Goal: Answer question/provide support: Share knowledge or assist other users

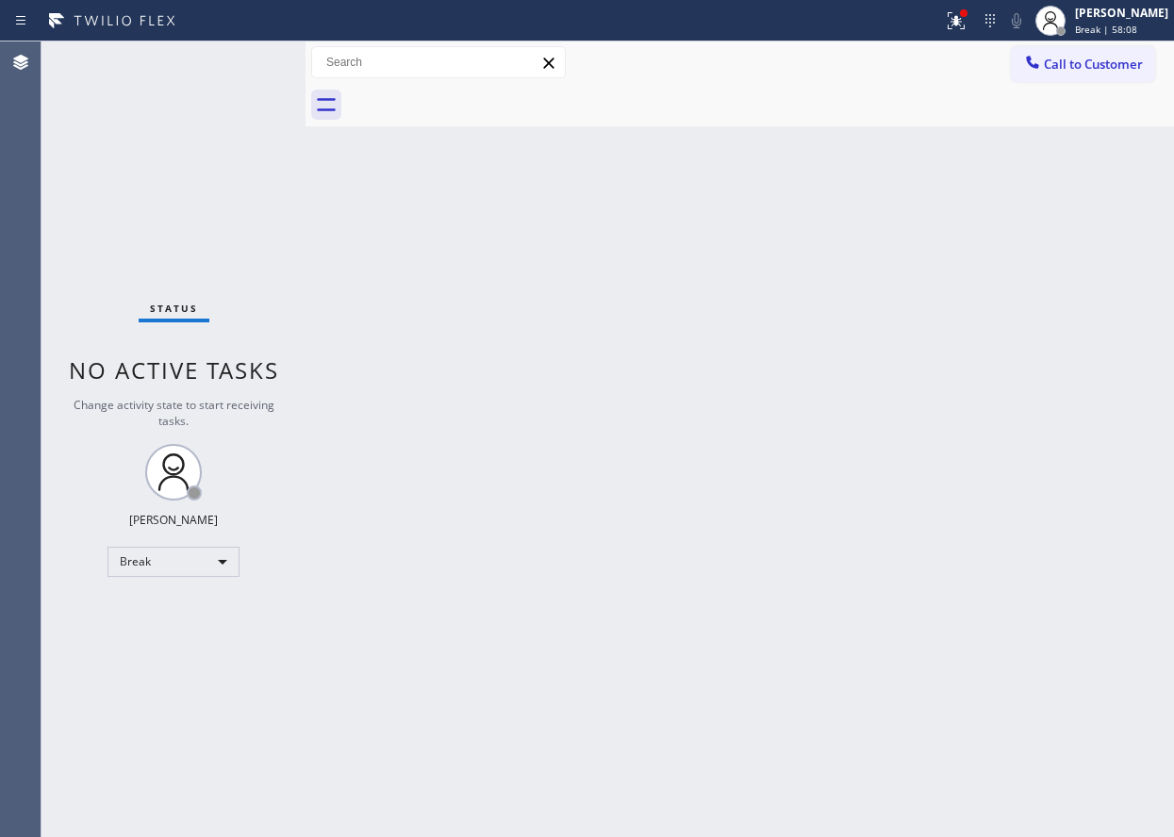
click at [1166, 25] on div "Break | 58:08" at bounding box center [1121, 29] width 93 height 13
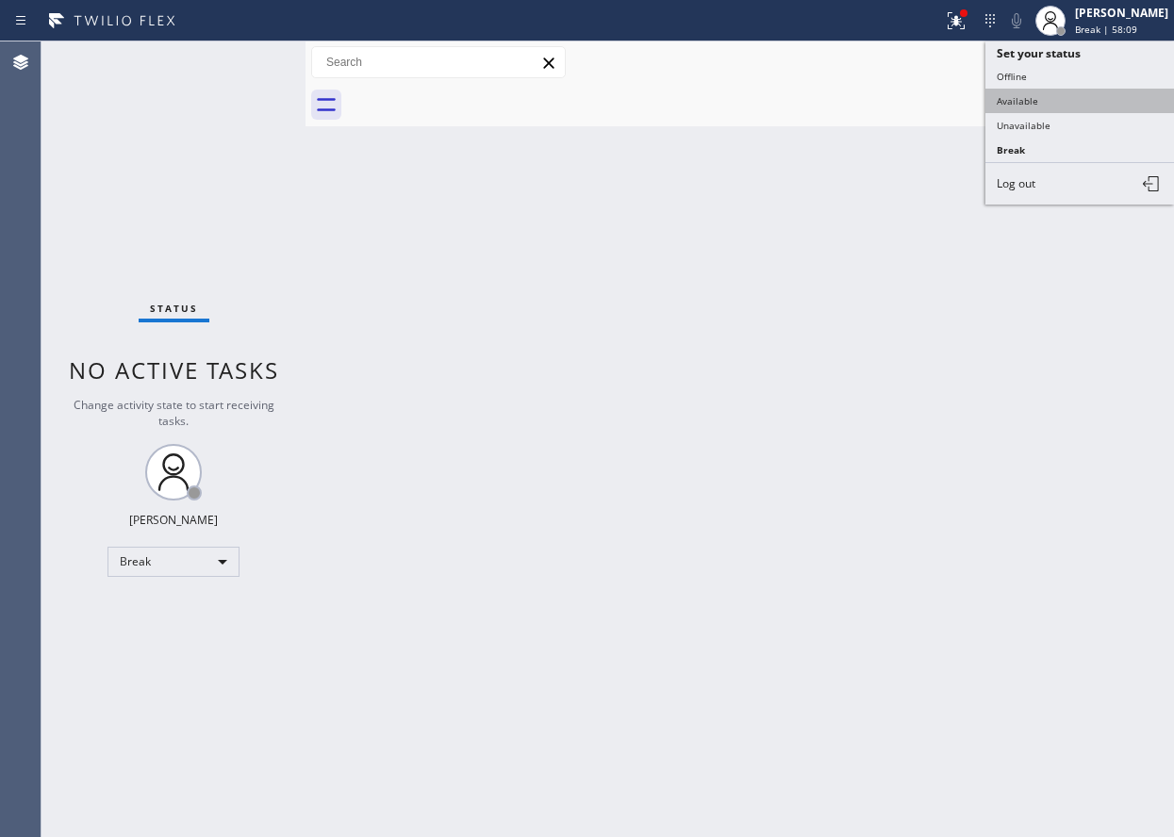
click at [1067, 105] on button "Available" at bounding box center [1080, 101] width 189 height 25
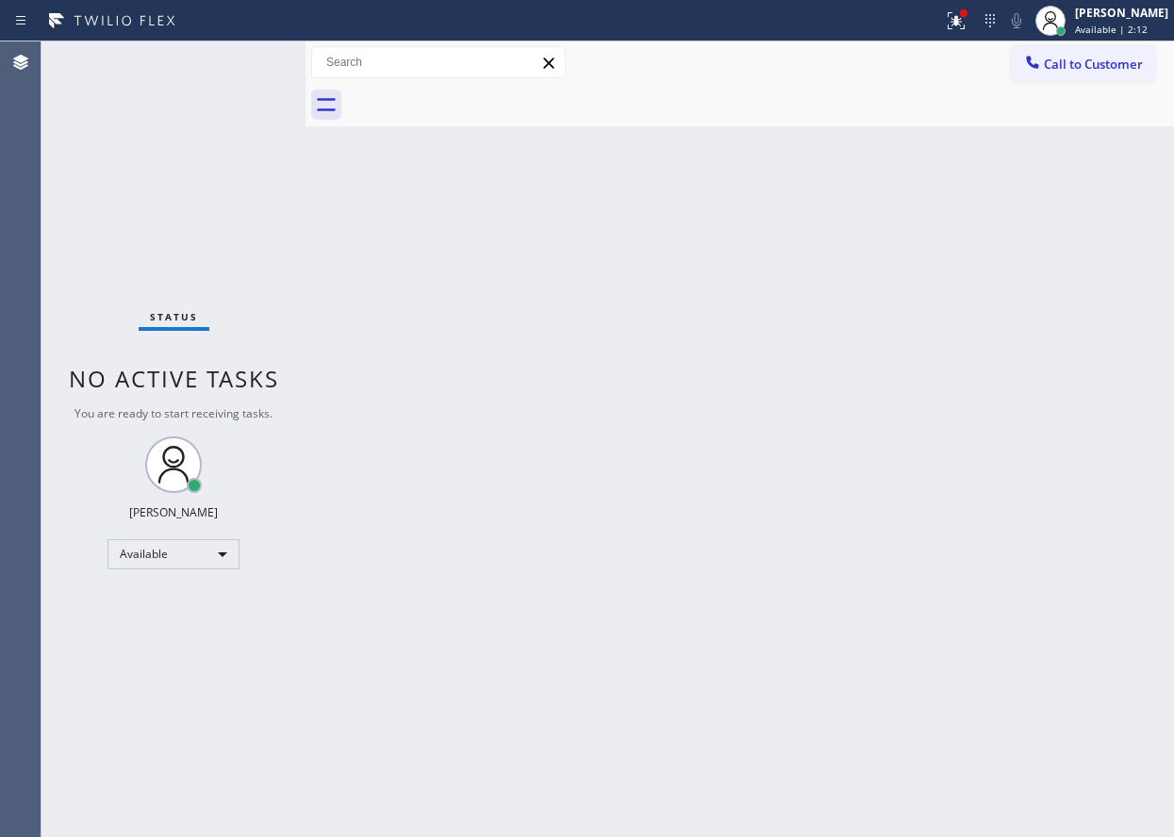
click at [1049, 504] on div "Back to Dashboard Change Sender ID Customers Technicians Select a contact Outbo…" at bounding box center [740, 439] width 869 height 796
click at [1093, 422] on div "Back to Dashboard Change Sender ID Customers Technicians Select a contact Outbo…" at bounding box center [740, 439] width 869 height 796
drag, startPoint x: 486, startPoint y: 580, endPoint x: 536, endPoint y: 581, distance: 50.0
click at [488, 579] on div "Back to Dashboard Change Sender ID Customers Technicians Select a contact Outbo…" at bounding box center [740, 439] width 869 height 796
click at [761, 501] on div "Back to Dashboard Change Sender ID Customers Technicians Select a contact Outbo…" at bounding box center [740, 439] width 869 height 796
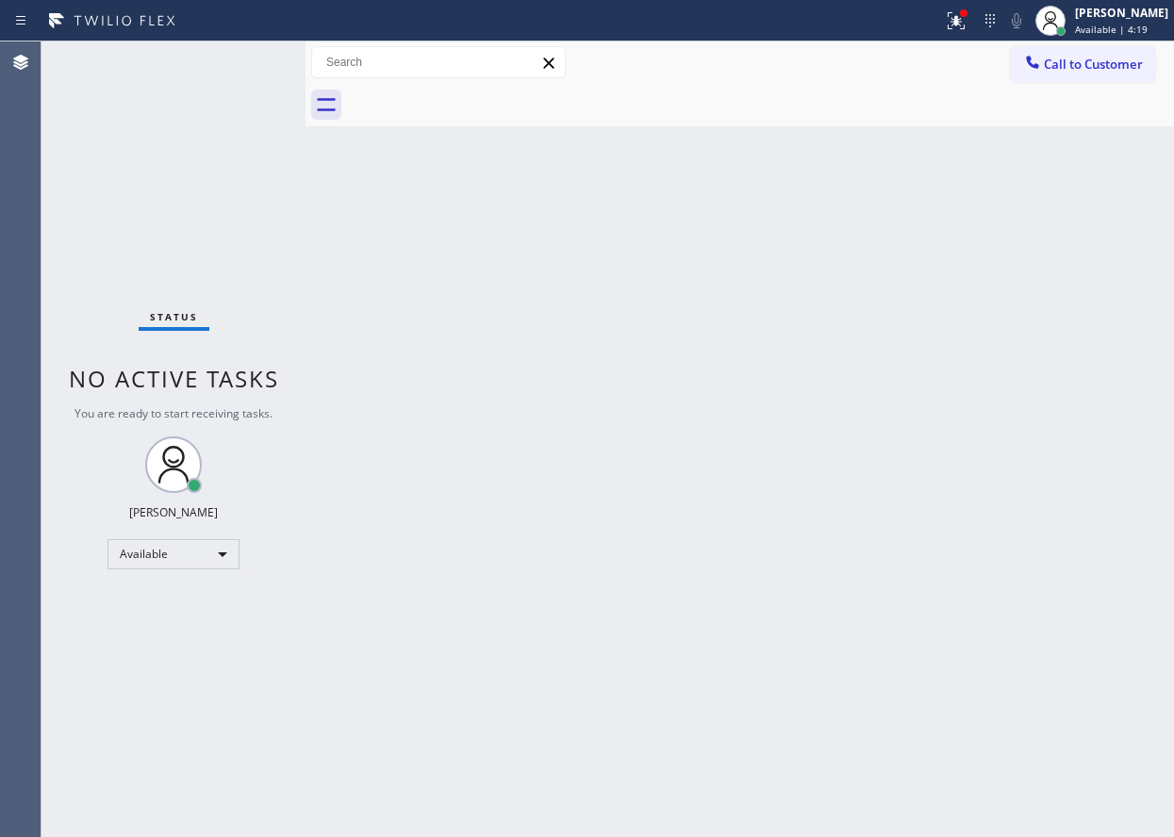
drag, startPoint x: 884, startPoint y: 760, endPoint x: 953, endPoint y: 764, distance: 69.9
click at [884, 760] on div "Back to Dashboard Change Sender ID Customers Technicians Select a contact Outbo…" at bounding box center [740, 439] width 869 height 796
click at [850, 613] on div "Back to Dashboard Change Sender ID Customers Technicians Select a contact Outbo…" at bounding box center [740, 439] width 869 height 796
click at [1118, 435] on div "Back to Dashboard Change Sender ID Customers Technicians Select a contact Outbo…" at bounding box center [740, 439] width 869 height 796
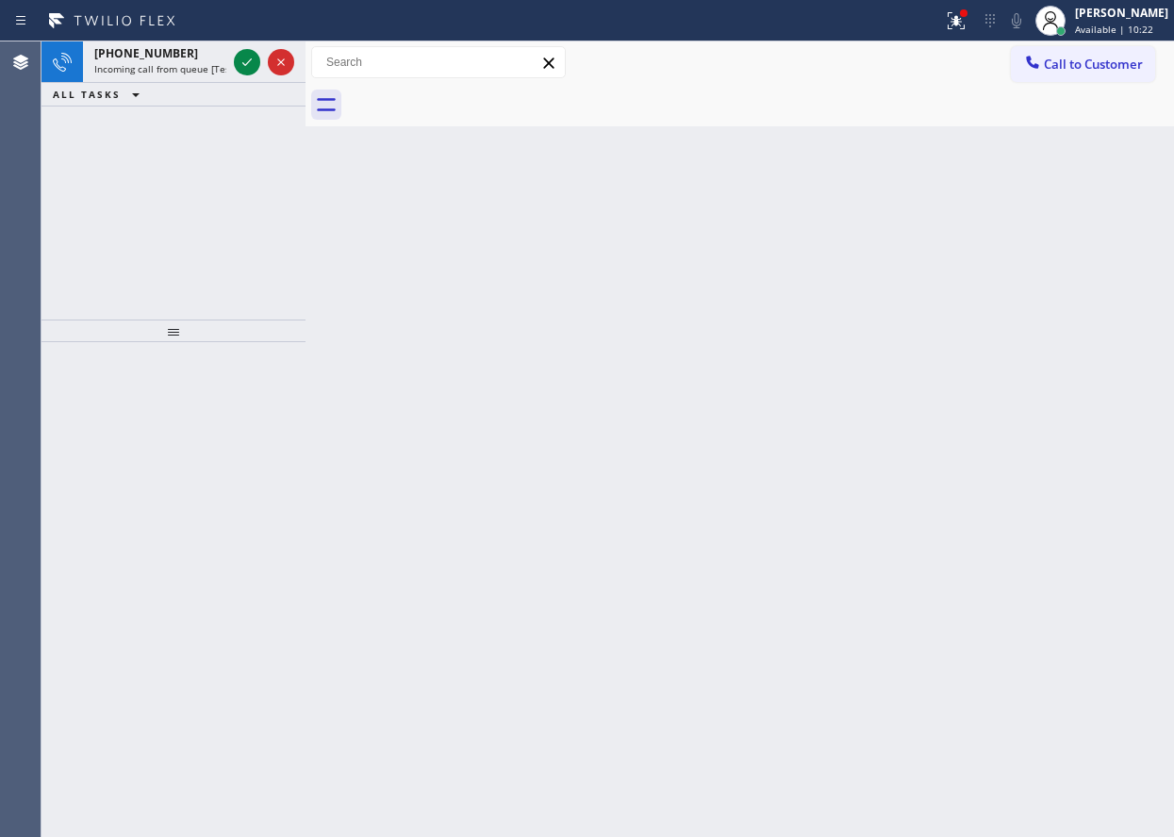
drag, startPoint x: 1058, startPoint y: 436, endPoint x: 583, endPoint y: 294, distance: 495.9
click at [1056, 436] on div "Back to Dashboard Change Sender ID Customers Technicians Select a contact Outbo…" at bounding box center [740, 439] width 869 height 796
click at [249, 65] on icon at bounding box center [247, 62] width 23 height 23
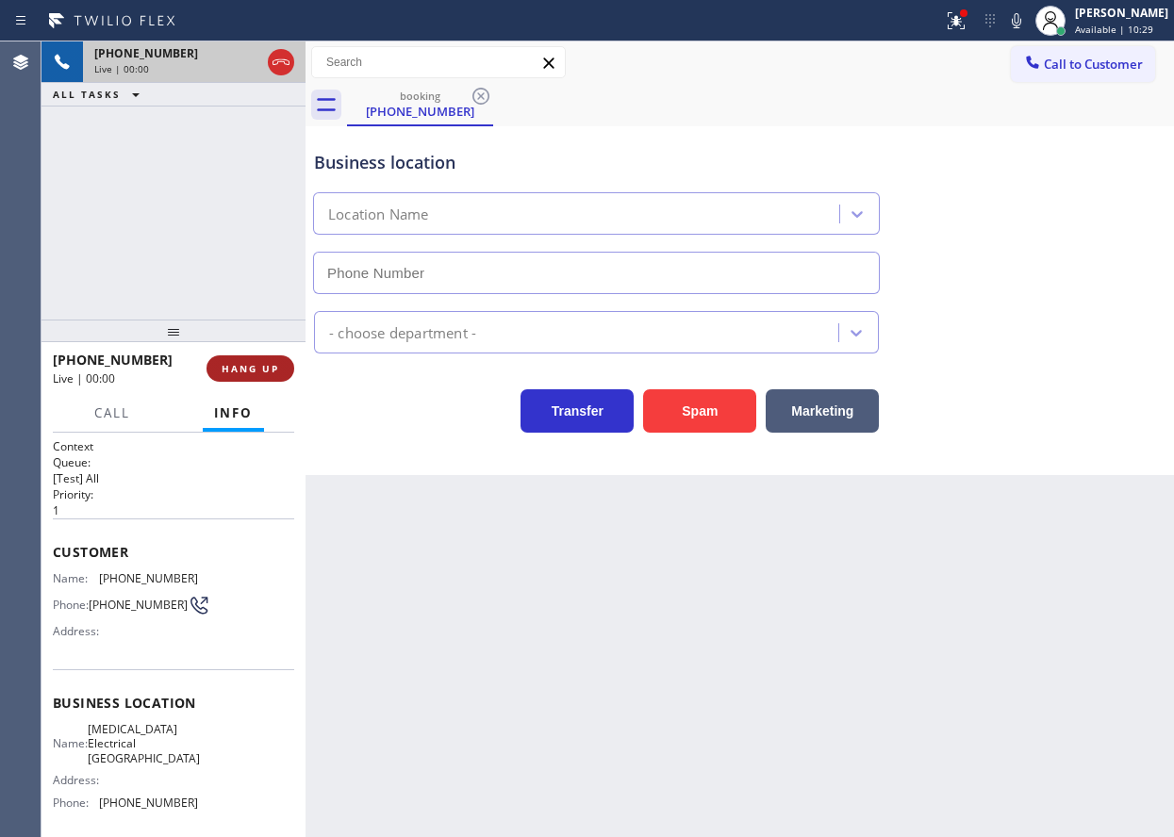
type input "[PHONE_NUMBER]"
click at [255, 370] on span "HANG UP" at bounding box center [251, 368] width 58 height 13
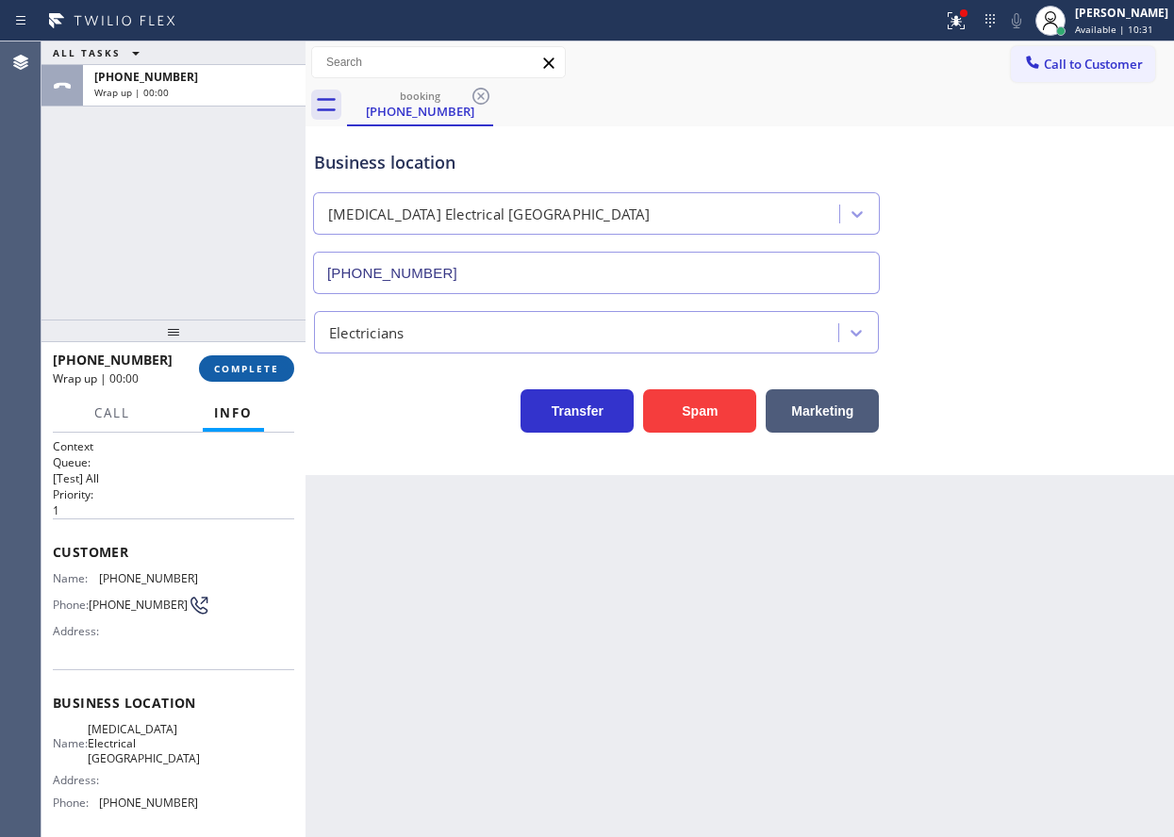
click at [255, 370] on span "COMPLETE" at bounding box center [246, 368] width 65 height 13
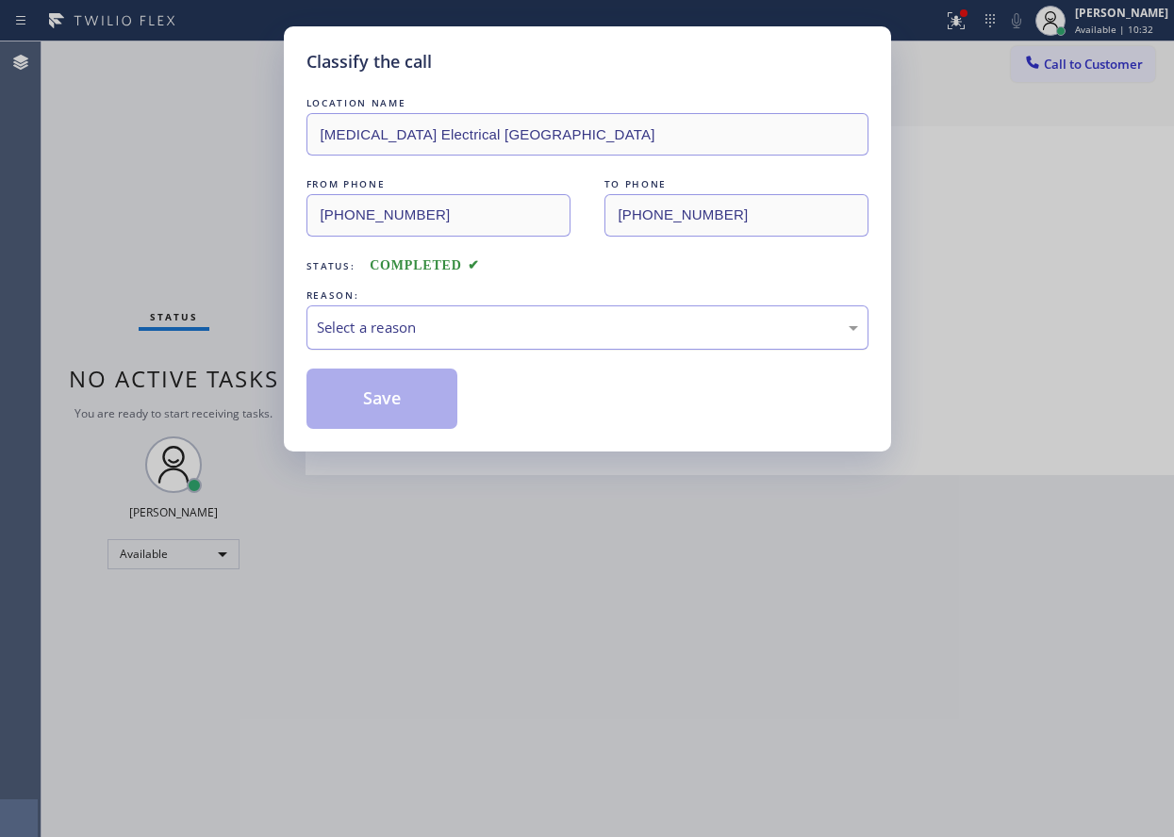
click at [422, 344] on div "Select a reason" at bounding box center [587, 328] width 562 height 44
click at [380, 389] on button "Save" at bounding box center [382, 399] width 152 height 60
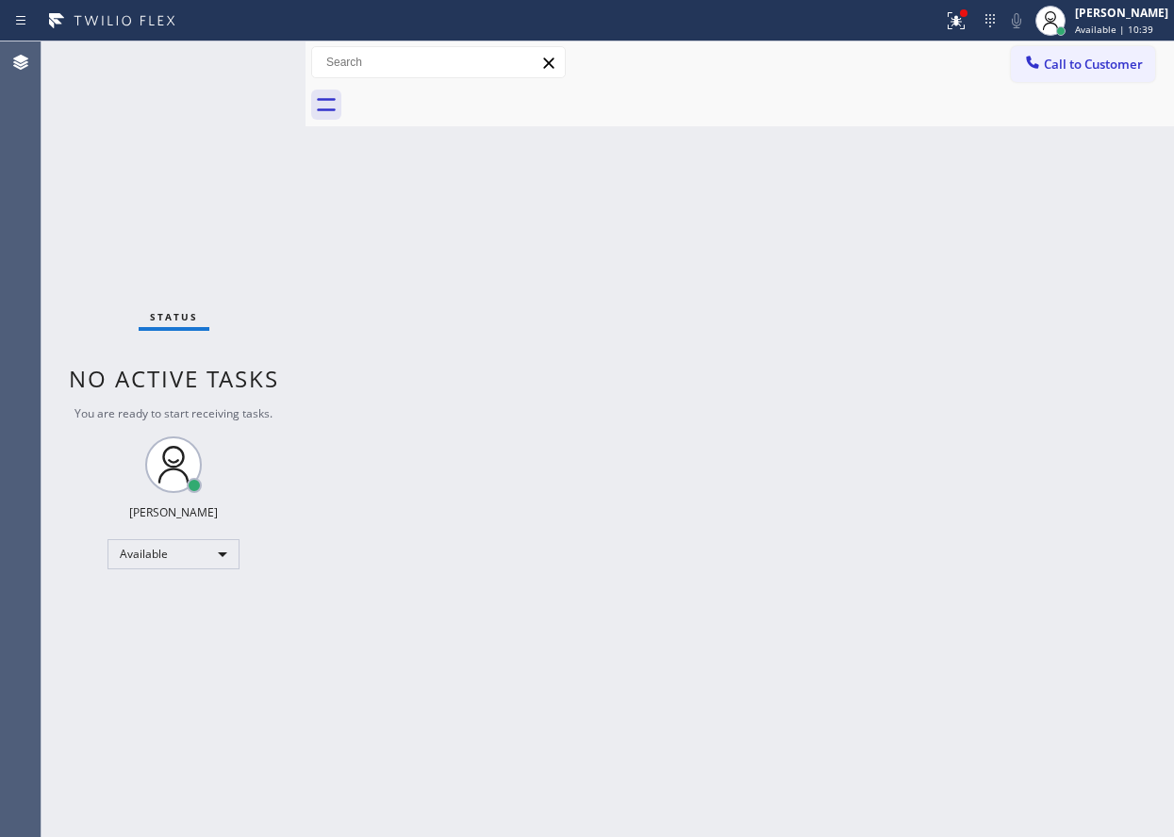
click at [1095, 523] on div "Back to Dashboard Change Sender ID Customers Technicians Select a contact Outbo…" at bounding box center [740, 439] width 869 height 796
click at [1108, 220] on div "Back to Dashboard Change Sender ID Customers Technicians Select a contact Outbo…" at bounding box center [740, 439] width 869 height 796
drag, startPoint x: 1059, startPoint y: 226, endPoint x: 1154, endPoint y: 268, distance: 103.9
click at [1058, 228] on div "Back to Dashboard Change Sender ID Customers Technicians Select a contact Outbo…" at bounding box center [740, 439] width 869 height 796
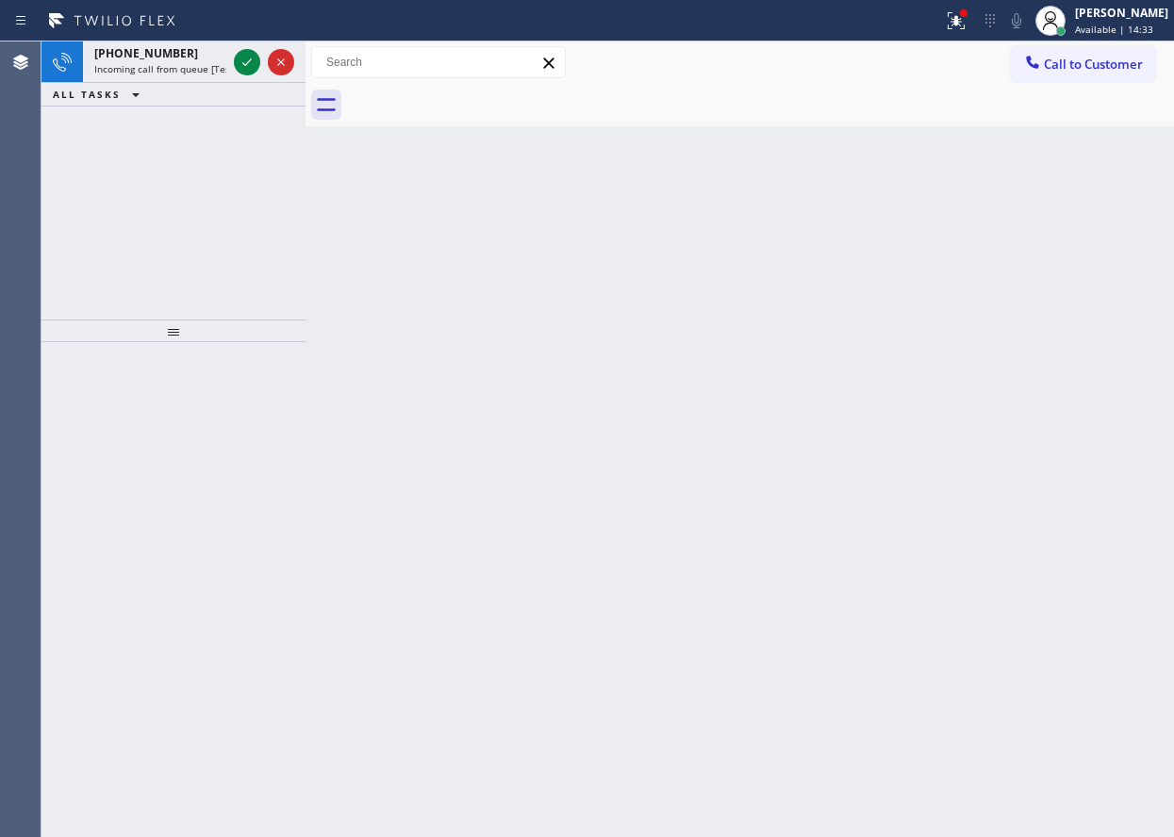
click at [1044, 381] on div "Back to Dashboard Change Sender ID Customers Technicians Select a contact Outbo…" at bounding box center [740, 439] width 869 height 796
drag, startPoint x: 246, startPoint y: 67, endPoint x: 332, endPoint y: 69, distance: 85.8
click at [247, 67] on icon at bounding box center [247, 62] width 23 height 23
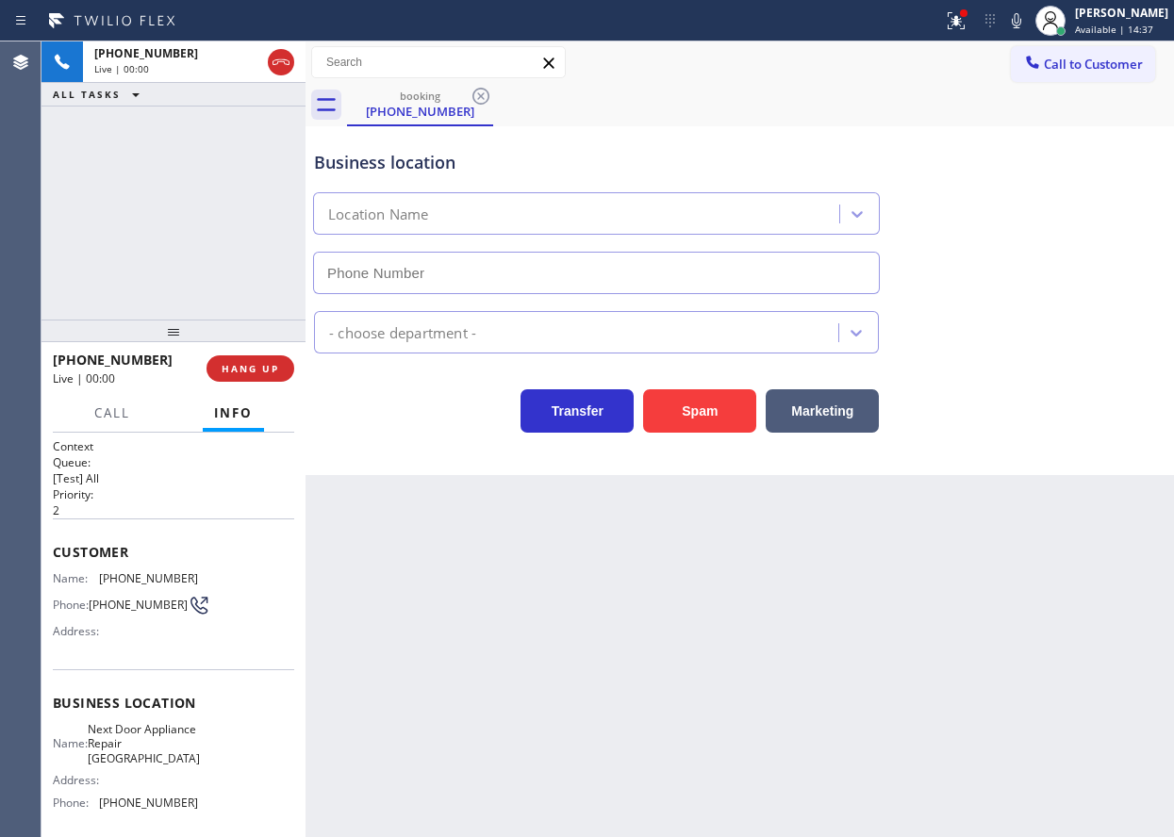
type input "[PHONE_NUMBER]"
click at [152, 765] on span "Next Door Appliance Repair [GEOGRAPHIC_DATA]" at bounding box center [144, 743] width 112 height 43
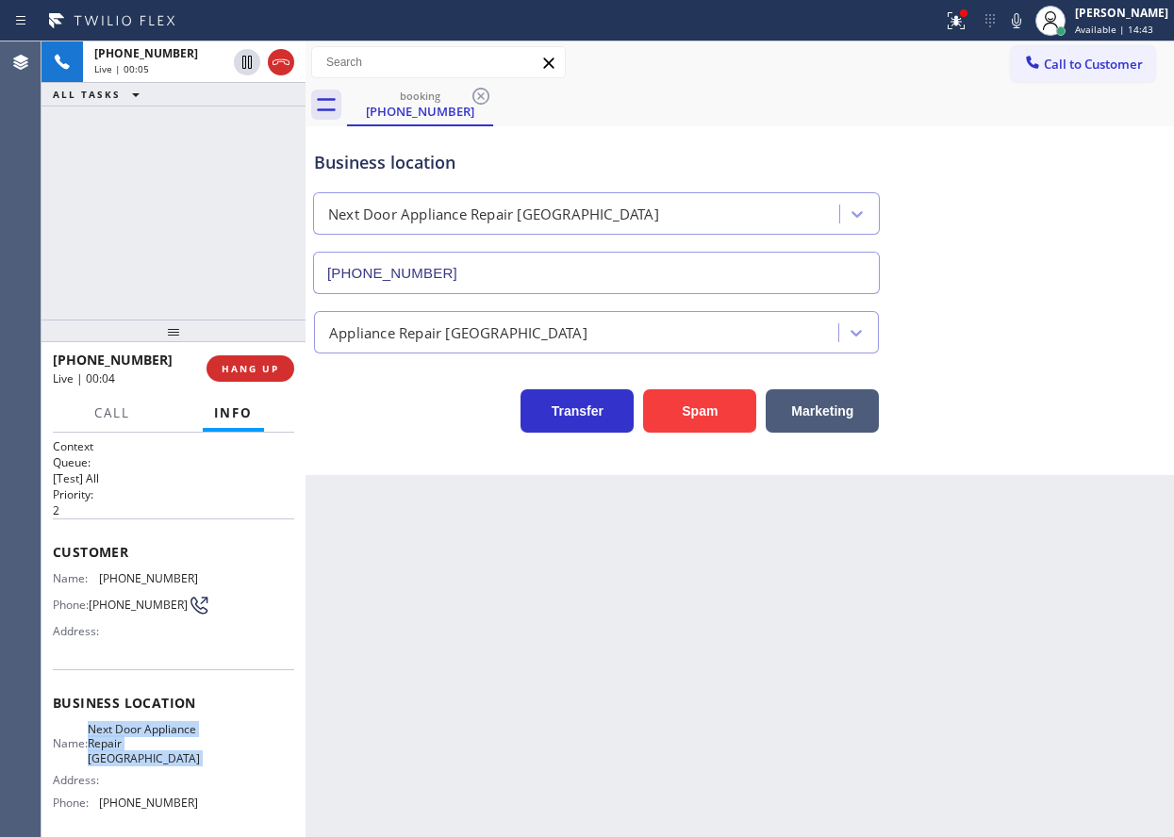
click at [152, 765] on span "Next Door Appliance Repair [GEOGRAPHIC_DATA]" at bounding box center [144, 743] width 112 height 43
copy span "Next Door Appliance Repair [GEOGRAPHIC_DATA]"
drag, startPoint x: 1070, startPoint y: 336, endPoint x: 1045, endPoint y: 343, distance: 26.6
click at [1069, 336] on div "Appliance Repair [GEOGRAPHIC_DATA]" at bounding box center [739, 329] width 859 height 50
click at [174, 809] on span "[PHONE_NUMBER]" at bounding box center [148, 803] width 99 height 14
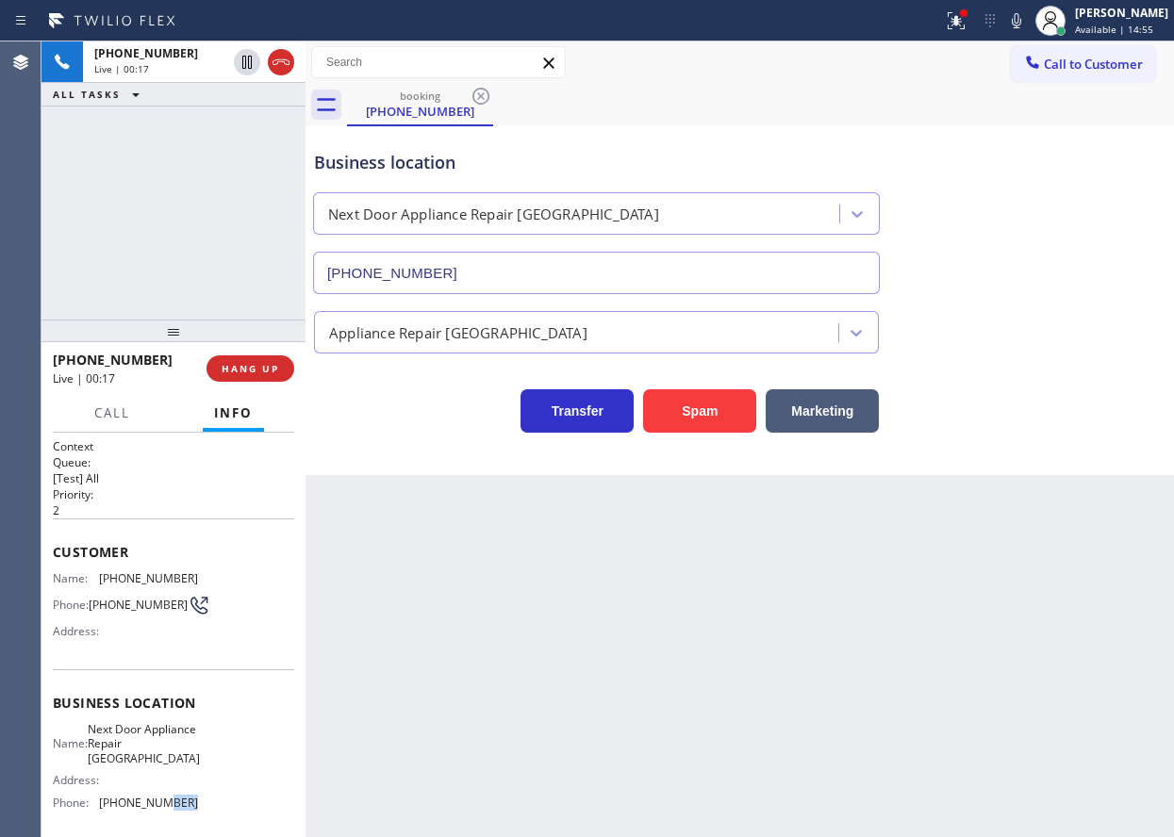
click at [174, 809] on span "[PHONE_NUMBER]" at bounding box center [148, 803] width 99 height 14
copy span "[PHONE_NUMBER]"
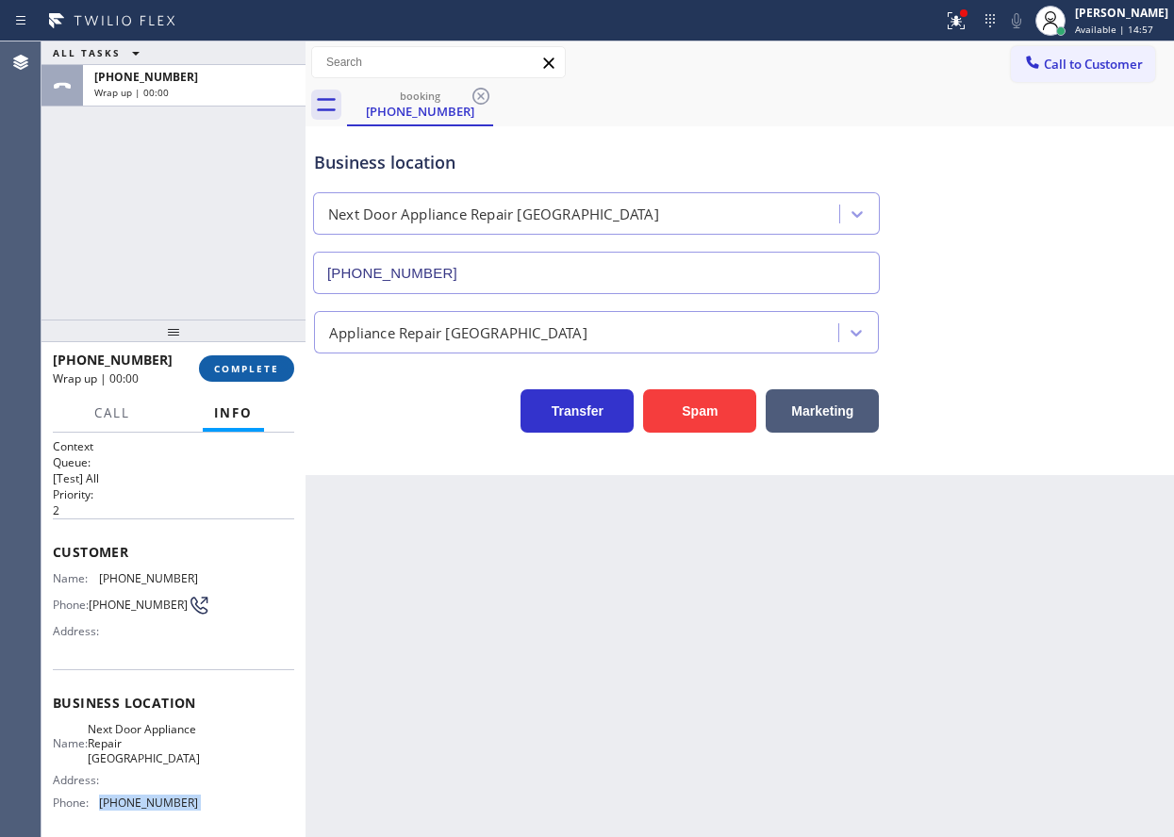
click at [252, 357] on button "COMPLETE" at bounding box center [246, 369] width 95 height 26
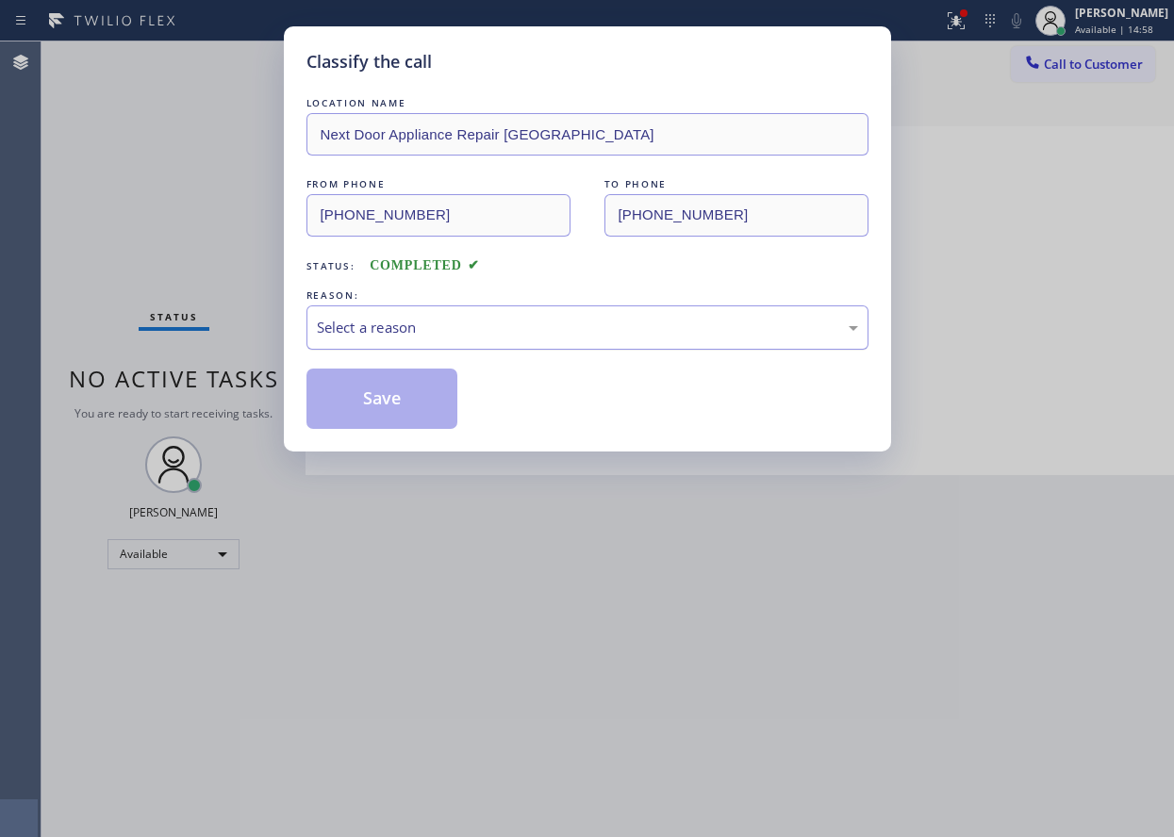
click at [398, 329] on div "Select a reason" at bounding box center [587, 328] width 541 height 22
click at [377, 418] on button "Save" at bounding box center [382, 399] width 152 height 60
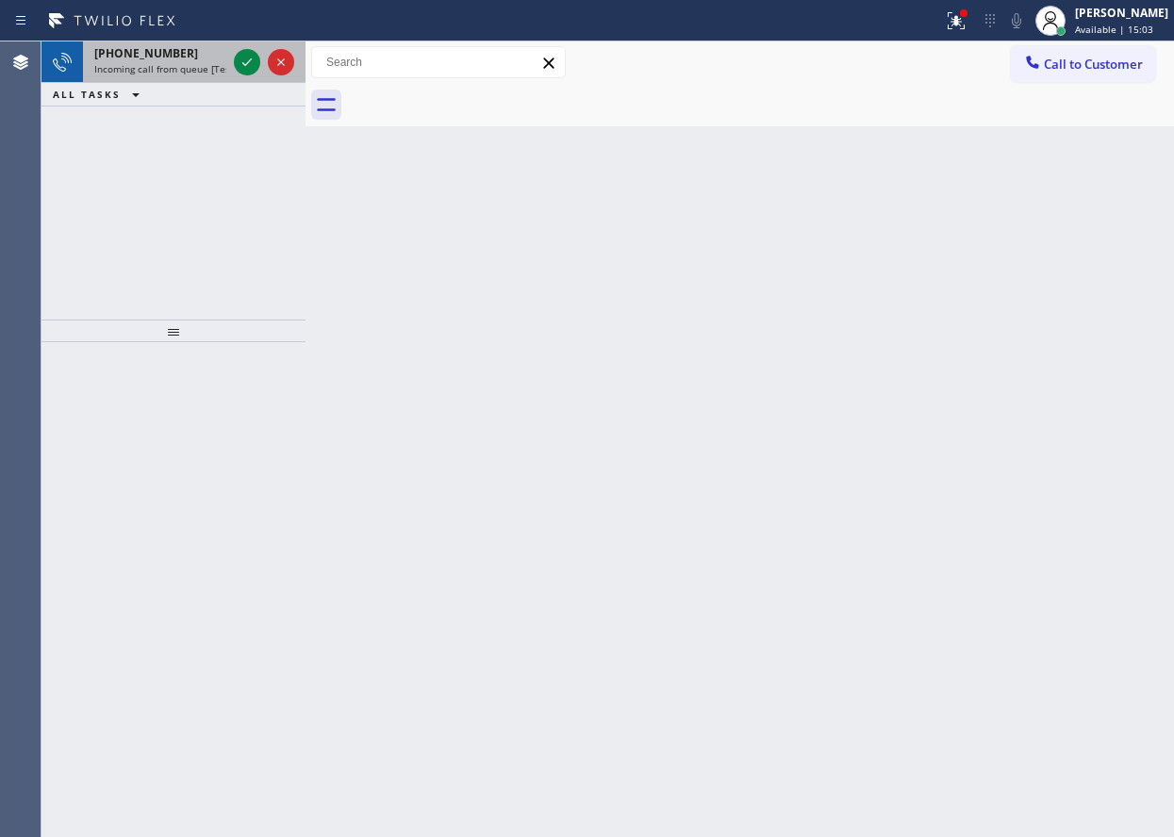
click at [163, 63] on span "Incoming call from queue [Test] All" at bounding box center [172, 68] width 157 height 13
click at [1033, 426] on div "Back to Dashboard Change Sender ID Customers Technicians Select a contact Outbo…" at bounding box center [740, 439] width 869 height 796
click at [252, 61] on icon at bounding box center [247, 62] width 23 height 23
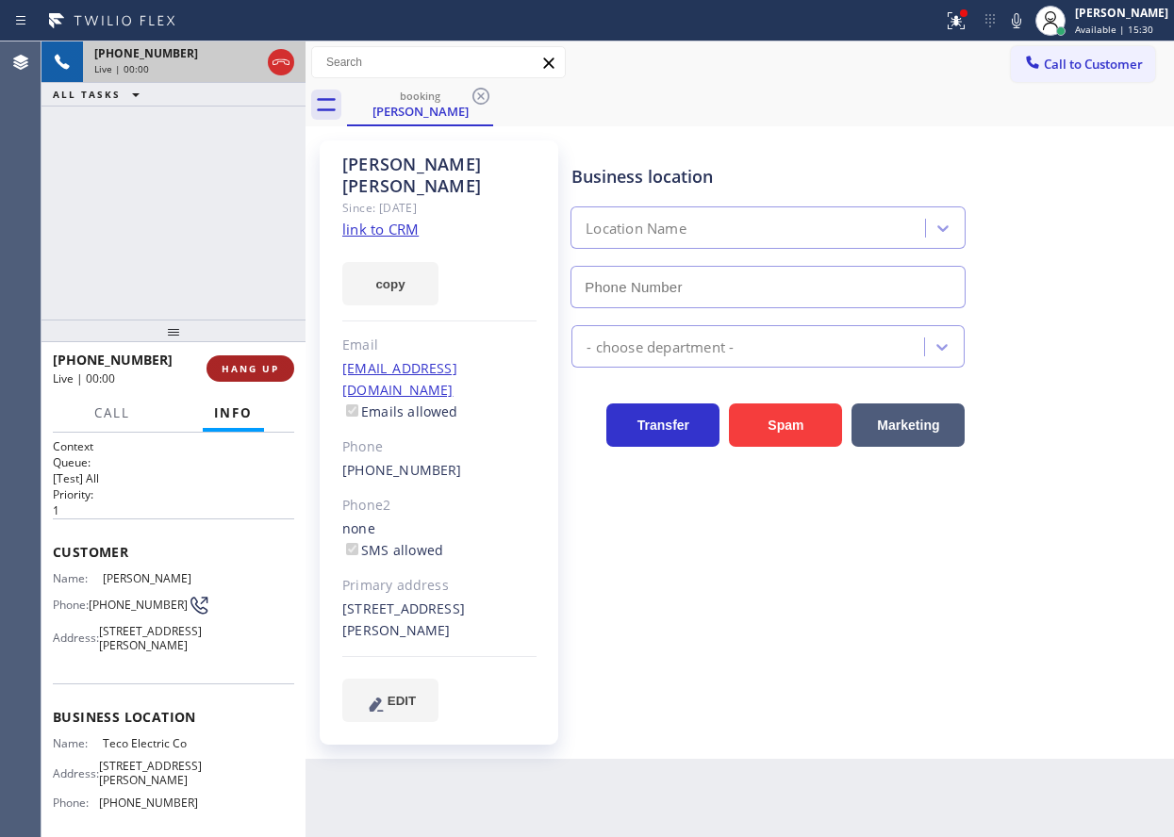
click at [269, 357] on button "HANG UP" at bounding box center [251, 369] width 88 height 26
type input "[PHONE_NUMBER]"
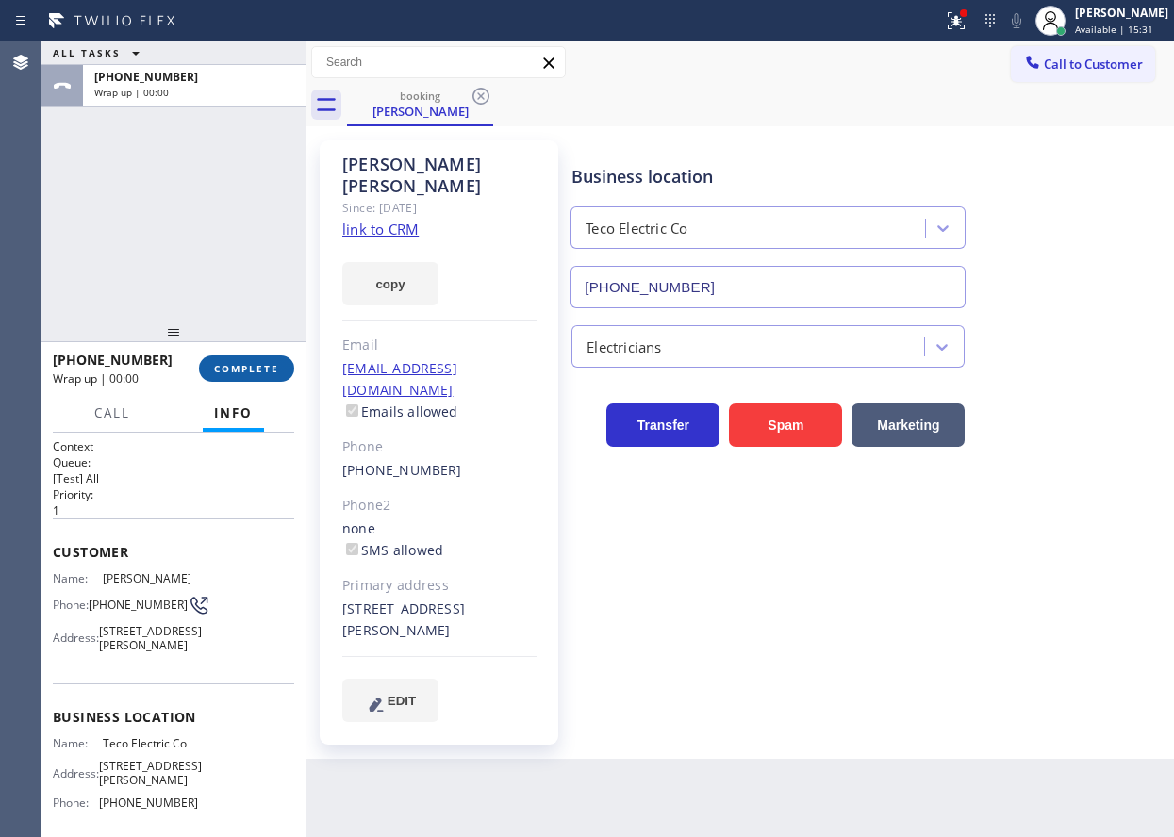
click at [268, 364] on span "COMPLETE" at bounding box center [246, 368] width 65 height 13
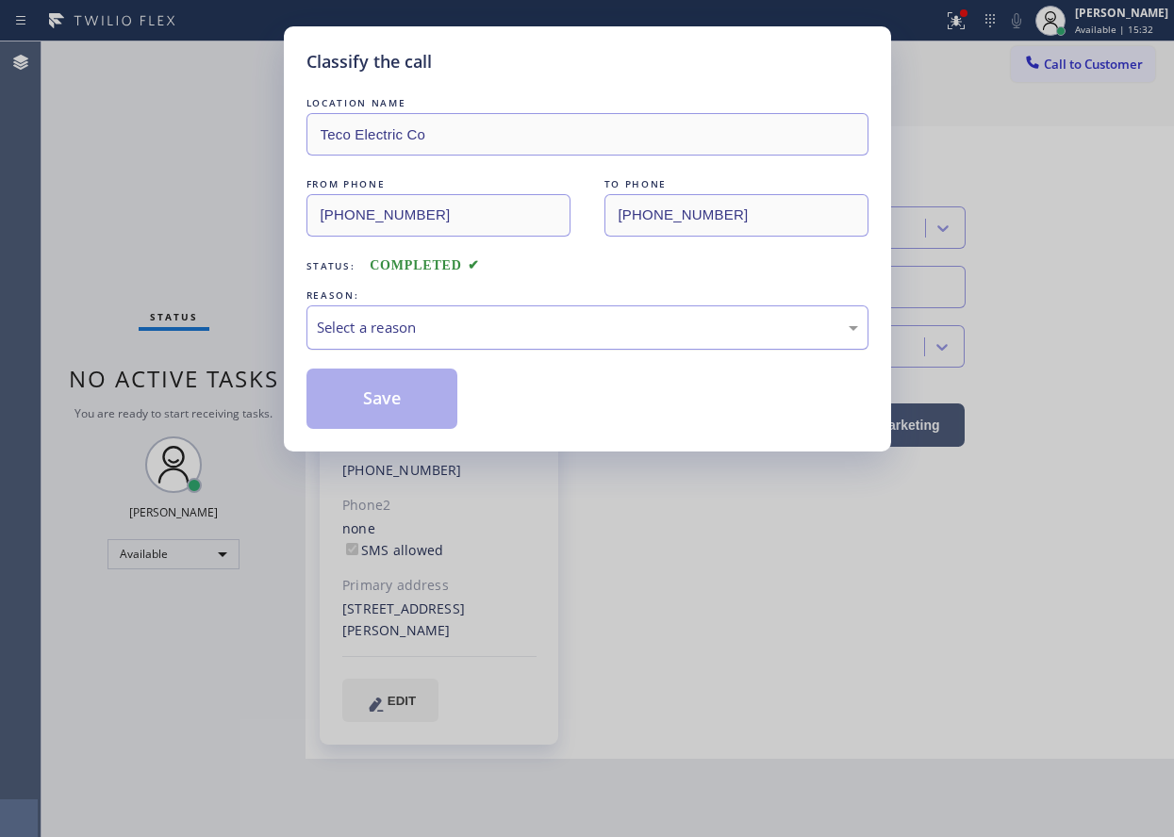
click at [496, 335] on div "Select a reason" at bounding box center [587, 328] width 541 height 22
click at [393, 423] on button "Save" at bounding box center [382, 399] width 152 height 60
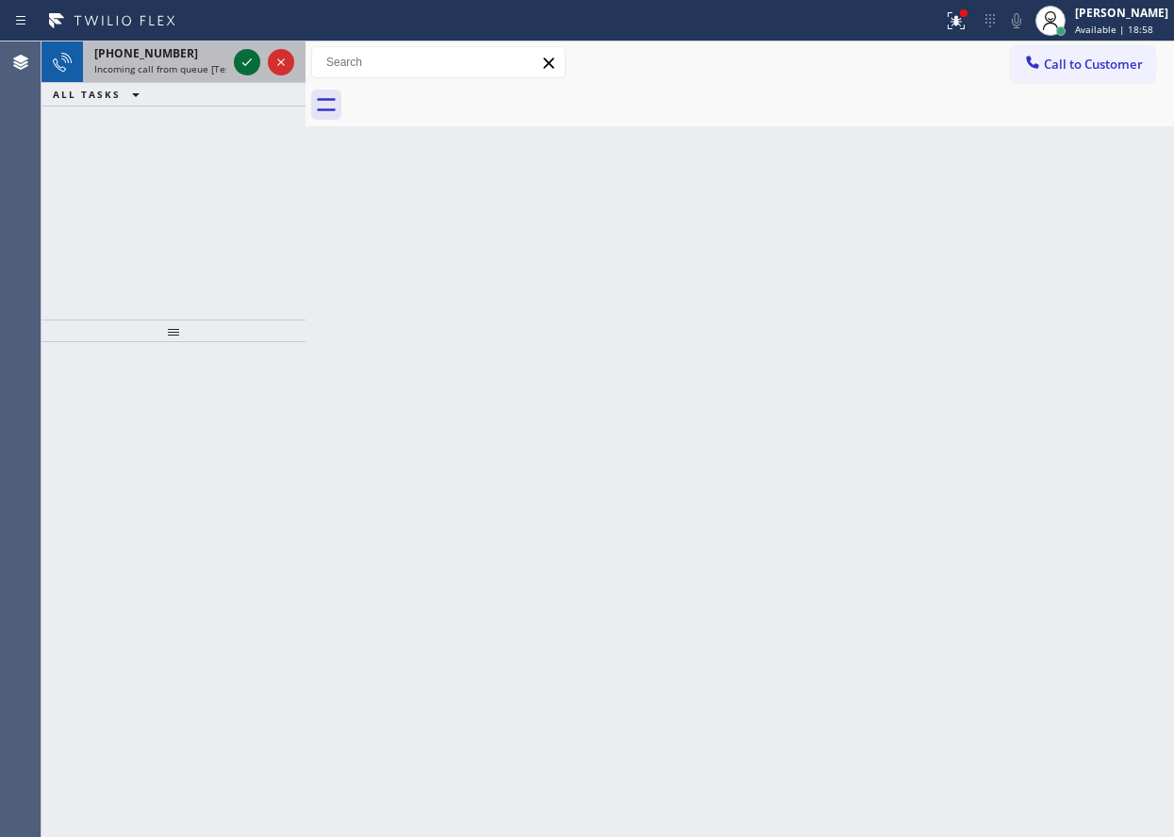
click at [247, 59] on icon at bounding box center [247, 62] width 23 height 23
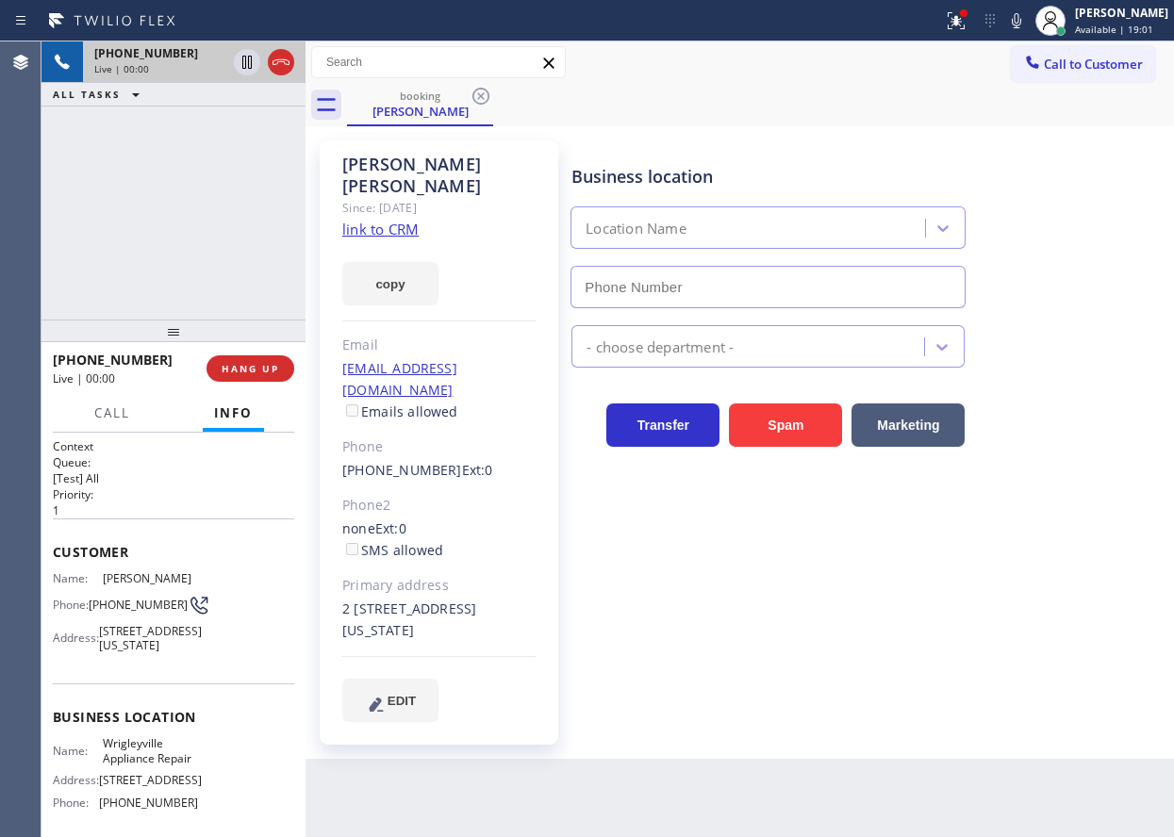
type input "[PHONE_NUMBER]"
click at [364, 220] on link "link to CRM" at bounding box center [380, 229] width 76 height 19
click at [126, 766] on span "Wrigleyville Appliance Repair" at bounding box center [150, 751] width 94 height 29
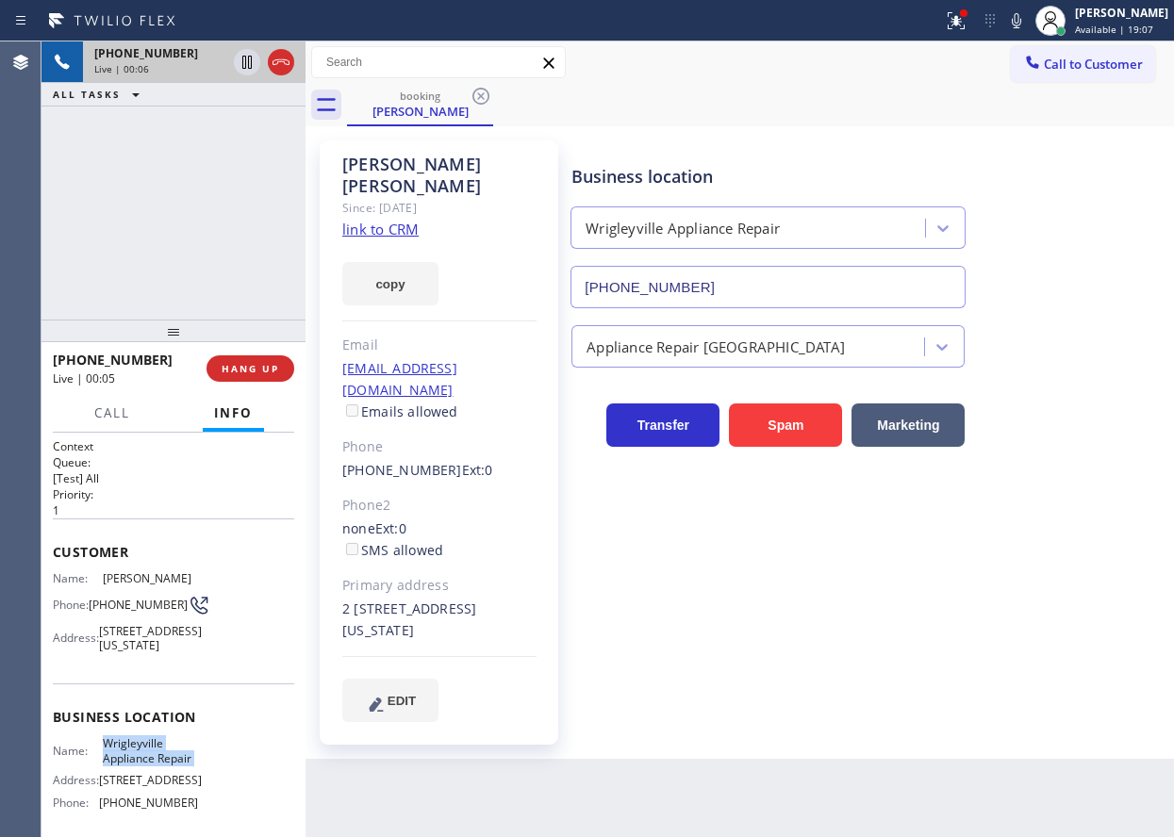
copy span "Wrigleyville Appliance Repair"
click at [1093, 368] on div "Transfer Spam Marketing" at bounding box center [869, 407] width 602 height 79
click at [161, 766] on span "Wrigleyville Appliance Repair" at bounding box center [150, 751] width 94 height 29
drag, startPoint x: 191, startPoint y: 794, endPoint x: 94, endPoint y: 792, distance: 96.2
click at [94, 792] on div "Name: Wrigleyville Appliance Repair Address: [STREET_ADDRESS] Phone: [PHONE_NUM…" at bounding box center [173, 777] width 241 height 81
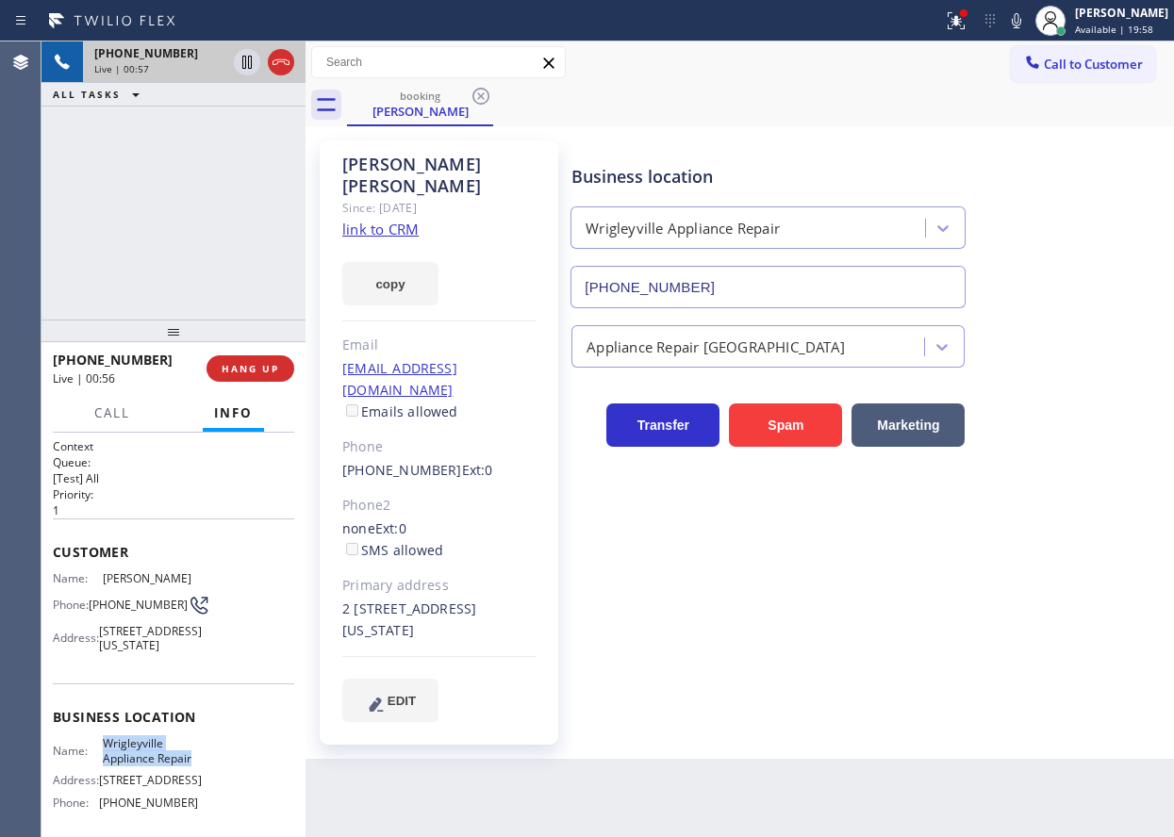
copy div "Wrigleyville Appliance Repair"
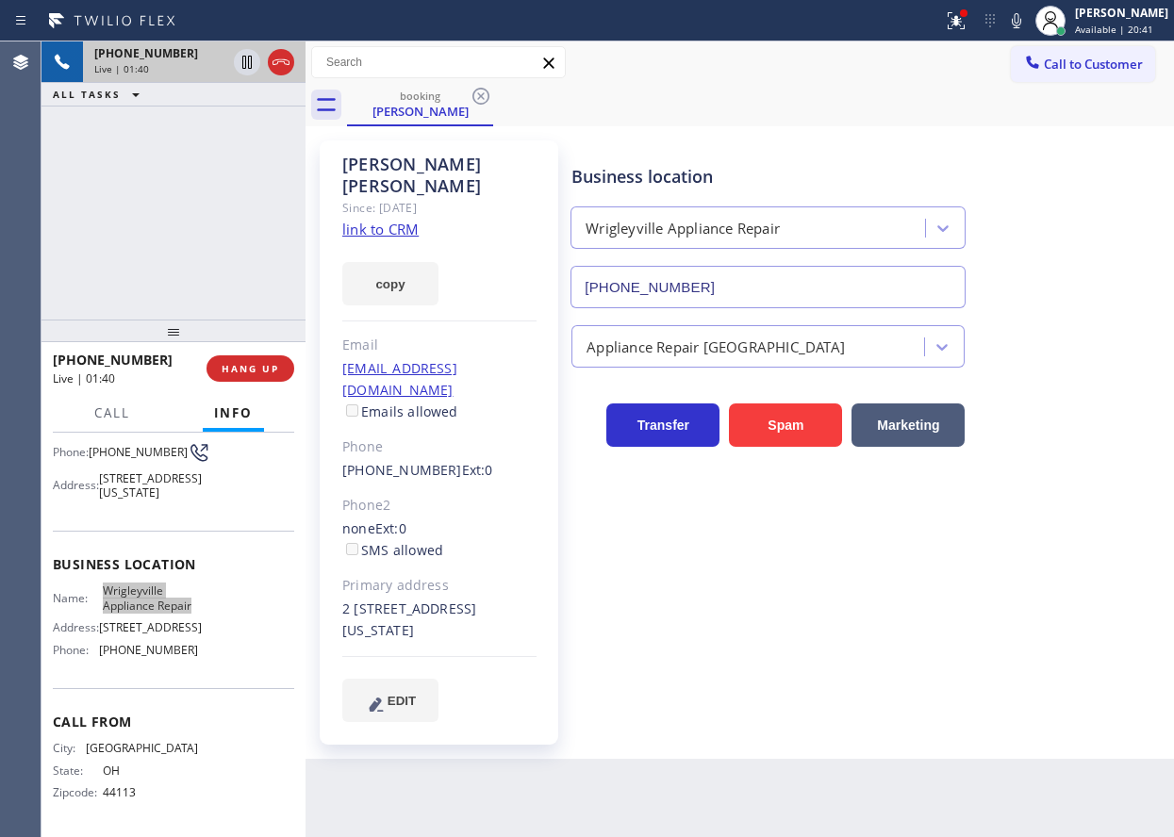
scroll to position [203, 0]
click at [133, 660] on div "Name: Wrigleyville Appliance Repair Address: [STREET_ADDRESS] Phone: [PHONE_NUM…" at bounding box center [125, 624] width 145 height 81
click at [134, 657] on span "[PHONE_NUMBER]" at bounding box center [148, 650] width 99 height 14
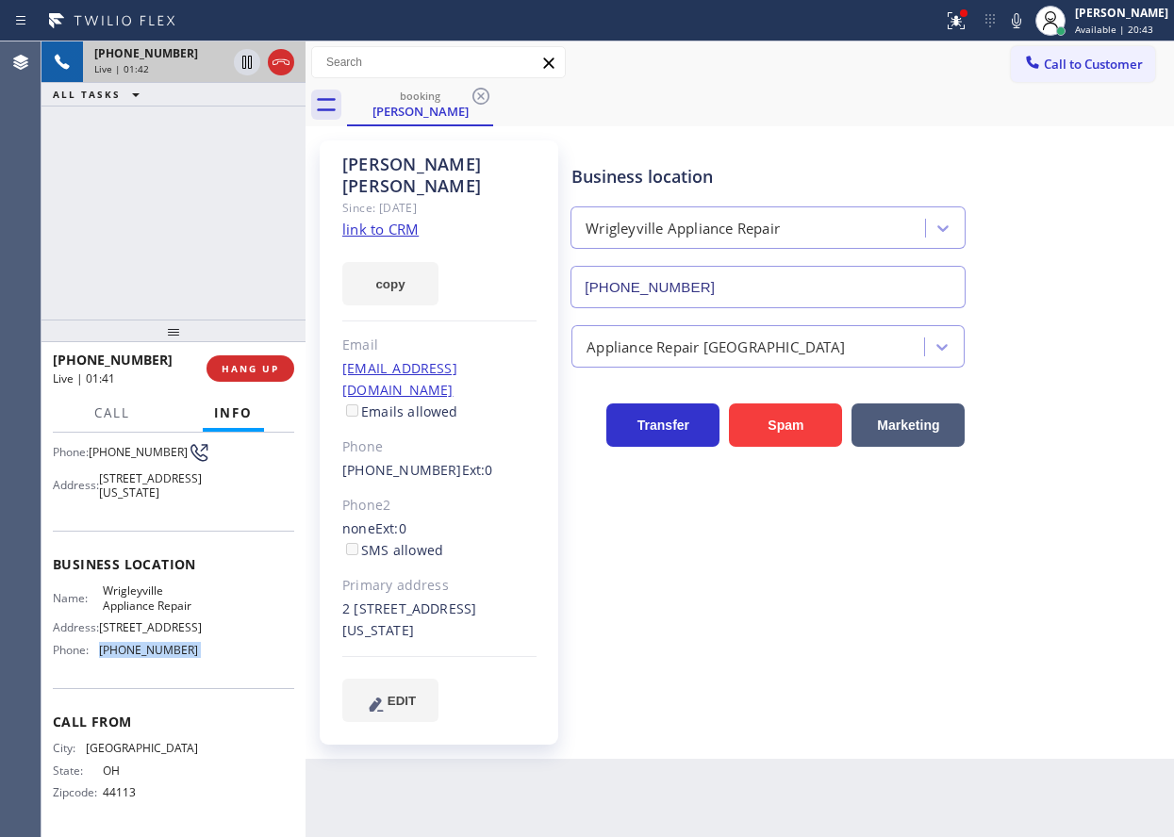
copy span "[PHONE_NUMBER]"
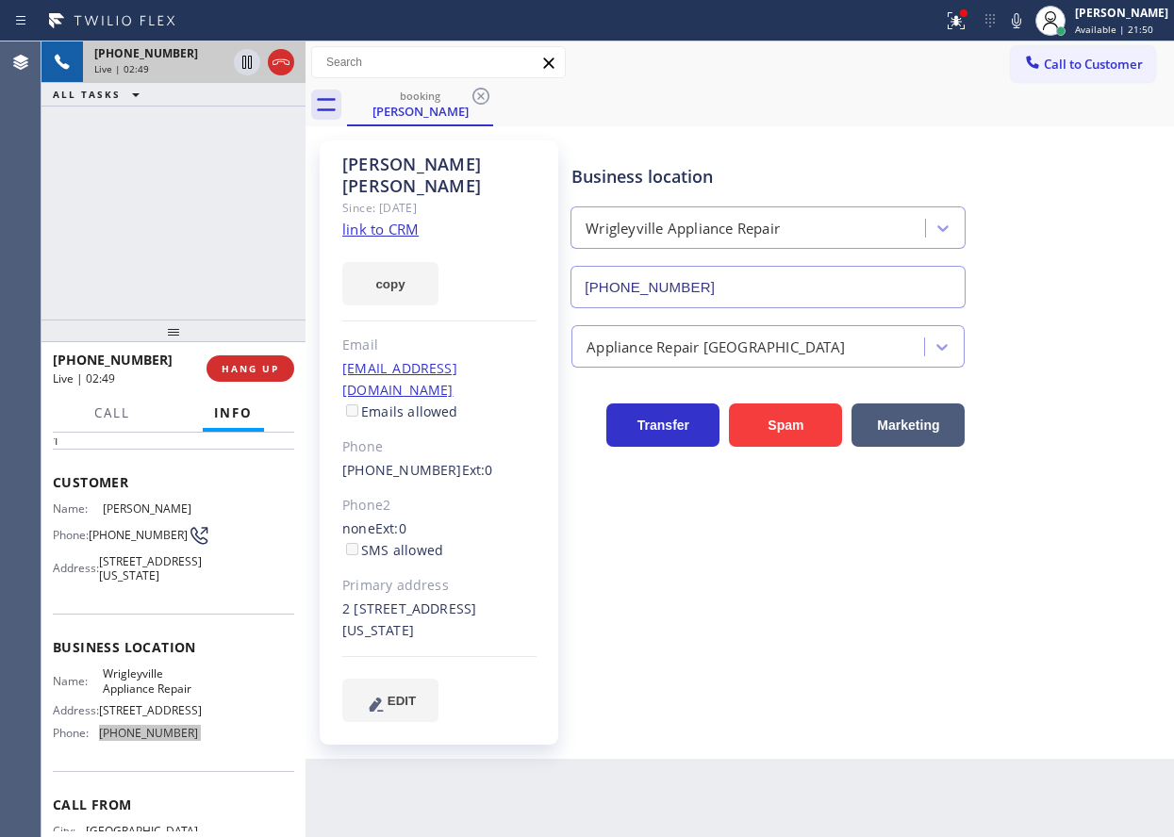
scroll to position [14, 0]
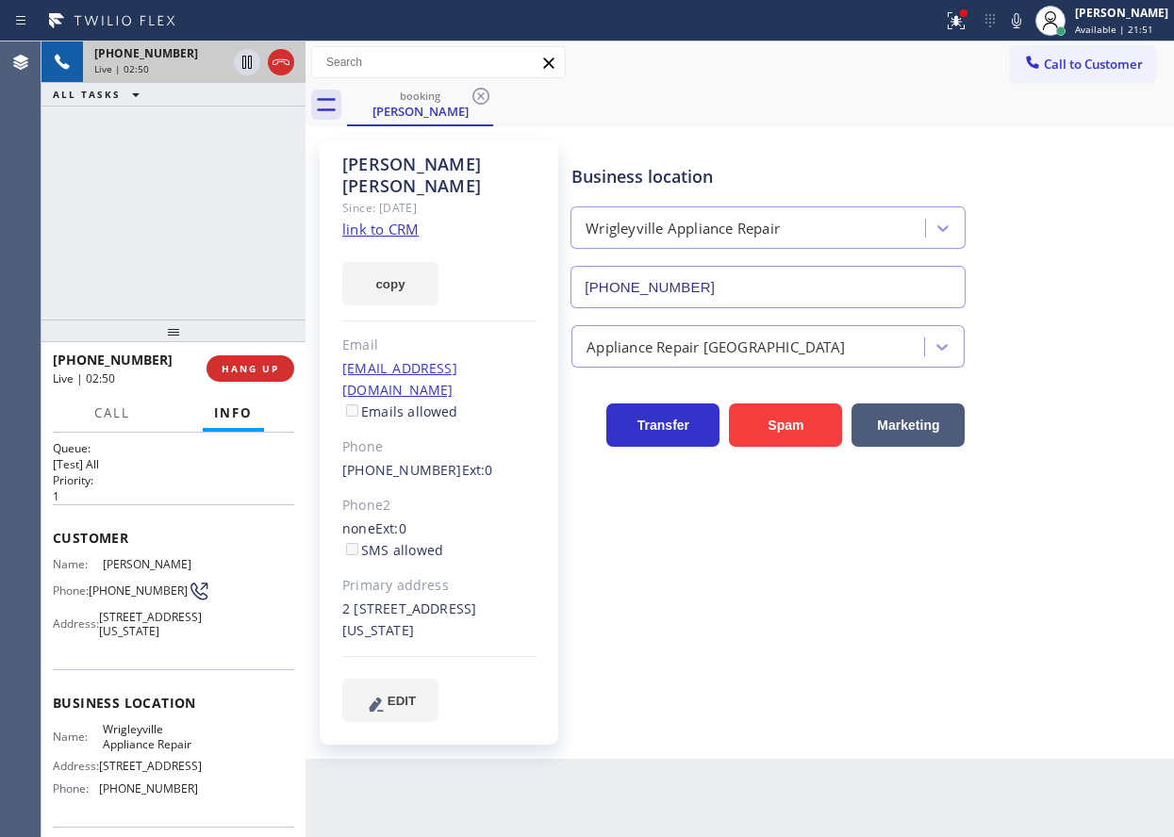
click at [126, 589] on span "[PHONE_NUMBER]" at bounding box center [138, 591] width 99 height 14
copy div "[PHONE_NUMBER]"
click at [640, 657] on div "Business location [GEOGRAPHIC_DATA] Appliance Repair [PHONE_NUMBER] Appliance R…" at bounding box center [869, 431] width 602 height 572
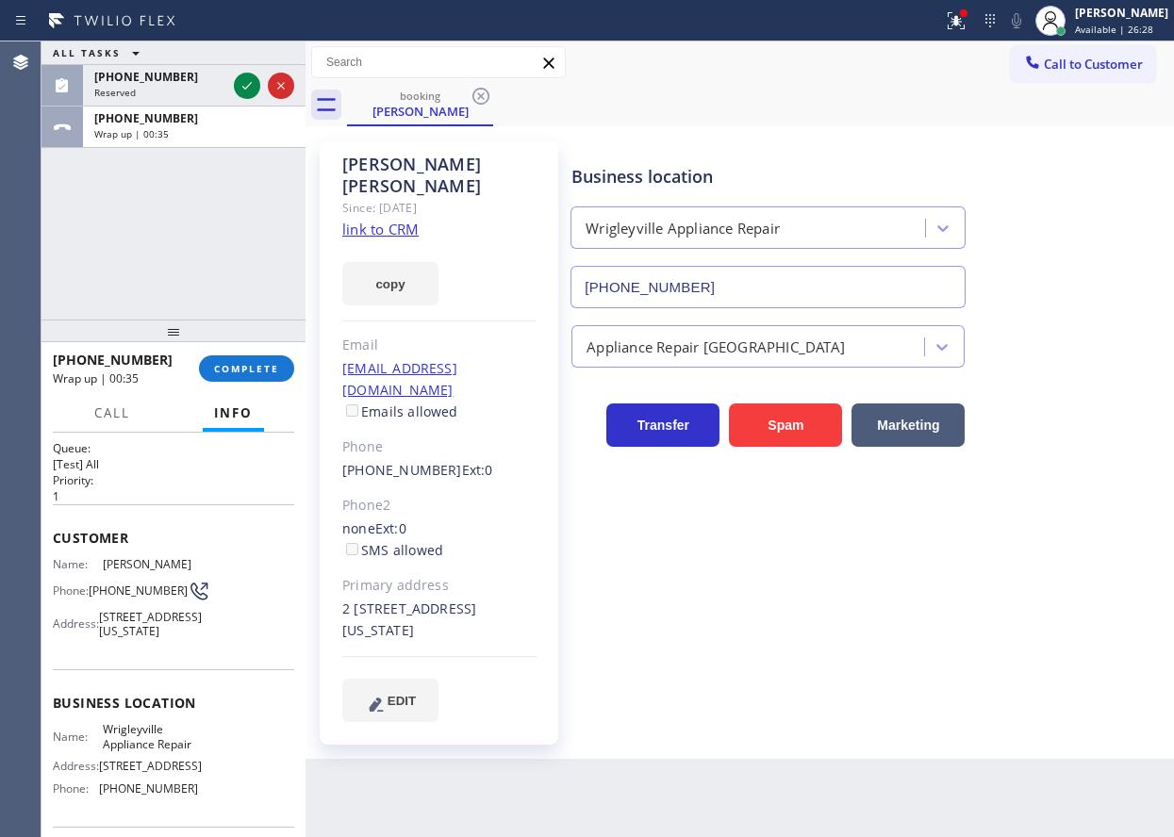
drag, startPoint x: 252, startPoint y: 362, endPoint x: 472, endPoint y: 354, distance: 220.8
click at [252, 362] on span "COMPLETE" at bounding box center [246, 368] width 65 height 13
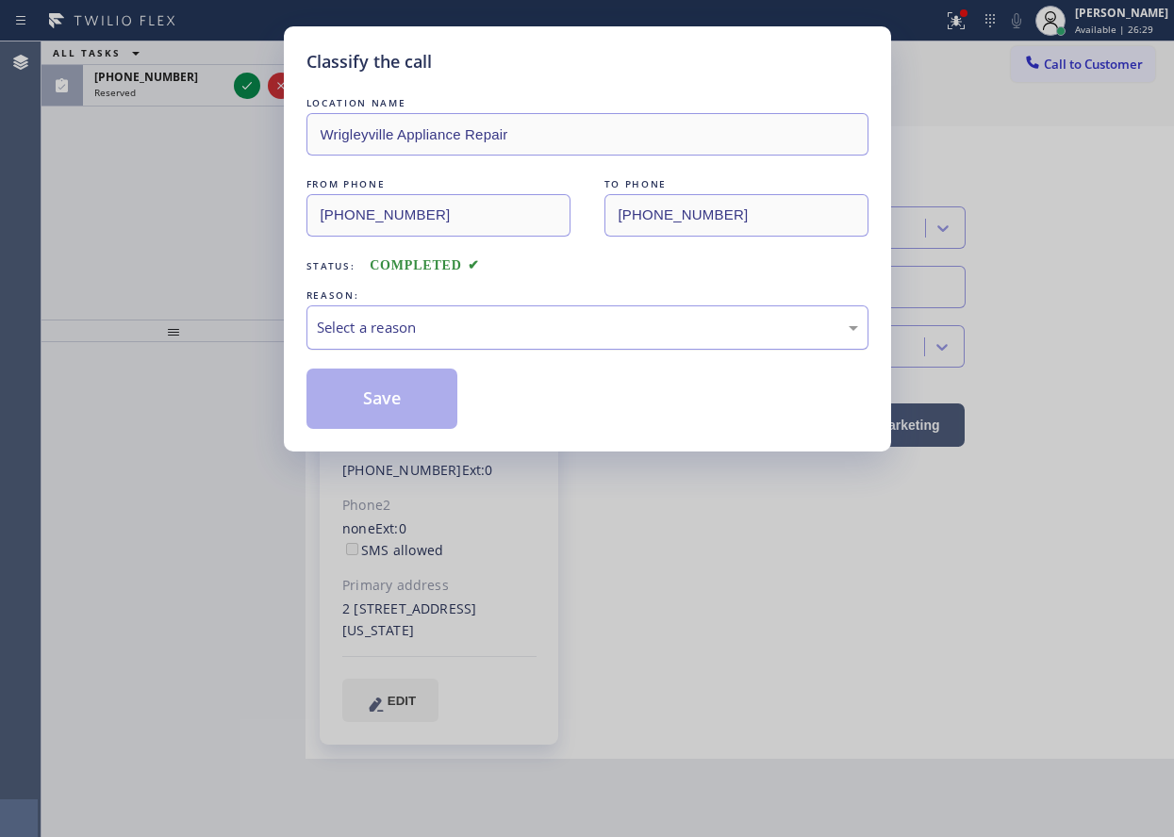
click at [446, 330] on div "Select a reason" at bounding box center [587, 328] width 541 height 22
click at [395, 396] on button "Save" at bounding box center [382, 399] width 152 height 60
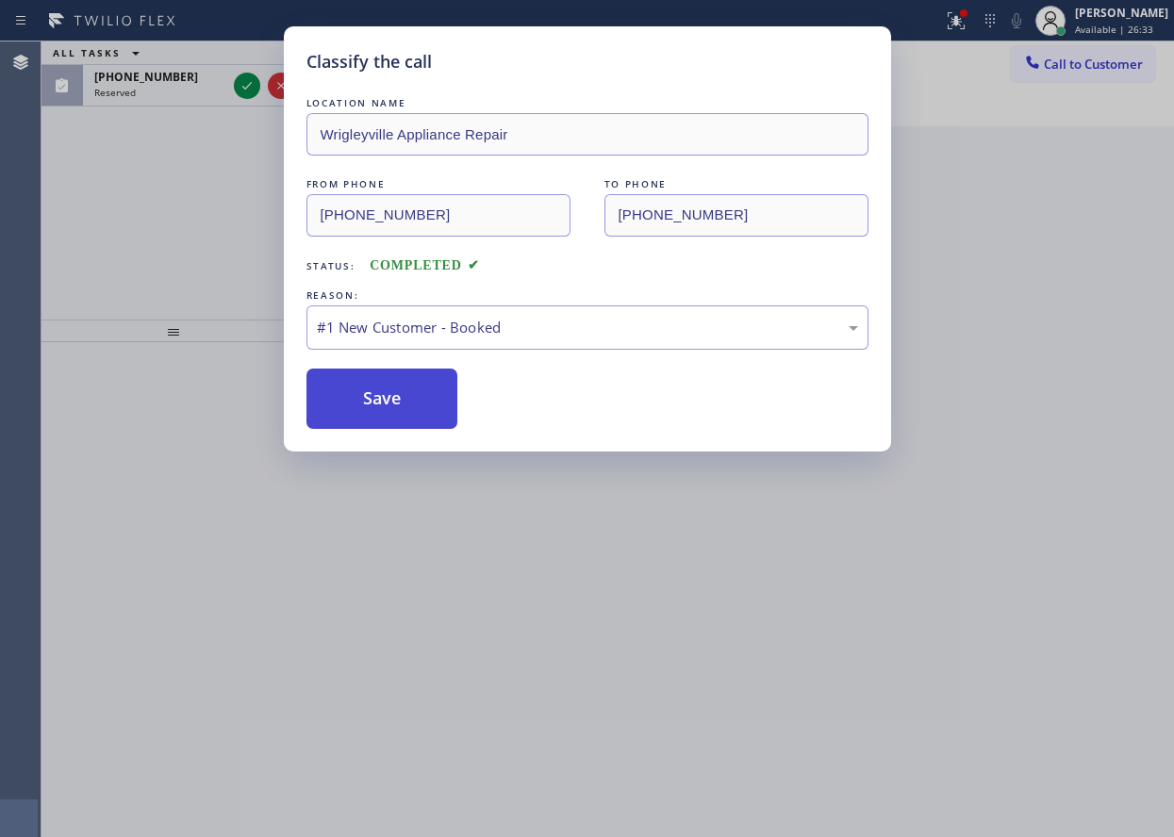
click at [407, 390] on button "Save" at bounding box center [382, 399] width 152 height 60
click at [244, 88] on div "Classify the call LOCATION NAME [GEOGRAPHIC_DATA] Appliance Repair FROM PHONE […" at bounding box center [587, 418] width 1174 height 837
click at [608, 457] on div "Classify the call LOCATION NAME [GEOGRAPHIC_DATA] Appliance Repair FROM PHONE […" at bounding box center [587, 418] width 1174 height 837
click at [421, 415] on button "Save" at bounding box center [382, 399] width 152 height 60
click at [421, 413] on button "Save" at bounding box center [382, 399] width 152 height 60
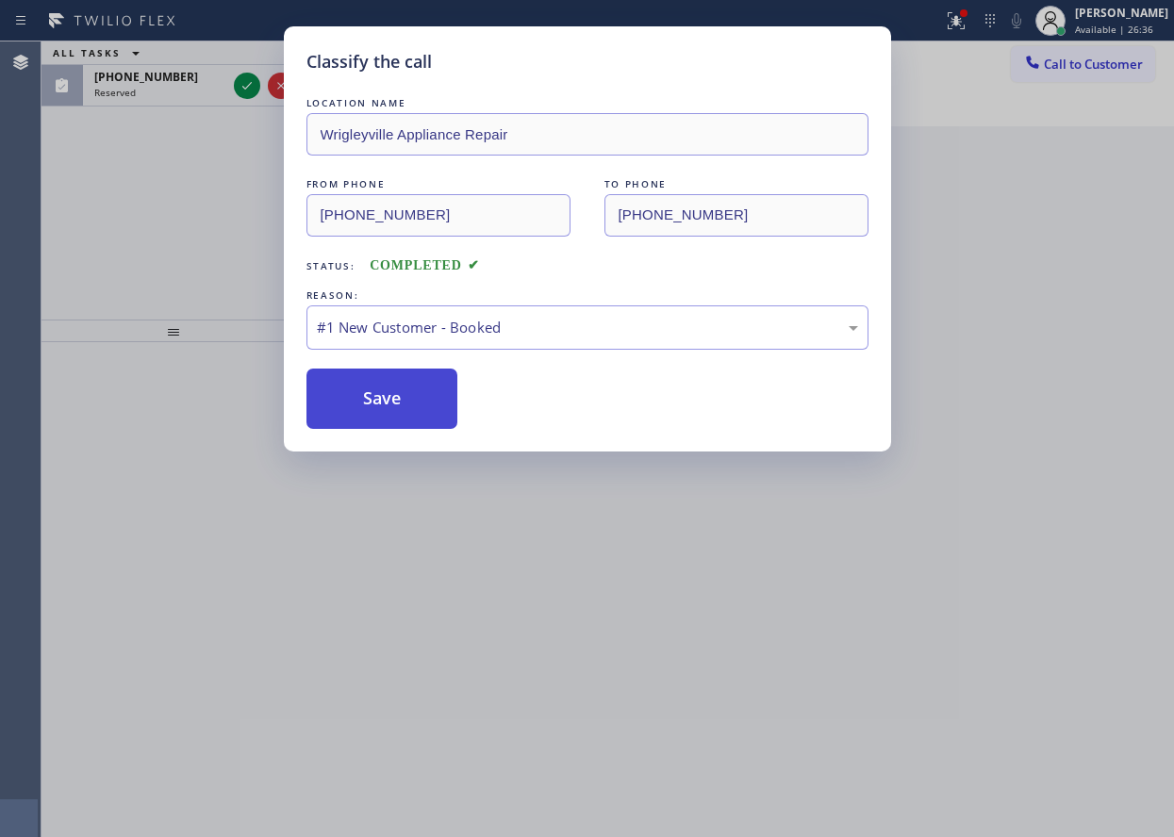
click at [421, 413] on button "Save" at bounding box center [382, 399] width 152 height 60
click at [418, 335] on div "#1 New Customer - Booked" at bounding box center [587, 328] width 541 height 22
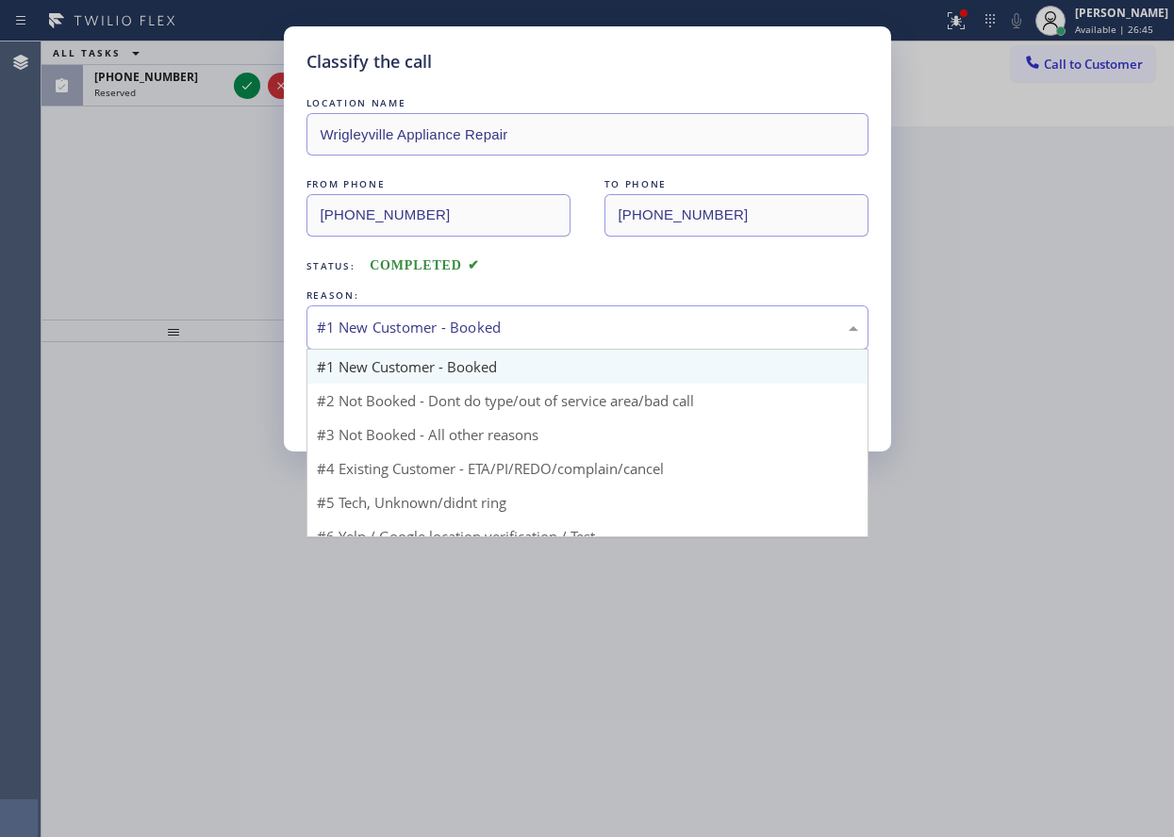
click at [418, 335] on div "#1 New Customer - Booked" at bounding box center [587, 328] width 541 height 22
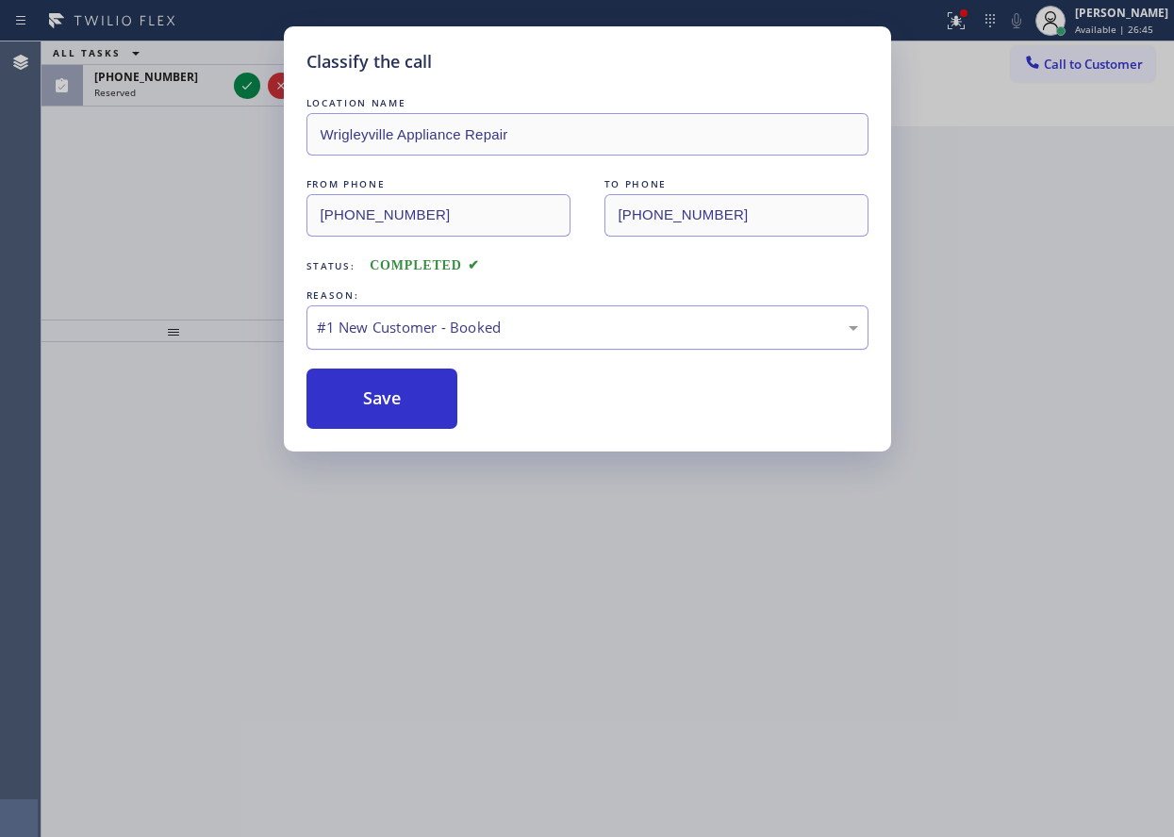
click at [418, 335] on div "#1 New Customer - Booked" at bounding box center [587, 328] width 541 height 22
click at [380, 396] on button "Save" at bounding box center [382, 399] width 152 height 60
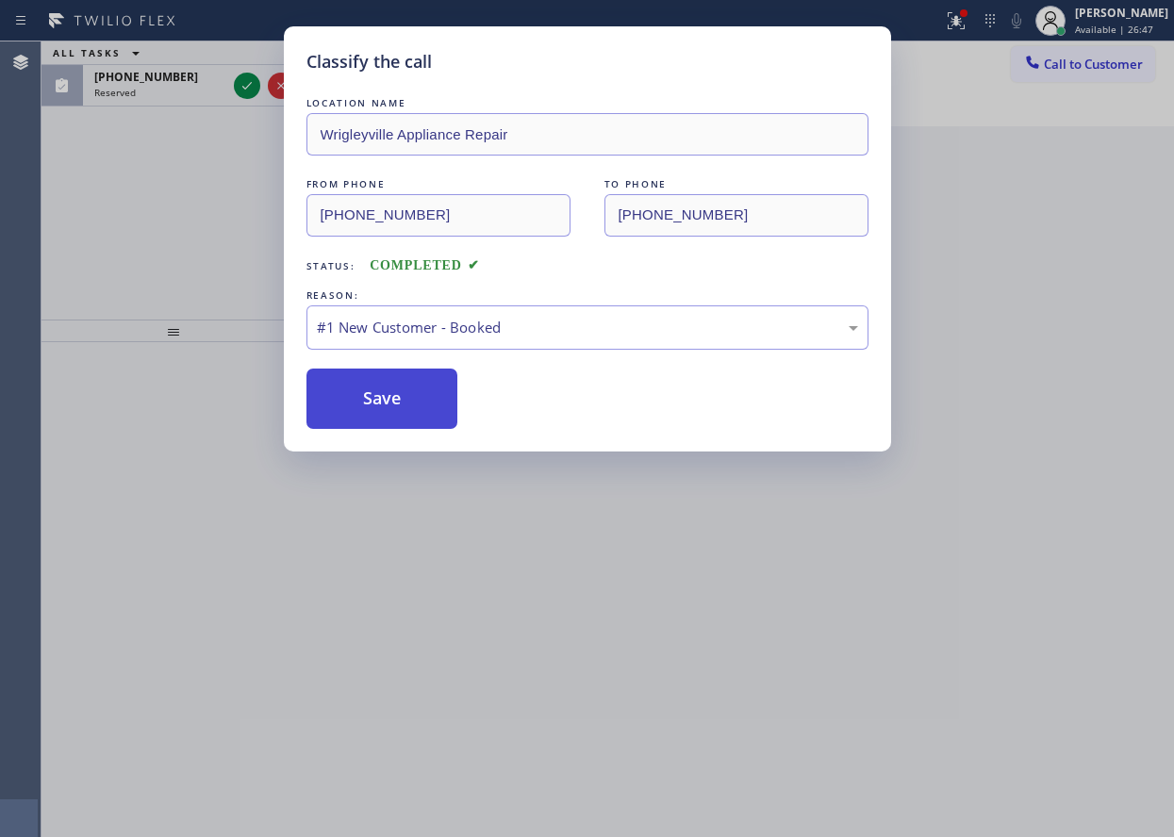
click at [380, 396] on button "Save" at bounding box center [382, 399] width 152 height 60
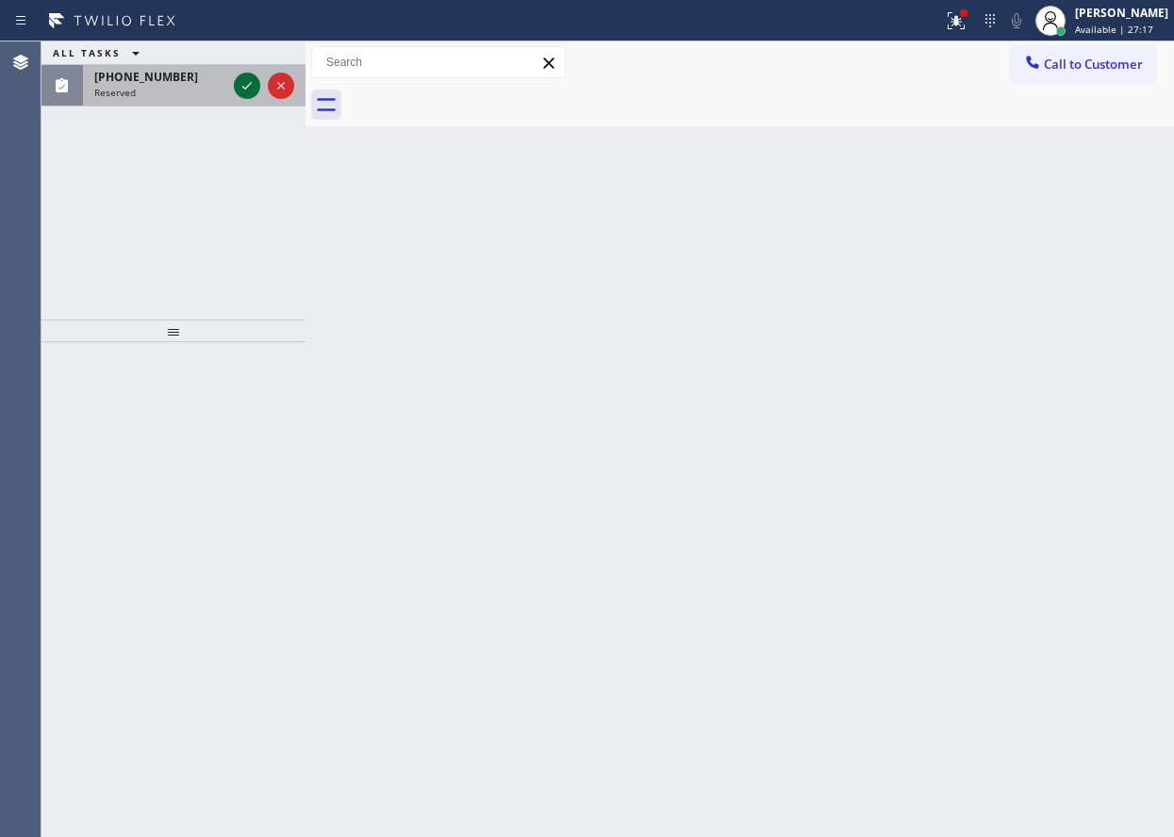
click at [246, 93] on icon at bounding box center [247, 86] width 23 height 23
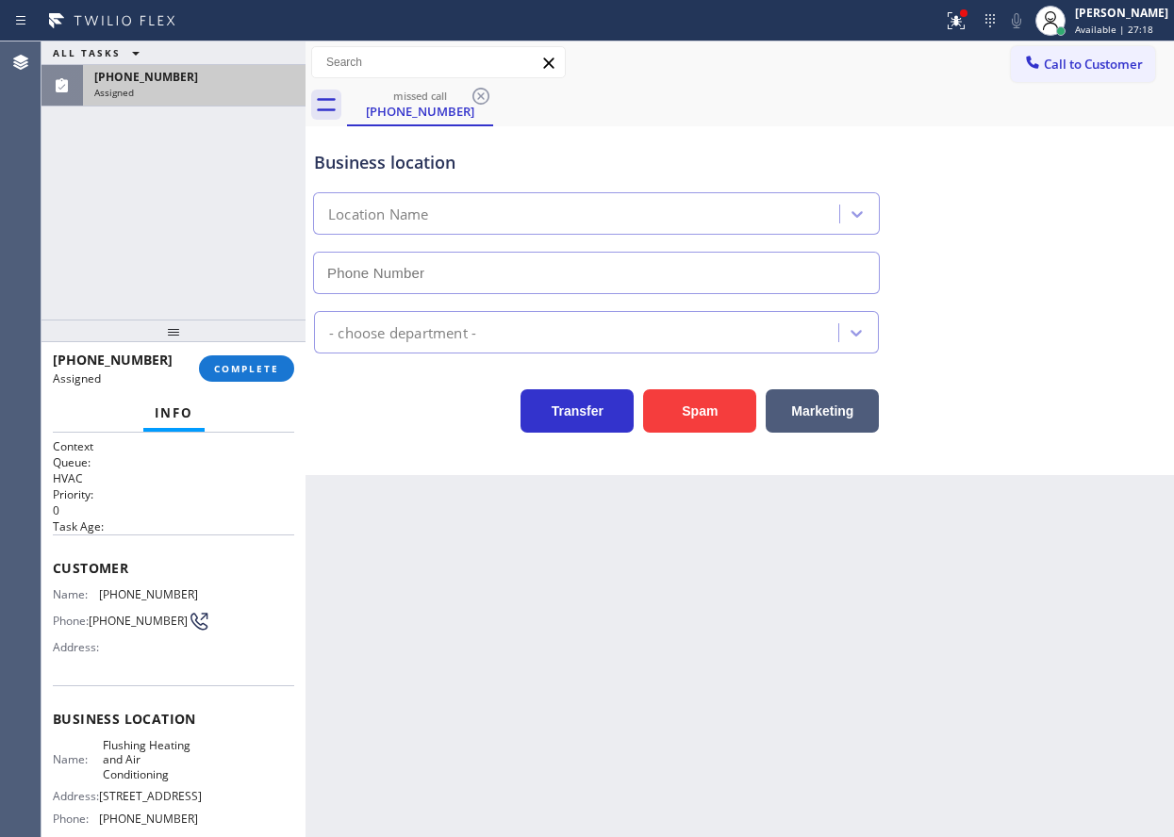
type input "[PHONE_NUMBER]"
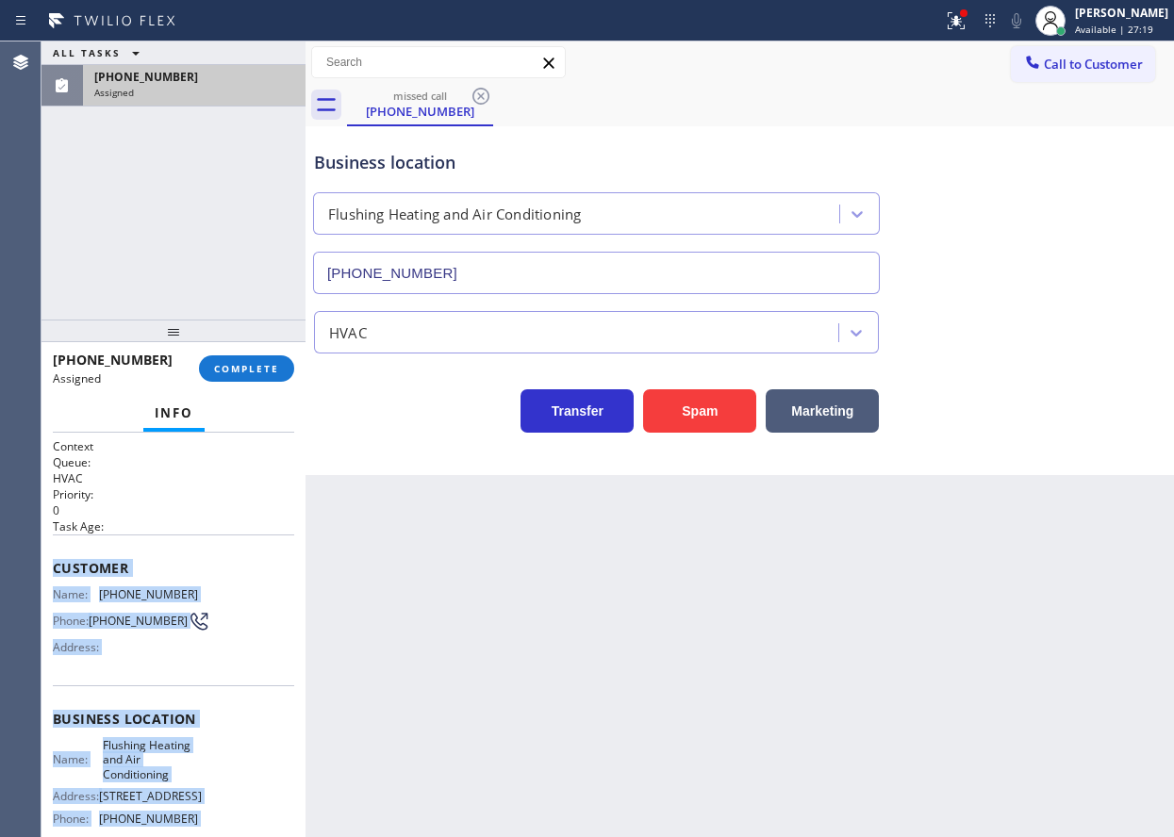
scroll to position [175, 0]
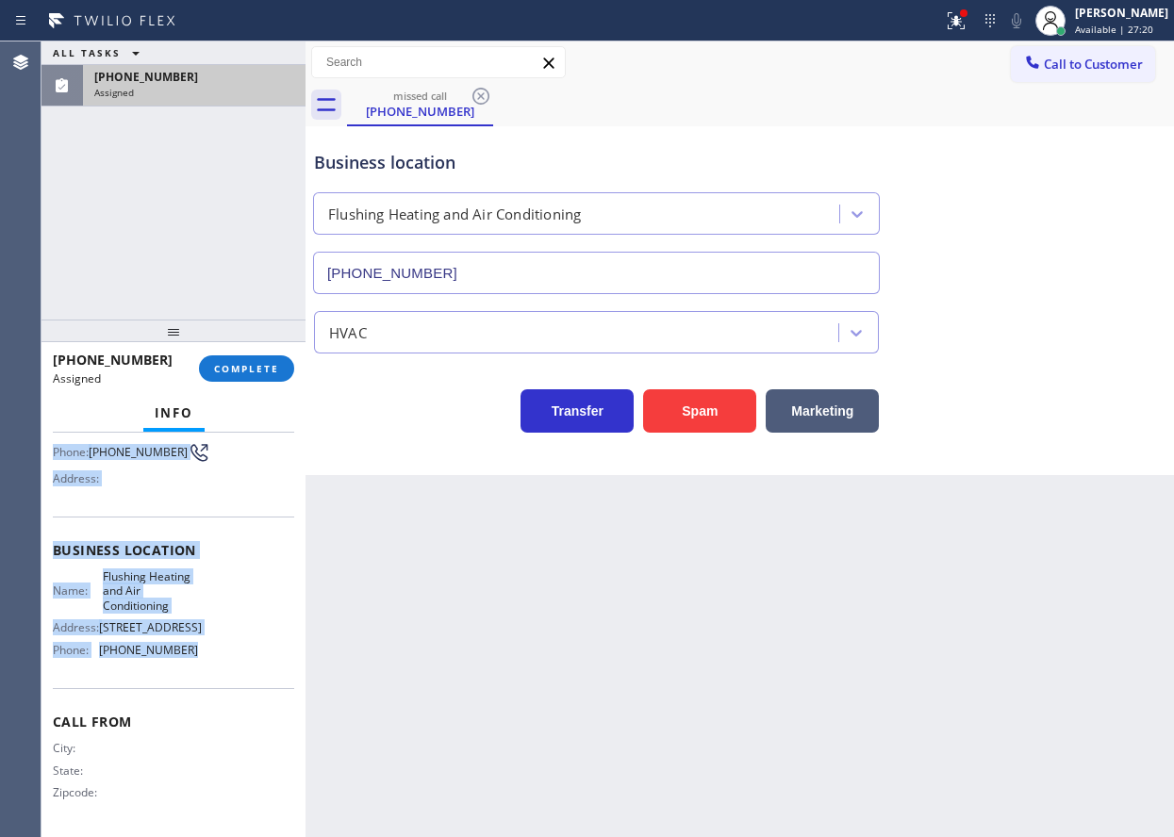
drag, startPoint x: 50, startPoint y: 570, endPoint x: 277, endPoint y: 677, distance: 251.4
click at [277, 677] on div "Context Queue: HVAC Priority: 0 Task Age: Customer Name: [PHONE_NUMBER] Phone: …" at bounding box center [173, 635] width 264 height 405
copy div "Customer Name: [PHONE_NUMBER] Phone: [PHONE_NUMBER] Address: Business location …"
click at [257, 373] on span "COMPLETE" at bounding box center [246, 368] width 65 height 13
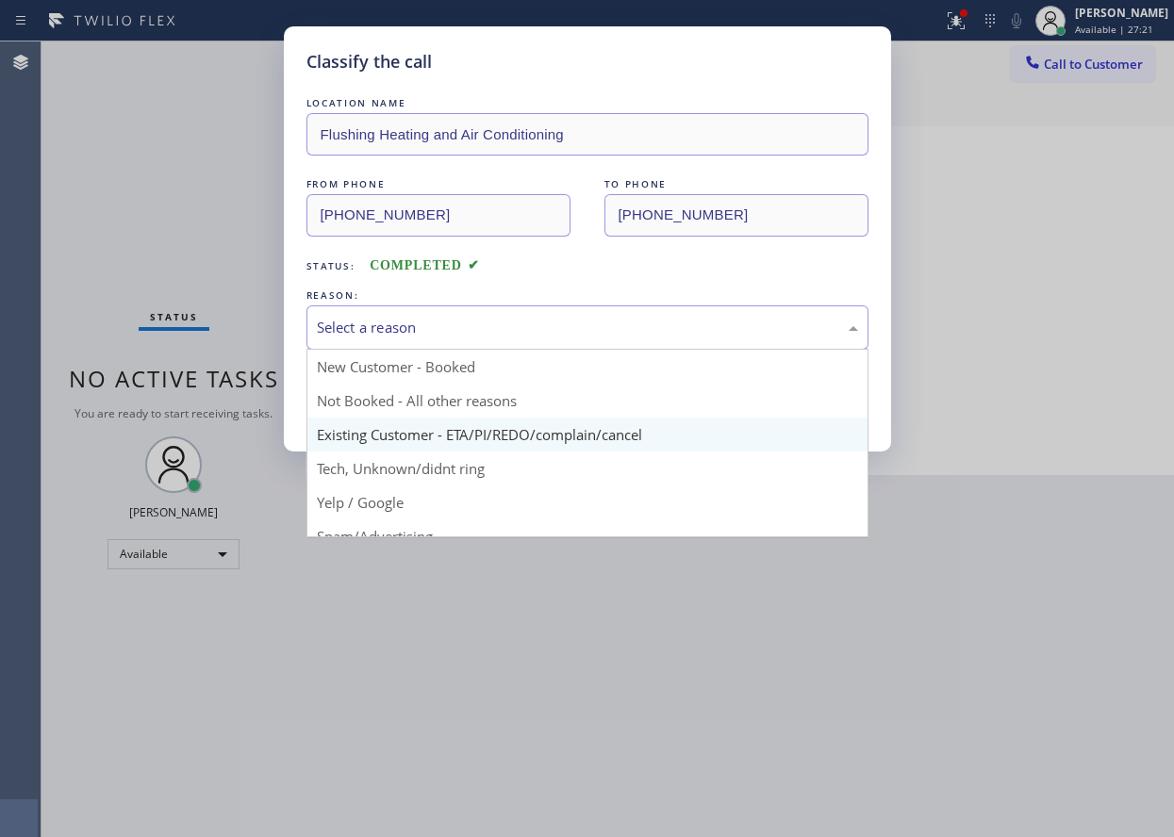
drag, startPoint x: 474, startPoint y: 313, endPoint x: 425, endPoint y: 438, distance: 133.8
click at [471, 330] on div "Select a reason" at bounding box center [587, 328] width 562 height 44
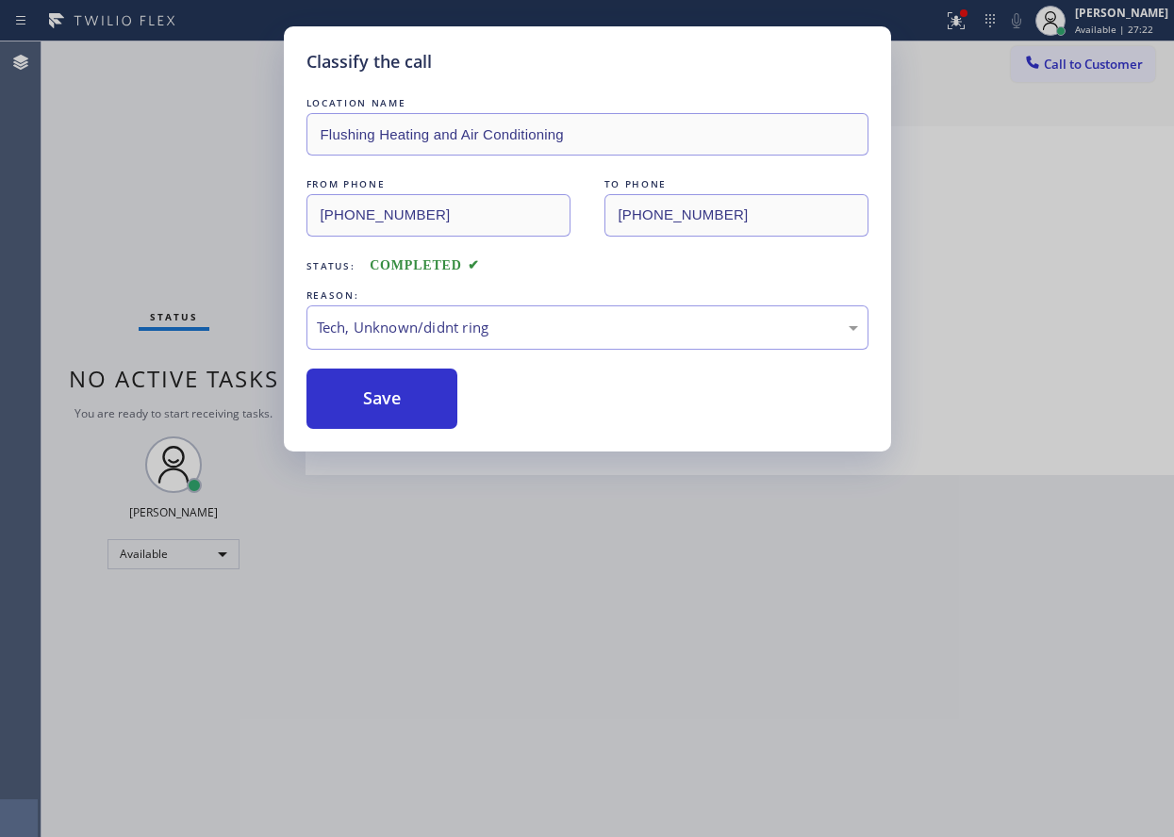
drag, startPoint x: 414, startPoint y: 463, endPoint x: 405, endPoint y: 395, distance: 68.6
click at [405, 395] on button "Save" at bounding box center [382, 399] width 152 height 60
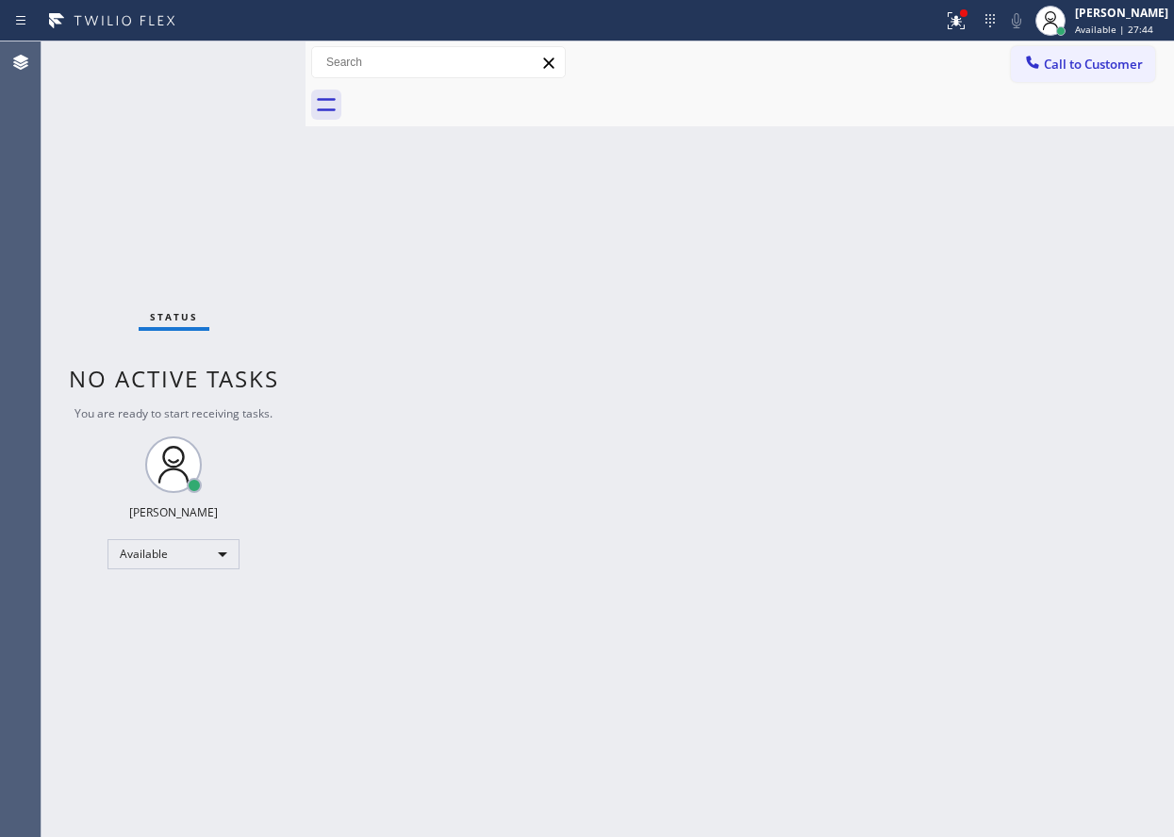
click at [1044, 266] on div "Back to Dashboard Change Sender ID Customers Technicians Select a contact Outbo…" at bounding box center [740, 439] width 869 height 796
click at [1118, 28] on span "Available | 27:45" at bounding box center [1114, 29] width 78 height 13
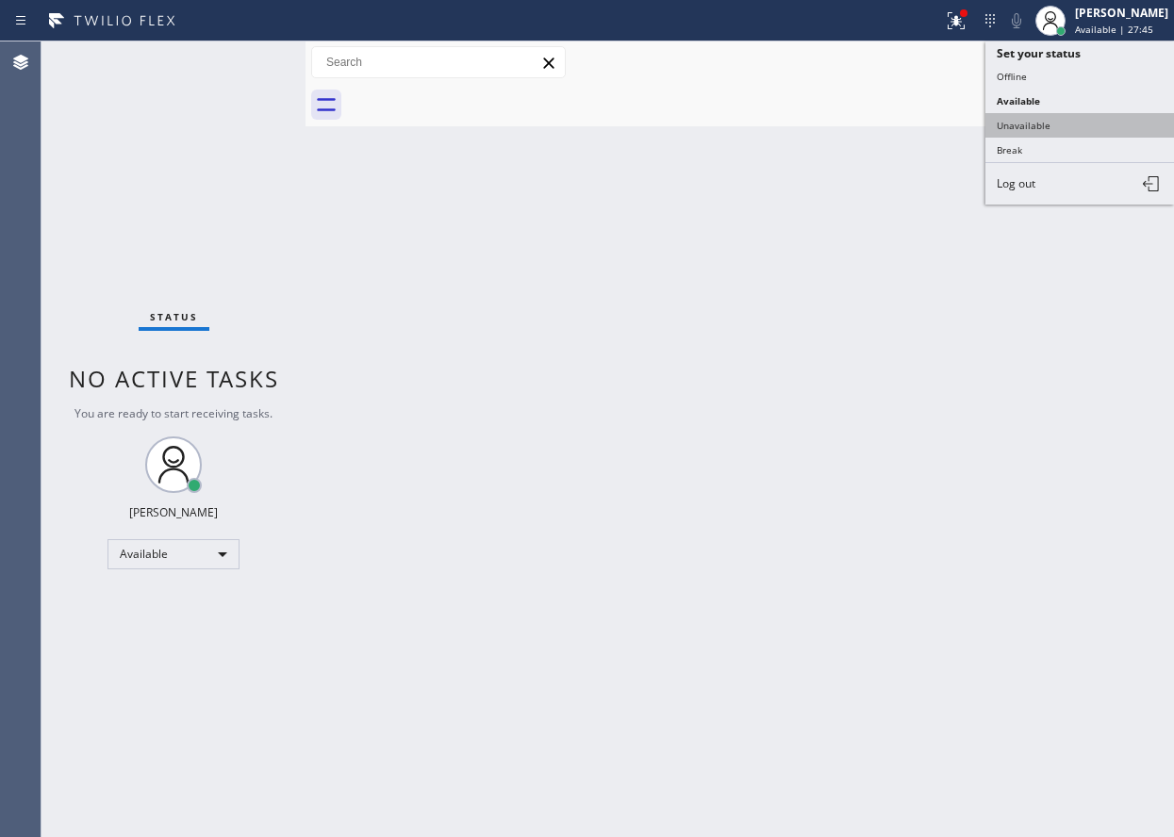
click at [1055, 128] on button "Unavailable" at bounding box center [1080, 125] width 189 height 25
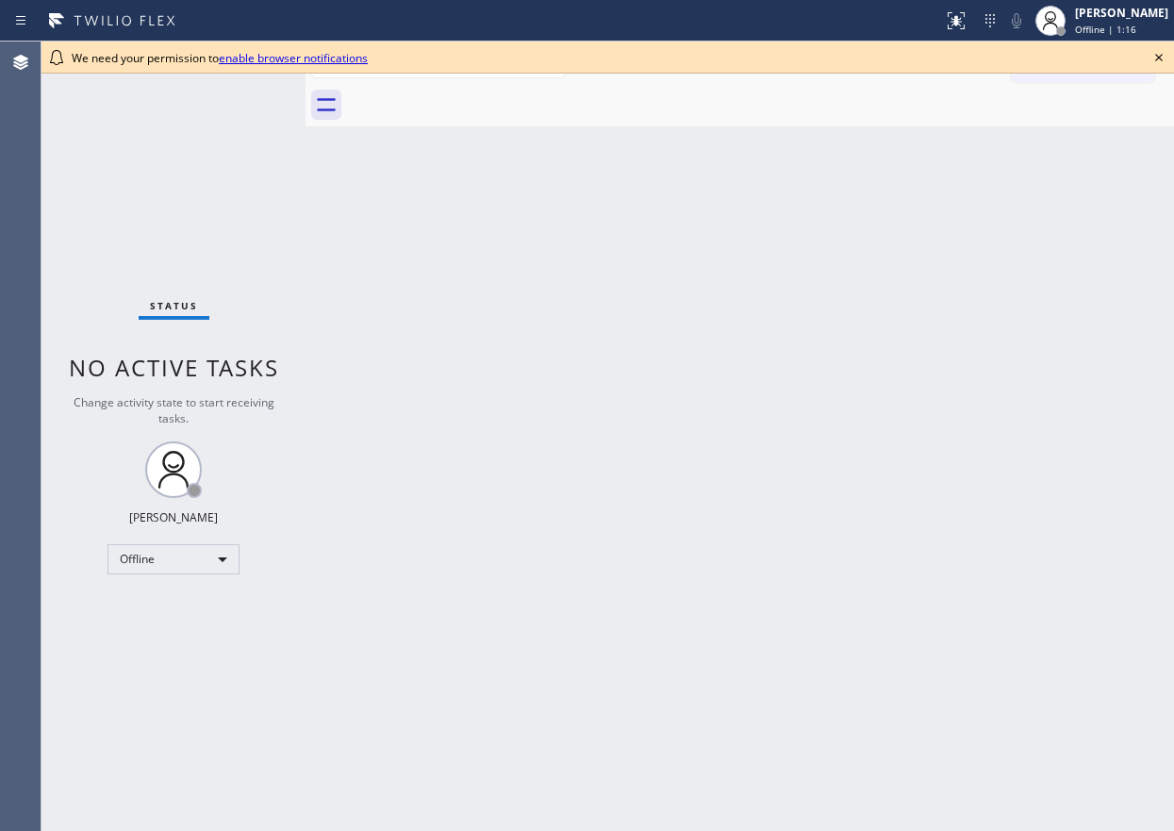
click at [1161, 60] on icon at bounding box center [1159, 57] width 23 height 23
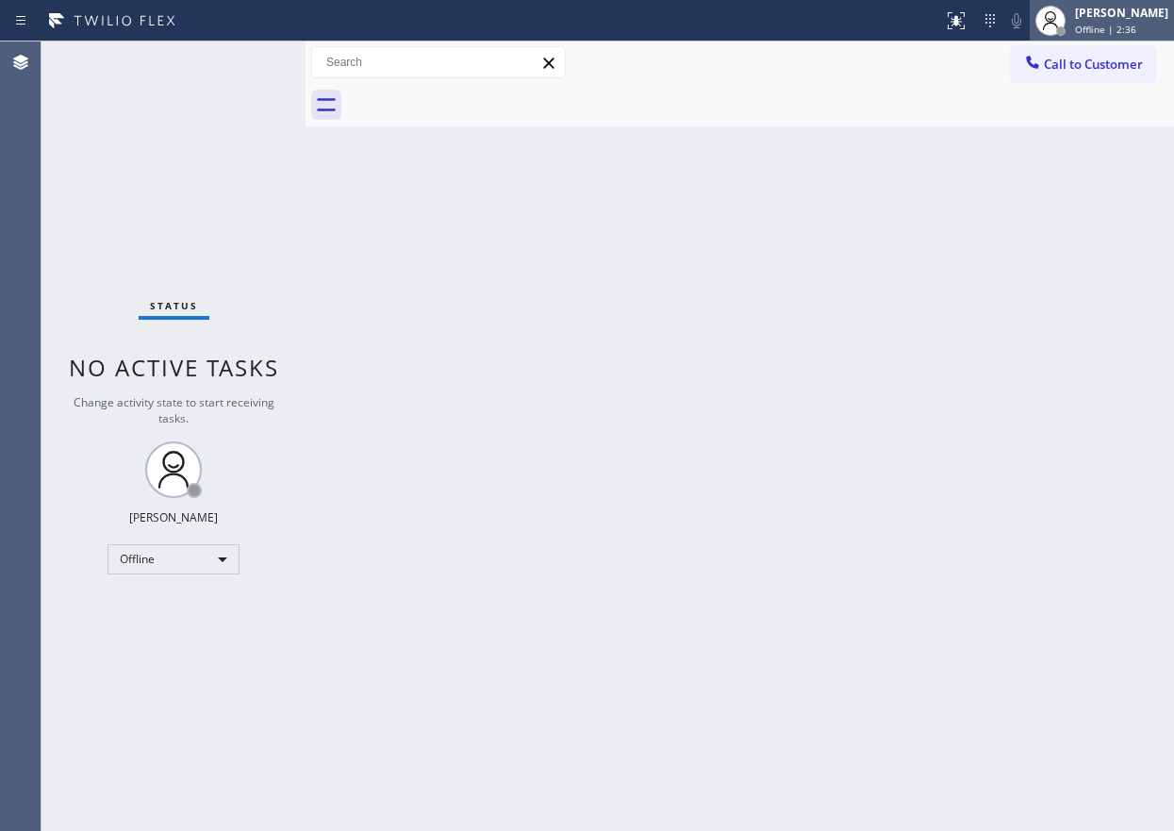
click at [1136, 25] on span "Offline | 2:36" at bounding box center [1105, 29] width 61 height 13
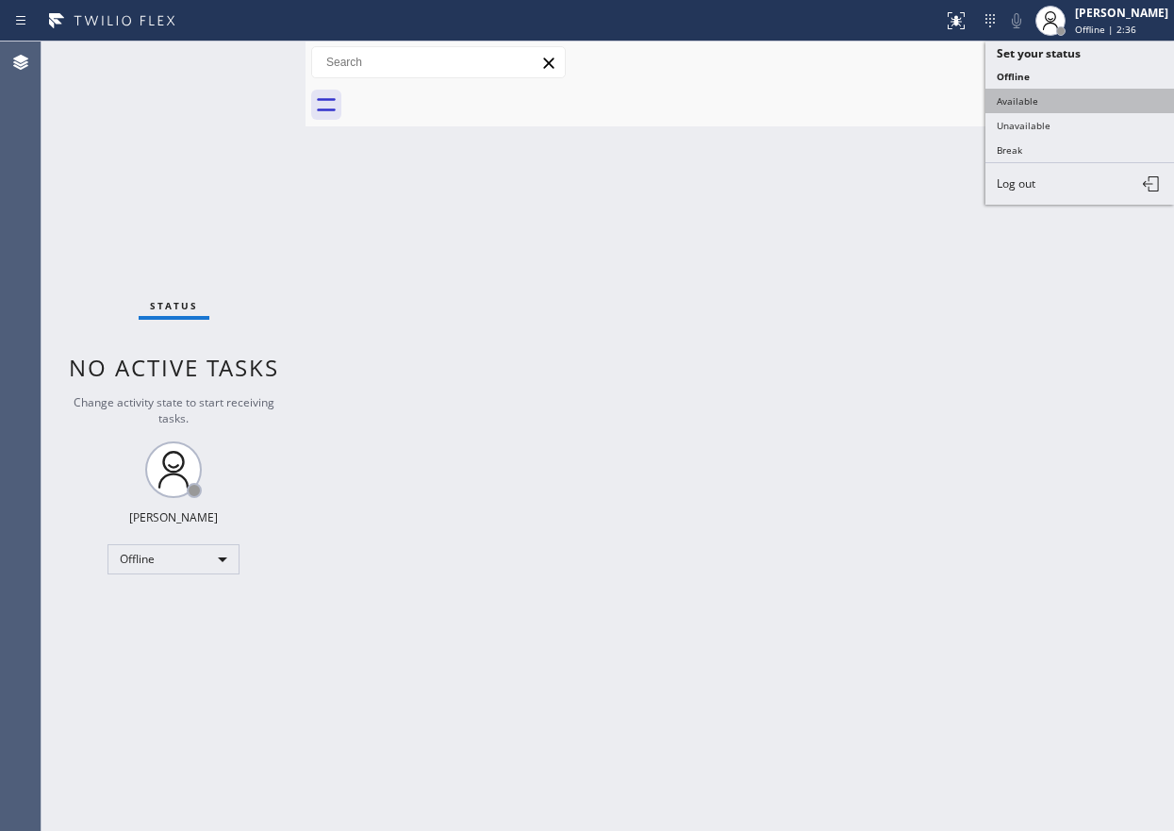
click at [1070, 101] on button "Available" at bounding box center [1080, 101] width 189 height 25
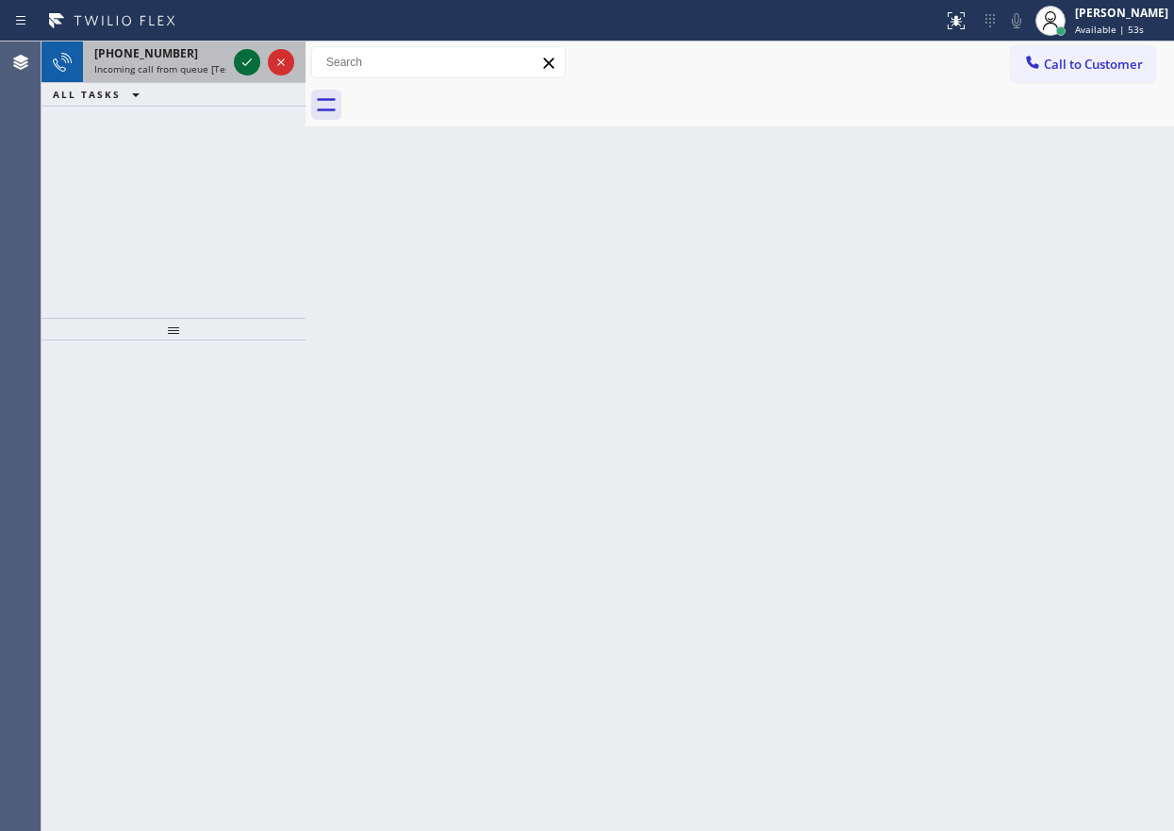
click at [250, 50] on button at bounding box center [247, 62] width 26 height 26
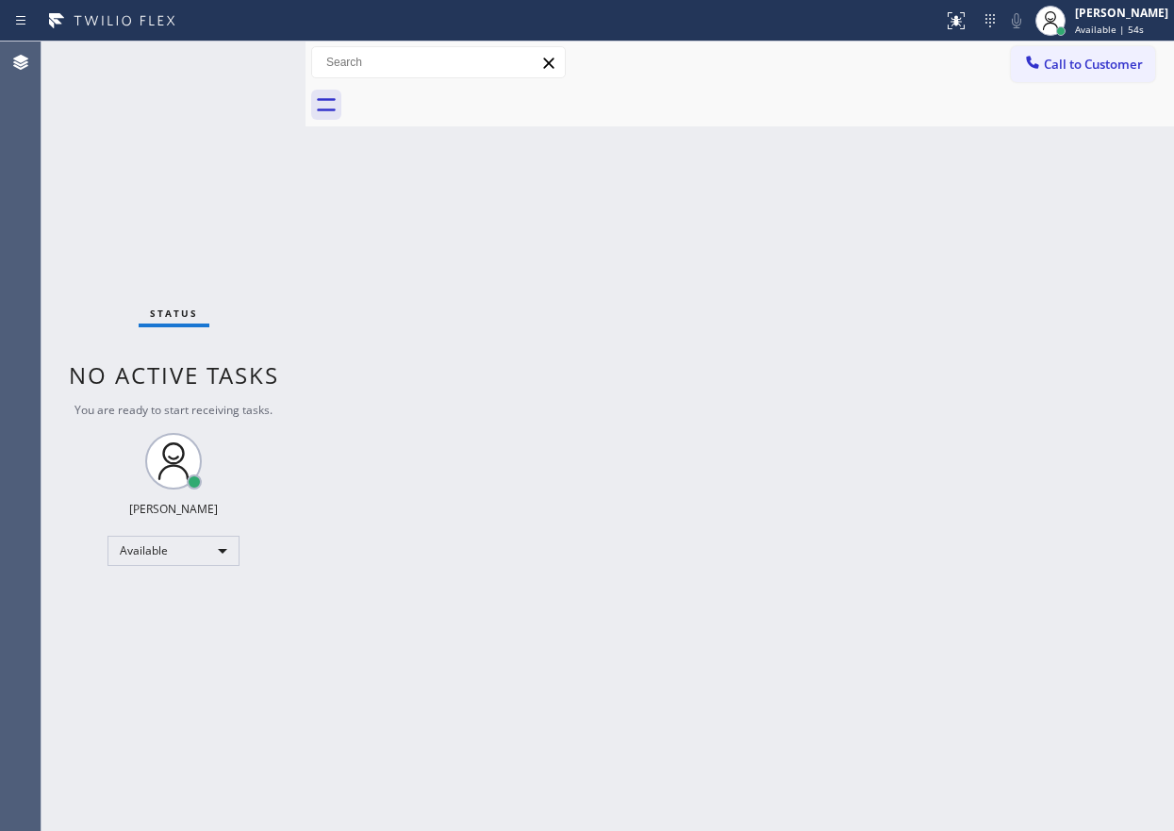
click at [244, 58] on div "Status No active tasks You are ready to start receiving tasks. Paula Arnado Ava…" at bounding box center [173, 435] width 264 height 789
click at [1063, 223] on div "Back to Dashboard Change Sender ID Customers Technicians Select a contact Outbo…" at bounding box center [740, 435] width 869 height 789
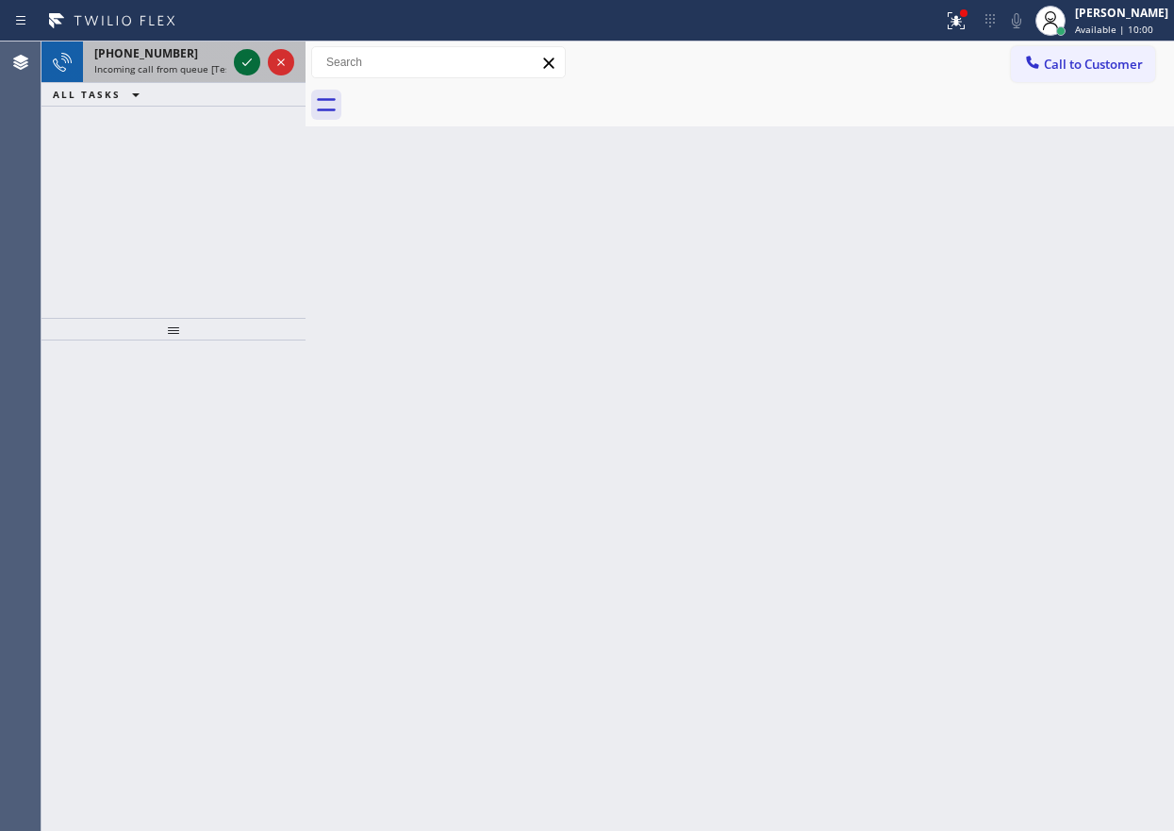
click at [244, 55] on icon at bounding box center [247, 62] width 23 height 23
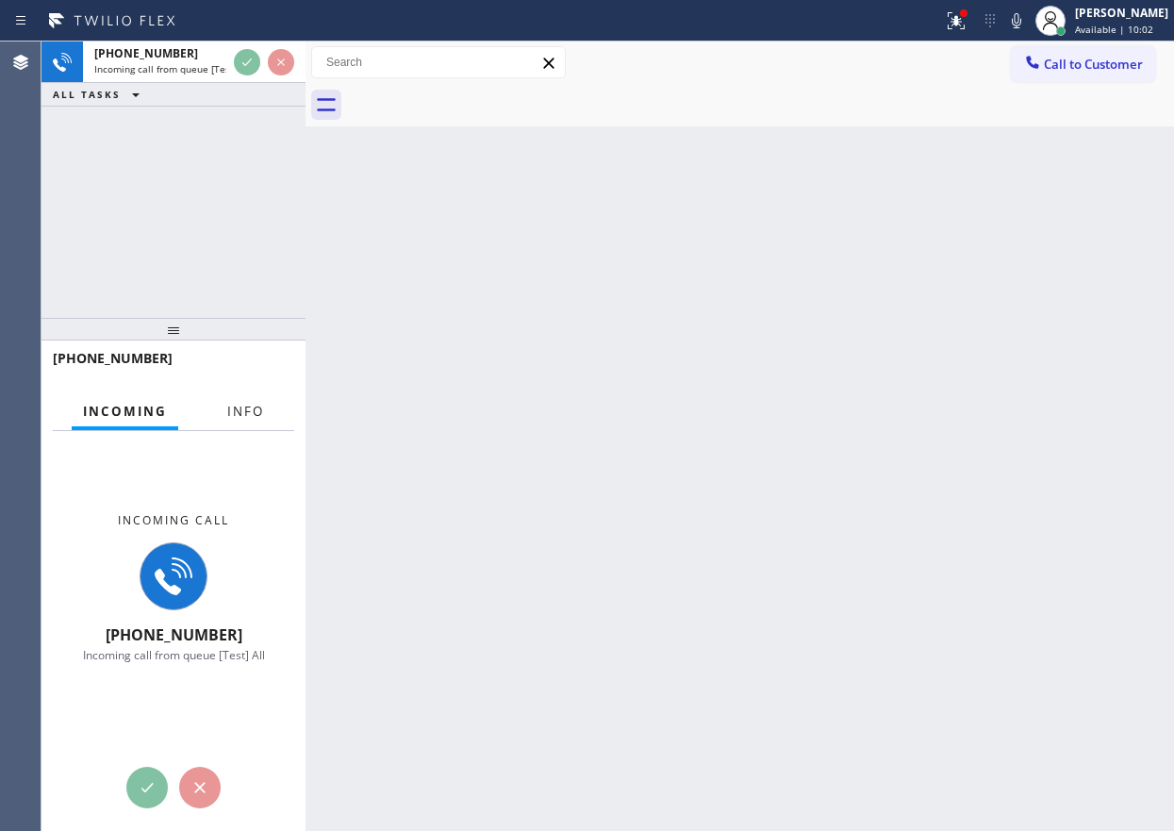
click at [267, 413] on button "Info" at bounding box center [245, 411] width 59 height 37
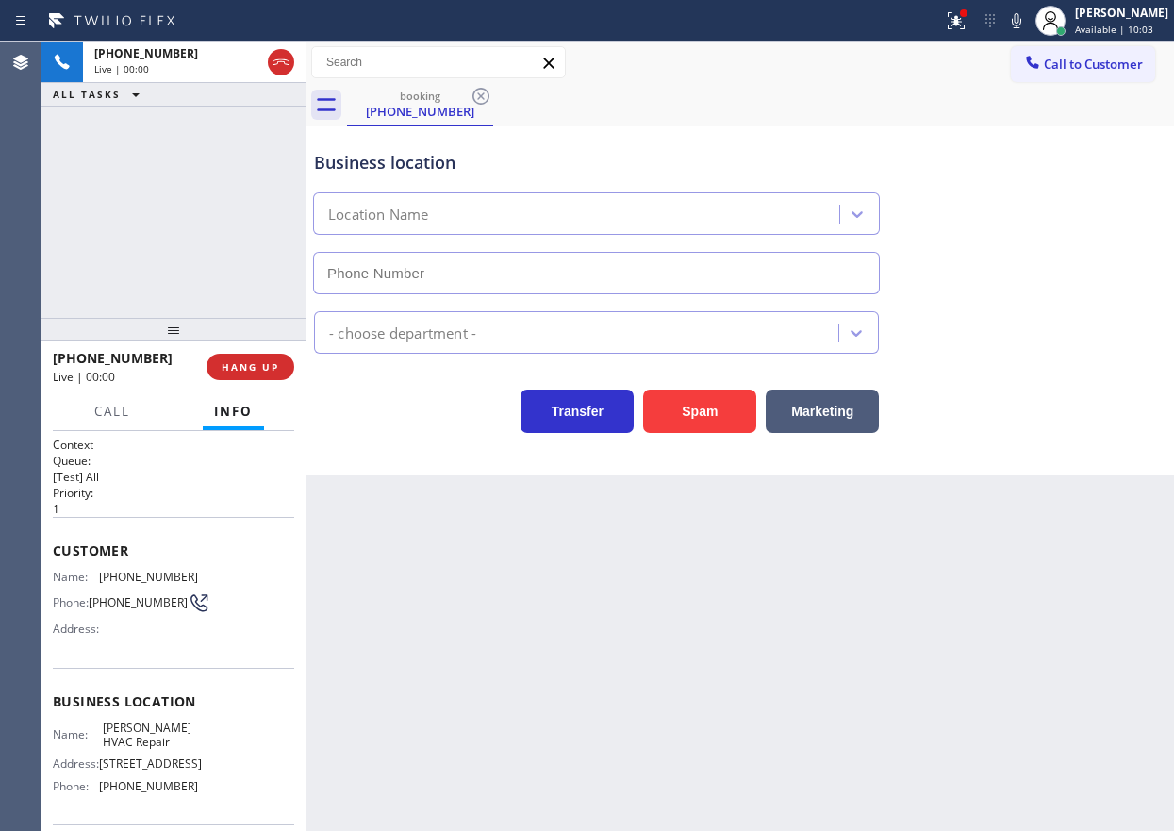
type input "(929) 325-2750"
click at [265, 365] on span "HANG UP" at bounding box center [251, 366] width 58 height 13
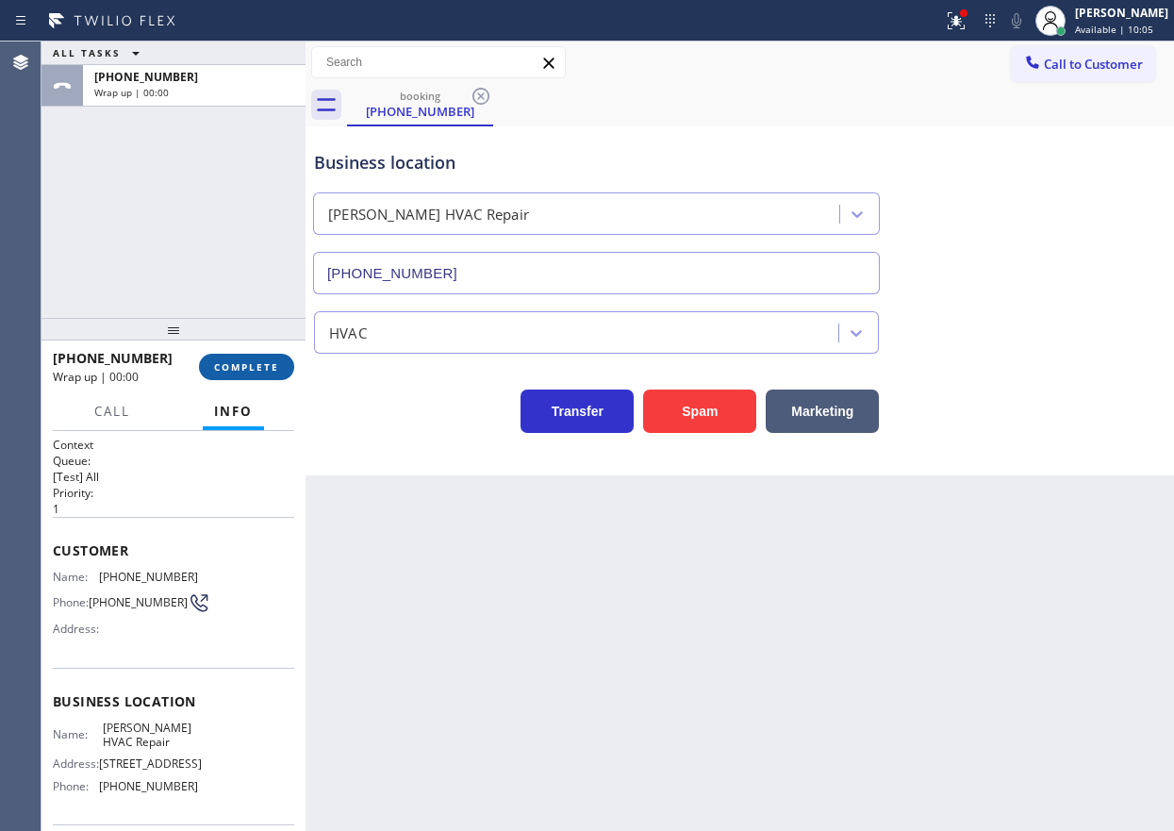
click at [265, 365] on span "COMPLETE" at bounding box center [246, 366] width 65 height 13
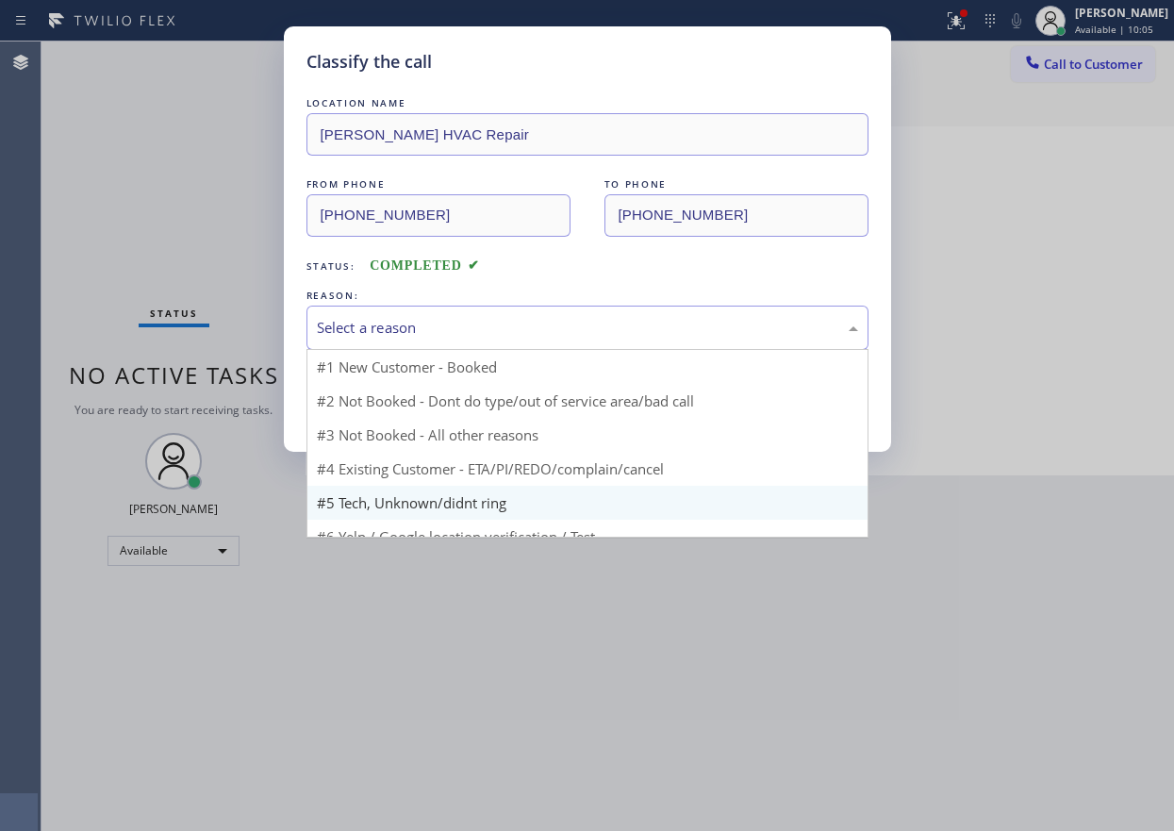
drag, startPoint x: 459, startPoint y: 333, endPoint x: 434, endPoint y: 466, distance: 135.4
click at [458, 333] on div "Select a reason" at bounding box center [587, 328] width 541 height 22
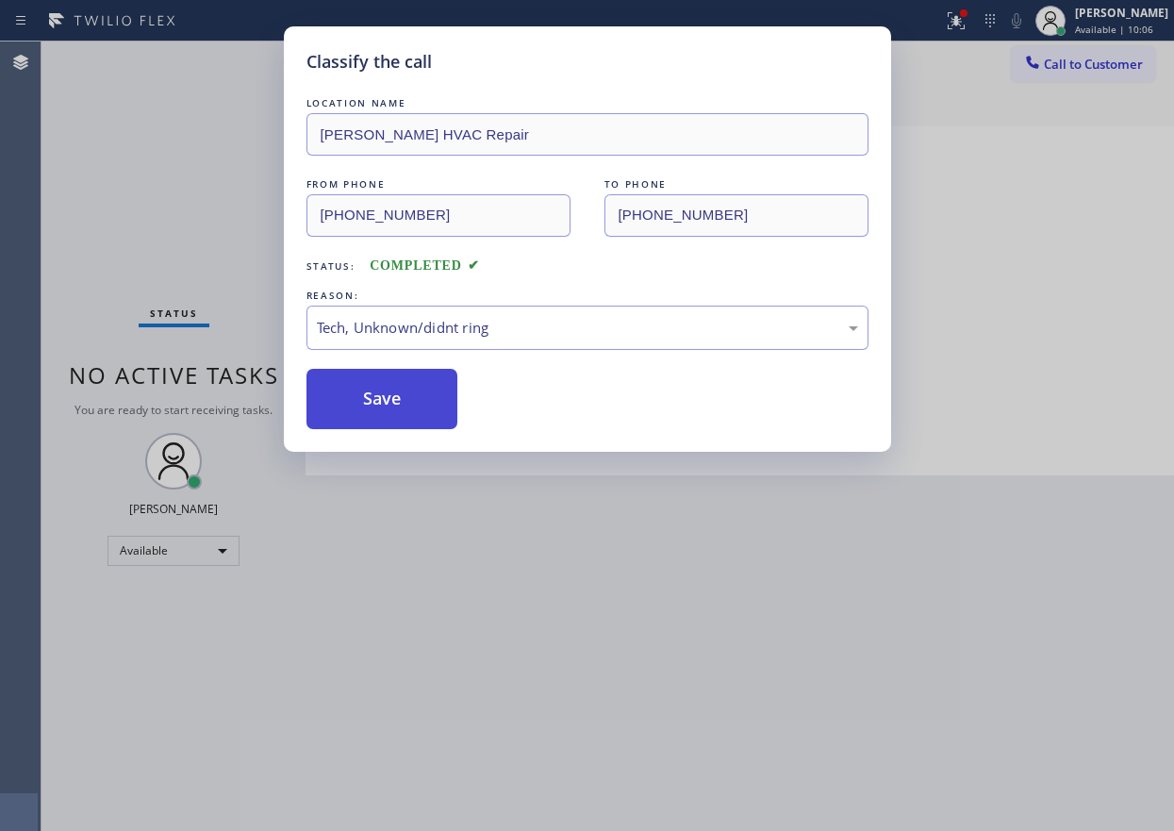
click at [399, 407] on button "Save" at bounding box center [382, 399] width 152 height 60
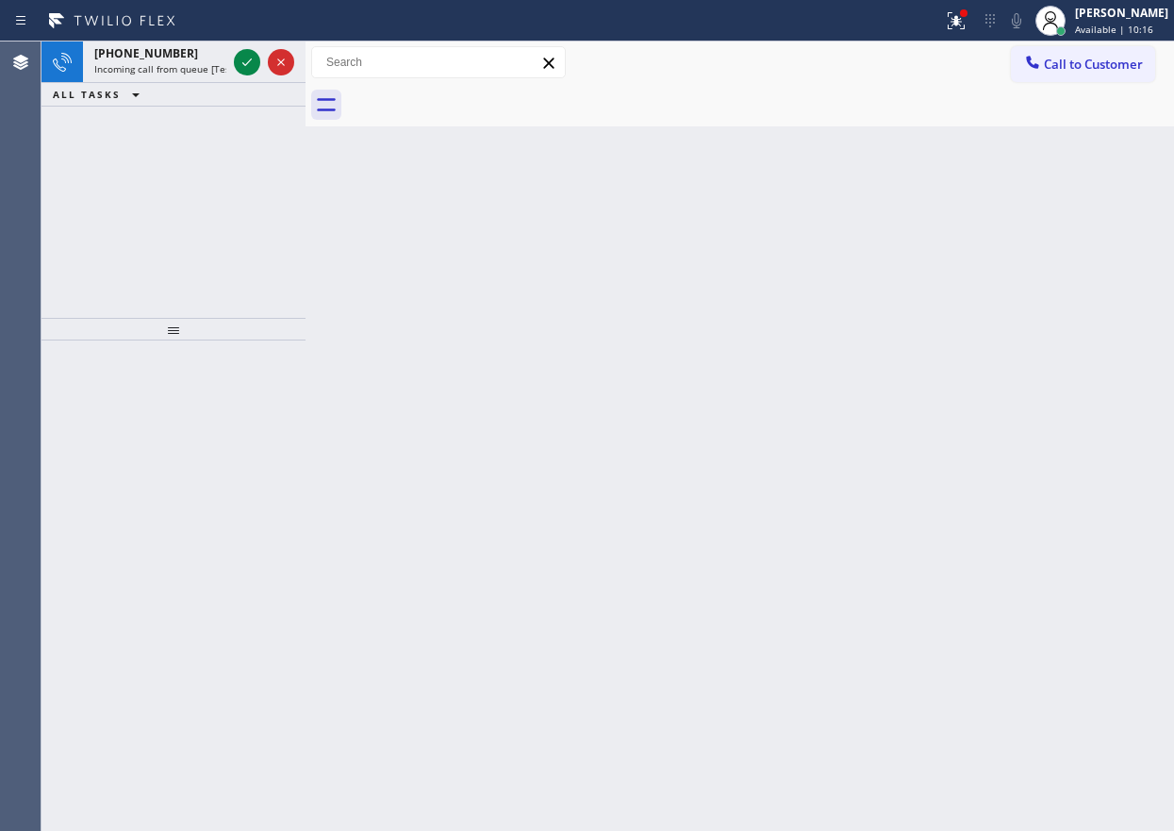
click at [231, 115] on div "+15614797580 Incoming call from queue [Test] All ALL TASKS ALL TASKS ACTIVE TAS…" at bounding box center [173, 179] width 264 height 276
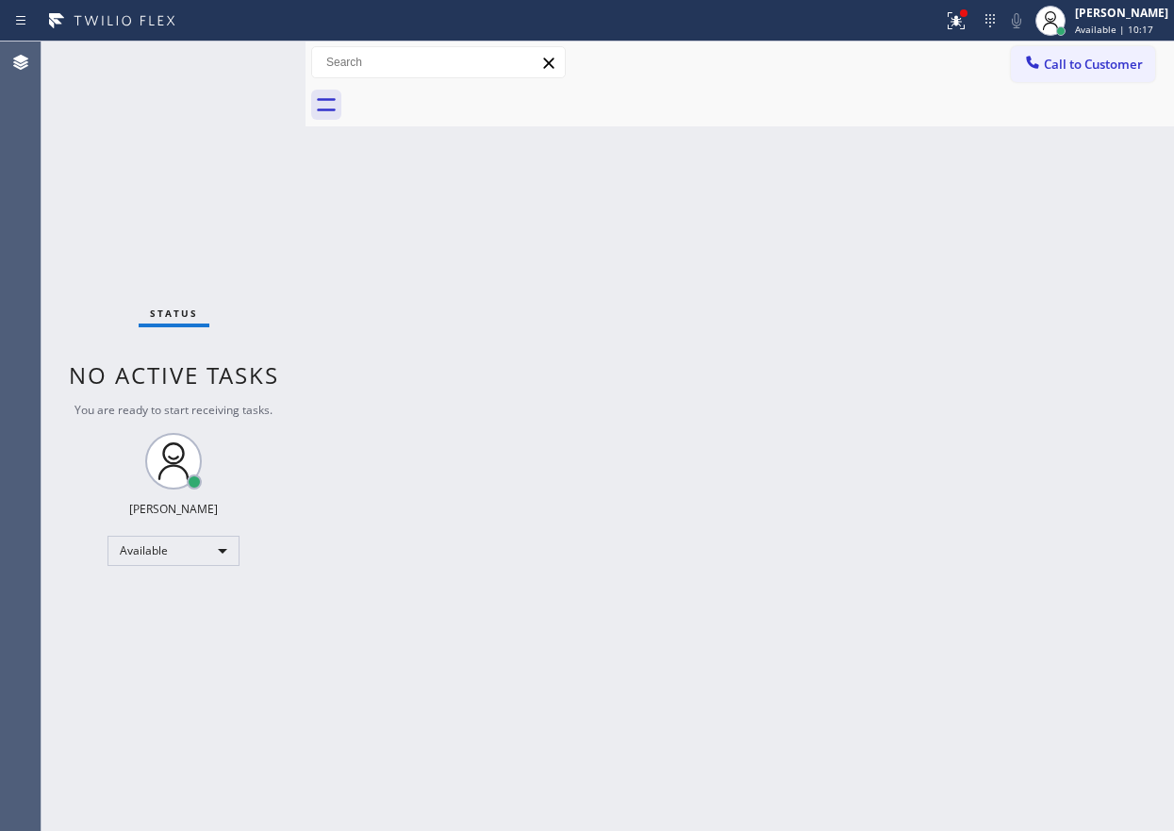
click at [231, 115] on div "Status No active tasks You are ready to start receiving tasks. Paula Arnado Ava…" at bounding box center [173, 435] width 264 height 789
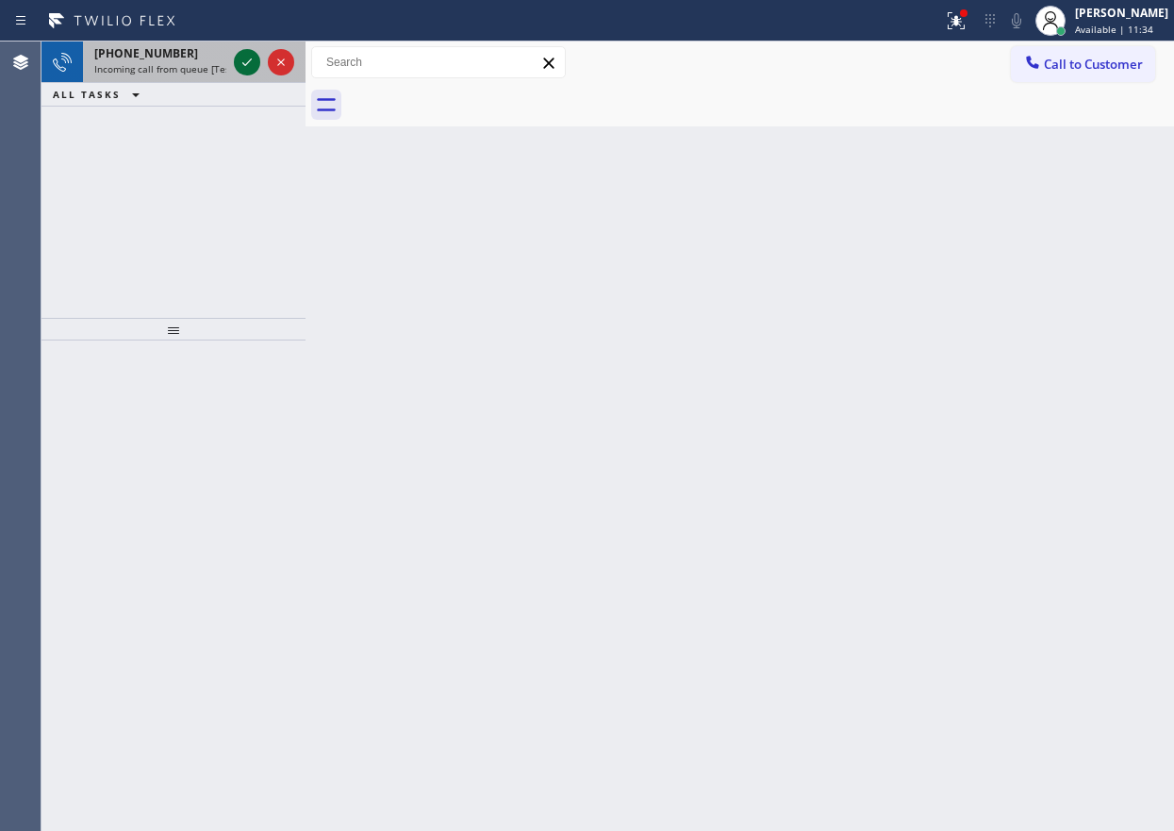
click at [250, 65] on icon at bounding box center [247, 62] width 23 height 23
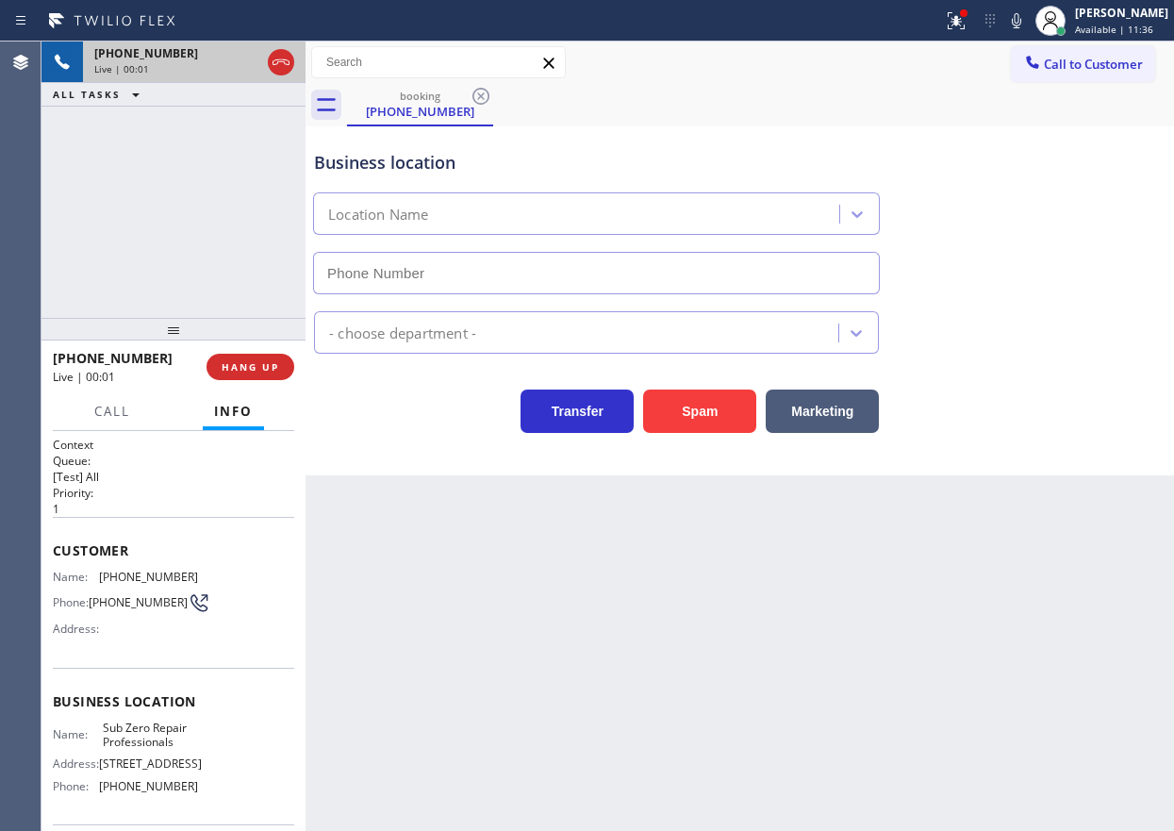
type input "[PHONE_NUMBER]"
click at [166, 739] on span "Sub Zero Repair Professionals" at bounding box center [150, 735] width 94 height 29
click at [168, 738] on span "Sub Zero Repair Professionals" at bounding box center [150, 735] width 94 height 29
copy span "Sub Zero Repair Professionals"
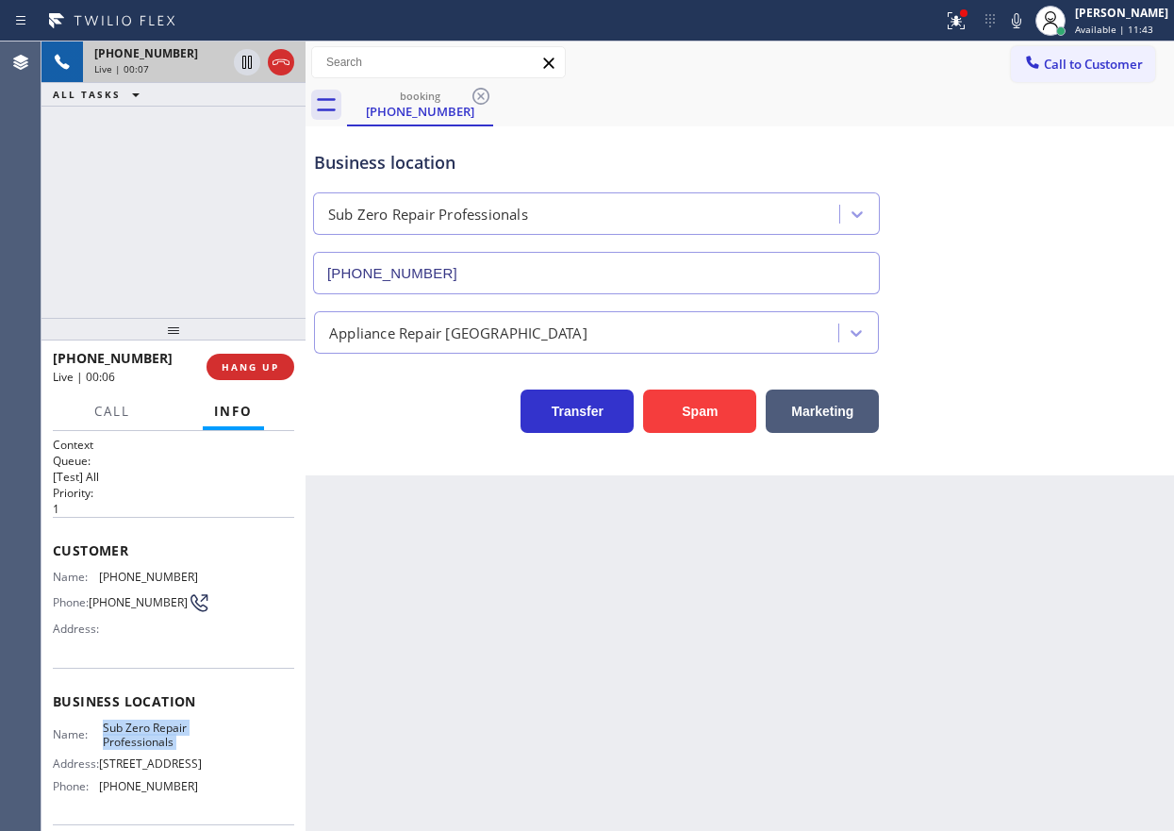
click at [505, 259] on input "[PHONE_NUMBER]" at bounding box center [596, 273] width 567 height 42
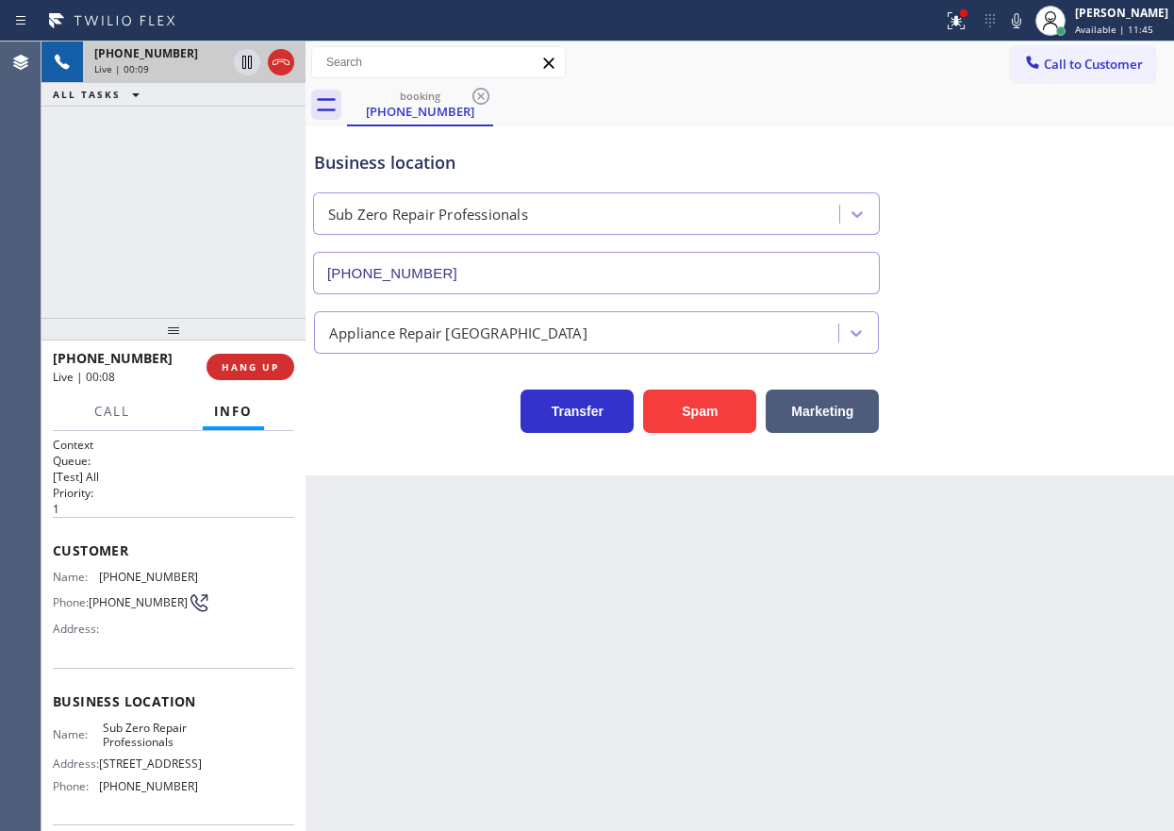
click at [505, 259] on input "[PHONE_NUMBER]" at bounding box center [596, 273] width 567 height 42
click at [516, 263] on input "[PHONE_NUMBER]" at bounding box center [596, 273] width 567 height 42
click at [144, 554] on span "Customer" at bounding box center [173, 550] width 241 height 18
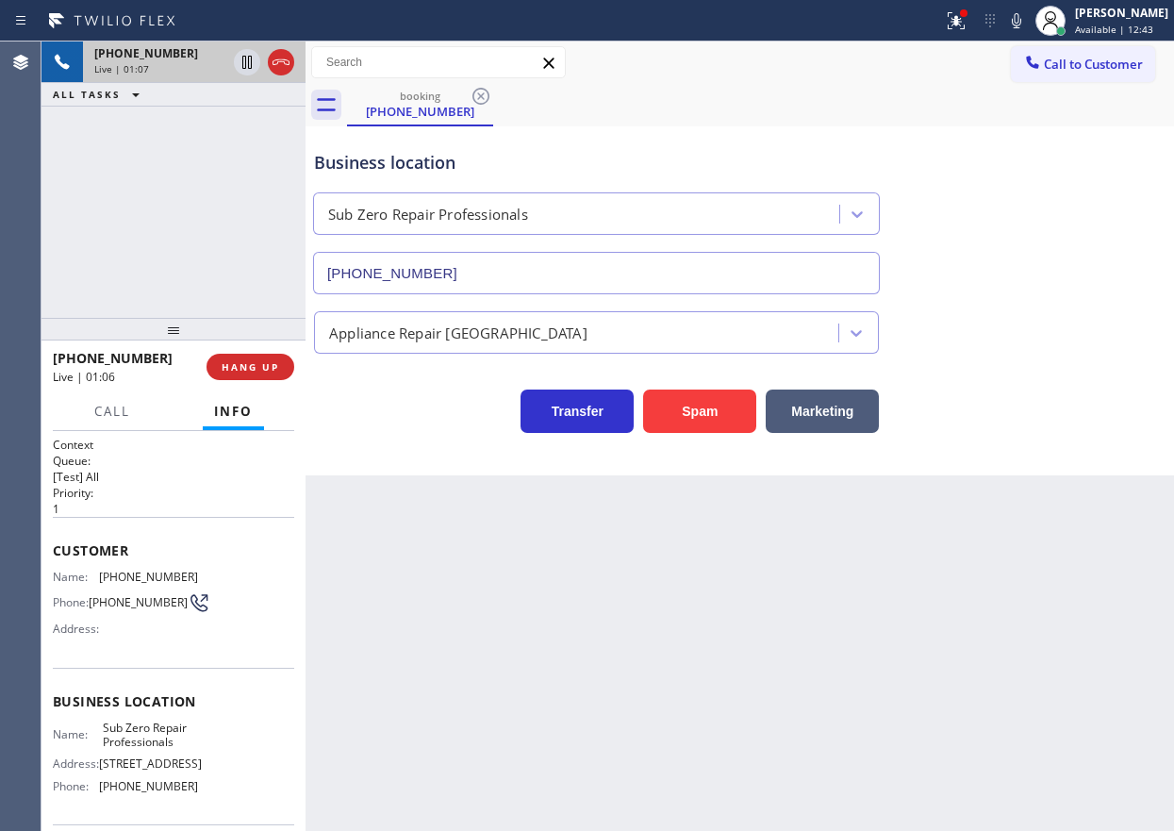
click at [144, 554] on span "Customer" at bounding box center [173, 550] width 241 height 18
click at [144, 565] on div "Customer Name: (917) 808-6221 Phone: (917) 808-6221 Address:" at bounding box center [173, 592] width 241 height 151
copy span "(917) 808-6221"
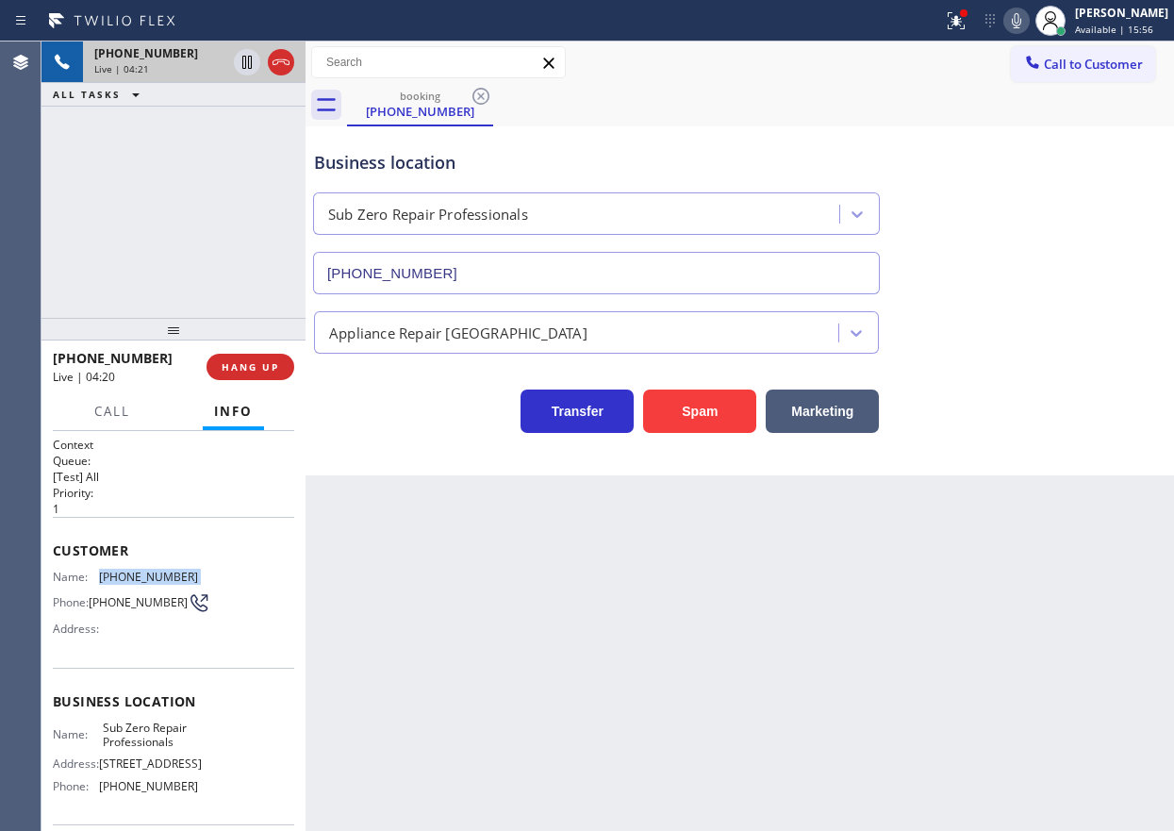
click at [1021, 18] on icon at bounding box center [1016, 20] width 9 height 15
click at [965, 21] on icon at bounding box center [956, 20] width 23 height 23
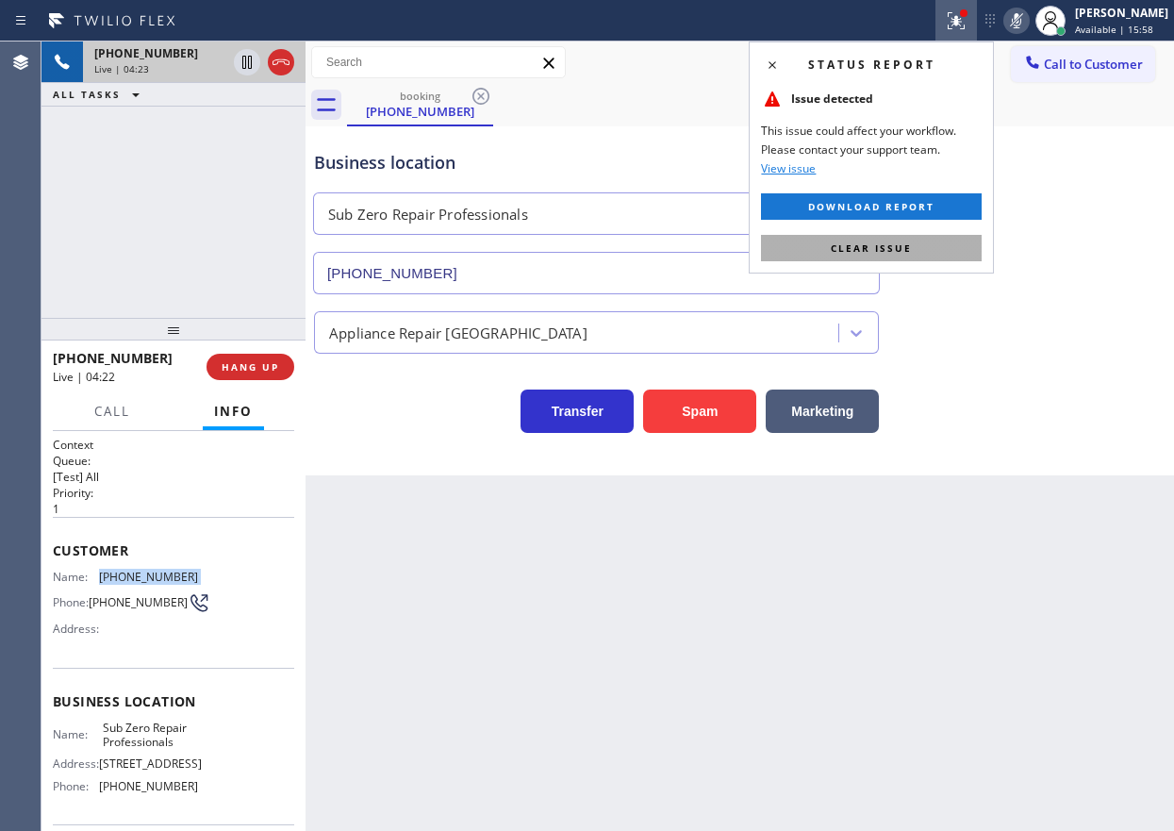
click at [948, 242] on button "Clear issue" at bounding box center [871, 248] width 221 height 26
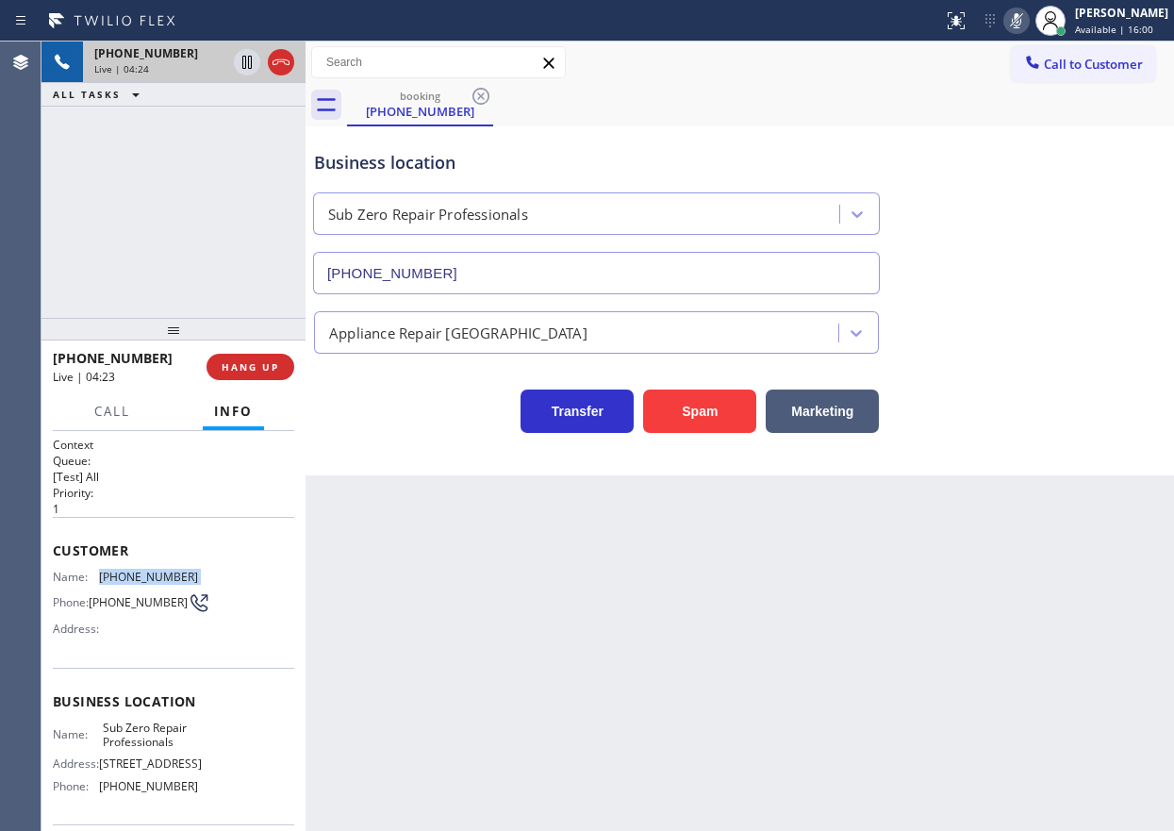
click at [1021, 25] on icon at bounding box center [1016, 20] width 9 height 15
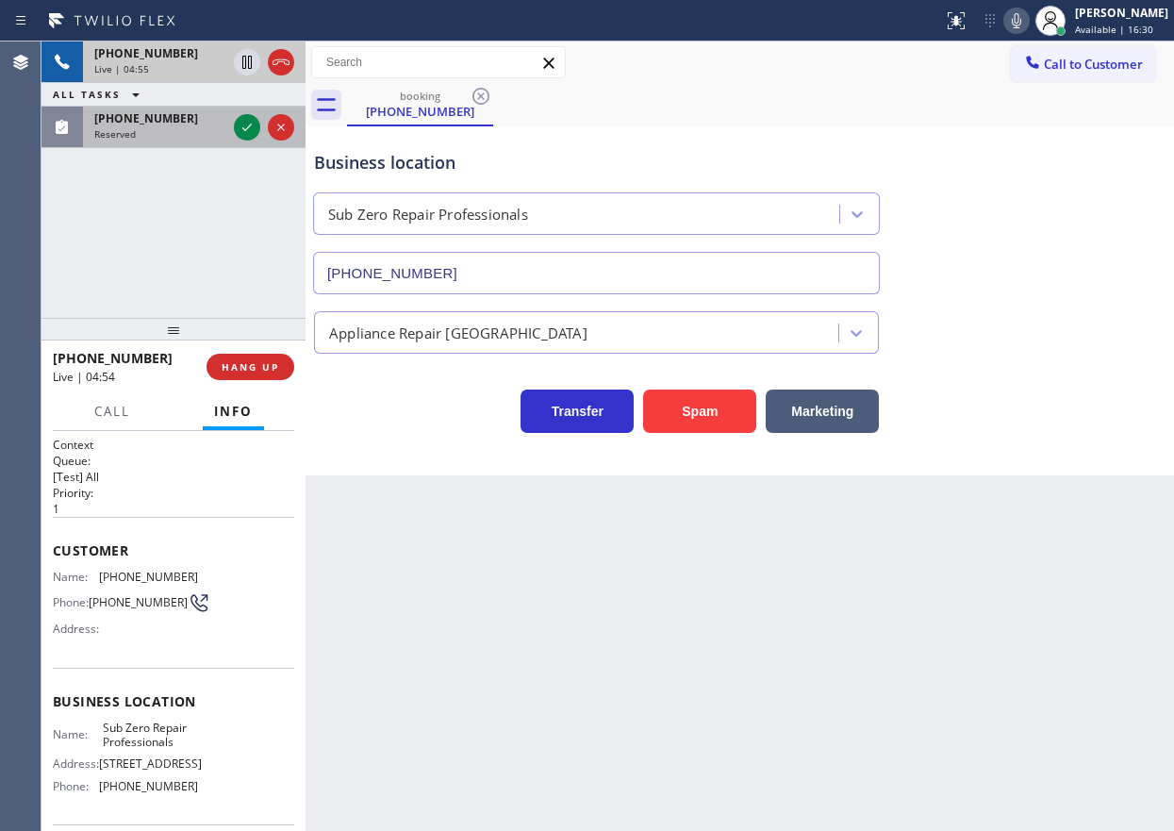
drag, startPoint x: 945, startPoint y: 122, endPoint x: 252, endPoint y: 141, distance: 693.4
click at [252, 157] on div "+19178086221 Live | 04:55 ALL TASKS ALL TASKS ACTIVE TASKS TASKS IN WRAP UP (51…" at bounding box center [173, 179] width 264 height 276
click at [242, 130] on icon at bounding box center [247, 127] width 23 height 23
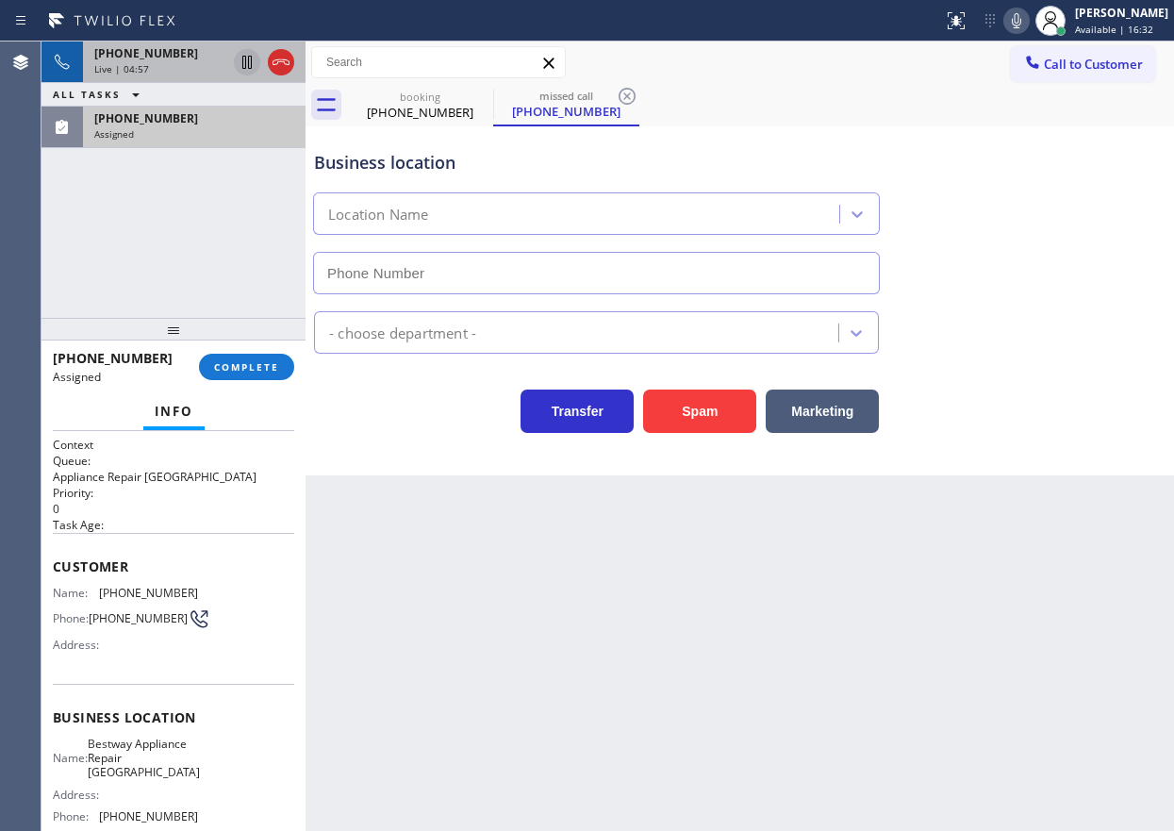
type input "(805) 519-7225"
click at [241, 57] on icon at bounding box center [247, 62] width 23 height 23
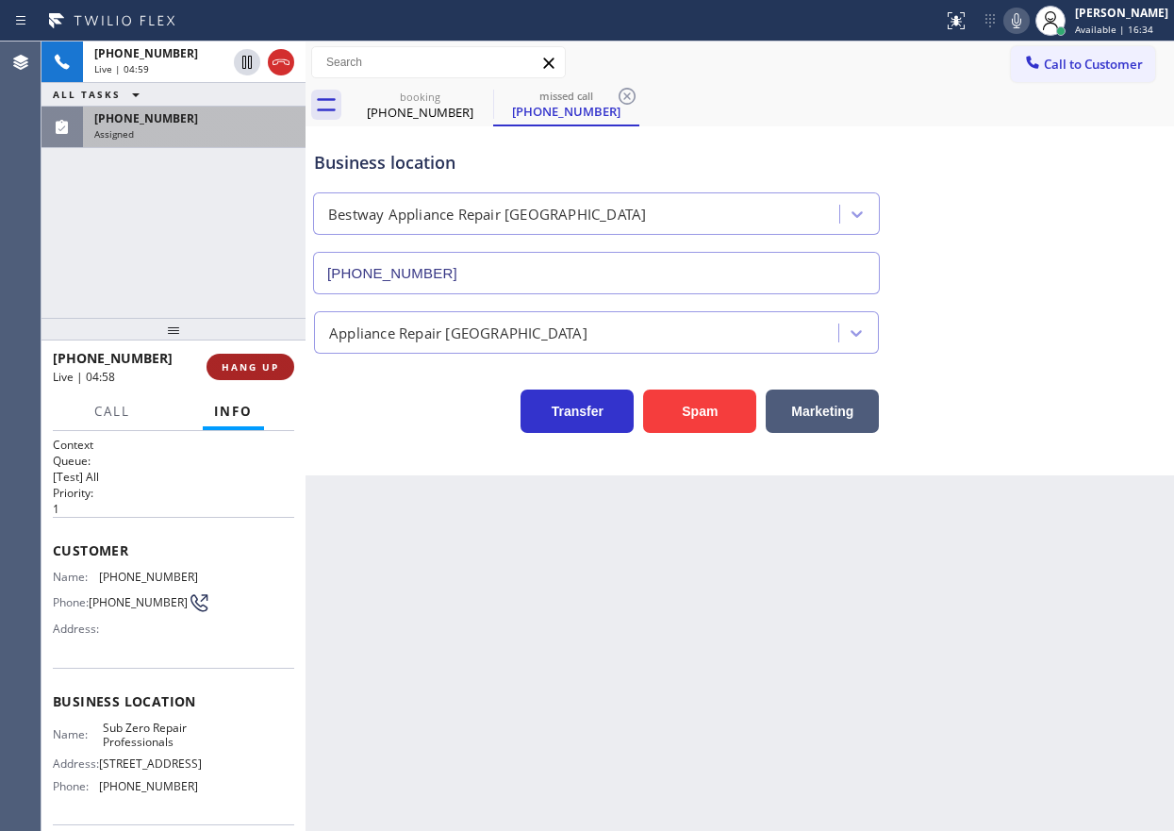
click at [258, 367] on span "HANG UP" at bounding box center [251, 366] width 58 height 13
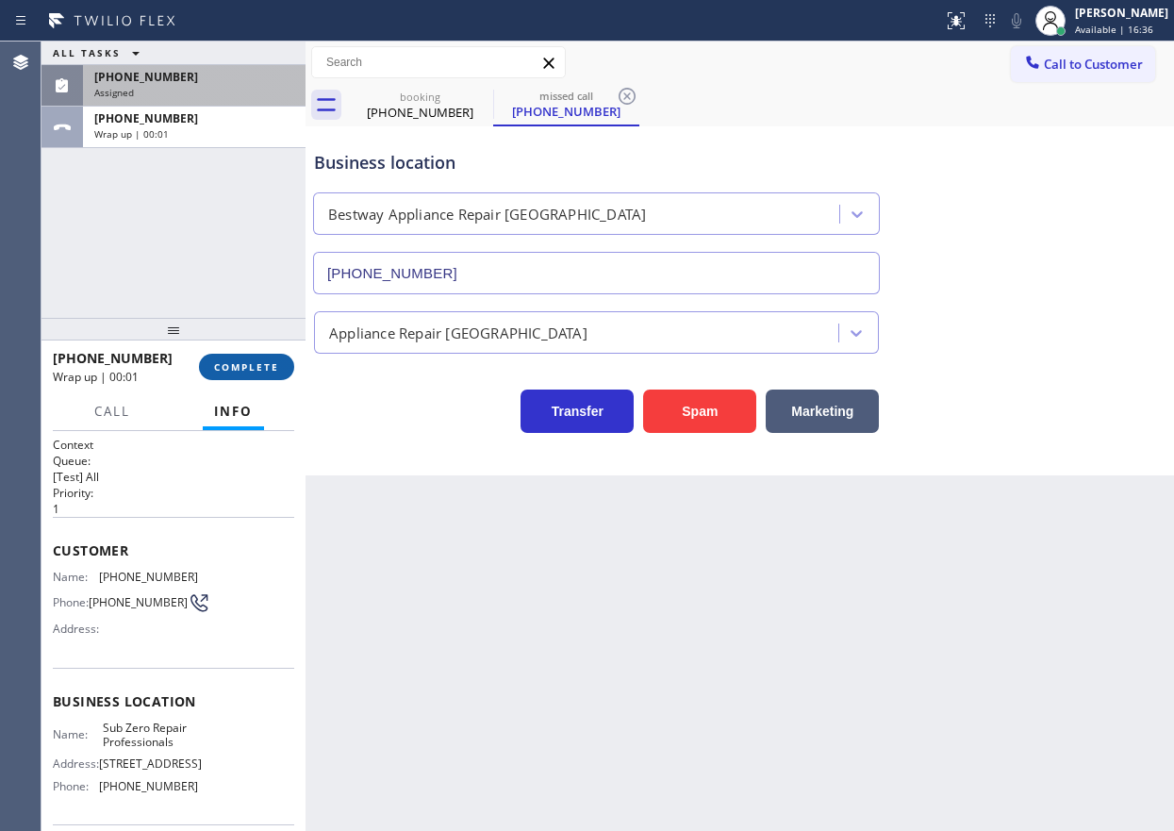
drag, startPoint x: 258, startPoint y: 367, endPoint x: 240, endPoint y: 366, distance: 17.9
click at [240, 366] on span "COMPLETE" at bounding box center [246, 366] width 65 height 13
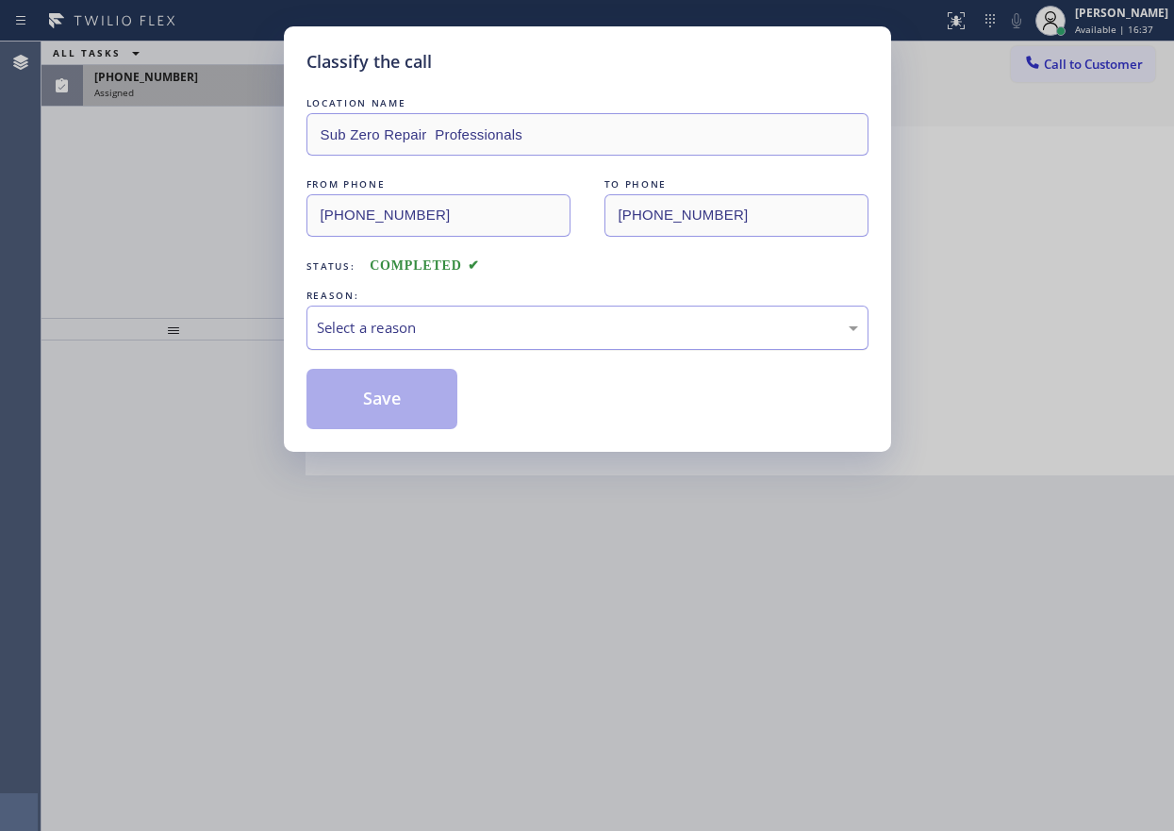
click at [522, 349] on div "Select a reason" at bounding box center [587, 328] width 562 height 44
drag, startPoint x: 388, startPoint y: 403, endPoint x: 288, endPoint y: 327, distance: 125.2
click at [387, 402] on button "Save" at bounding box center [382, 399] width 152 height 60
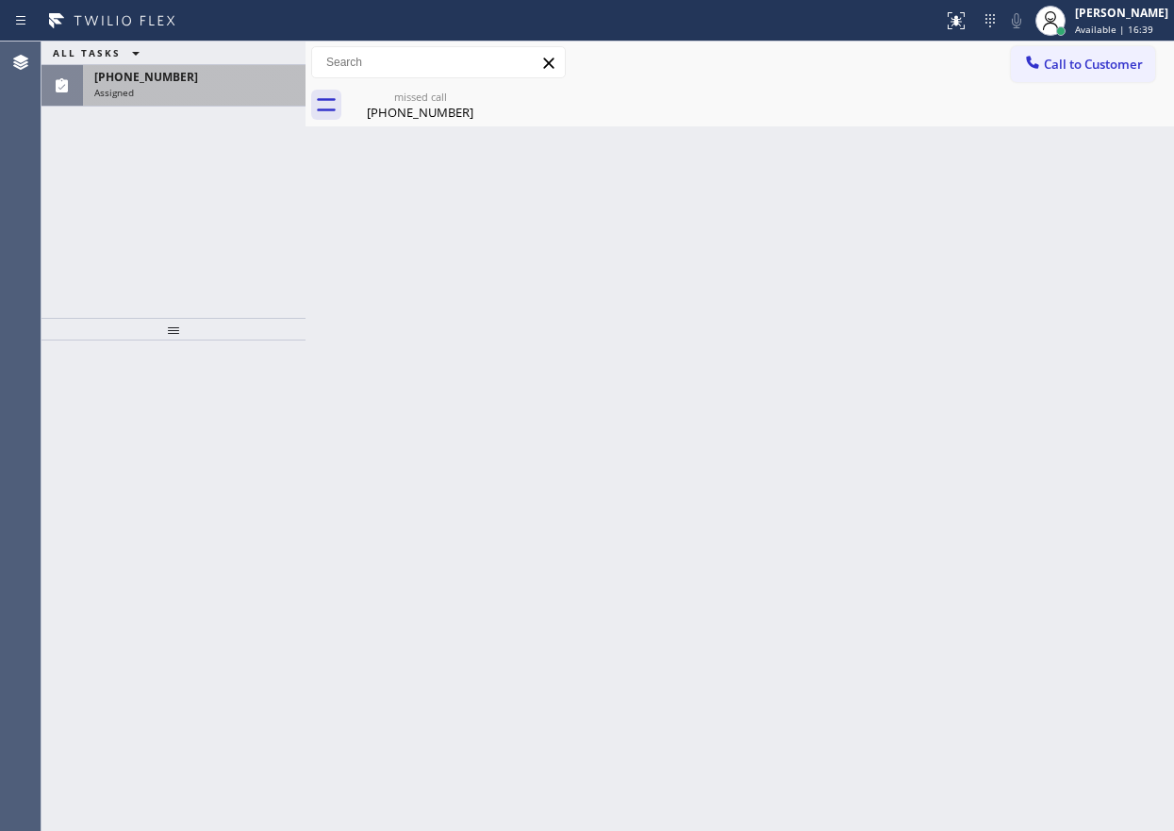
click at [214, 85] on div "(518) 704-9409 Assigned" at bounding box center [190, 85] width 215 height 41
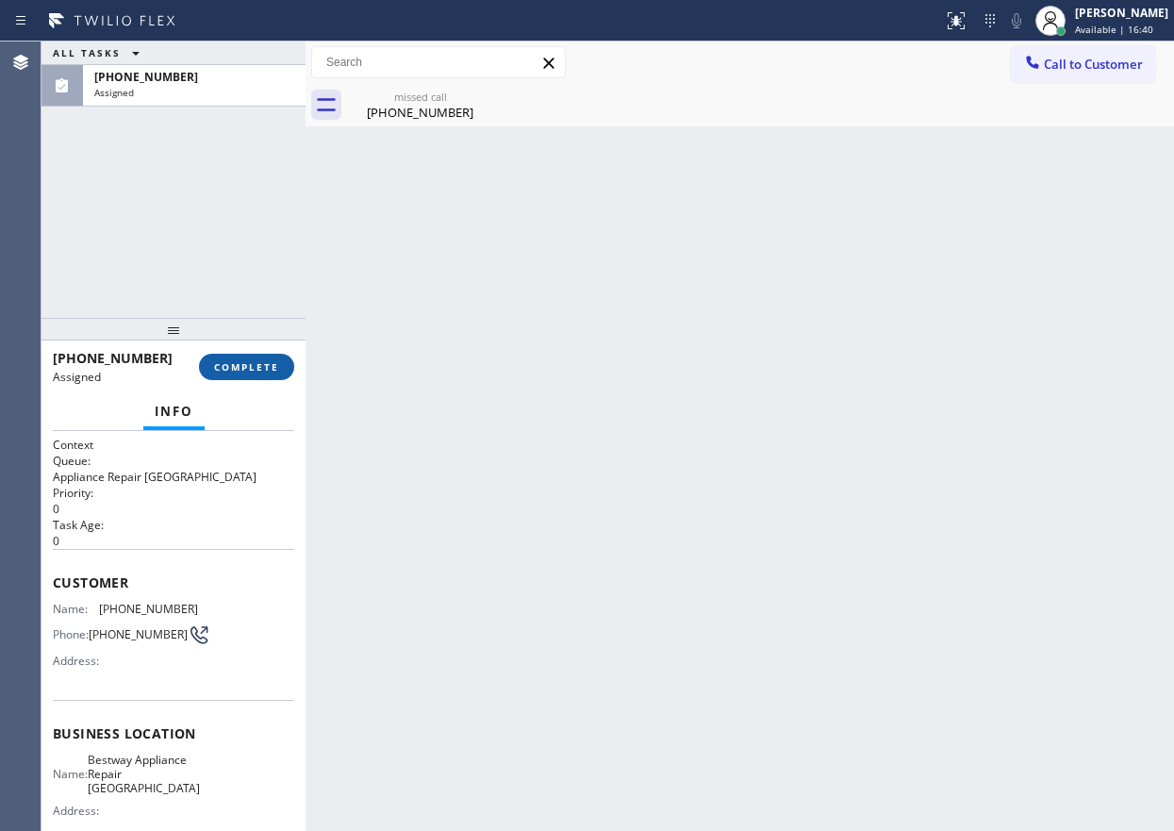
click at [225, 360] on span "COMPLETE" at bounding box center [246, 366] width 65 height 13
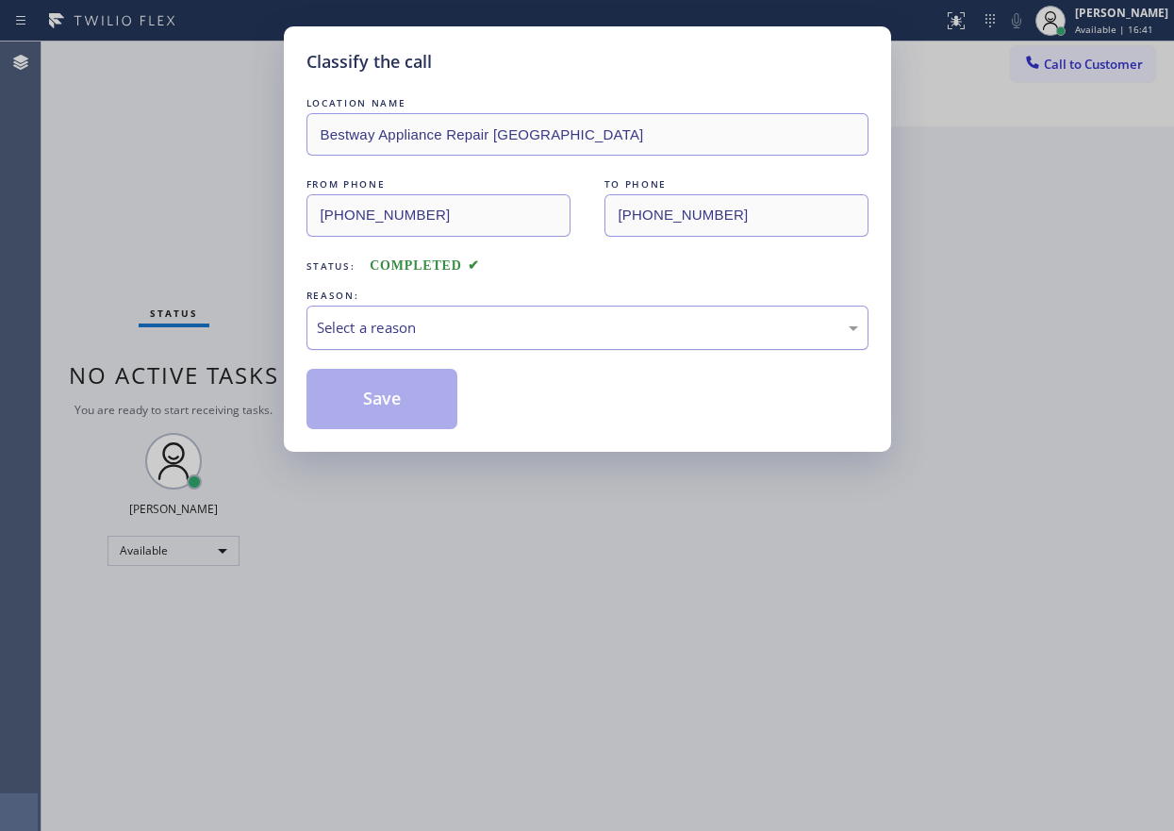
click at [452, 343] on div "Select a reason" at bounding box center [587, 328] width 562 height 44
click at [392, 431] on div "Classify the call LOCATION NAME Bestway Appliance Repair Thousand Oaks FROM PHO…" at bounding box center [587, 238] width 607 height 425
click at [401, 379] on button "Save" at bounding box center [382, 399] width 152 height 60
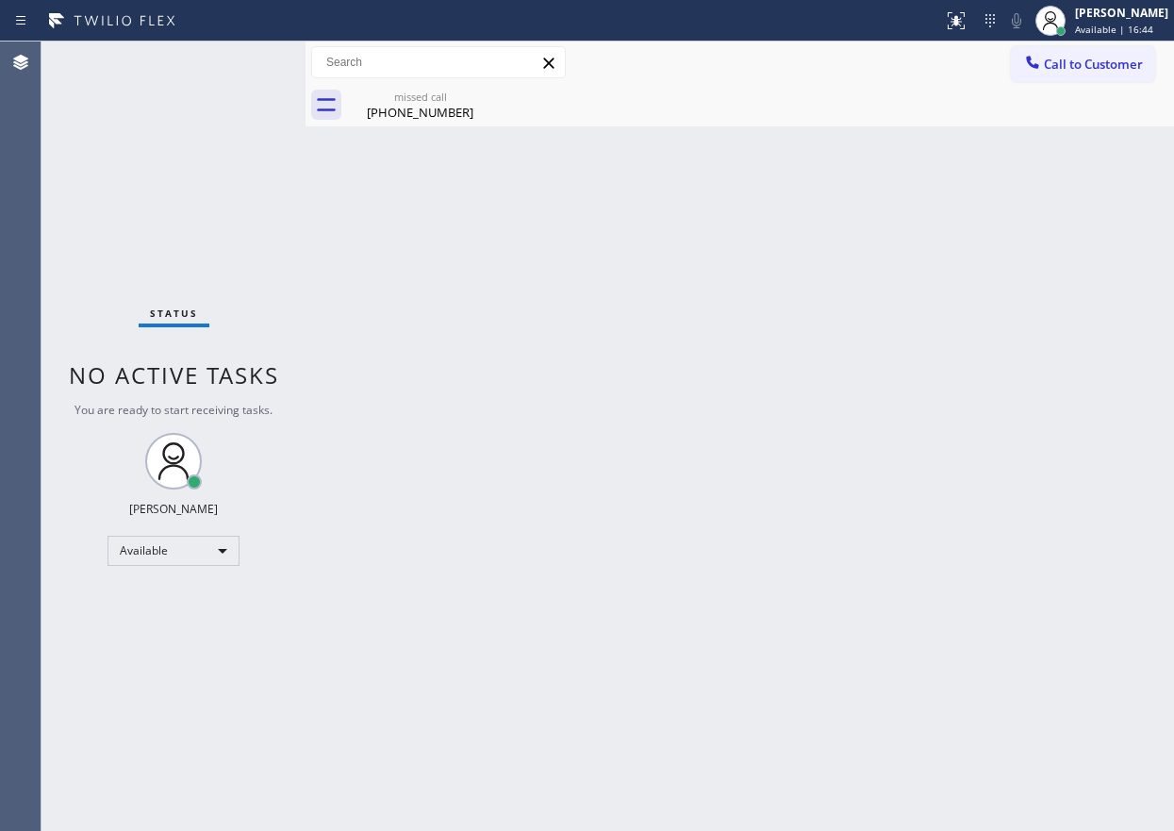
click at [429, 101] on div "missed call" at bounding box center [420, 97] width 142 height 14
click at [1035, 508] on div "Back to Dashboard Change Sender ID Customers Technicians Select a contact Outbo…" at bounding box center [740, 435] width 869 height 789
drag, startPoint x: 1066, startPoint y: 338, endPoint x: 956, endPoint y: 305, distance: 114.3
click at [1064, 338] on div "Back to Dashboard Change Sender ID Customers Technicians Select a contact Outbo…" at bounding box center [740, 435] width 869 height 789
click at [230, 61] on div "Status No active tasks You are ready to start receiving tasks. Paula Arnado Ava…" at bounding box center [173, 435] width 264 height 789
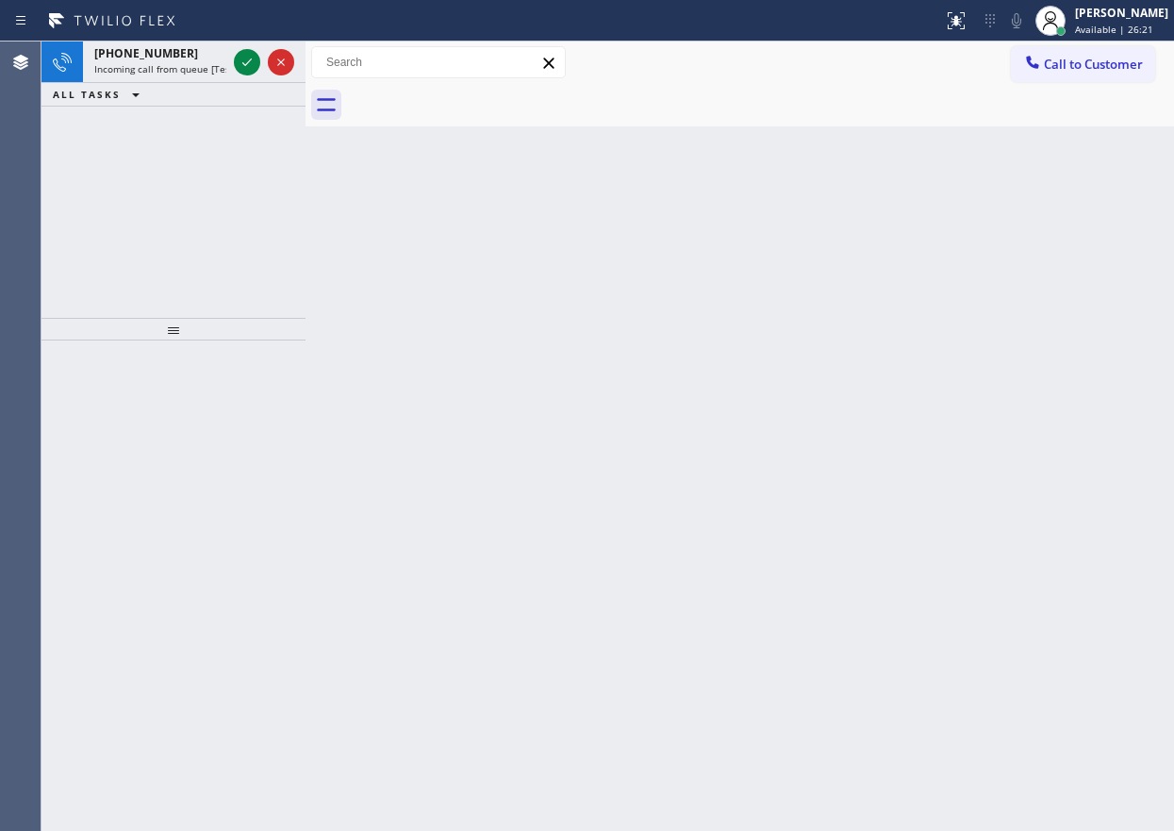
drag, startPoint x: 1050, startPoint y: 345, endPoint x: 893, endPoint y: 279, distance: 169.9
click at [1049, 345] on div "Back to Dashboard Change Sender ID Customers Technicians Select a contact Outbo…" at bounding box center [740, 435] width 869 height 789
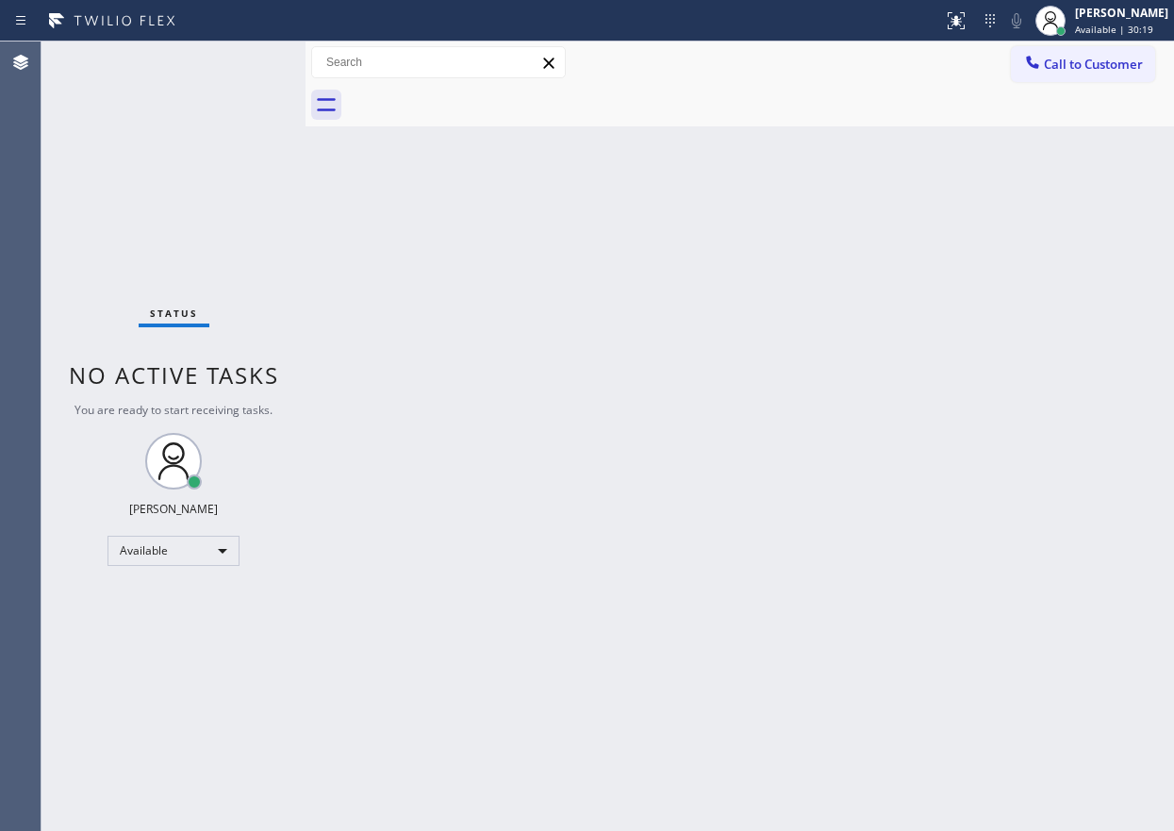
click at [1051, 318] on div "Back to Dashboard Change Sender ID Customers Technicians Select a contact Outbo…" at bounding box center [740, 435] width 869 height 789
click at [660, 564] on div "Back to Dashboard Change Sender ID Customers Technicians Select a contact Outbo…" at bounding box center [740, 435] width 869 height 789
click at [1022, 439] on div "Back to Dashboard Change Sender ID Customers Technicians Select a contact Outbo…" at bounding box center [740, 435] width 869 height 789
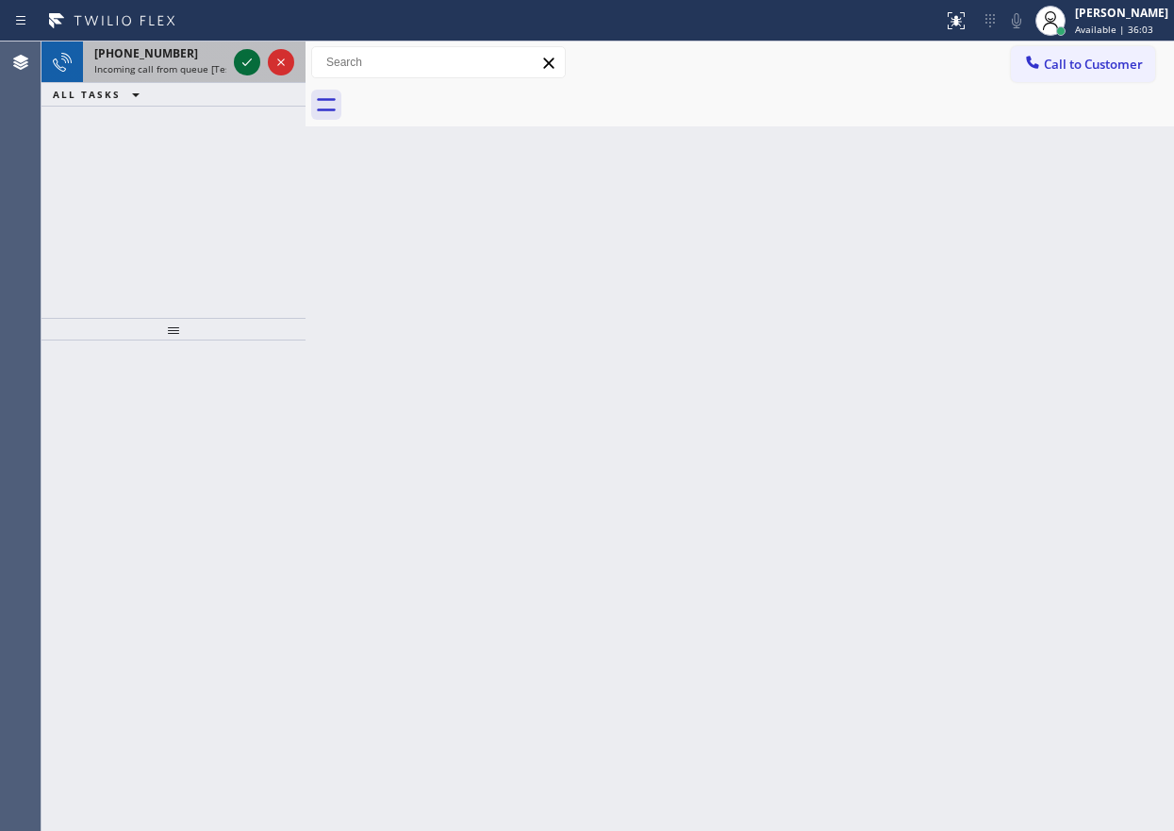
click at [245, 58] on icon at bounding box center [247, 62] width 23 height 23
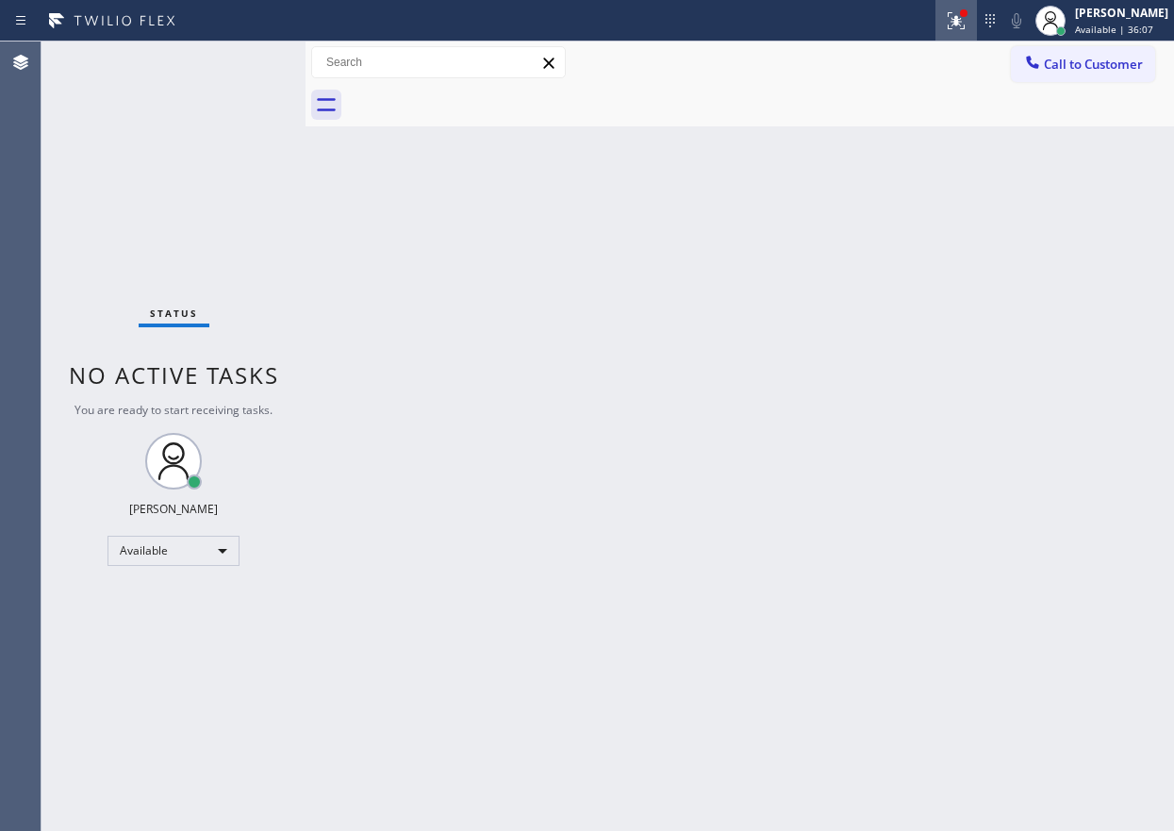
click at [965, 24] on icon at bounding box center [956, 20] width 17 height 17
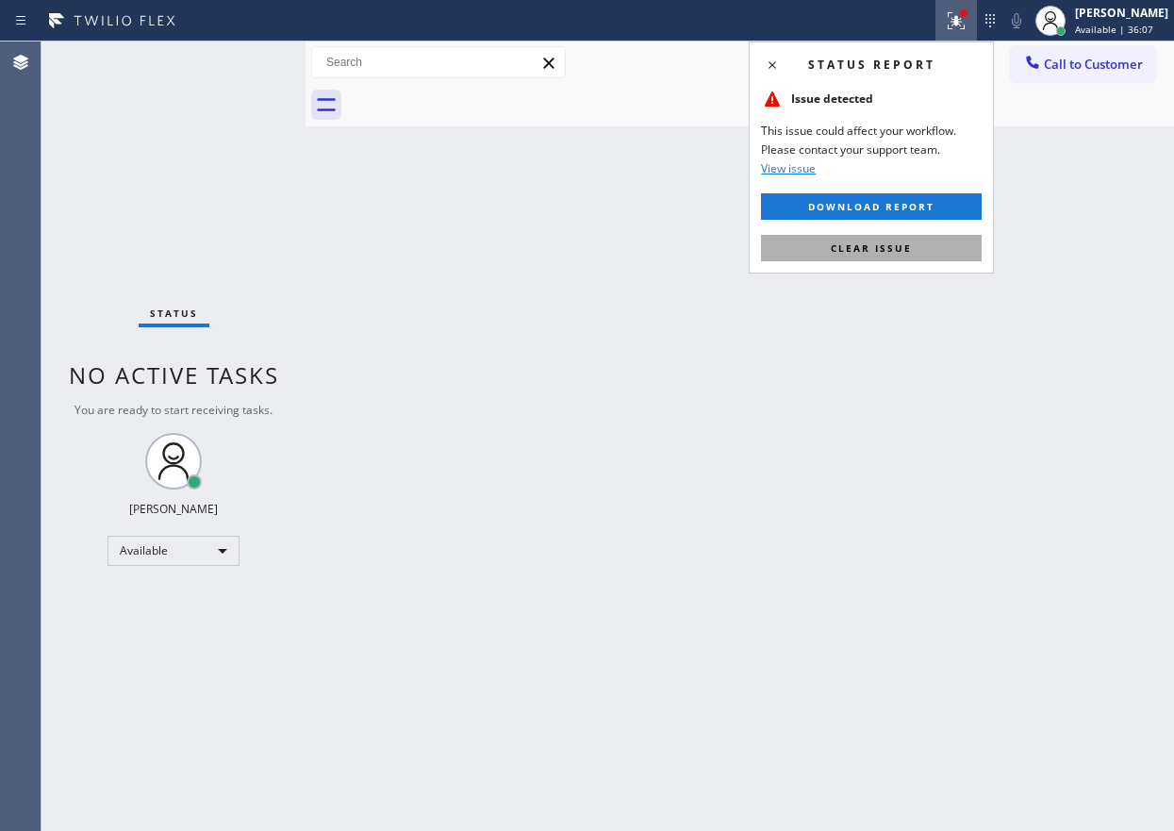
click at [928, 257] on button "Clear issue" at bounding box center [871, 248] width 221 height 26
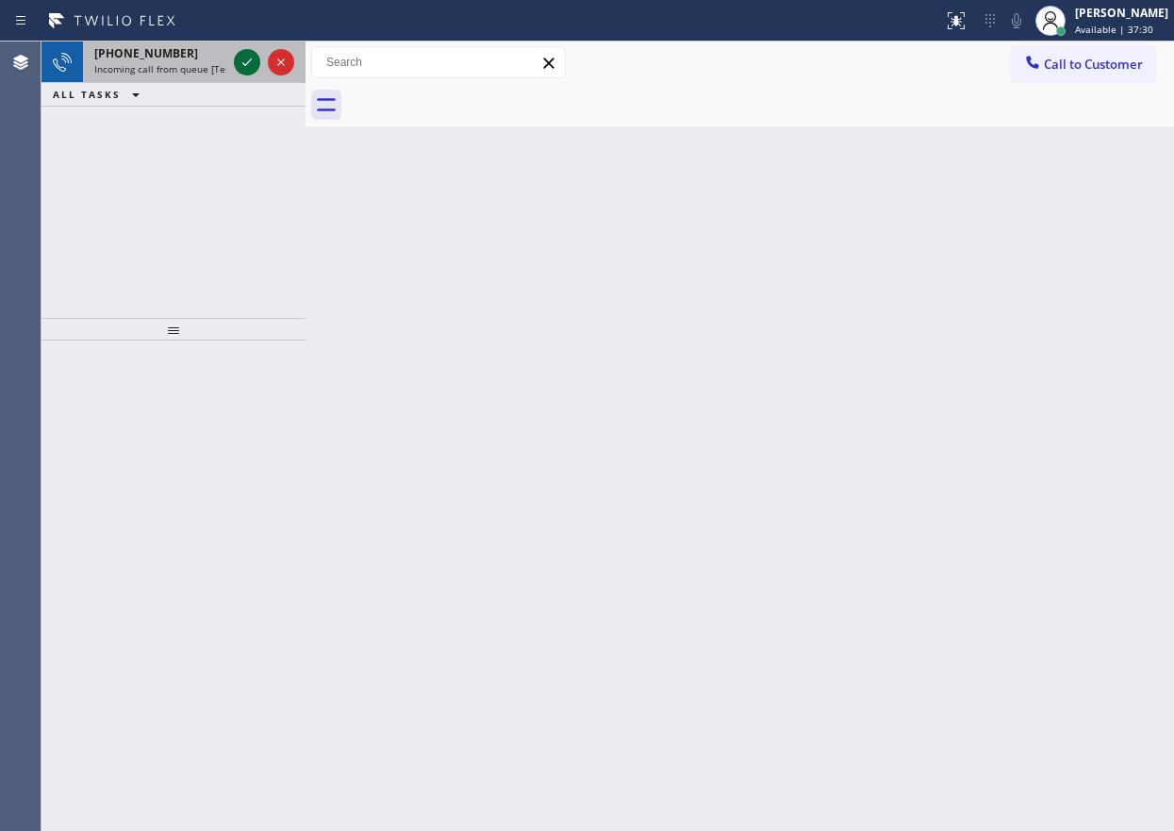
click at [248, 61] on icon at bounding box center [247, 62] width 23 height 23
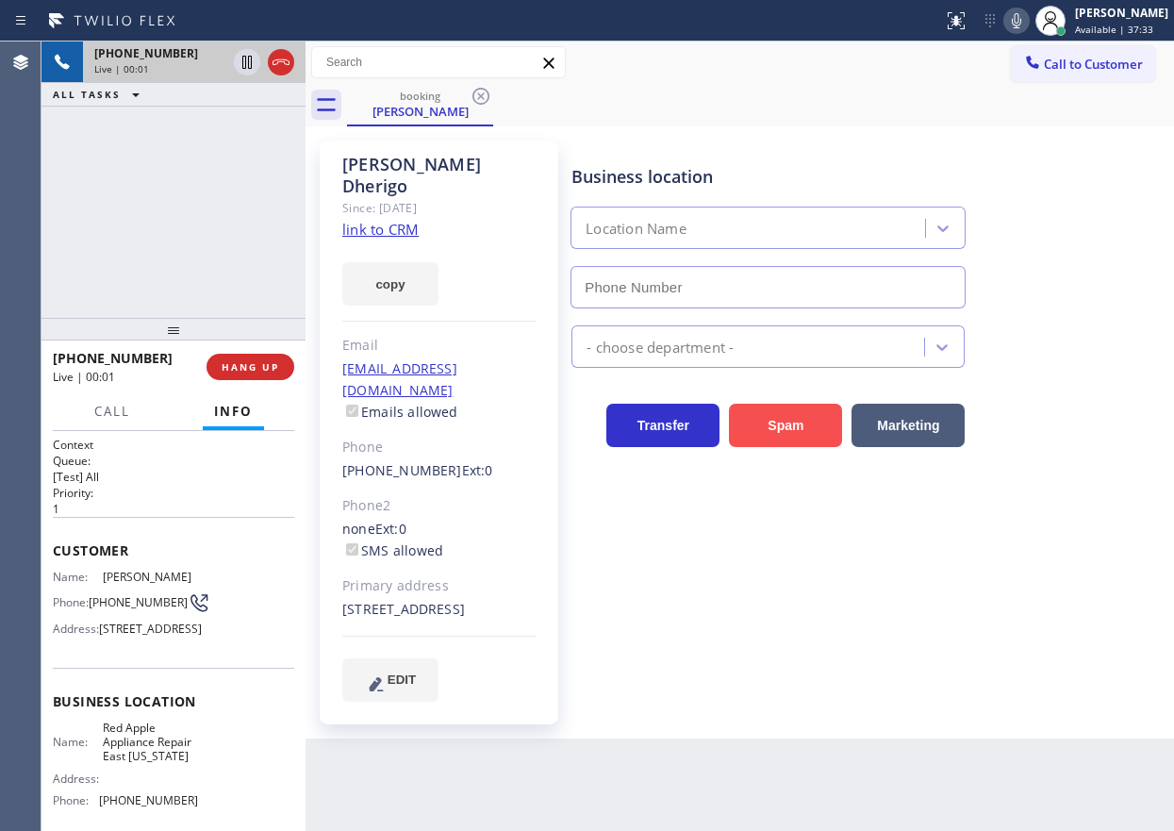
type input "(347) 696-9796"
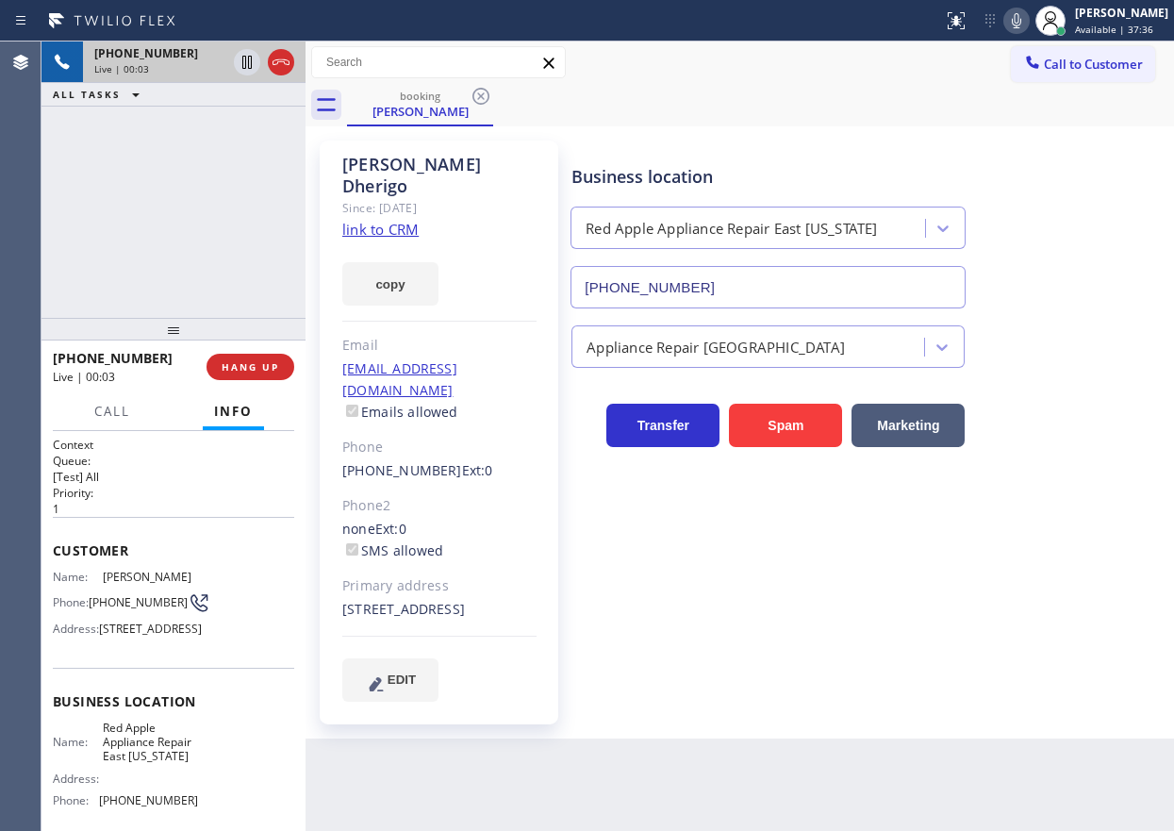
click at [377, 220] on link "link to CRM" at bounding box center [380, 229] width 76 height 19
click at [142, 764] on span "Red Apple Appliance Repair East New York" at bounding box center [150, 742] width 94 height 43
copy span "Red Apple Appliance Repair East New York"
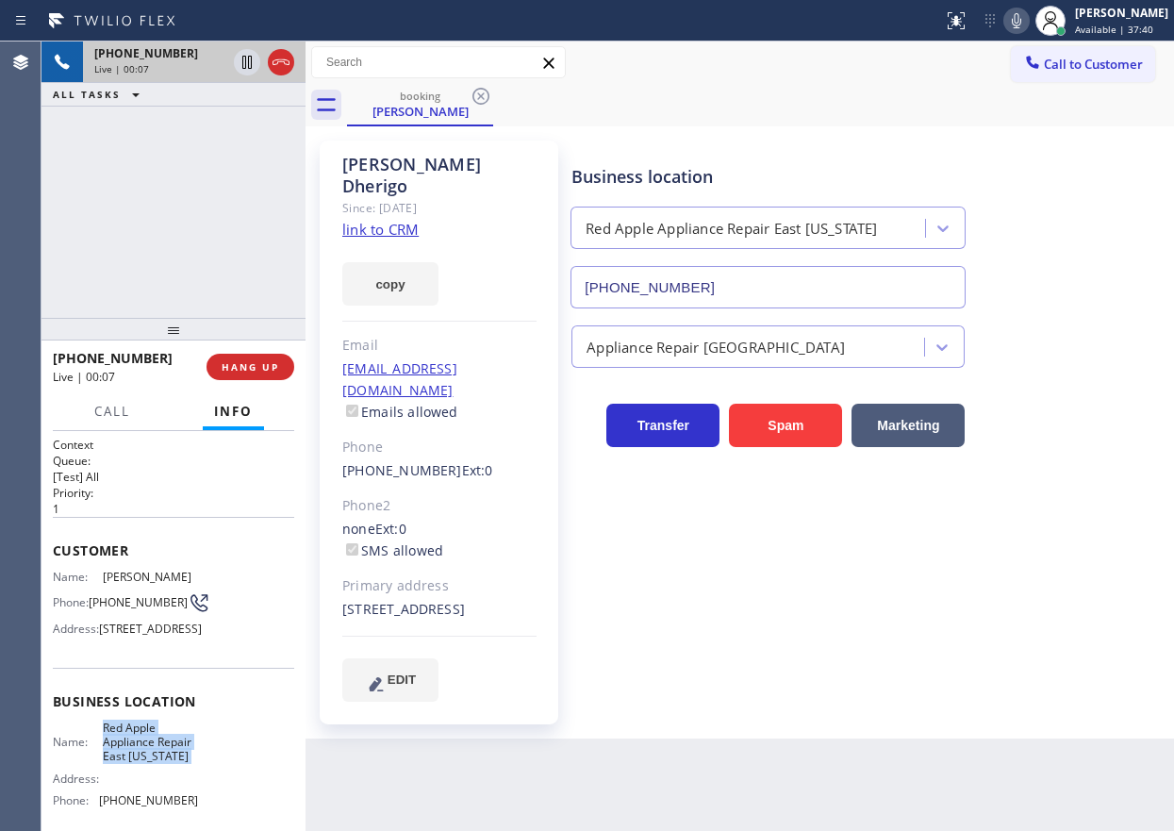
click at [744, 293] on input "(347) 696-9796" at bounding box center [768, 287] width 395 height 42
click at [247, 360] on span "HANG UP" at bounding box center [251, 366] width 58 height 13
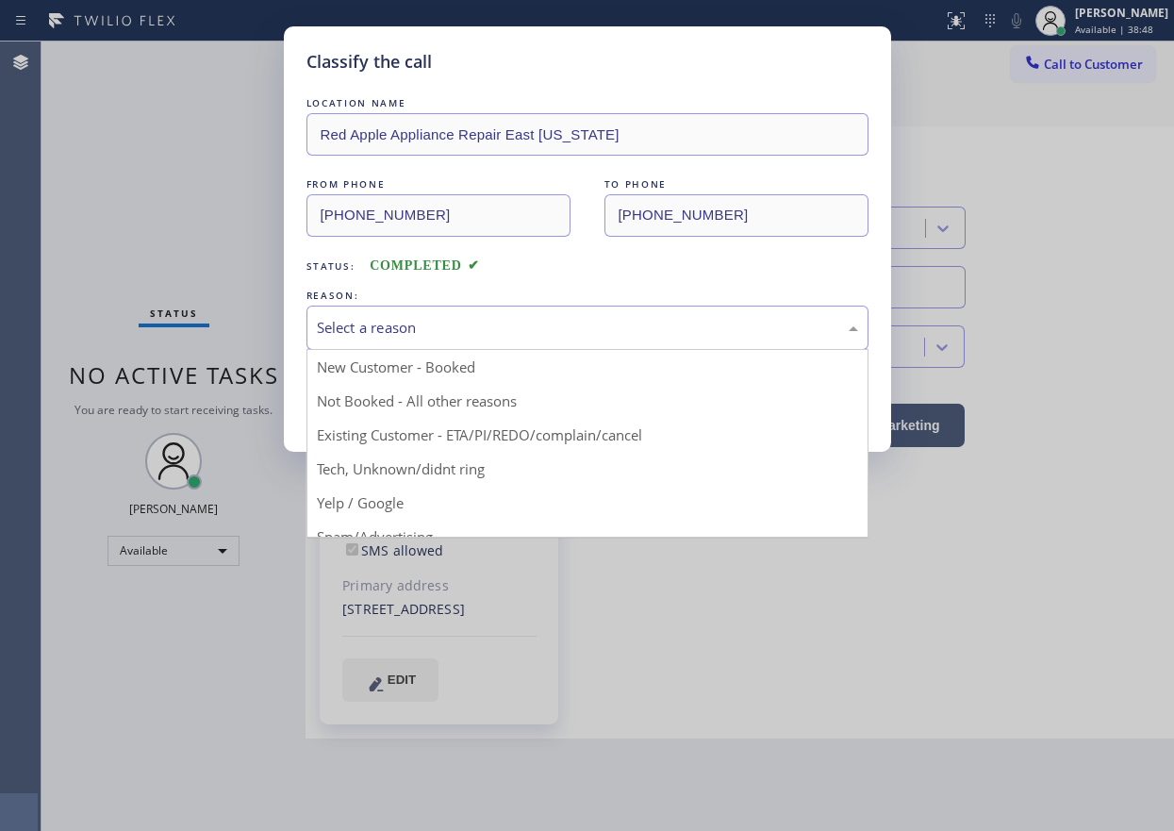
click at [450, 334] on div "Select a reason" at bounding box center [587, 328] width 541 height 22
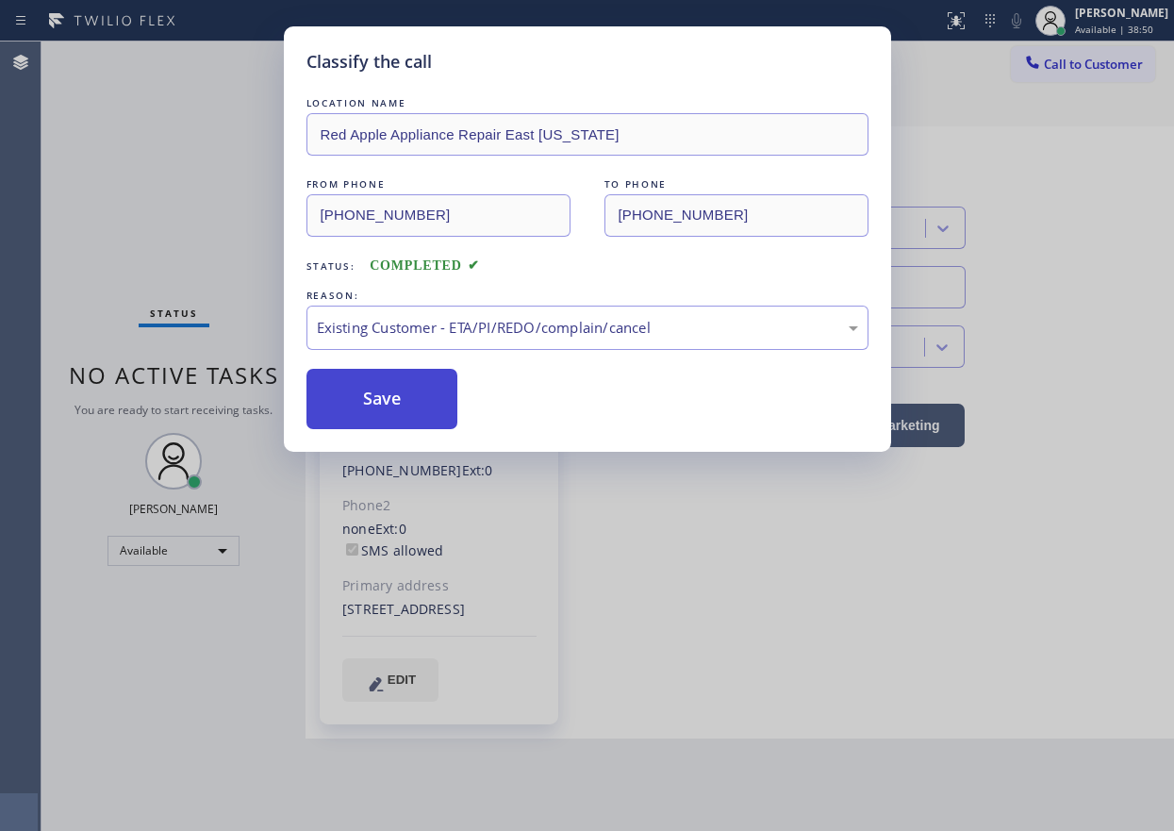
drag, startPoint x: 406, startPoint y: 404, endPoint x: 1083, endPoint y: 426, distance: 677.5
click at [408, 404] on button "Save" at bounding box center [382, 399] width 152 height 60
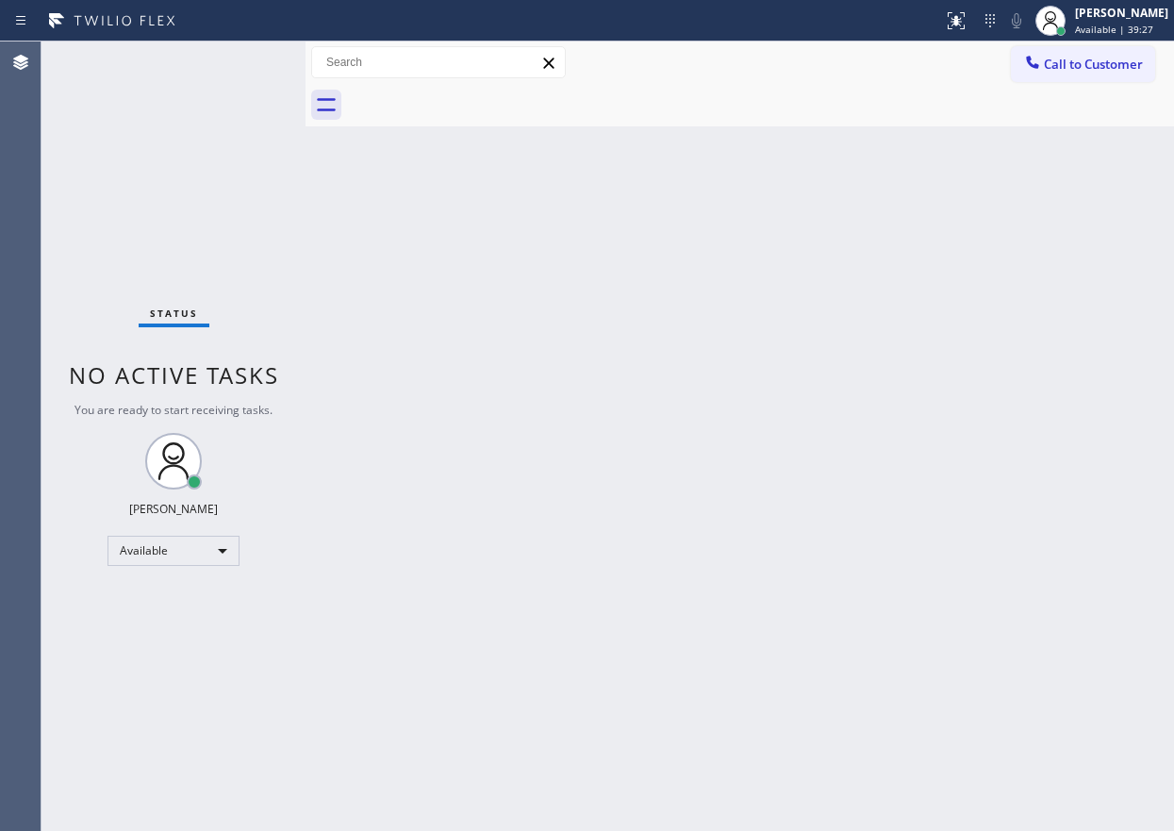
click at [1011, 452] on div "Back to Dashboard Change Sender ID Customers Technicians Select a contact Outbo…" at bounding box center [740, 435] width 869 height 789
click at [1067, 376] on div "Back to Dashboard Change Sender ID Customers Technicians Select a contact Outbo…" at bounding box center [740, 435] width 869 height 789
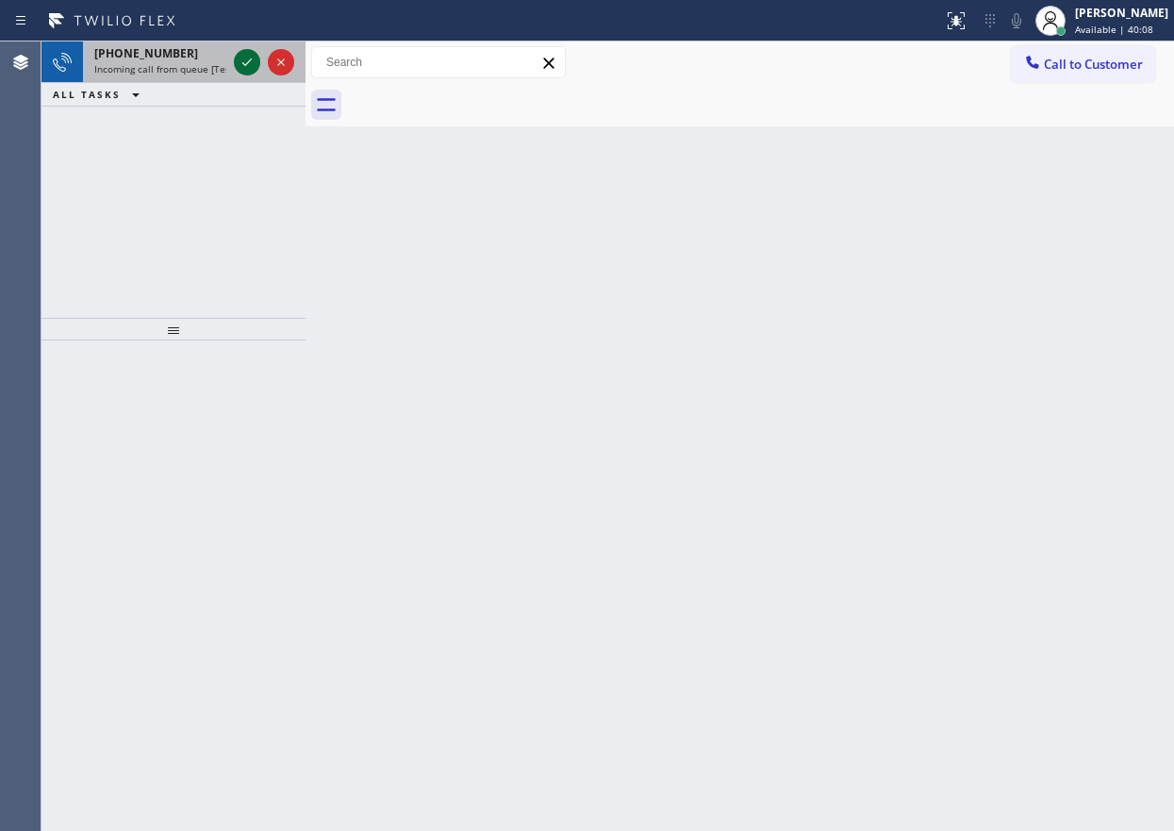
click at [239, 63] on icon at bounding box center [247, 62] width 23 height 23
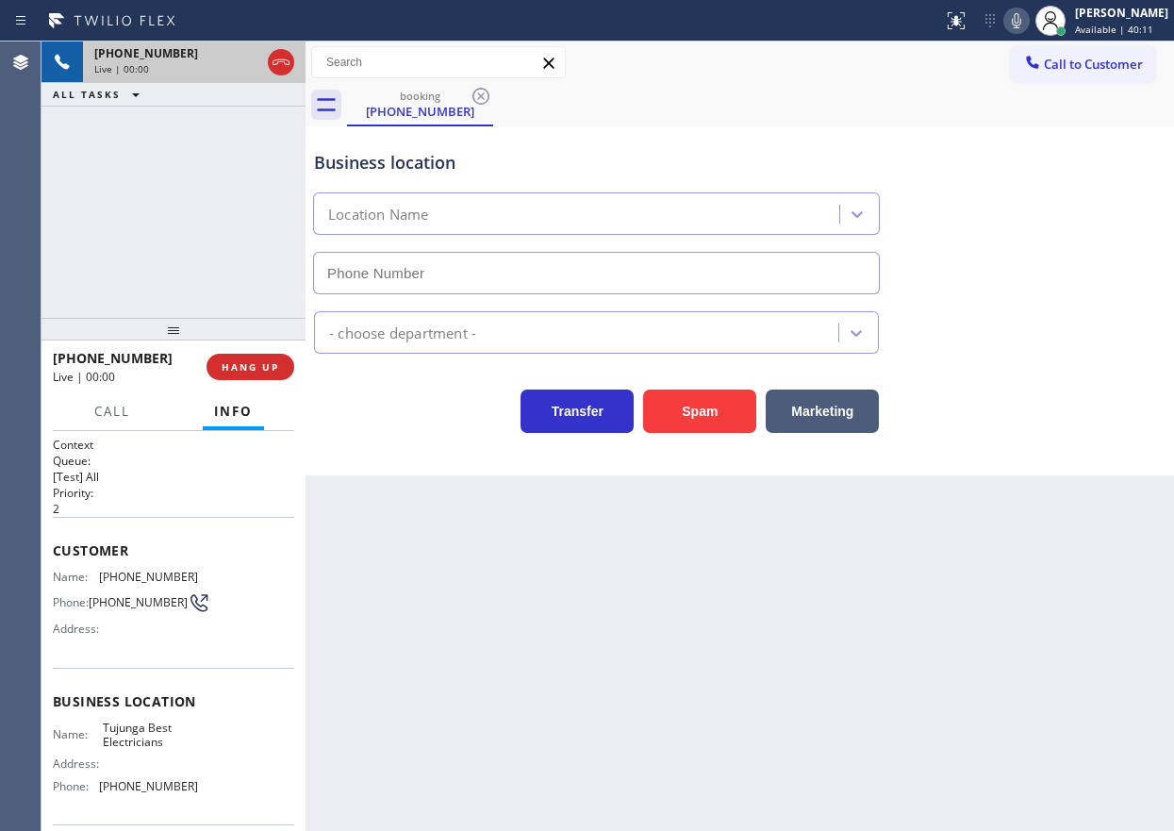
type input "(213) 296-1949"
click at [268, 370] on span "HANG UP" at bounding box center [251, 366] width 58 height 13
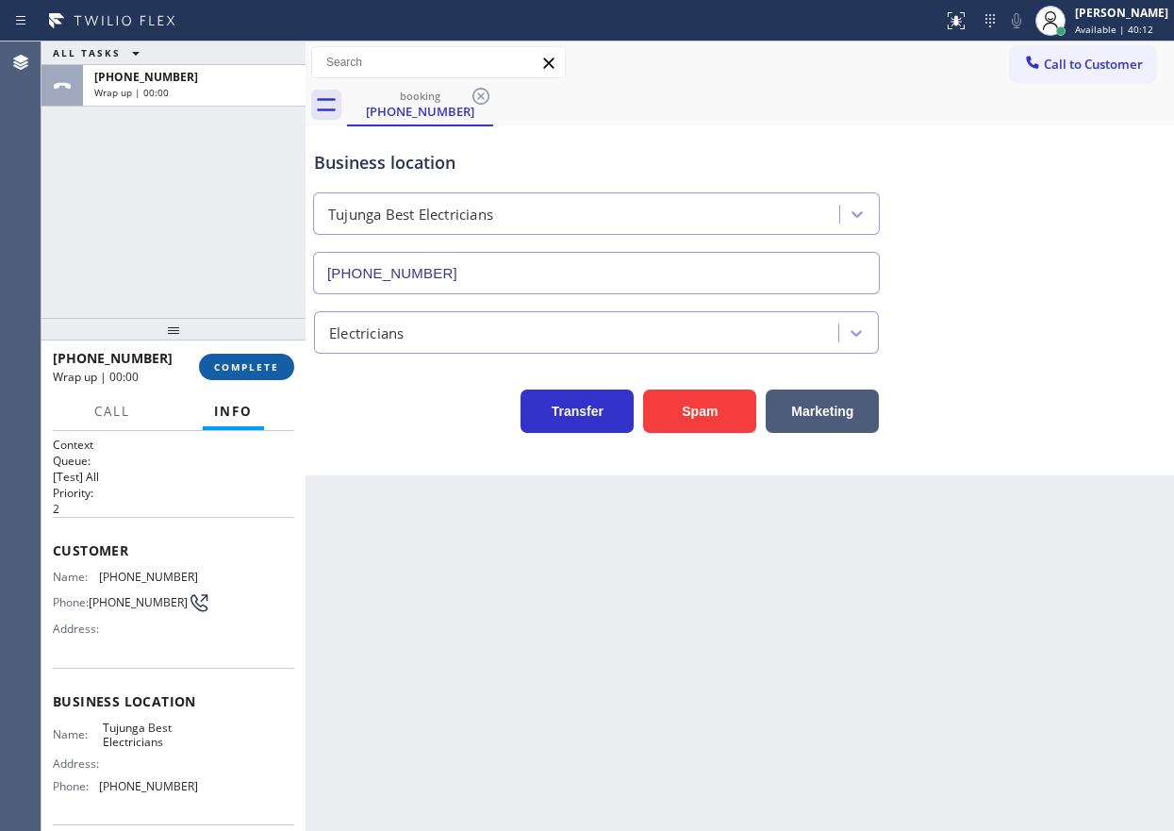
click at [268, 370] on span "COMPLETE" at bounding box center [246, 366] width 65 height 13
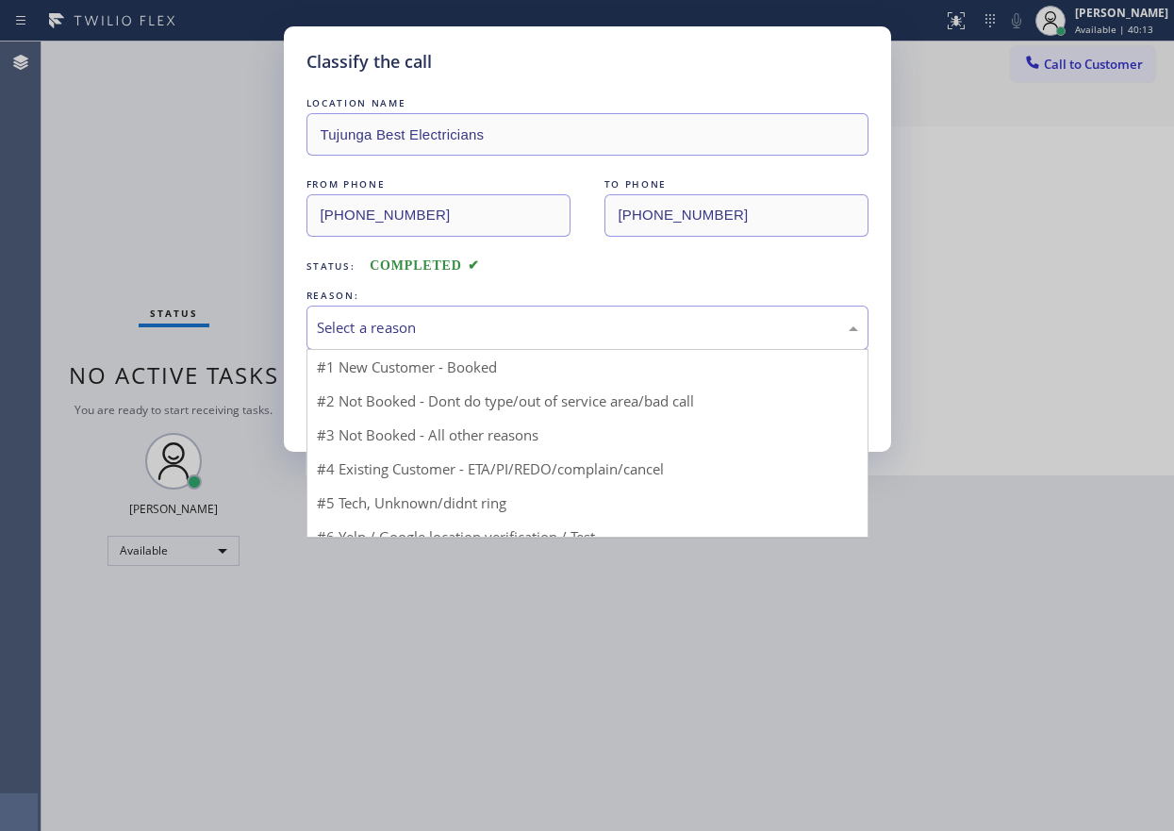
click at [416, 329] on div "Select a reason" at bounding box center [587, 328] width 541 height 22
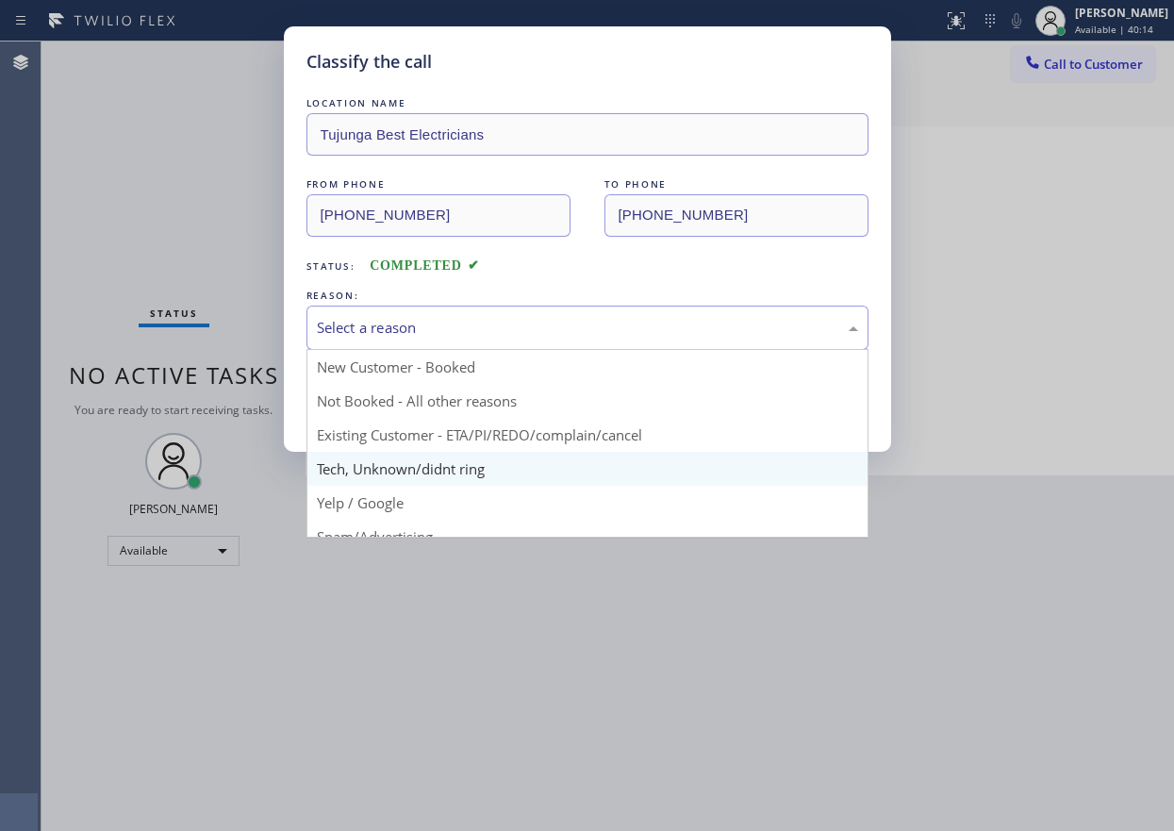
drag, startPoint x: 409, startPoint y: 470, endPoint x: 389, endPoint y: 381, distance: 91.0
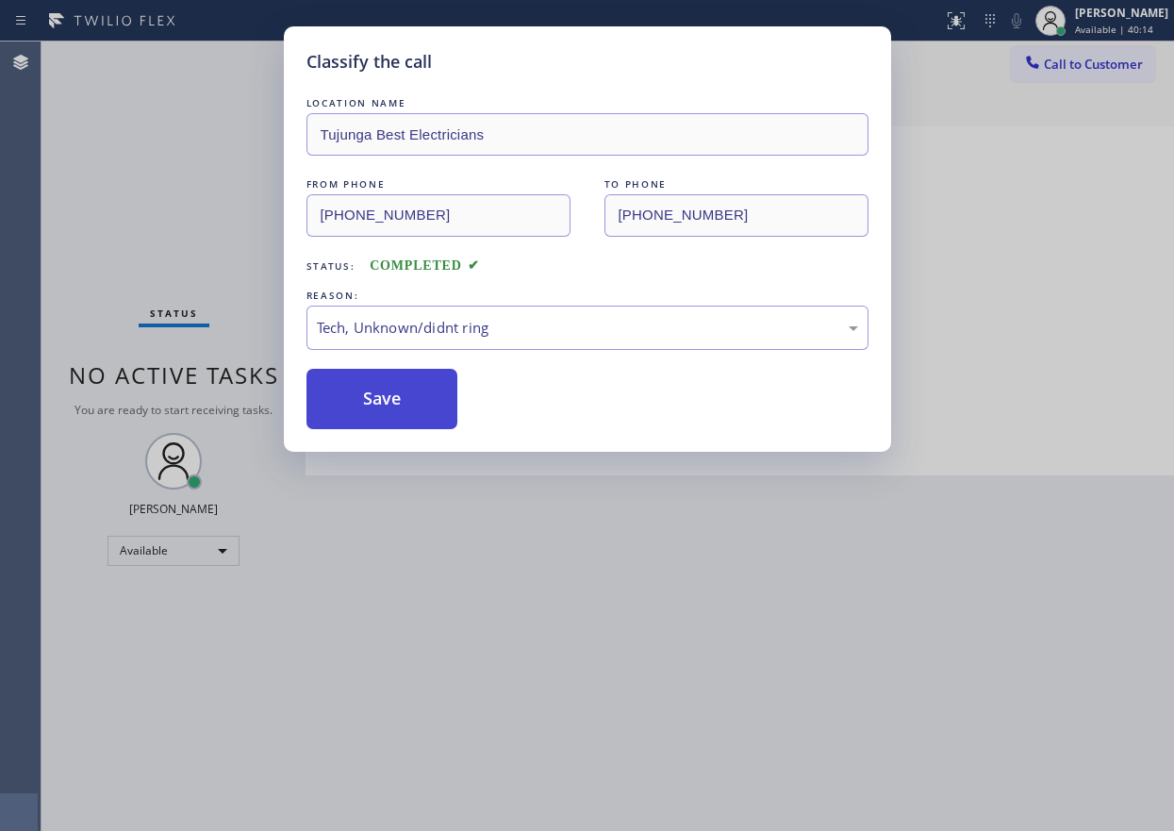
click at [389, 380] on button "Save" at bounding box center [382, 399] width 152 height 60
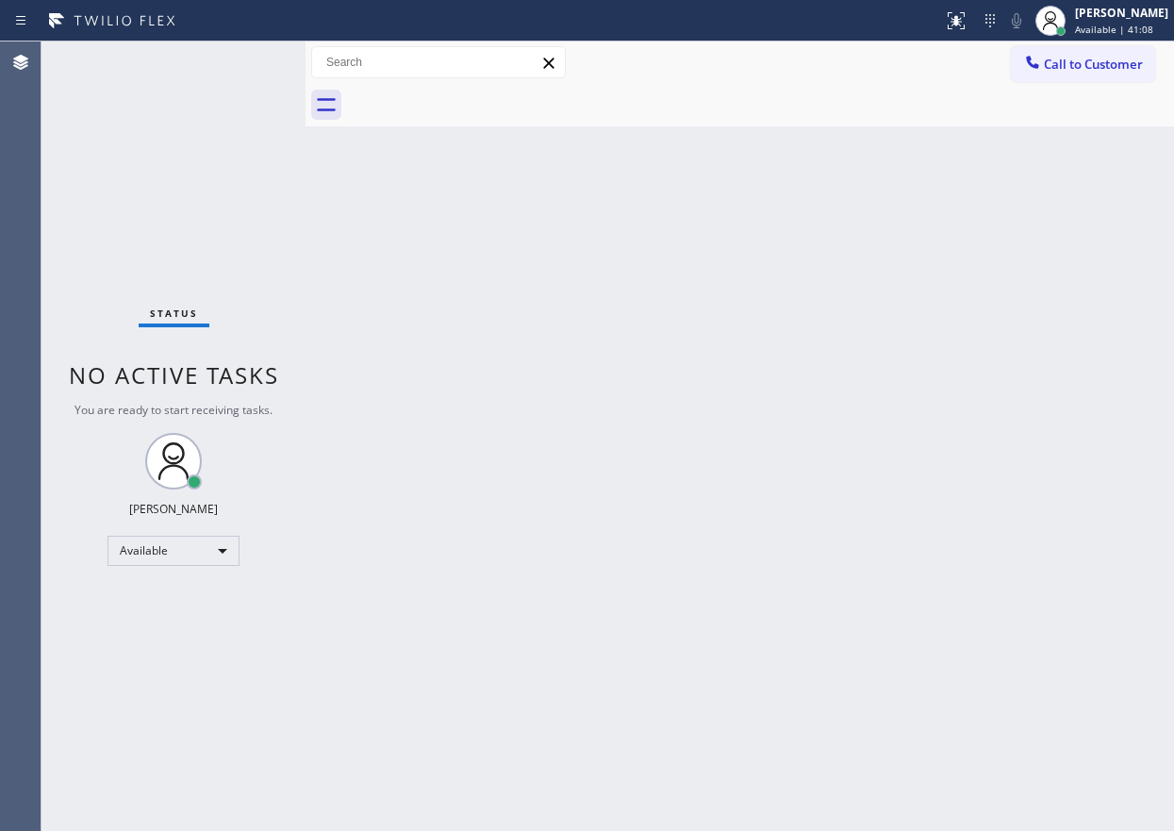
click at [1040, 417] on div "Back to Dashboard Change Sender ID Customers Technicians Select a contact Outbo…" at bounding box center [740, 435] width 869 height 789
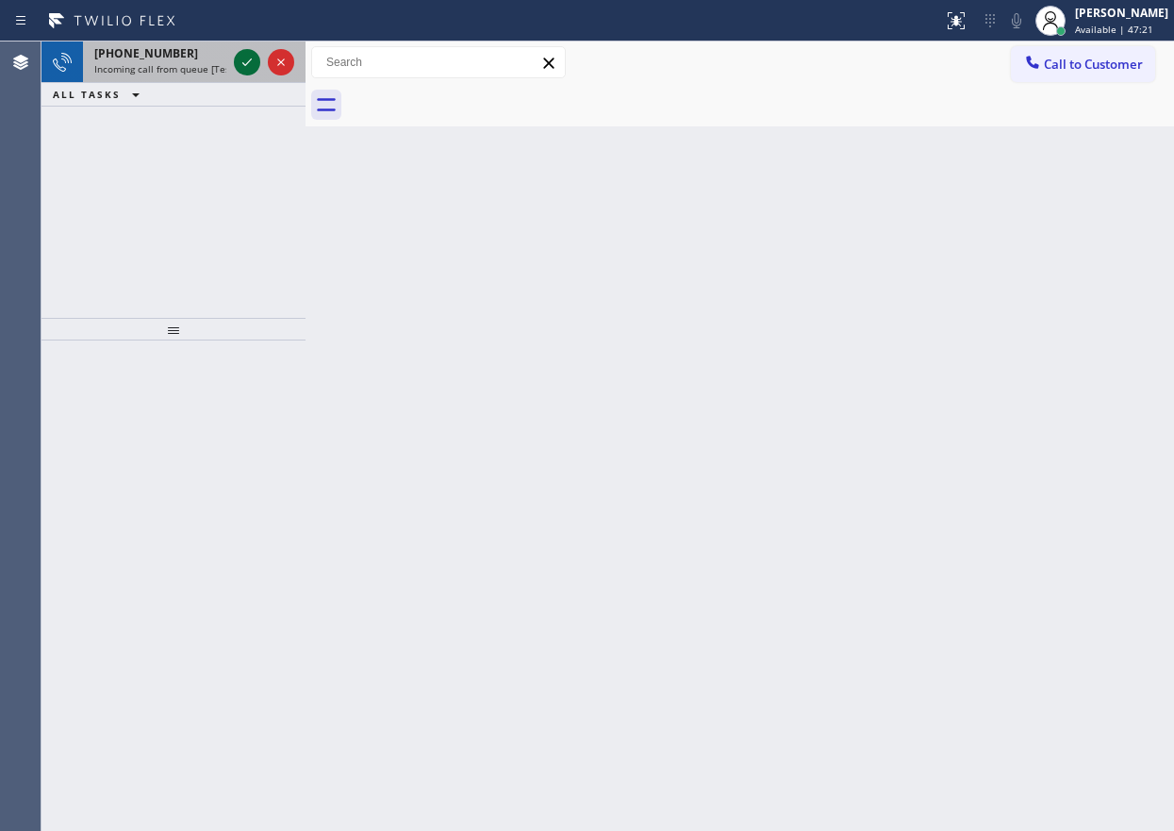
click at [248, 62] on icon at bounding box center [246, 62] width 9 height 8
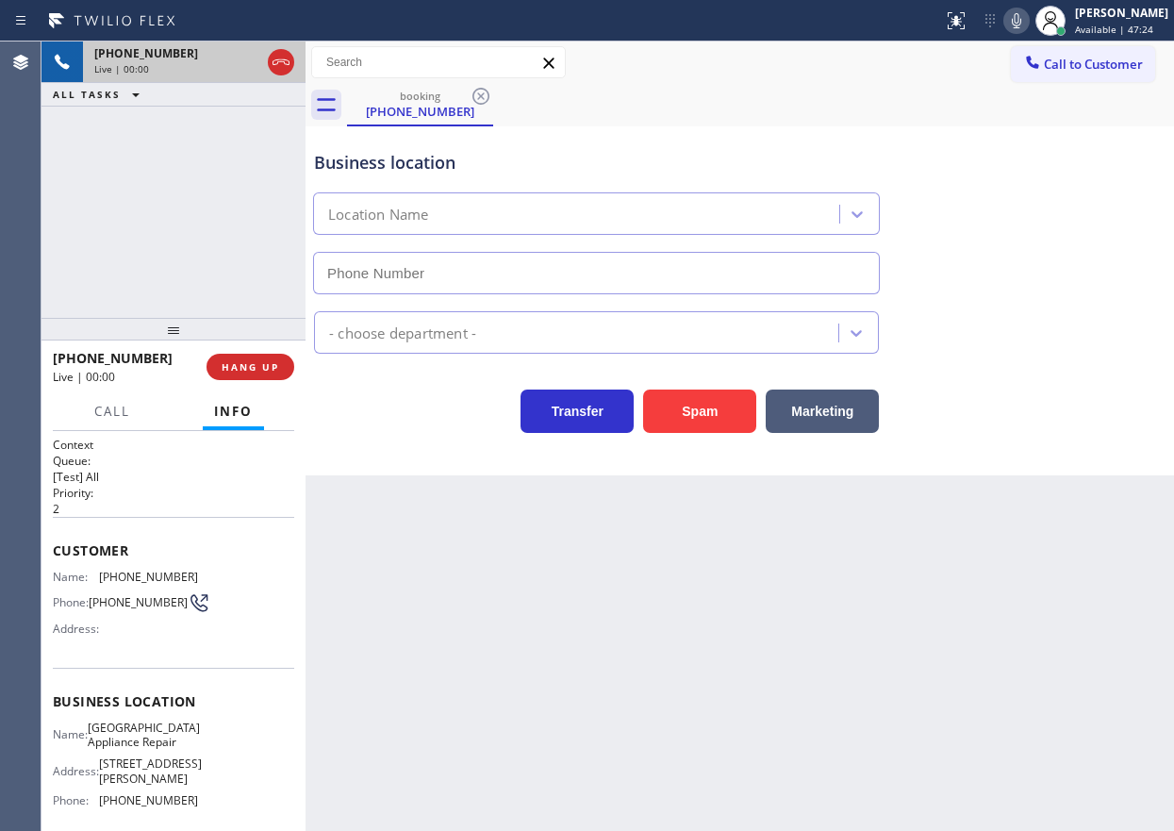
type input "(773) 830-4668"
click at [174, 750] on span "Calumet Heights Appliance Repair" at bounding box center [144, 735] width 112 height 29
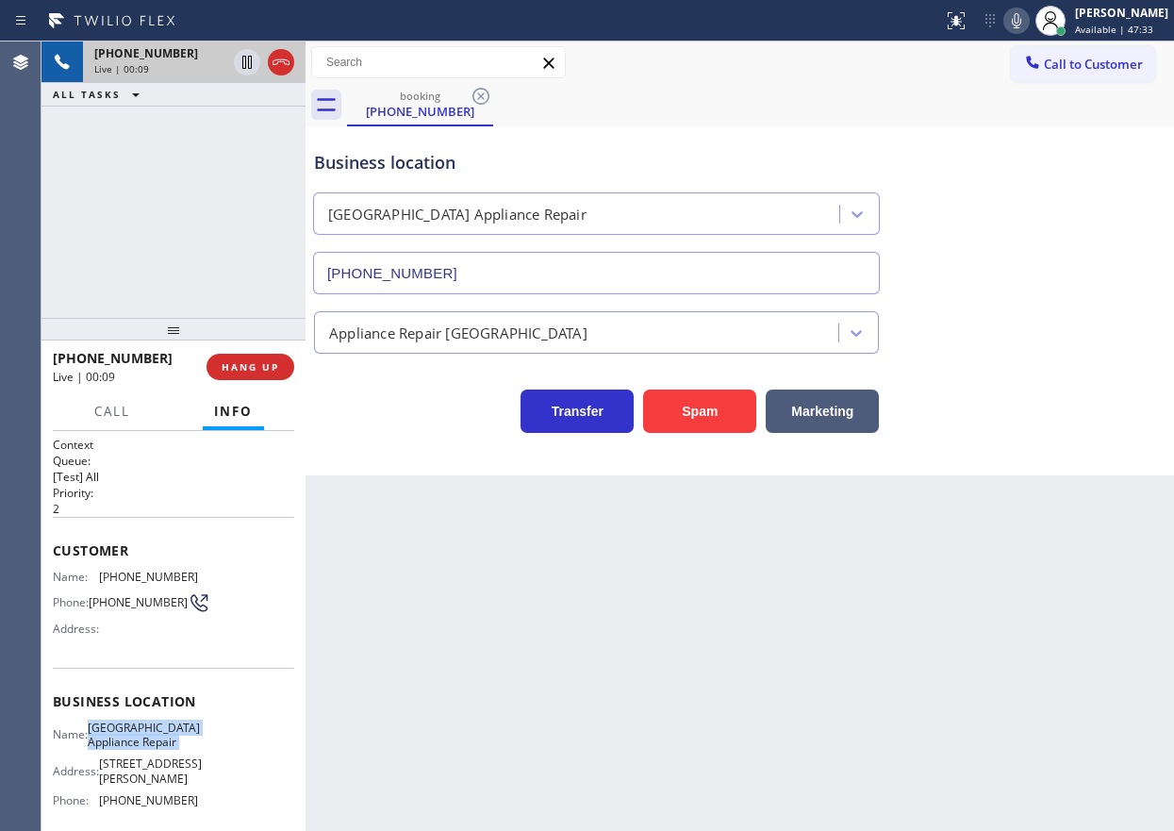
click at [174, 750] on span "Calumet Heights Appliance Repair" at bounding box center [144, 735] width 112 height 29
copy span "Calumet Heights Appliance Repair"
click at [535, 266] on input "(773) 830-4668" at bounding box center [596, 273] width 567 height 42
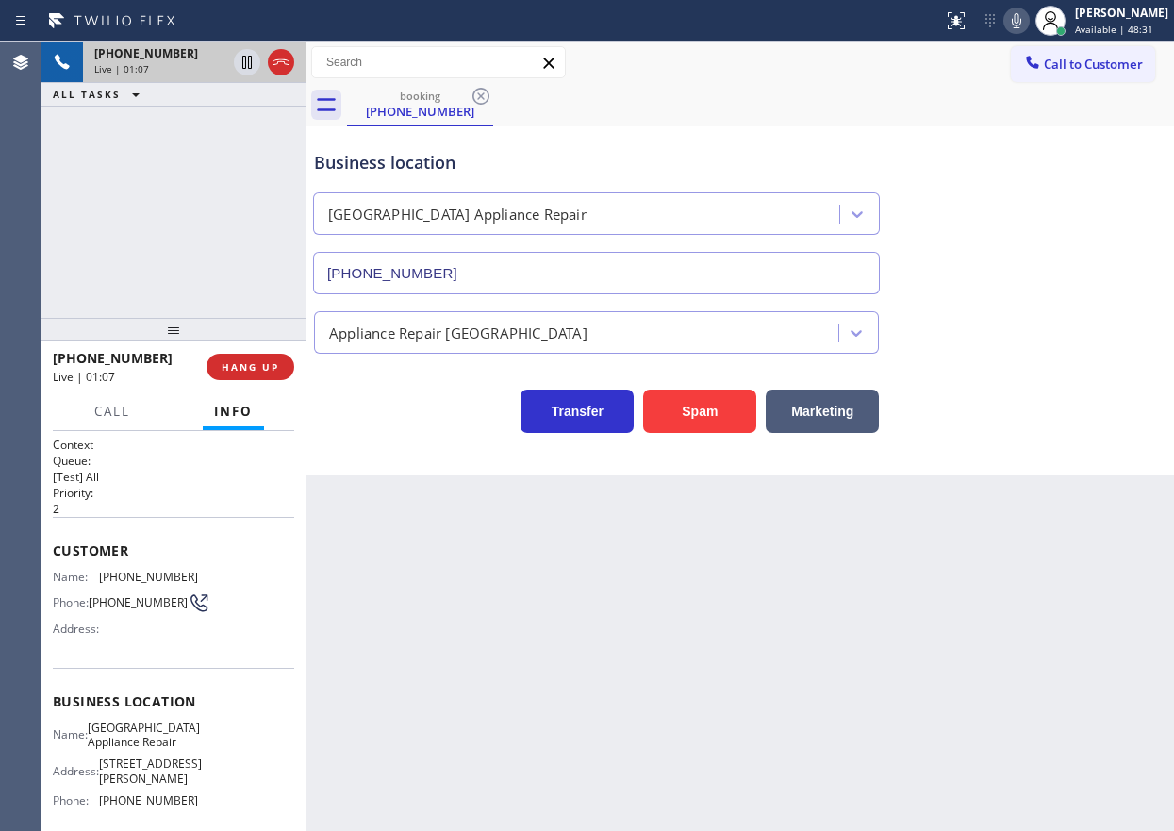
click at [125, 574] on span "(312) 504-5431" at bounding box center [148, 577] width 99 height 14
copy span "(312) 504-5431"
click at [1028, 20] on icon at bounding box center [1016, 20] width 23 height 23
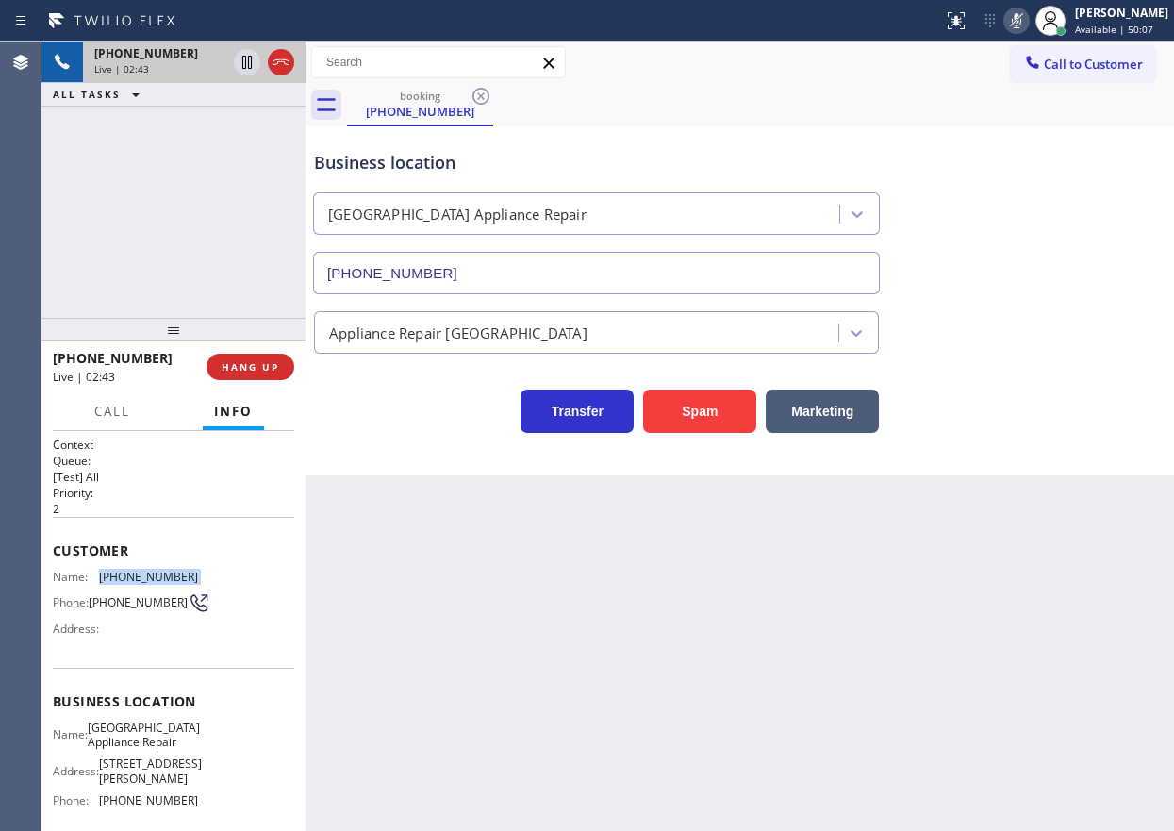
click at [1026, 25] on icon at bounding box center [1016, 20] width 23 height 23
click at [1021, 22] on icon at bounding box center [1016, 20] width 9 height 15
click at [240, 62] on icon at bounding box center [247, 62] width 23 height 23
click at [243, 57] on icon at bounding box center [246, 62] width 13 height 13
click at [1028, 23] on icon at bounding box center [1016, 20] width 23 height 23
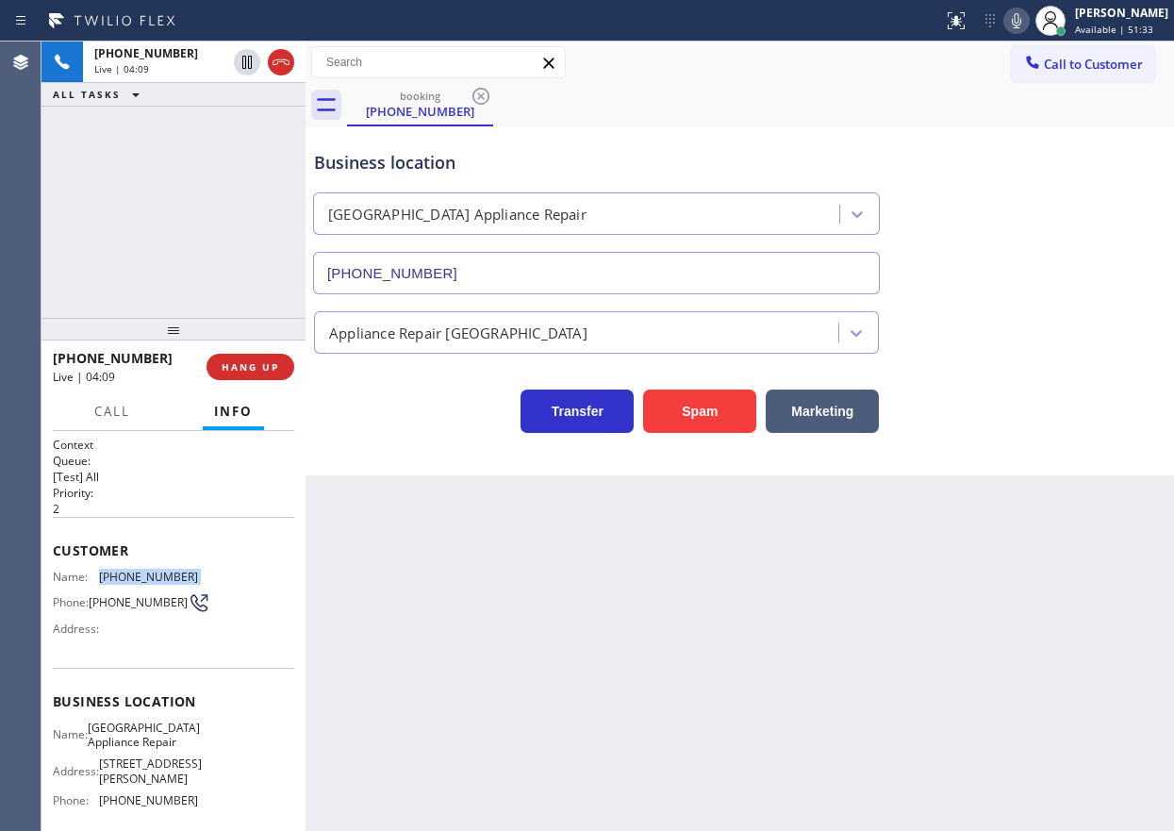
click at [1060, 378] on div "Transfer Spam Marketing" at bounding box center [739, 403] width 859 height 60
click at [695, 639] on div "Back to Dashboard Change Sender ID Customers Technicians Select a contact Outbo…" at bounding box center [740, 435] width 869 height 789
click at [105, 415] on span "Call" at bounding box center [112, 411] width 36 height 17
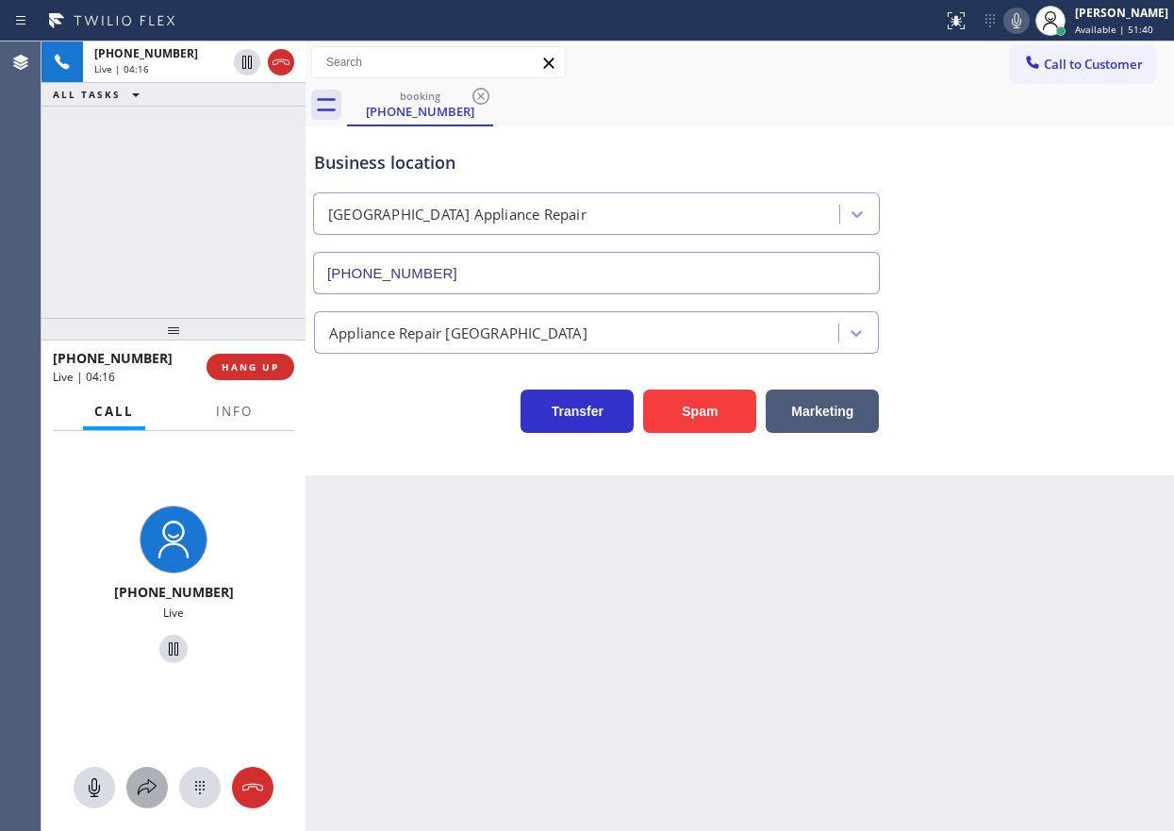
click at [146, 785] on icon at bounding box center [147, 787] width 23 height 23
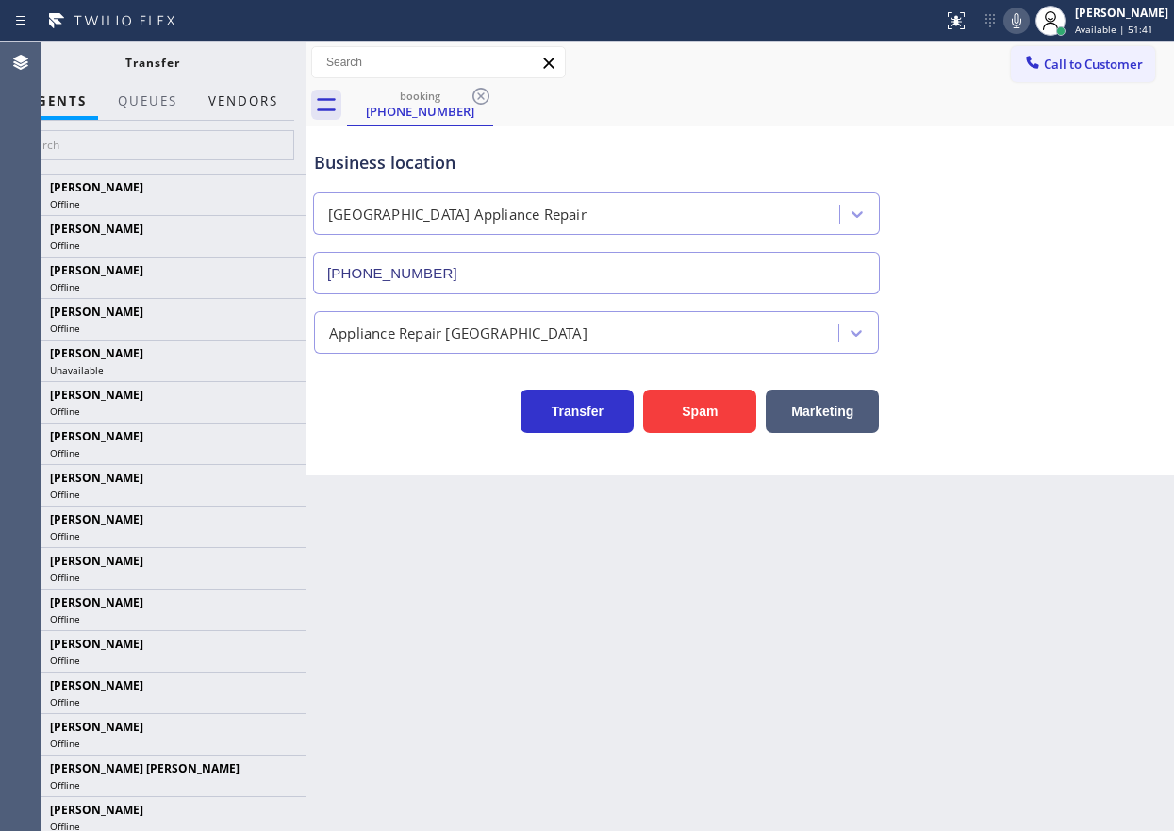
click at [222, 98] on button "Vendors" at bounding box center [243, 101] width 92 height 37
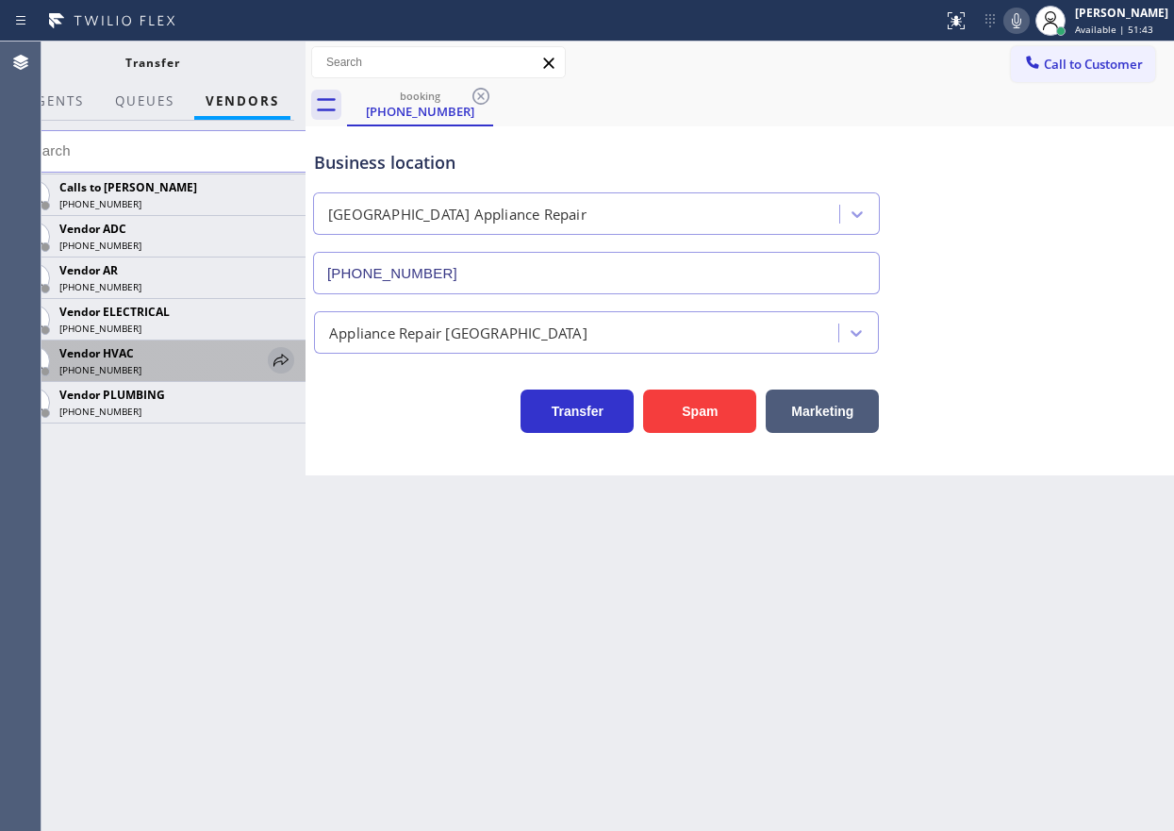
click at [274, 356] on icon at bounding box center [281, 360] width 23 height 23
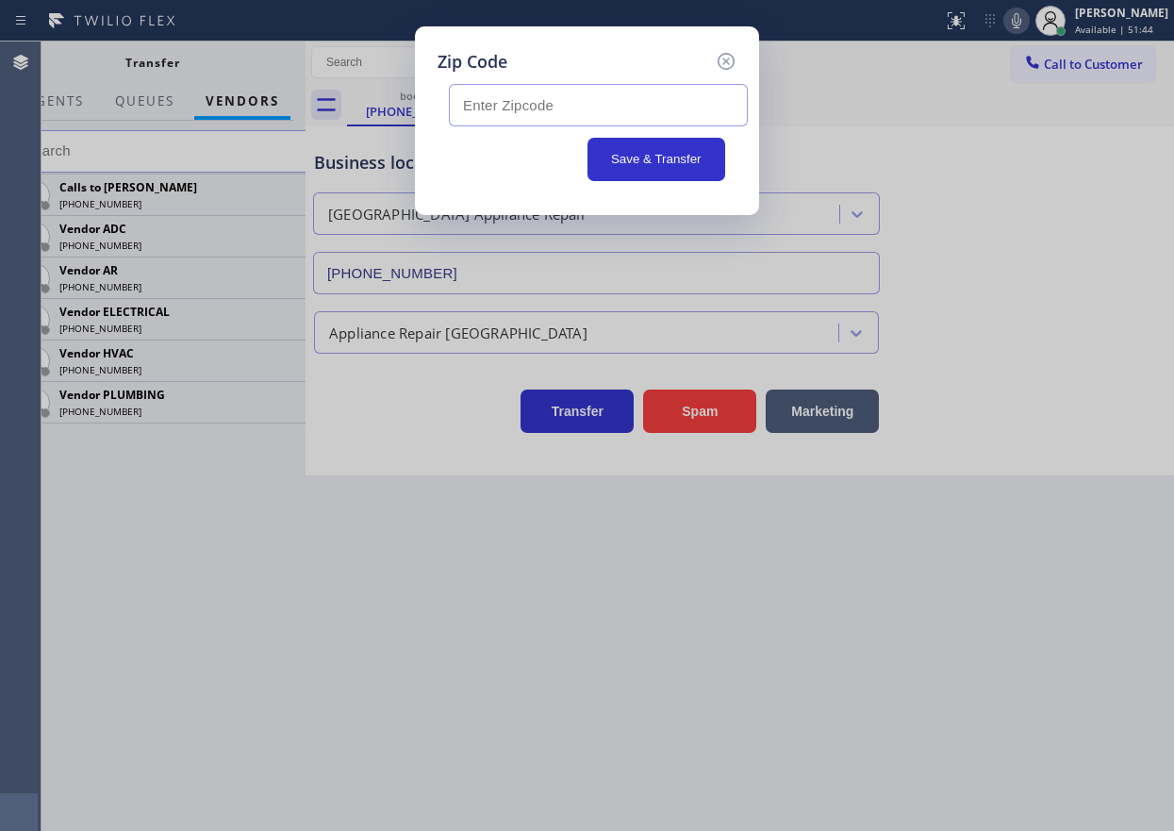
click at [555, 96] on input "text" at bounding box center [598, 105] width 299 height 42
paste input "60619"
type input "60619"
click at [652, 148] on button "Save & Transfer" at bounding box center [657, 159] width 139 height 43
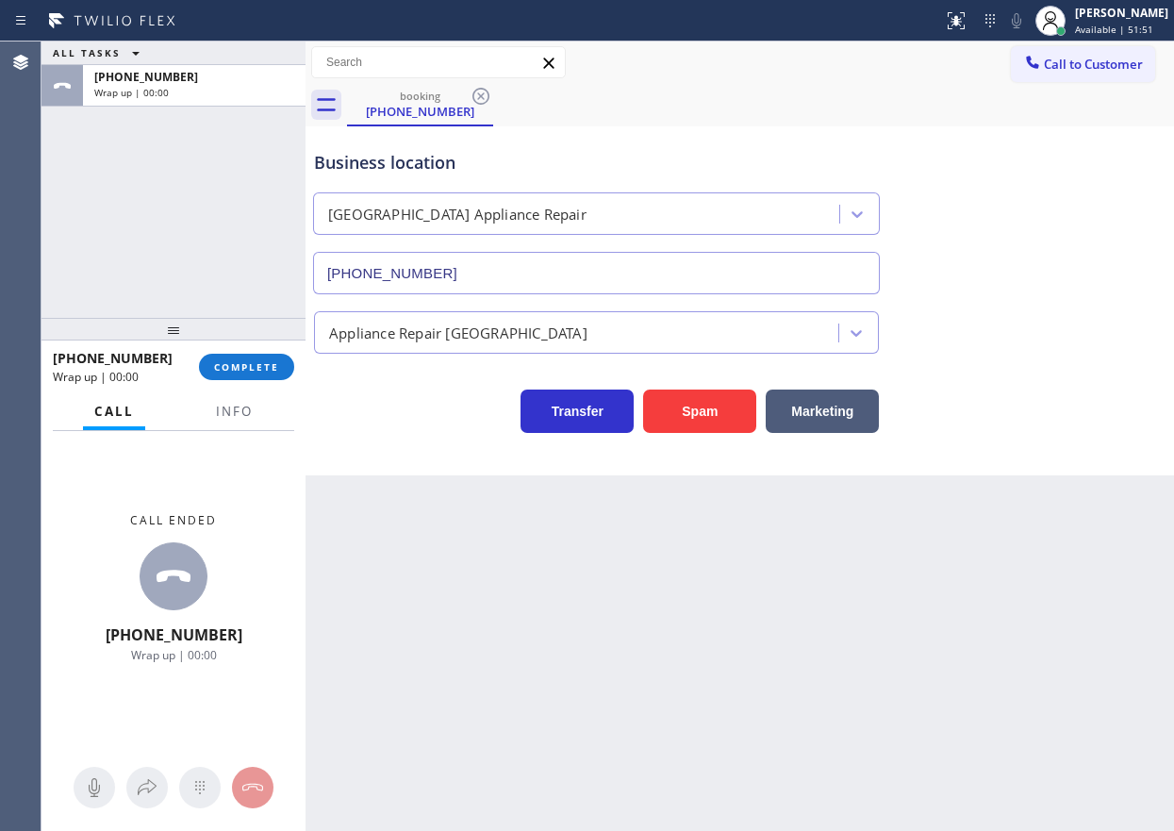
click at [277, 360] on span "COMPLETE" at bounding box center [246, 366] width 65 height 13
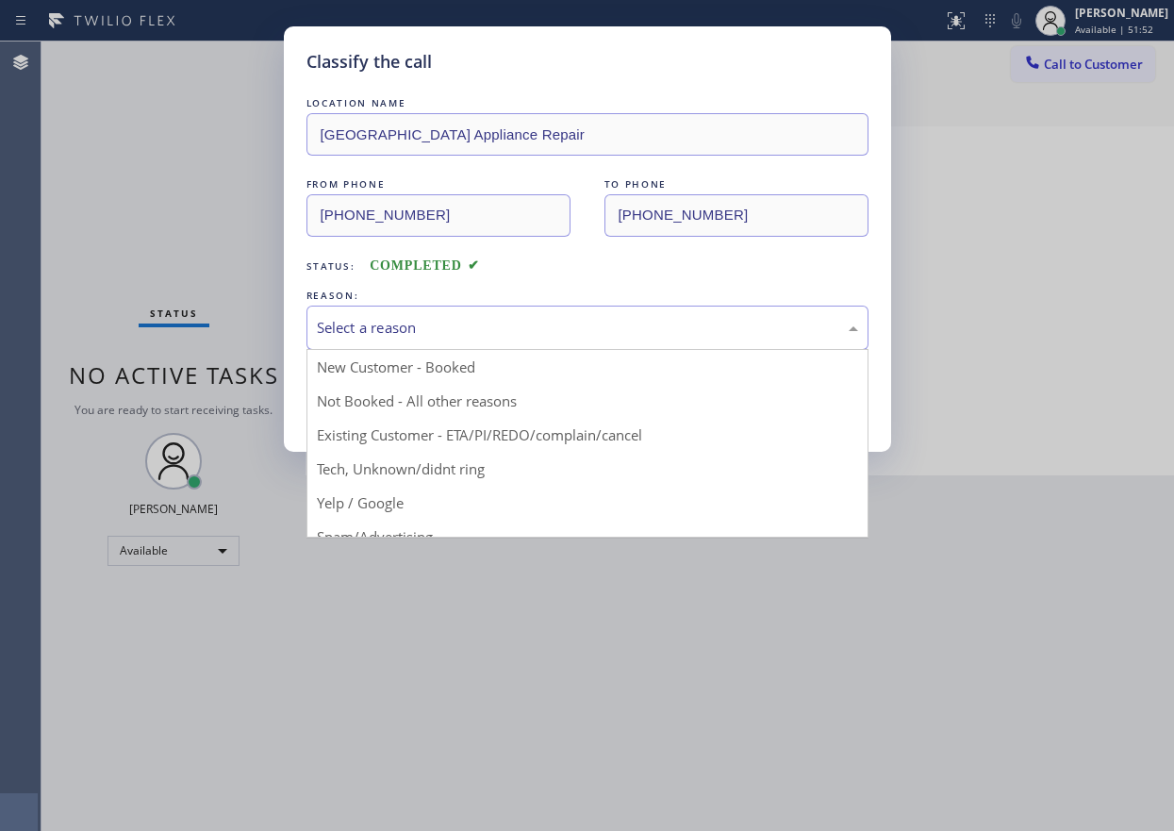
click at [572, 323] on div "Select a reason" at bounding box center [587, 328] width 541 height 22
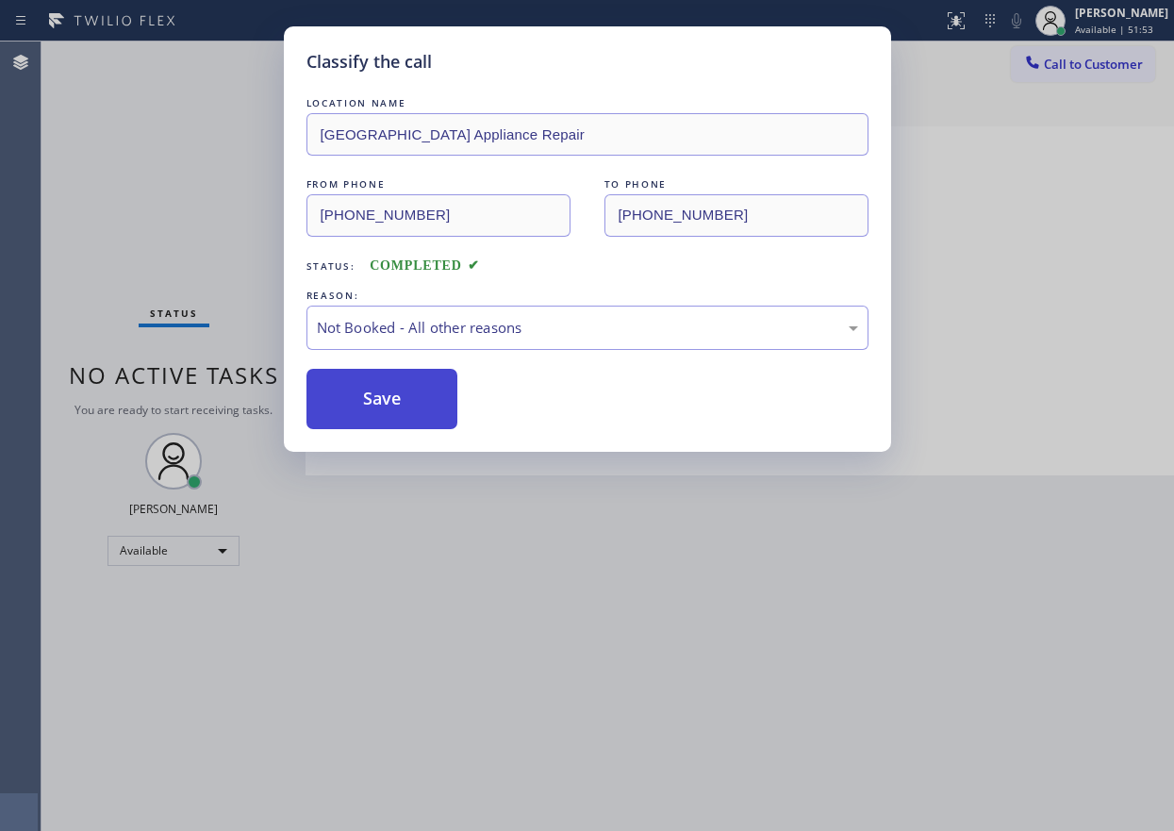
click at [397, 396] on button "Save" at bounding box center [382, 399] width 152 height 60
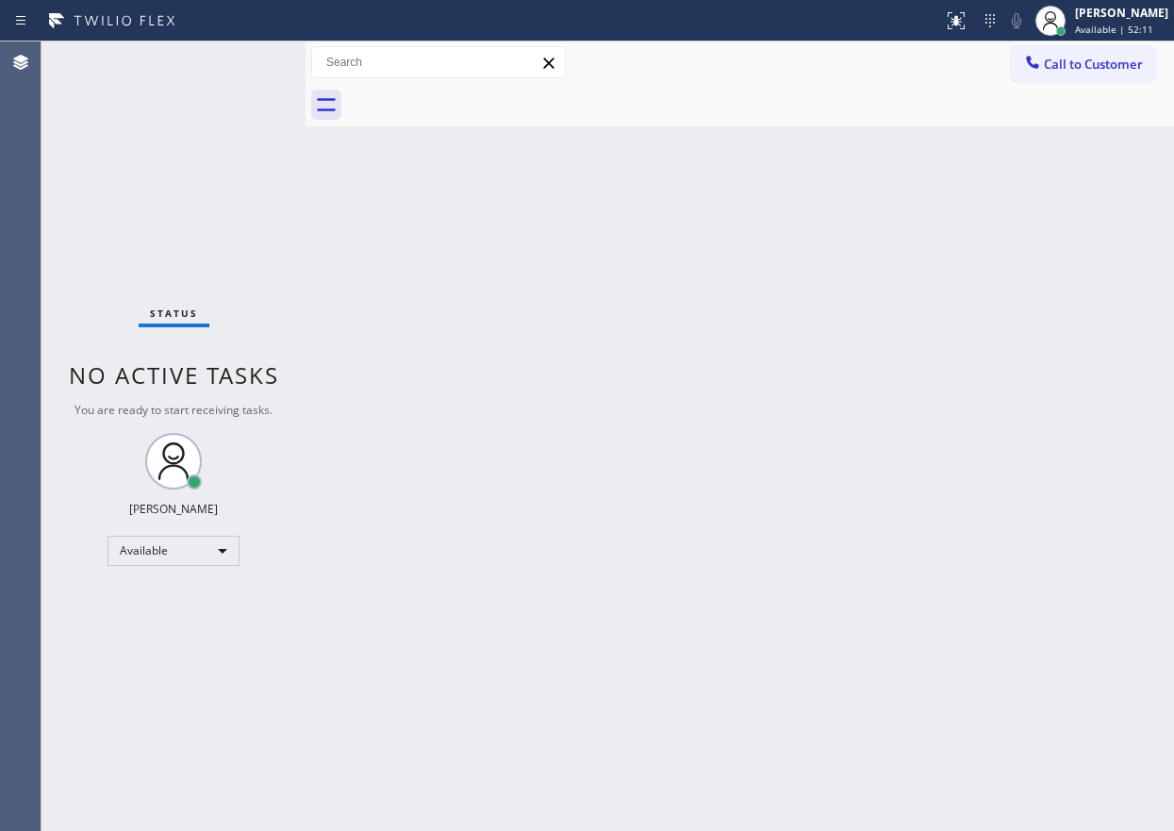
click at [1153, 292] on div "Back to Dashboard Change Sender ID Customers Technicians Select a contact Outbo…" at bounding box center [740, 435] width 869 height 789
click at [1052, 362] on div "Back to Dashboard Change Sender ID Customers Technicians Select a contact Outbo…" at bounding box center [740, 435] width 869 height 789
click at [1167, 500] on div "Back to Dashboard Change Sender ID Customers Technicians Select a contact Outbo…" at bounding box center [740, 435] width 869 height 789
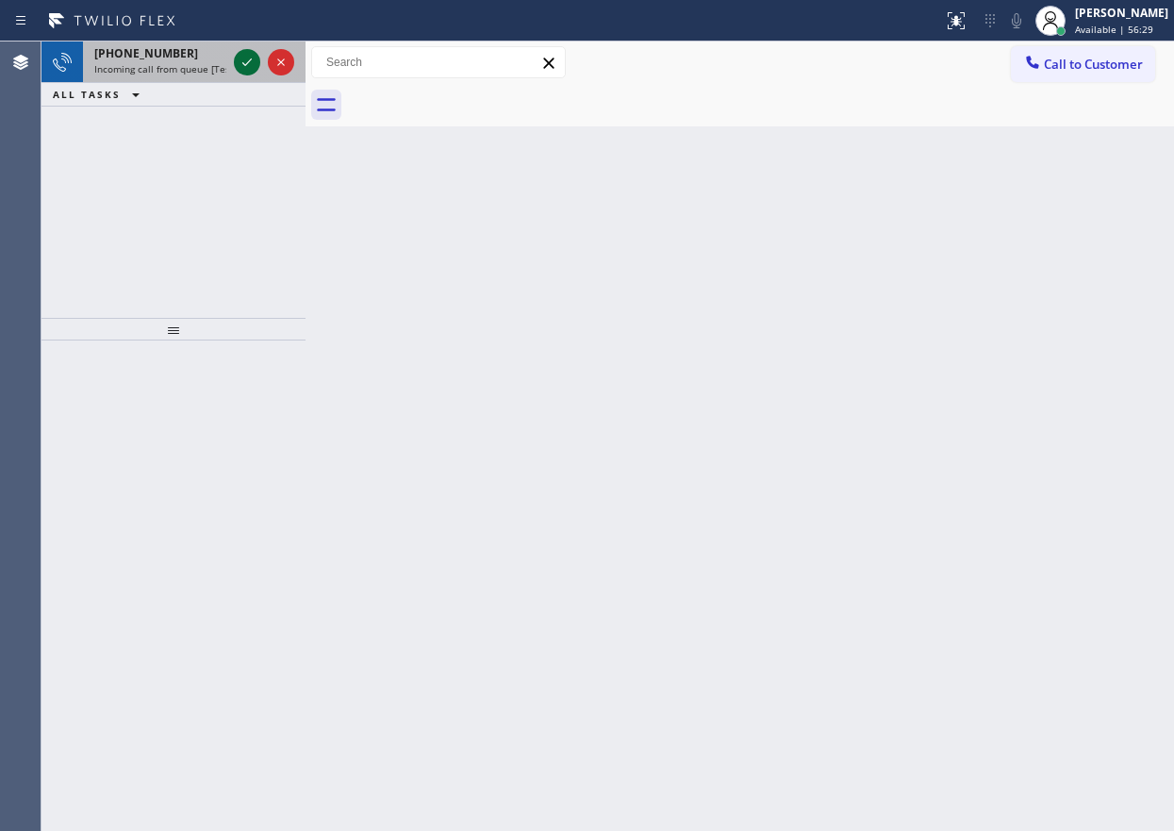
click at [249, 55] on icon at bounding box center [247, 62] width 23 height 23
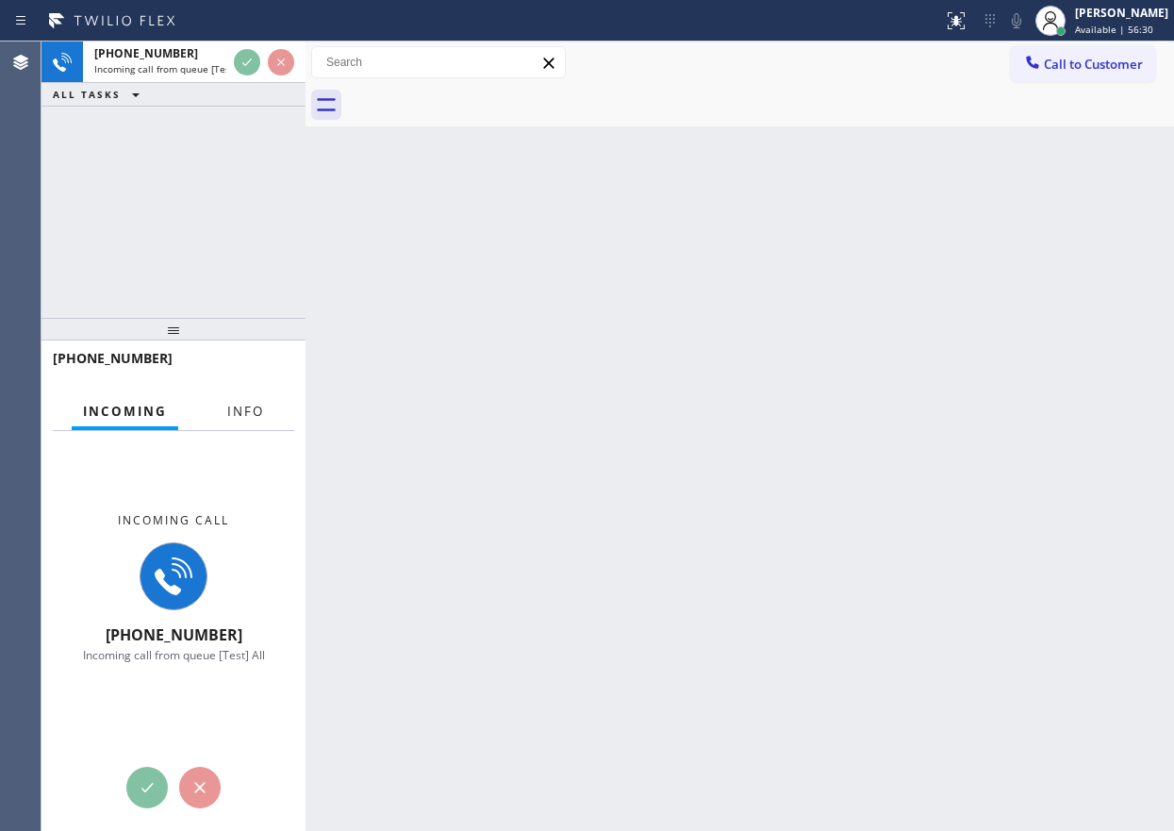
click at [229, 397] on button "Info" at bounding box center [245, 411] width 59 height 37
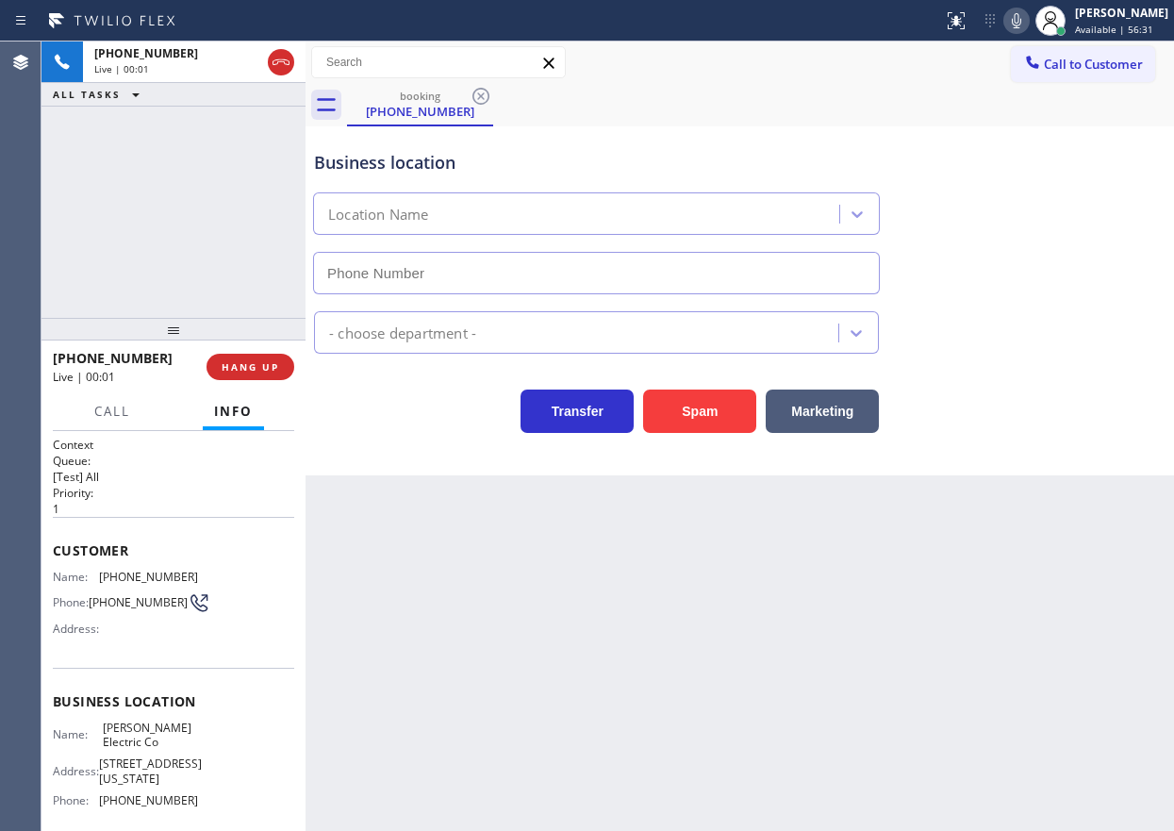
type input "(551) 354-0944"
click at [257, 371] on span "HANG UP" at bounding box center [251, 366] width 58 height 13
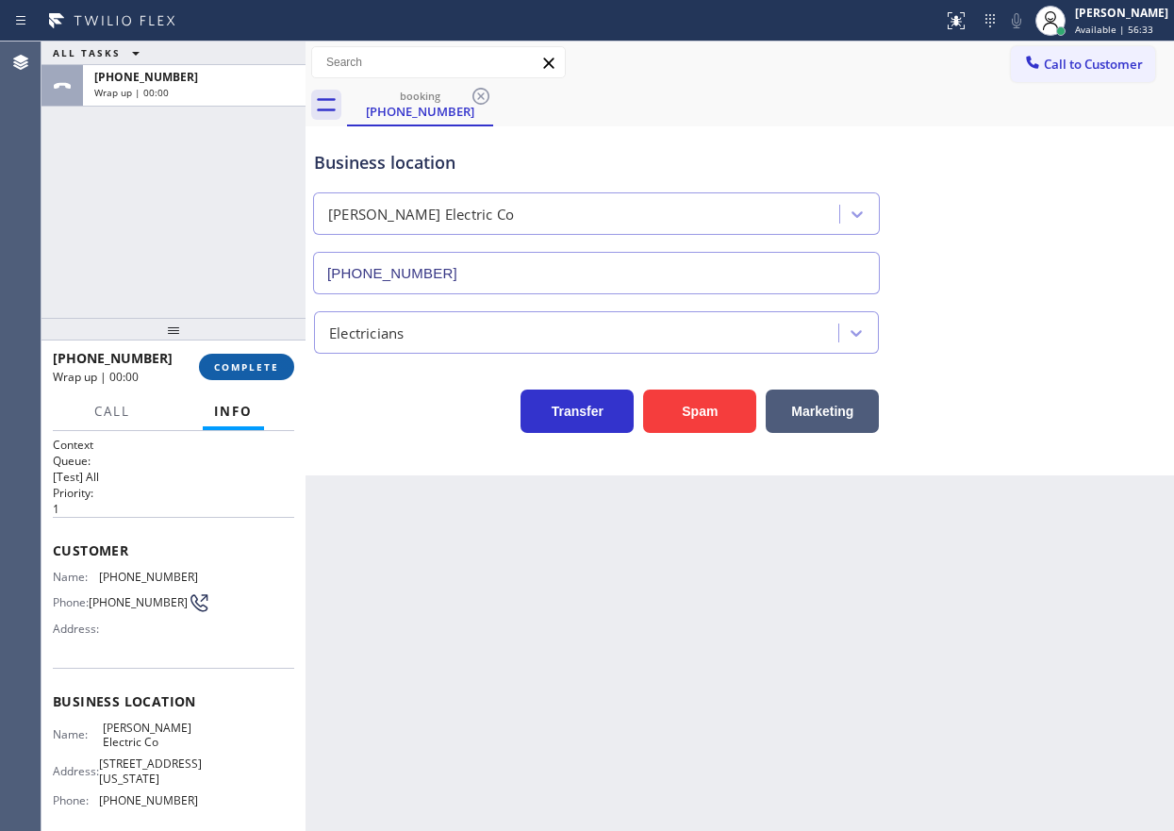
click at [256, 371] on span "COMPLETE" at bounding box center [246, 366] width 65 height 13
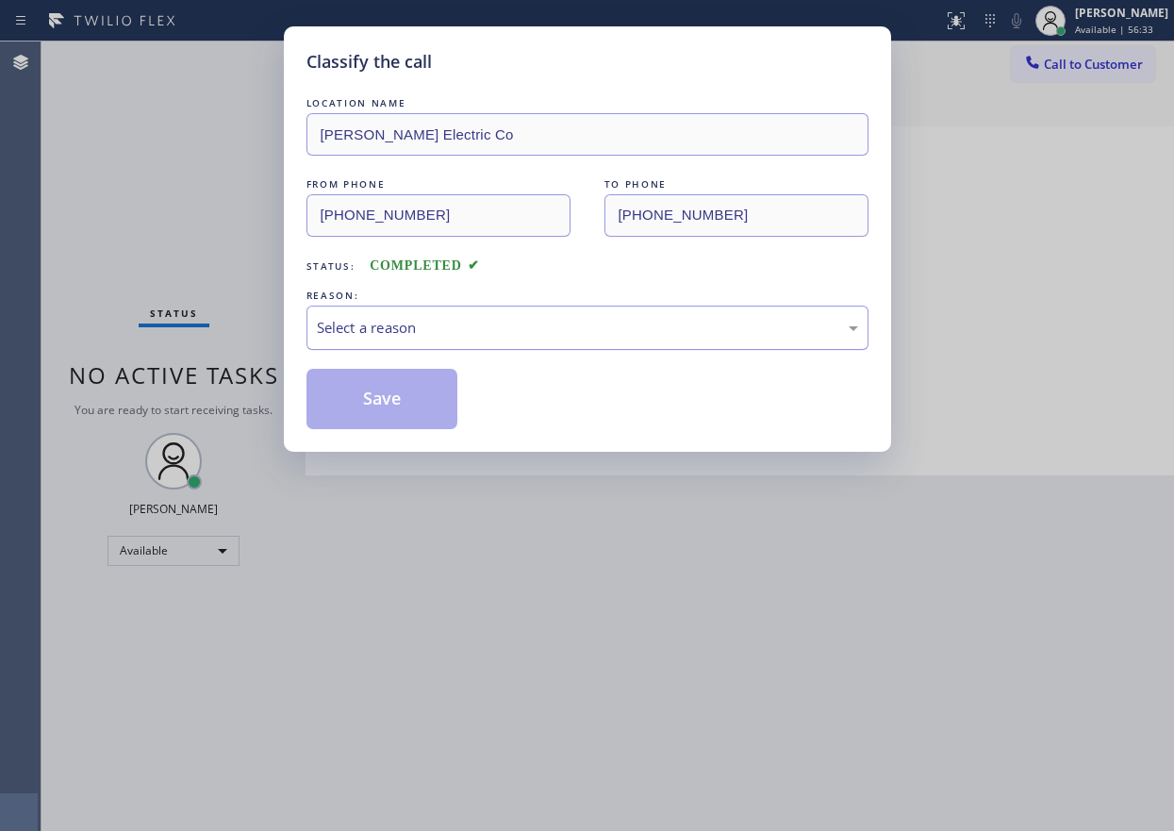
click at [469, 335] on div "Select a reason" at bounding box center [587, 328] width 541 height 22
click at [401, 400] on button "Save" at bounding box center [382, 399] width 152 height 60
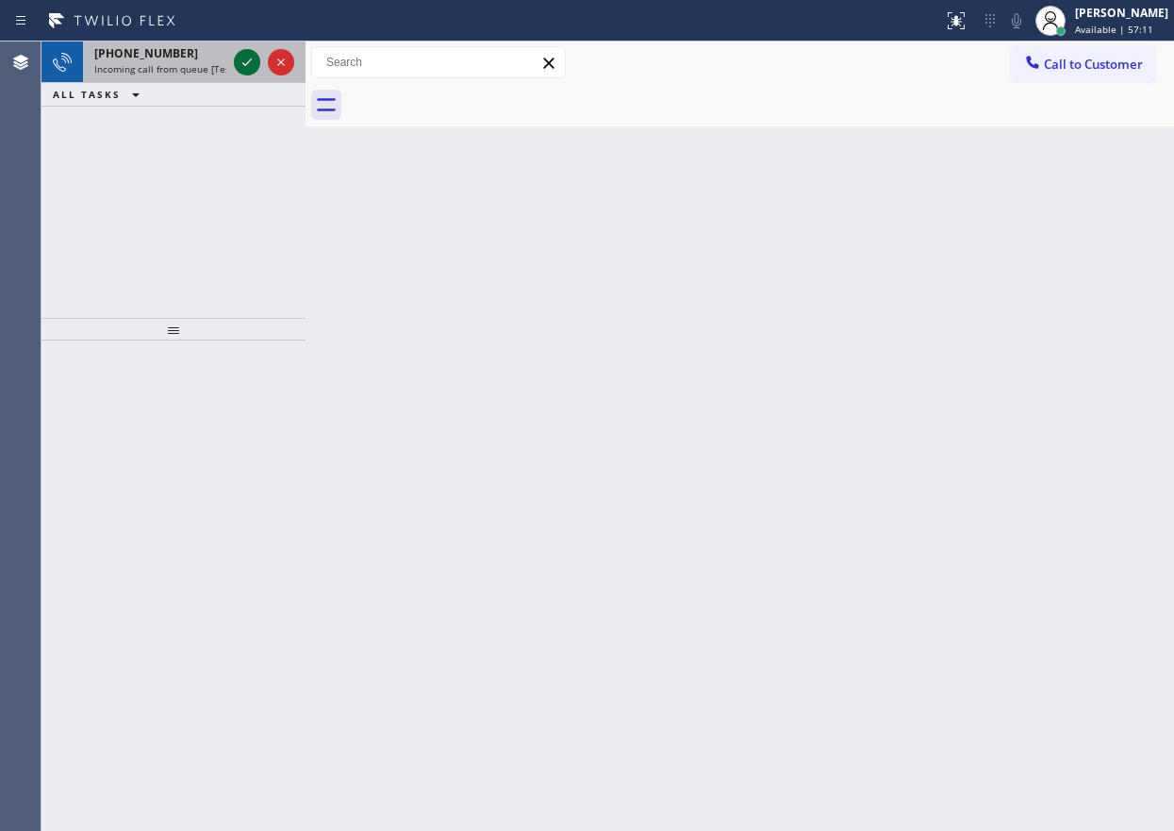
click at [244, 62] on icon at bounding box center [247, 62] width 23 height 23
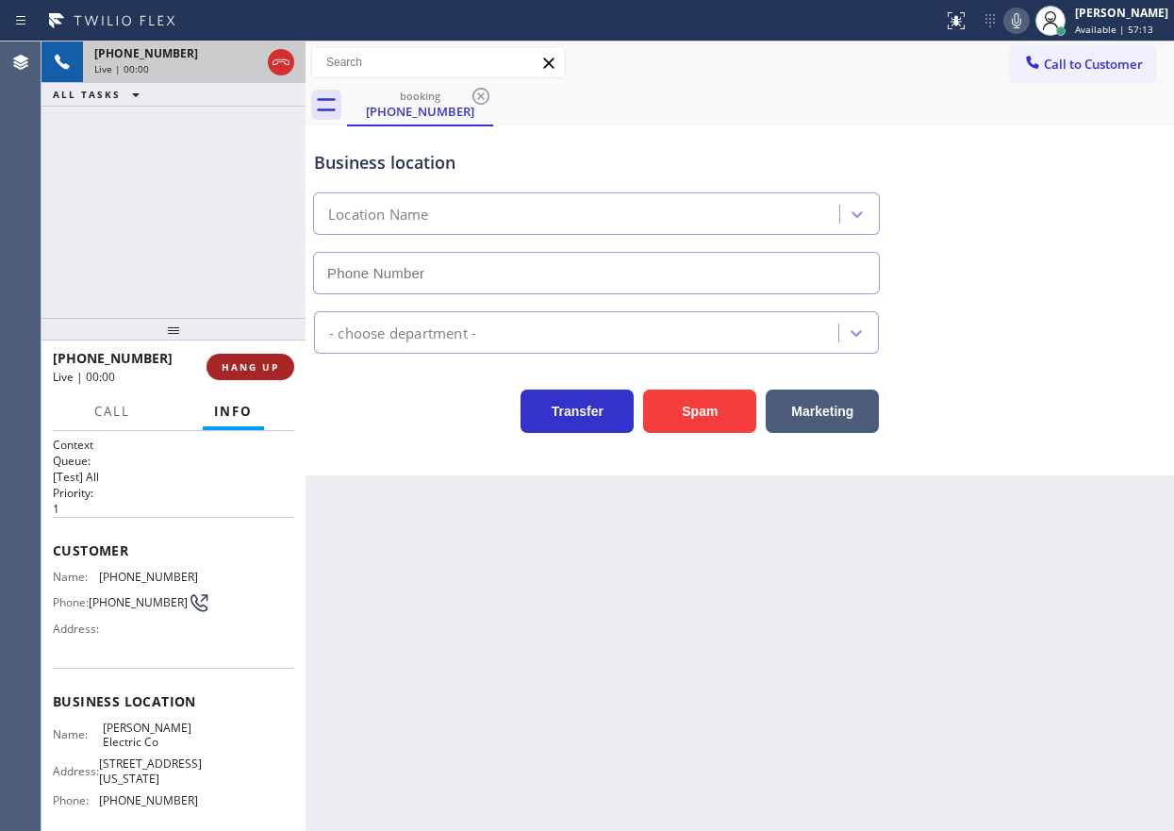
type input "(551) 354-0944"
click at [273, 365] on span "HANG UP" at bounding box center [251, 366] width 58 height 13
click at [271, 367] on span "HANG UP" at bounding box center [251, 366] width 58 height 13
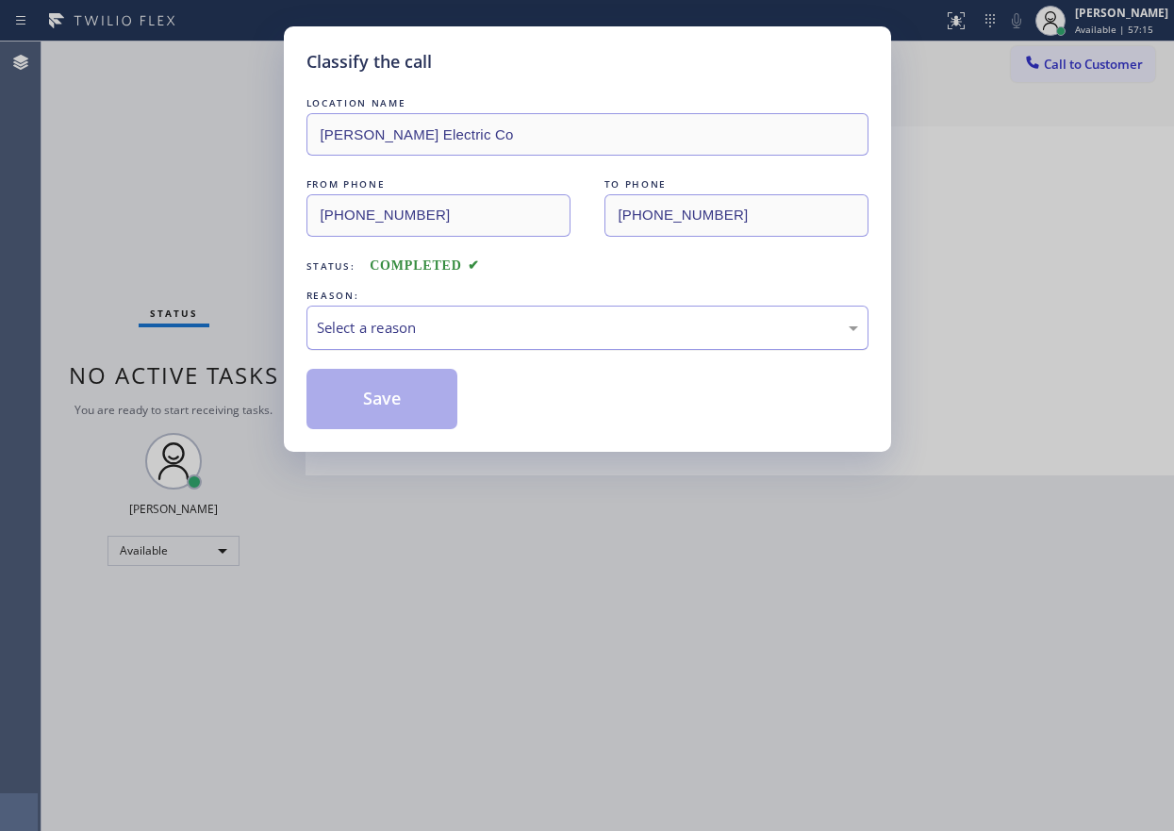
click at [436, 331] on div "Select a reason" at bounding box center [587, 328] width 541 height 22
click at [410, 412] on button "Save" at bounding box center [382, 399] width 152 height 60
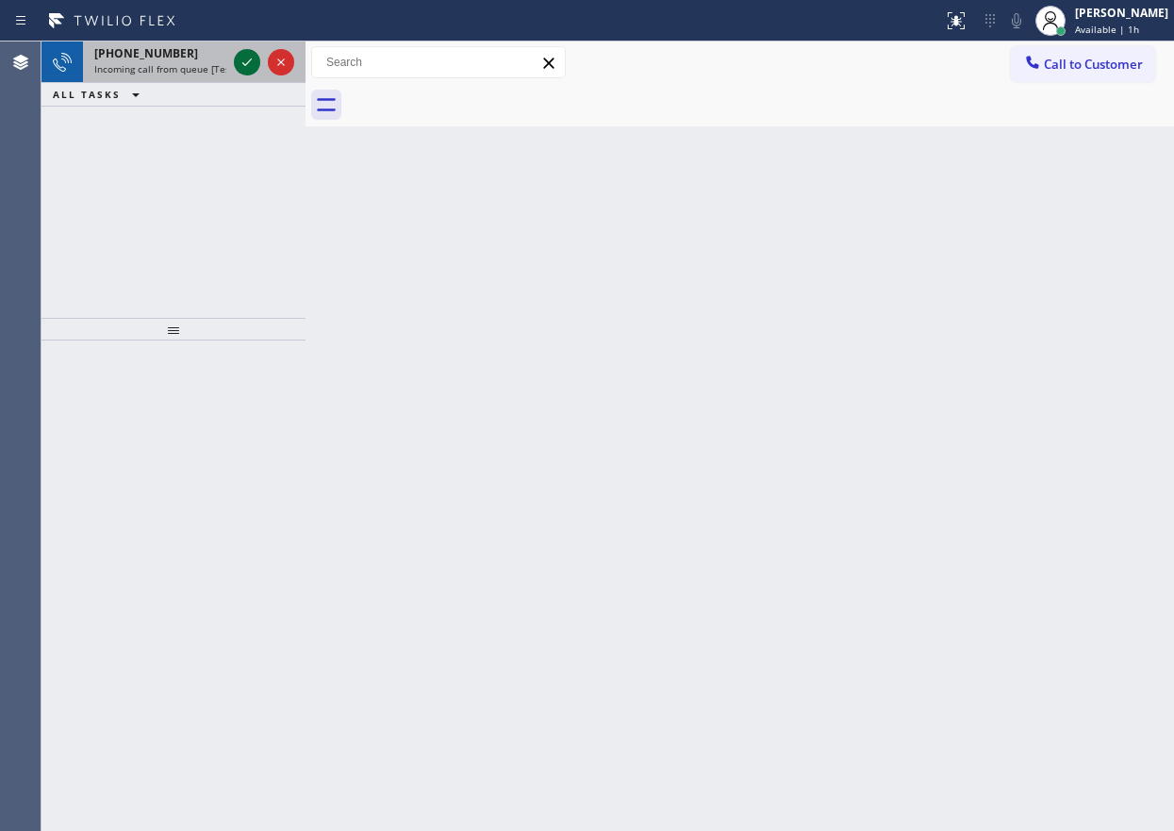
click at [250, 61] on icon at bounding box center [246, 62] width 9 height 8
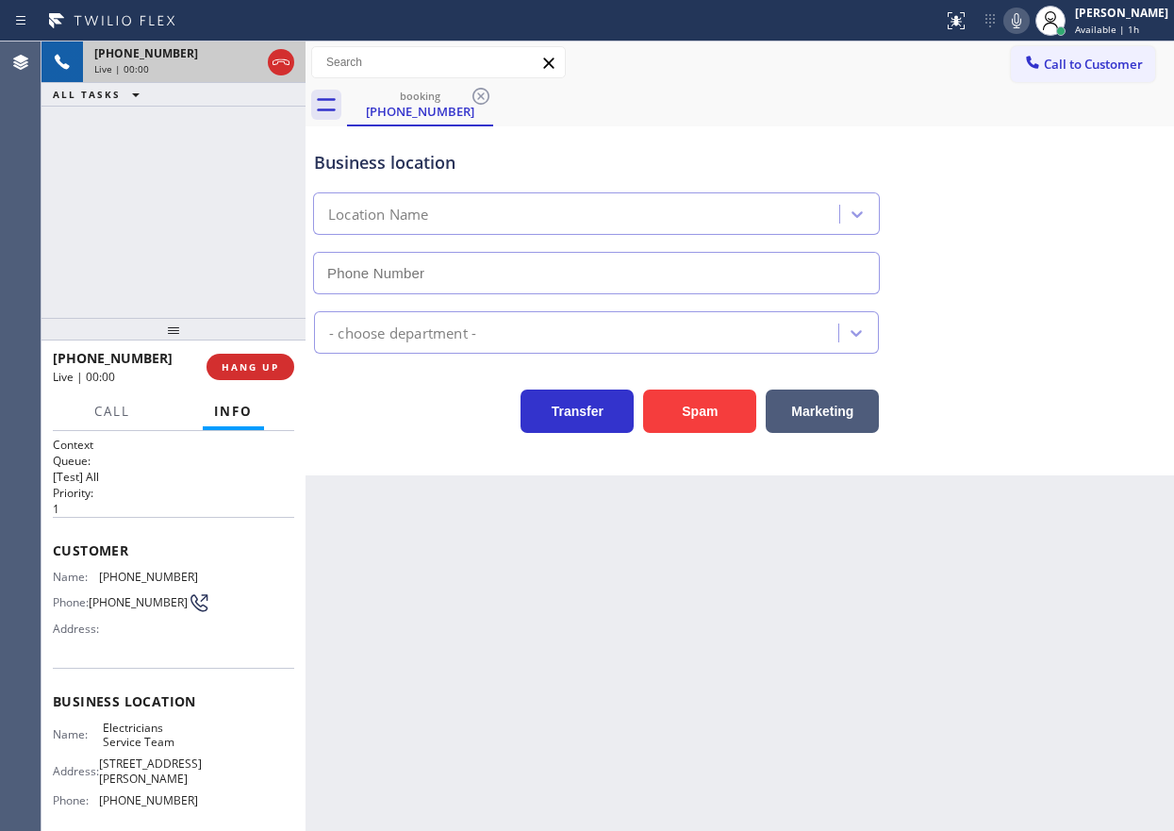
type input "(800) 568-8664"
click at [265, 362] on span "HANG UP" at bounding box center [251, 366] width 58 height 13
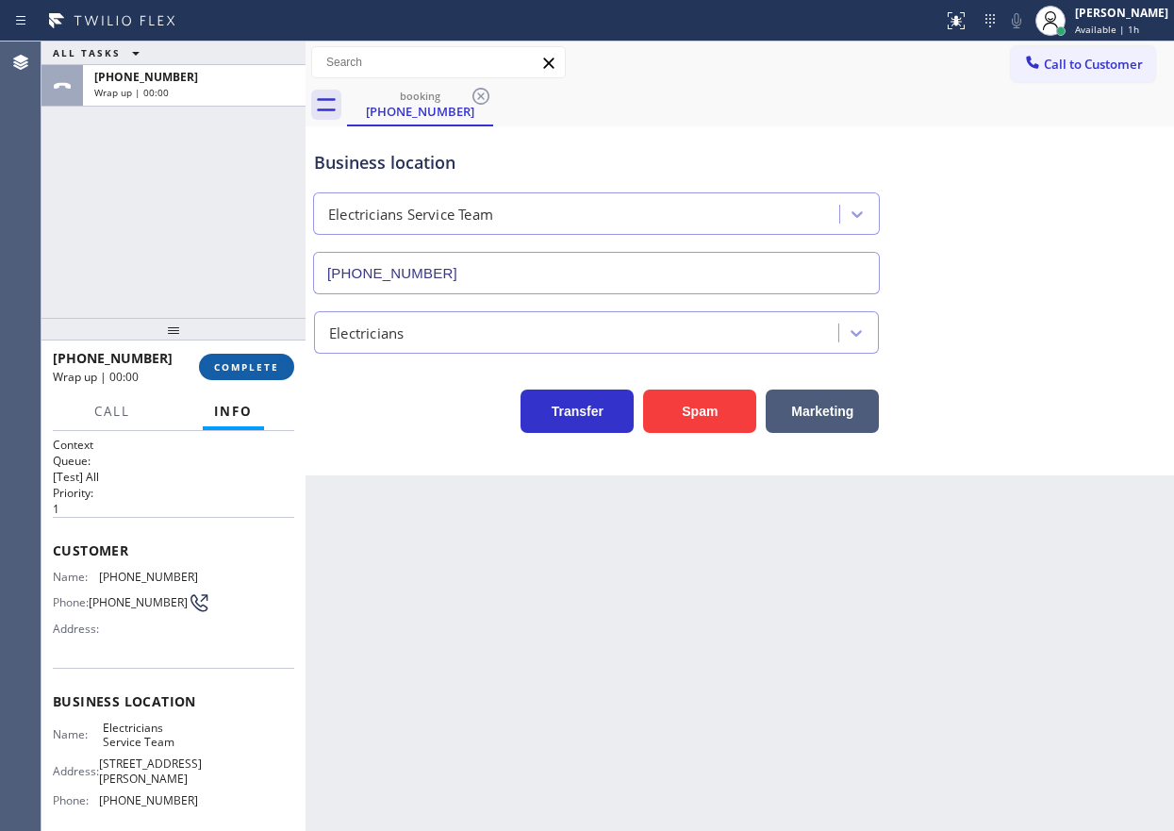
click at [265, 362] on span "COMPLETE" at bounding box center [246, 366] width 65 height 13
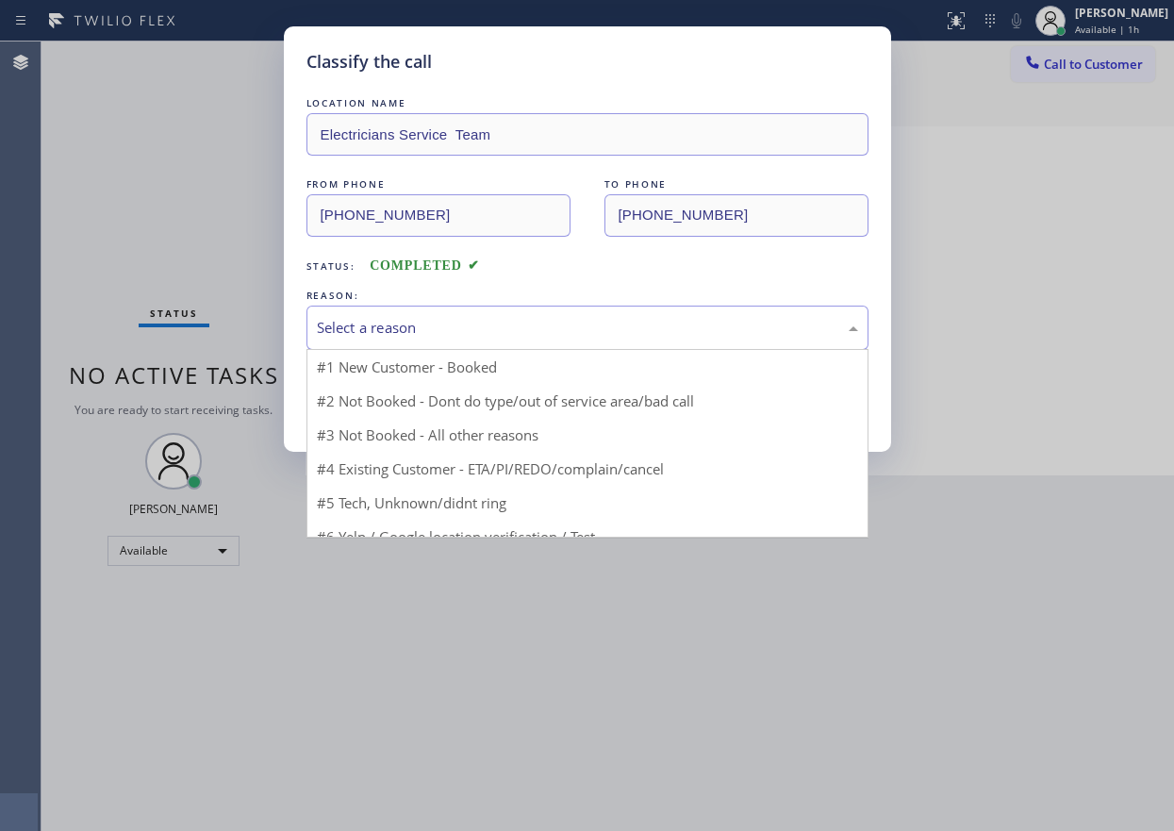
click at [456, 321] on div "Select a reason" at bounding box center [587, 328] width 541 height 22
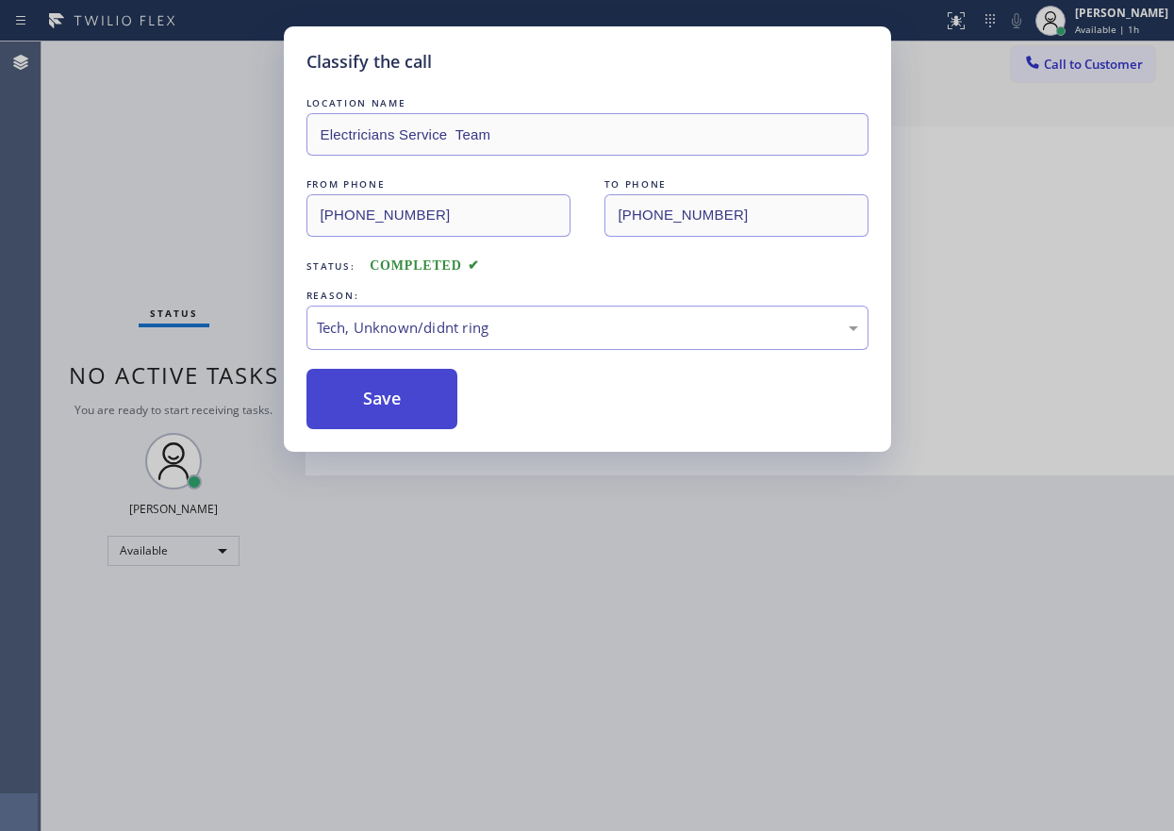
click at [411, 415] on button "Save" at bounding box center [382, 399] width 152 height 60
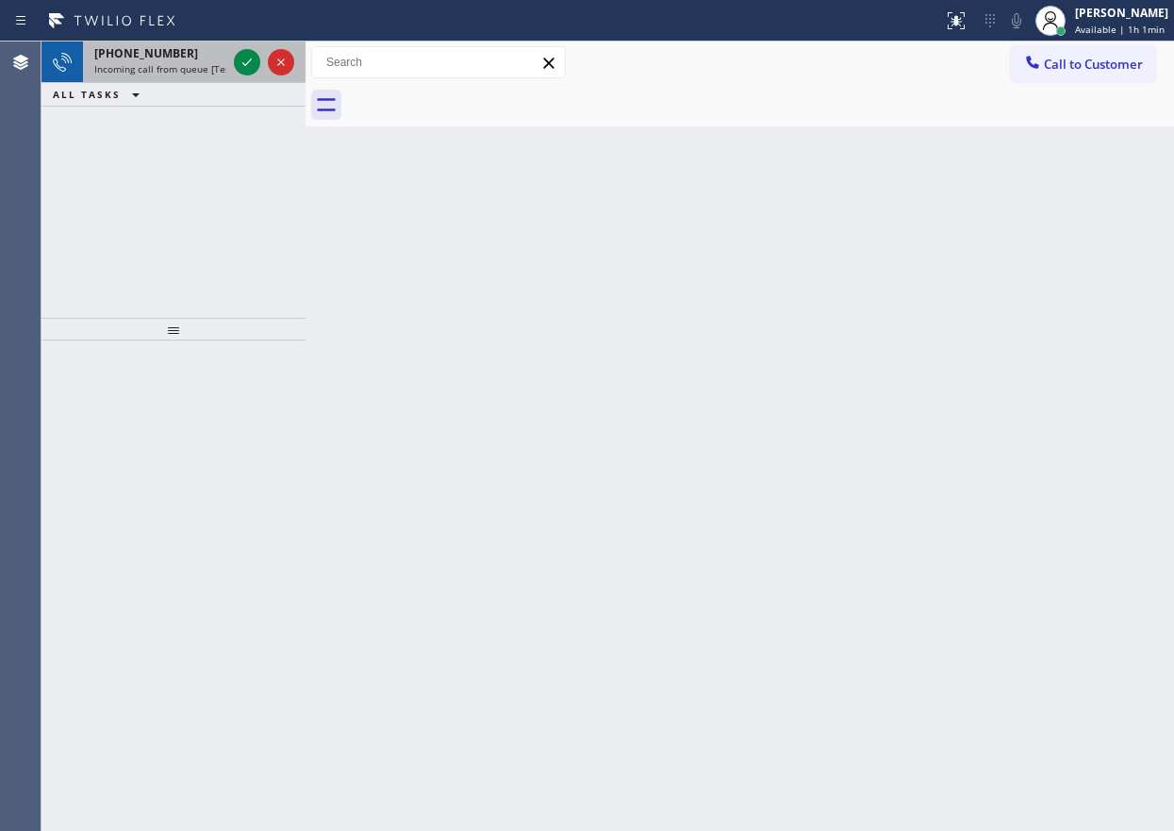
click at [130, 56] on span "+18054512138" at bounding box center [146, 53] width 104 height 16
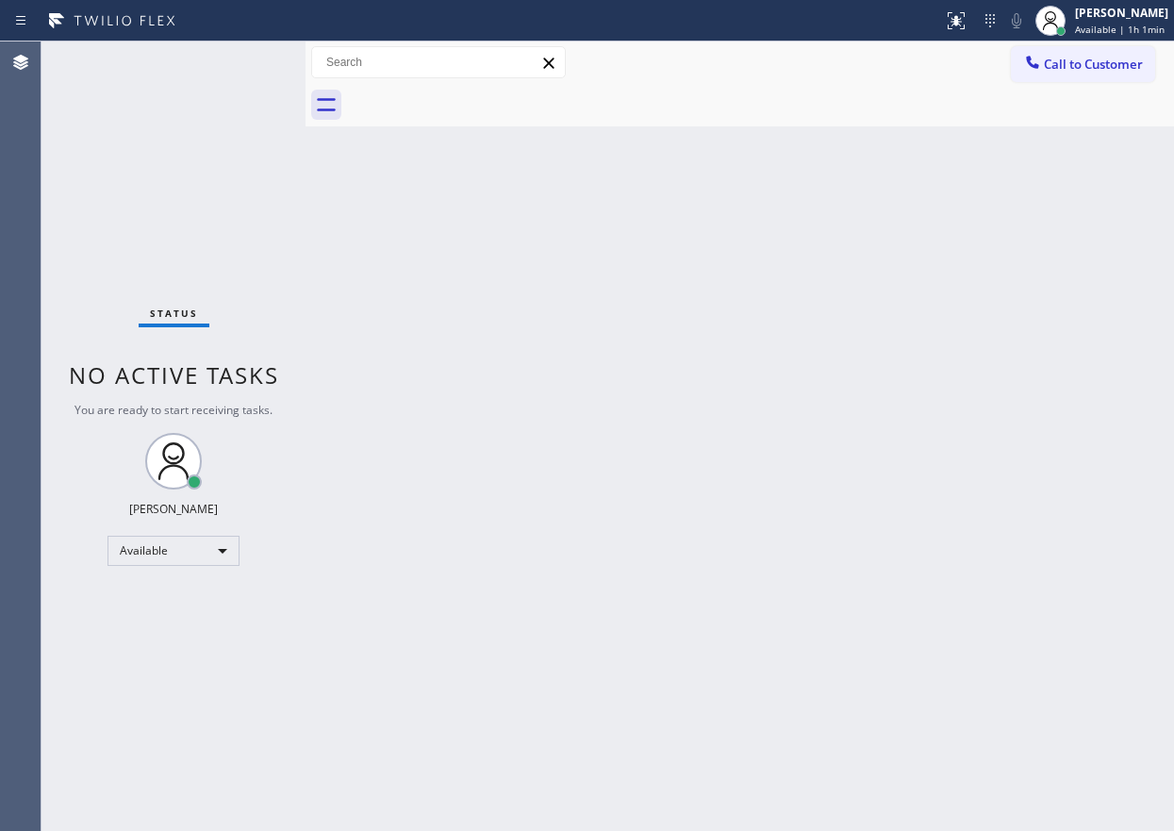
click at [1074, 420] on div "Back to Dashboard Change Sender ID Customers Technicians Select a contact Outbo…" at bounding box center [740, 435] width 869 height 789
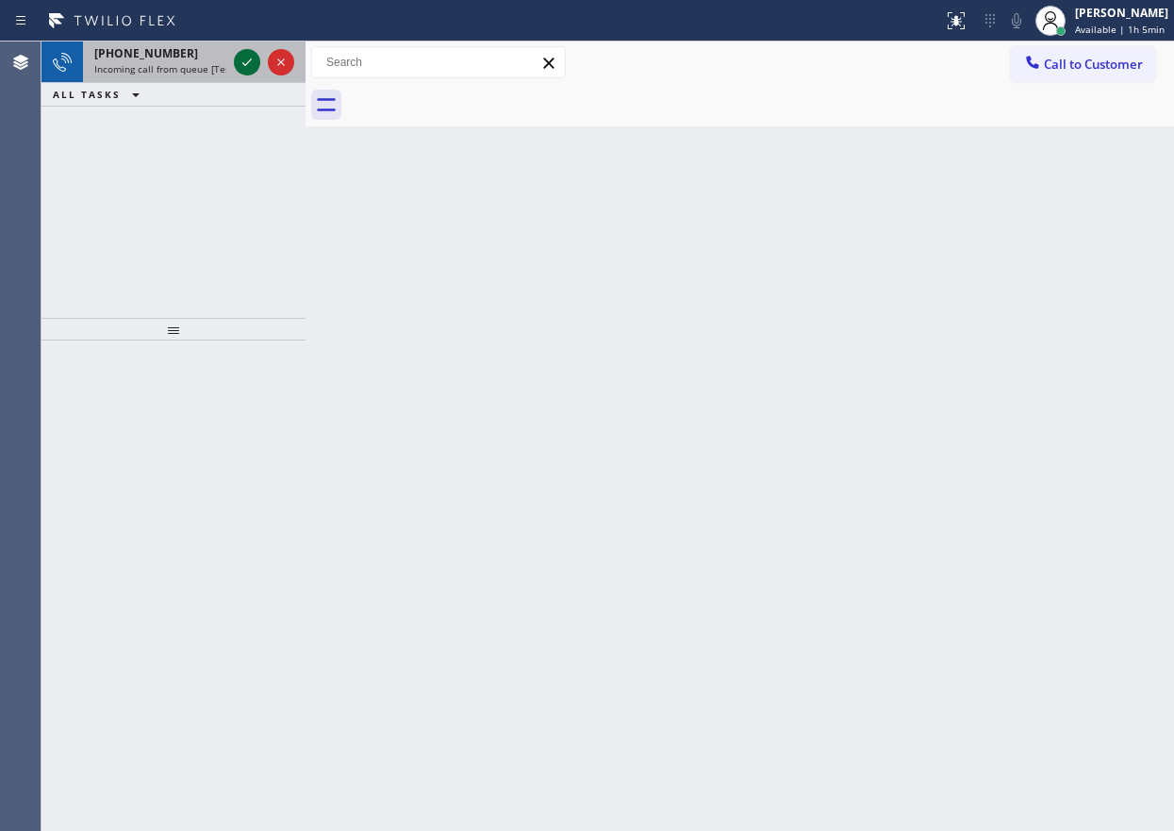
click at [239, 62] on icon at bounding box center [247, 62] width 23 height 23
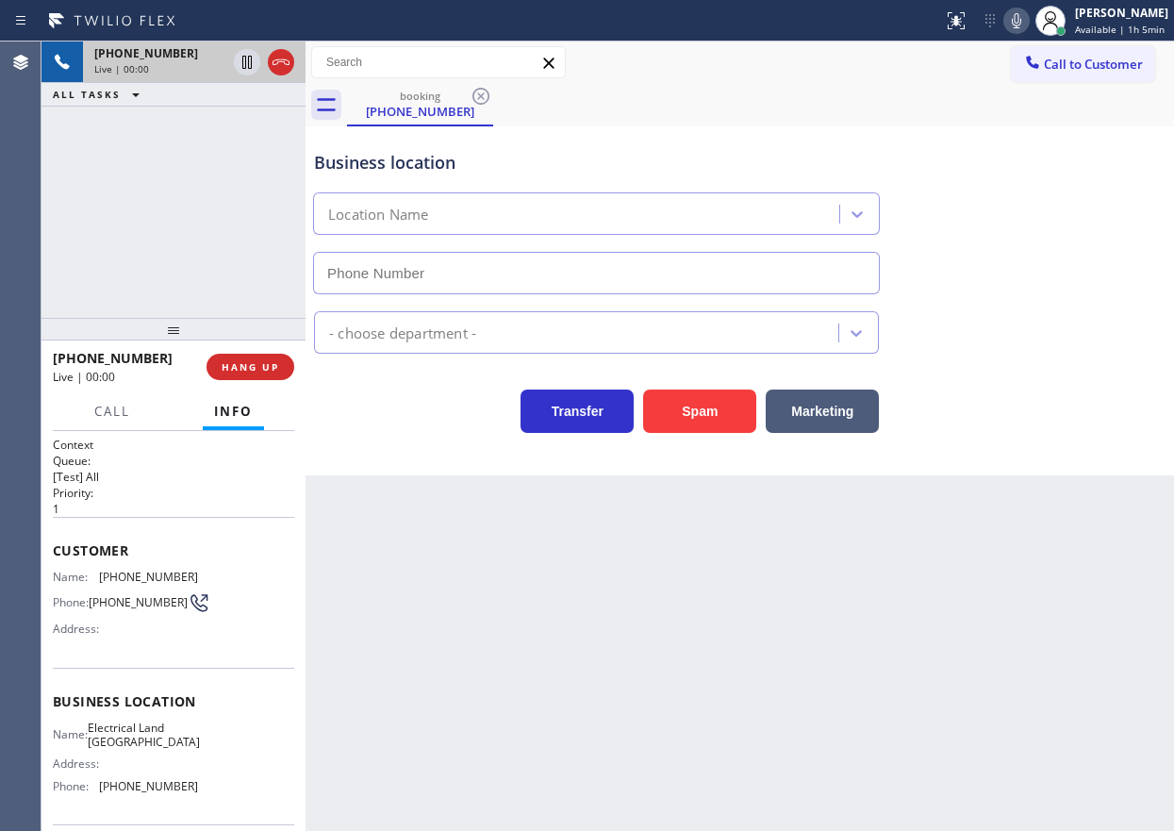
type input "(714) 463-1717"
click at [244, 367] on span "HANG UP" at bounding box center [251, 366] width 58 height 13
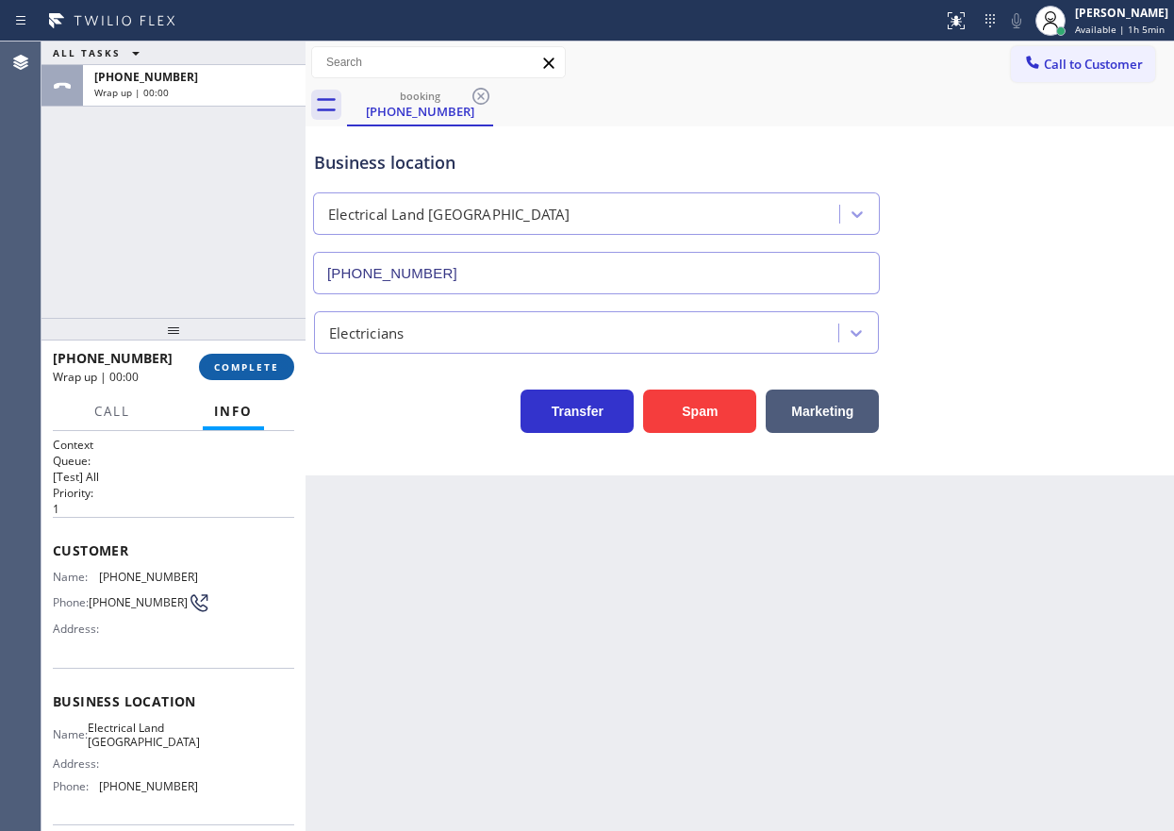
click at [244, 367] on span "COMPLETE" at bounding box center [246, 366] width 65 height 13
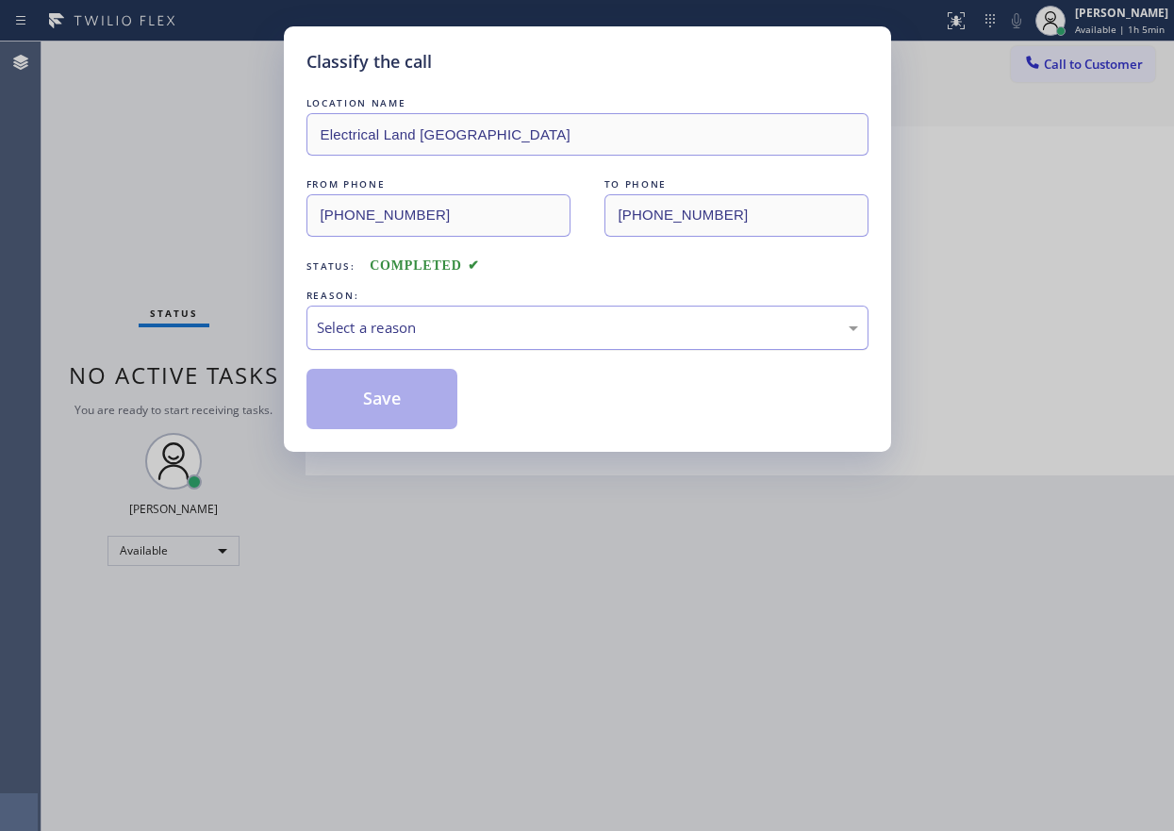
click at [413, 334] on div "Select a reason" at bounding box center [587, 328] width 541 height 22
click at [397, 395] on button "Save" at bounding box center [382, 399] width 152 height 60
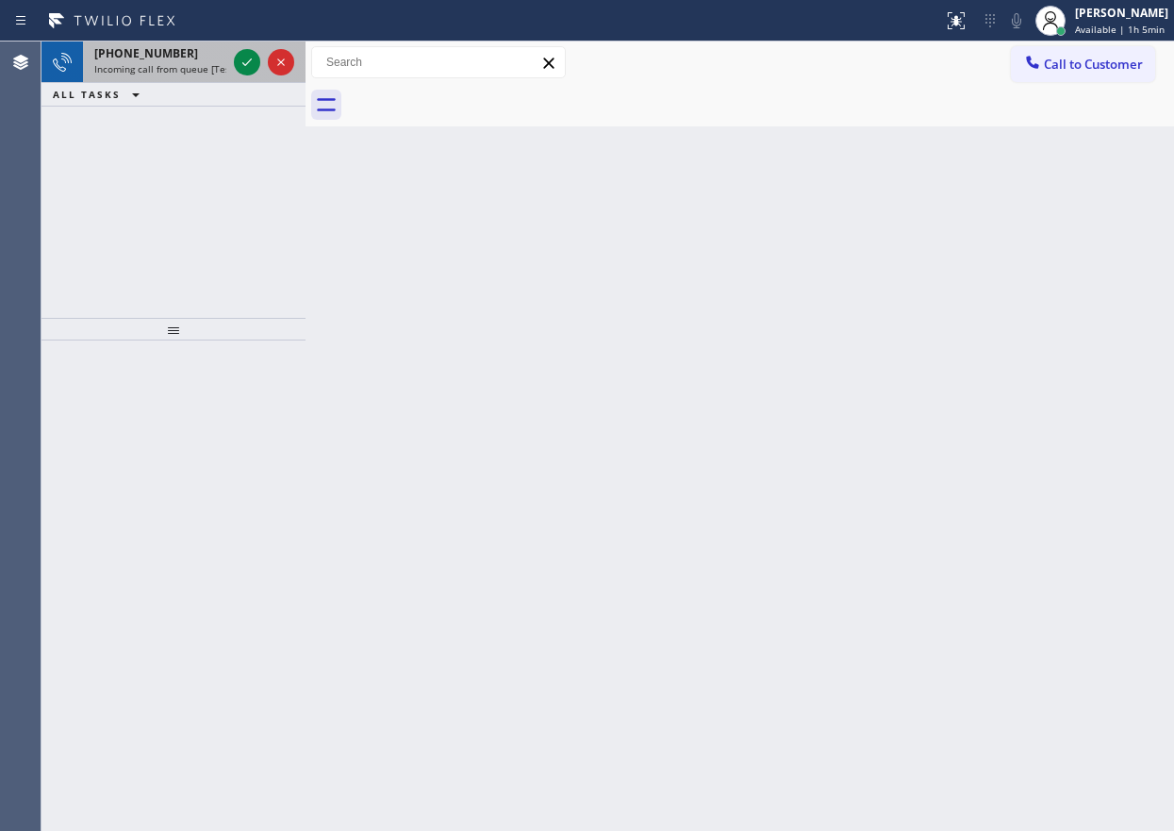
click at [145, 69] on span "Incoming call from queue [Test] All" at bounding box center [172, 68] width 157 height 13
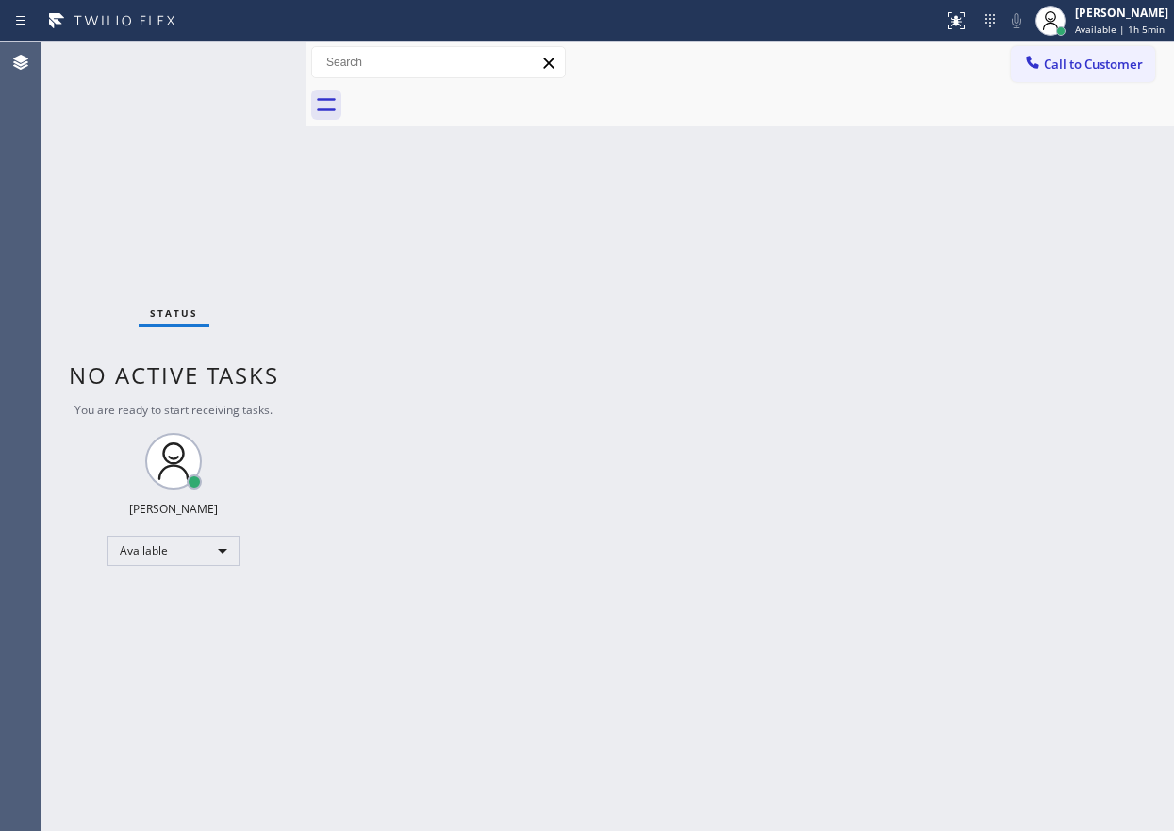
click at [573, 275] on div "Back to Dashboard Change Sender ID Customers Technicians Select a contact Outbo…" at bounding box center [740, 435] width 869 height 789
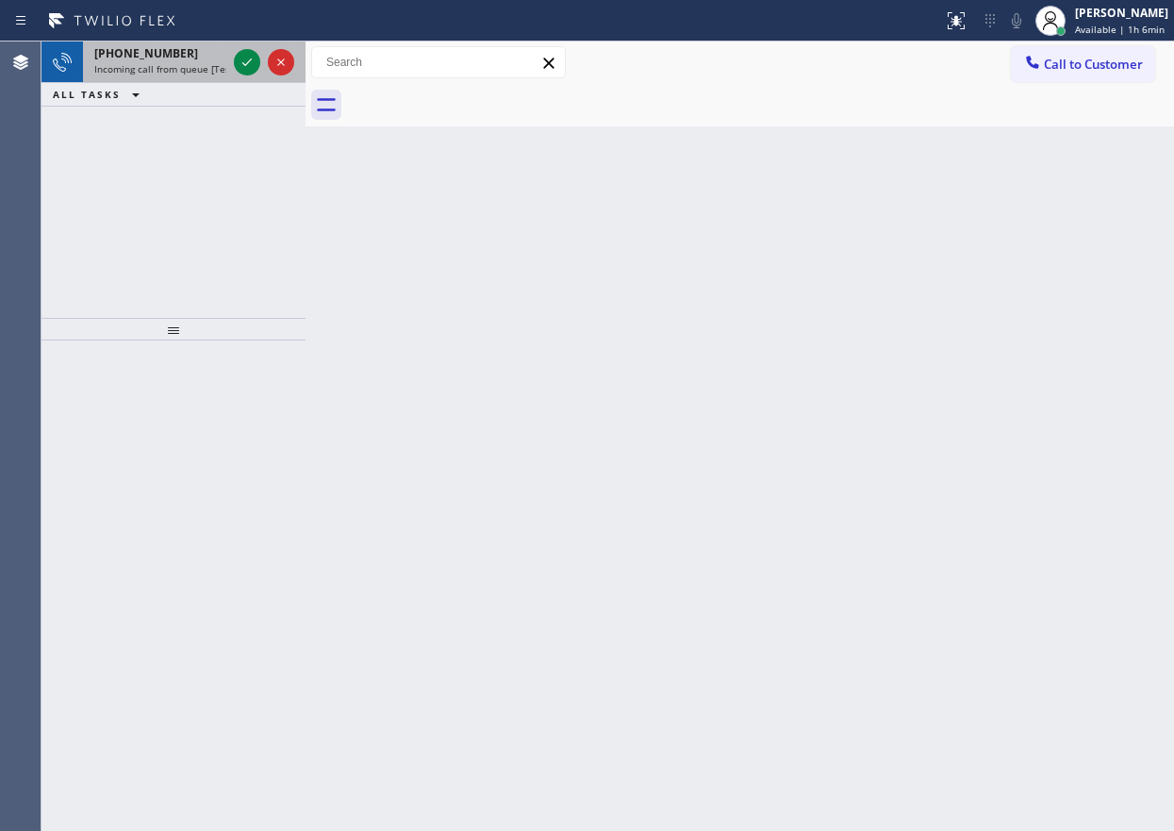
click at [178, 60] on div "+18183892996" at bounding box center [160, 53] width 132 height 16
click at [237, 65] on div at bounding box center [247, 62] width 26 height 23
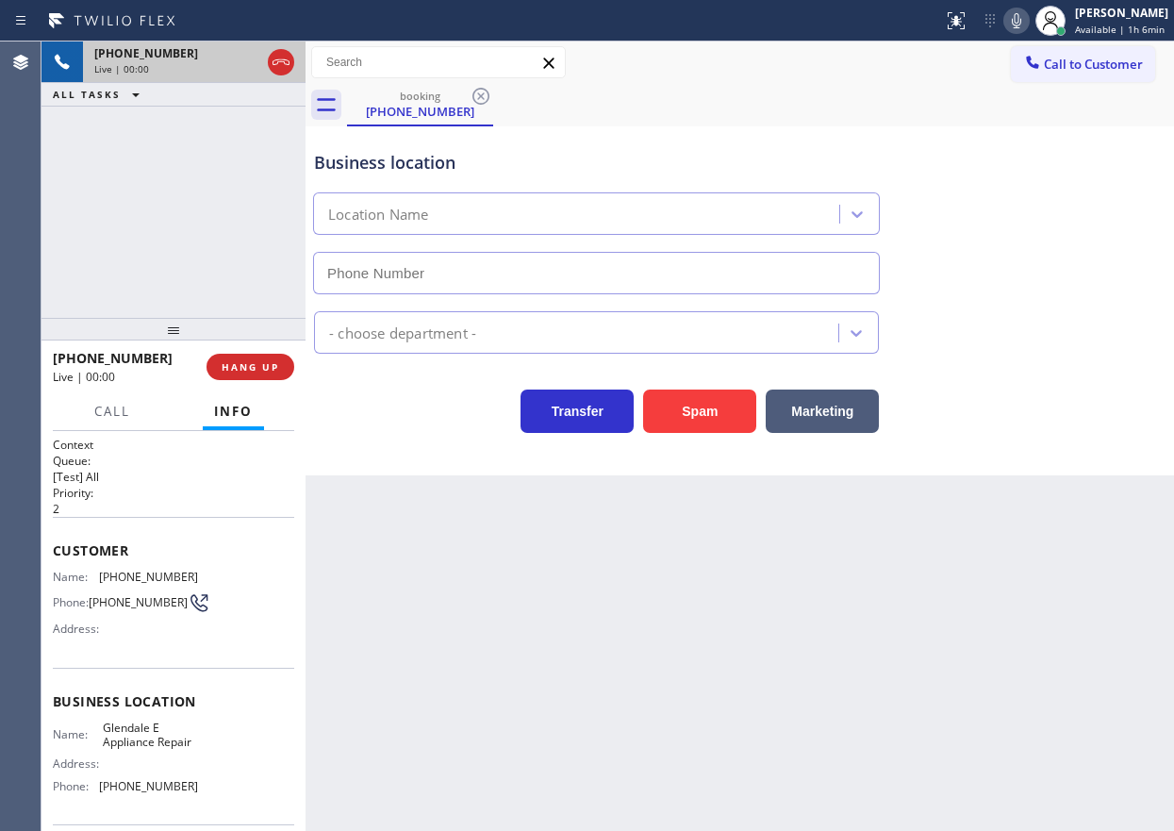
type input "(818) 862-7948"
click at [138, 747] on span "Glendale E Appliance Repair" at bounding box center [150, 735] width 94 height 29
copy span "Glendale E Appliance Repair"
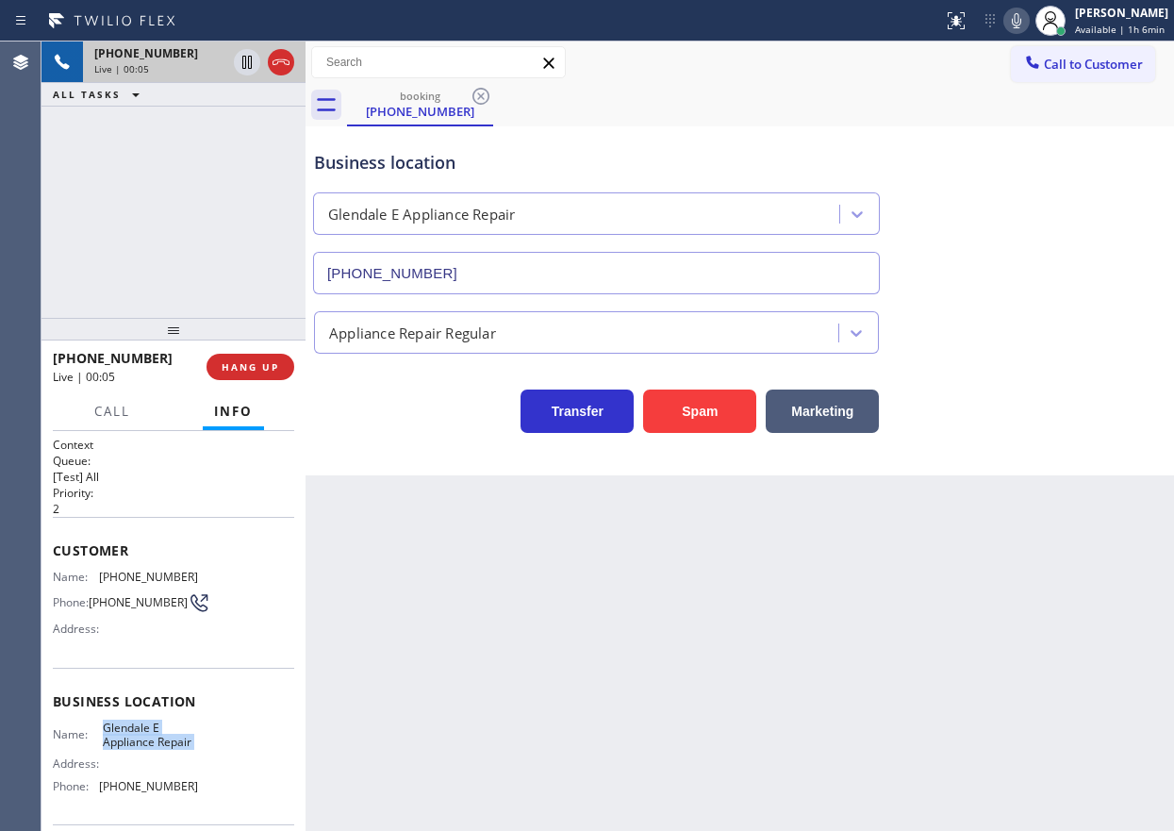
click at [565, 265] on input "(818) 862-7948" at bounding box center [596, 273] width 567 height 42
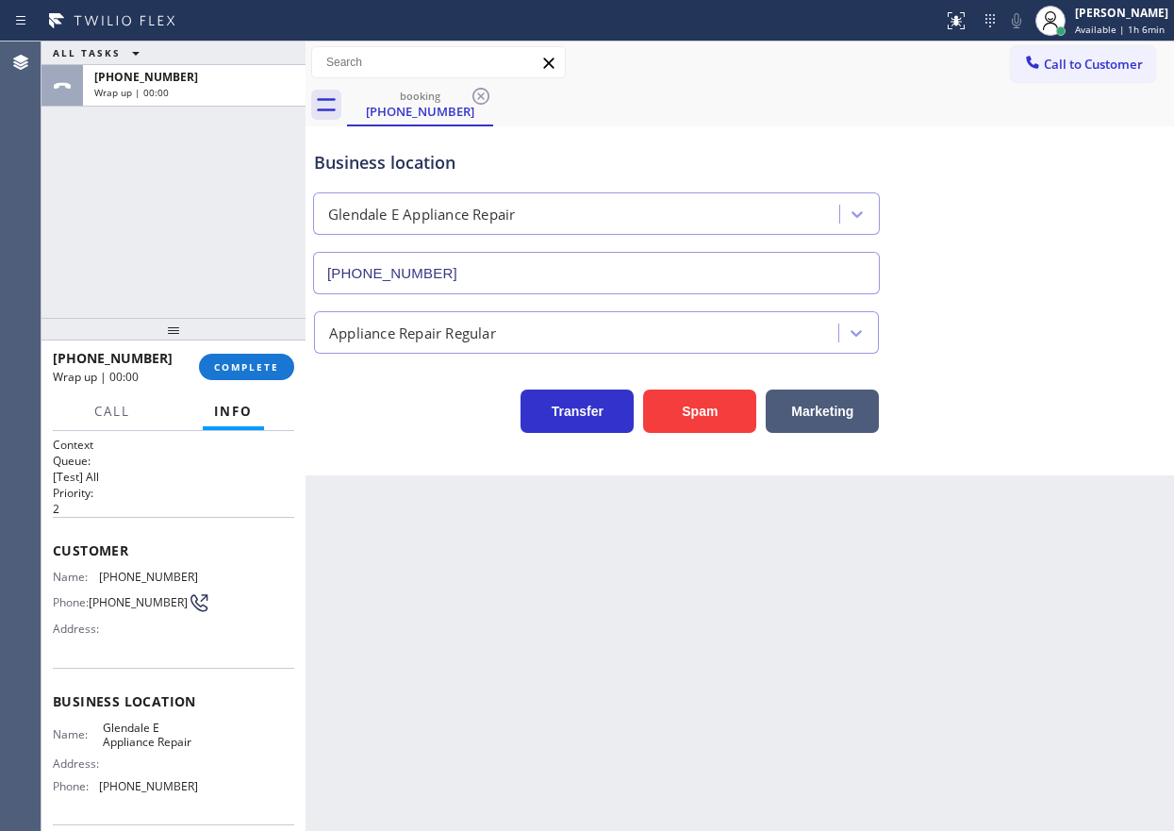
drag, startPoint x: 235, startPoint y: 366, endPoint x: 715, endPoint y: 380, distance: 480.2
click at [236, 366] on span "COMPLETE" at bounding box center [246, 366] width 65 height 13
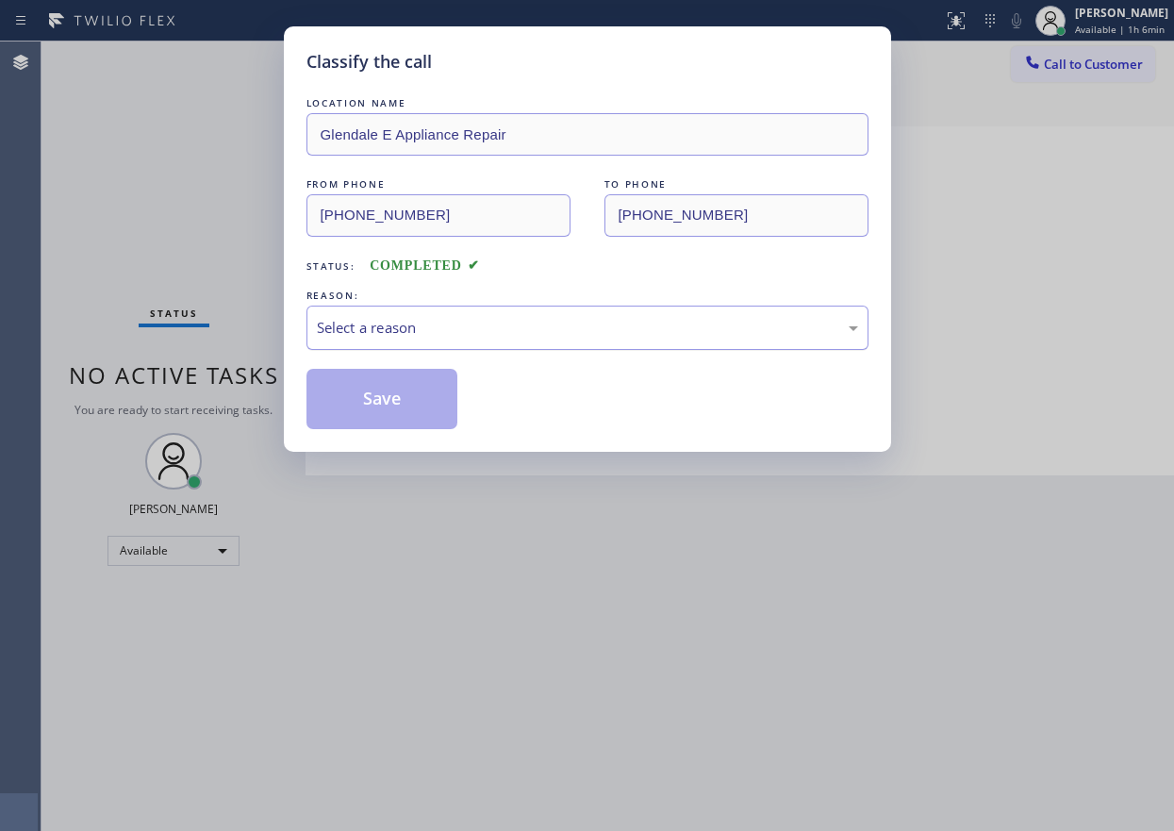
click at [403, 320] on div "Select a reason" at bounding box center [587, 328] width 541 height 22
click at [401, 402] on button "Save" at bounding box center [382, 399] width 152 height 60
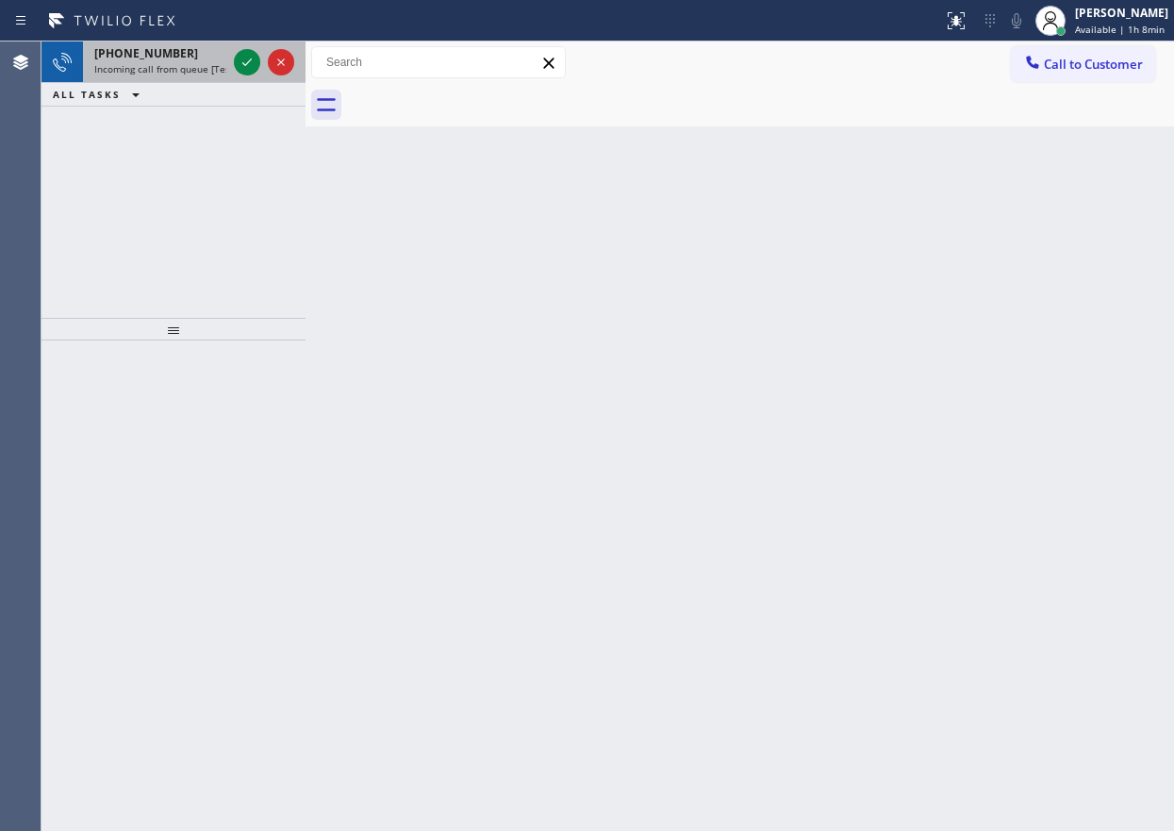
click at [155, 52] on span "+16573523638" at bounding box center [146, 53] width 104 height 16
click at [165, 71] on span "Incoming call from queue [Test] All" at bounding box center [172, 68] width 157 height 13
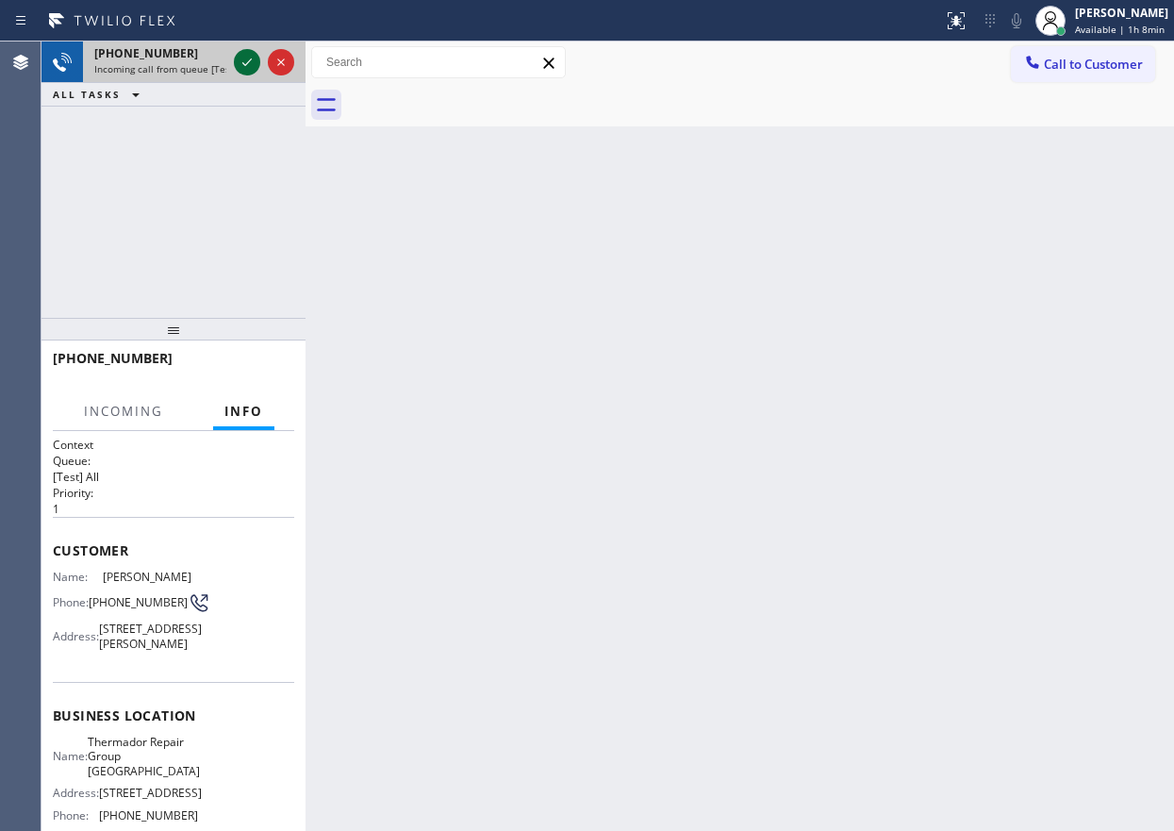
click at [243, 73] on icon at bounding box center [247, 62] width 23 height 23
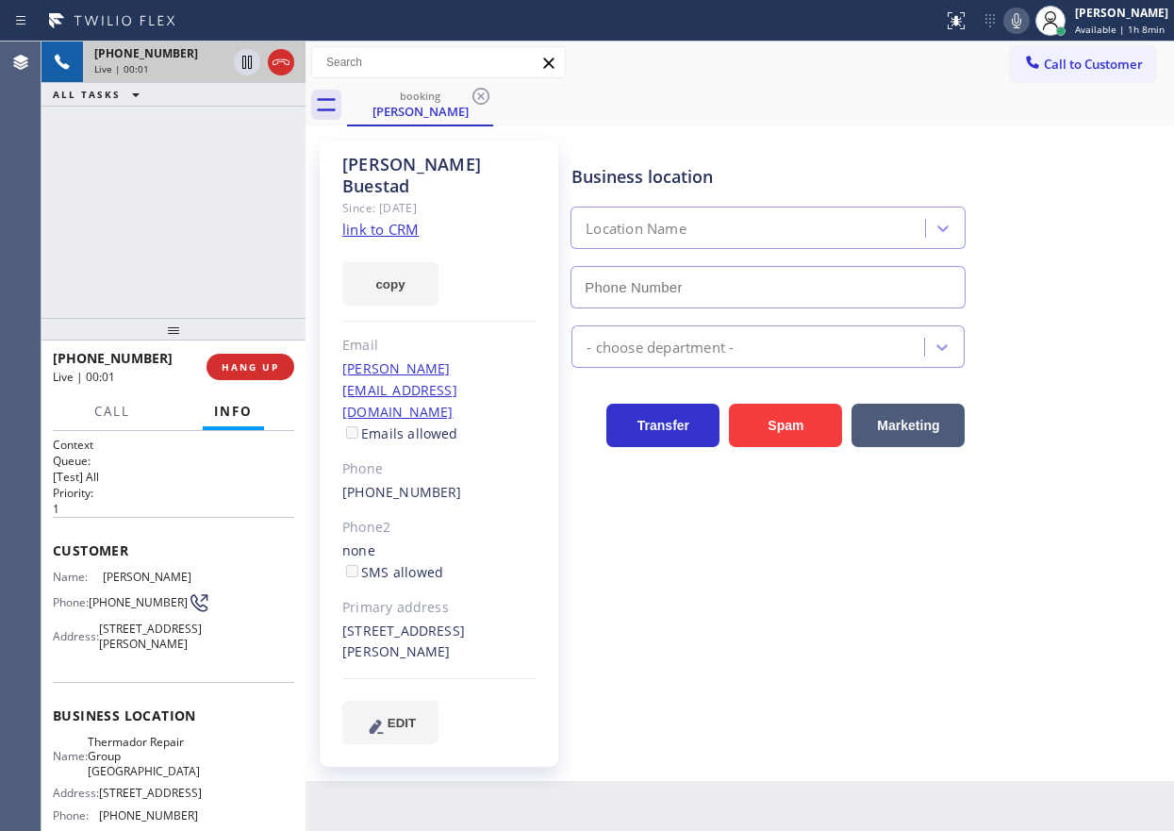
type input "(415) 319-9486"
click at [403, 220] on link "link to CRM" at bounding box center [380, 229] width 76 height 19
click at [137, 778] on span "Thermador Repair Group Oakland" at bounding box center [144, 756] width 112 height 43
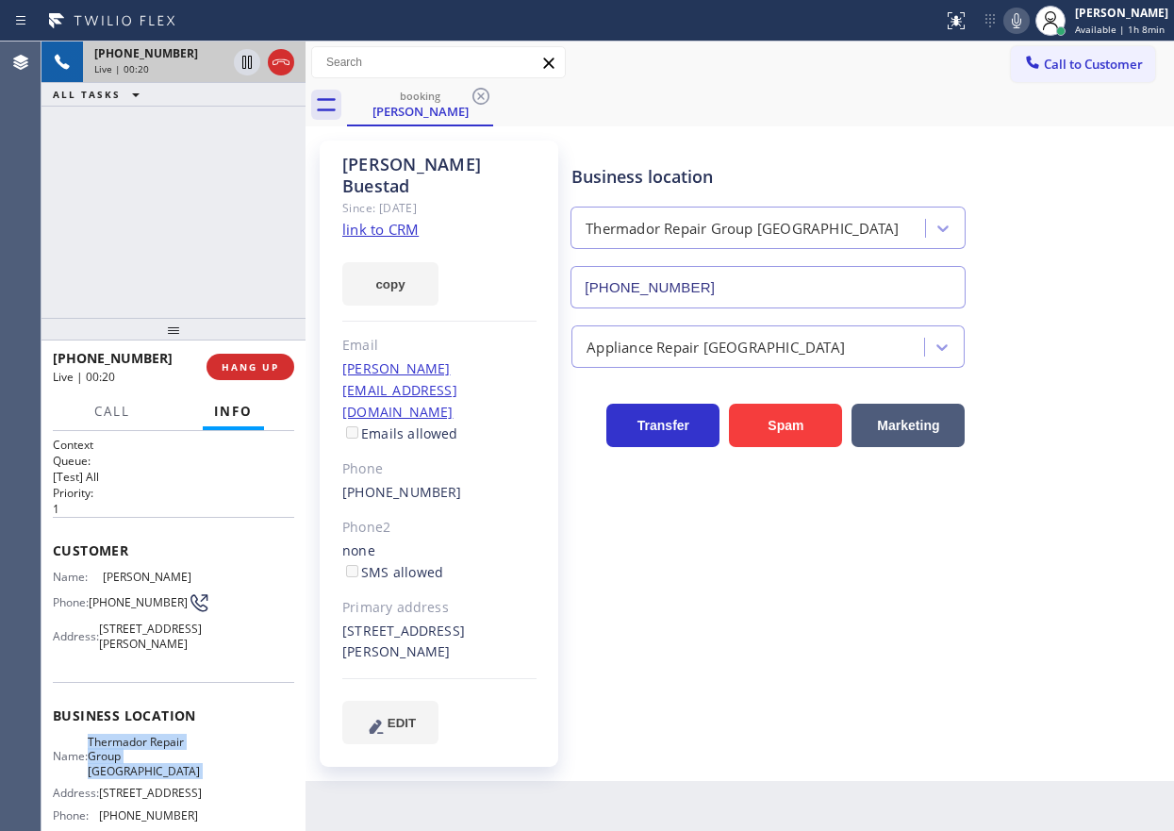
click at [137, 778] on span "Thermador Repair Group Oakland" at bounding box center [144, 756] width 112 height 43
copy span "Thermador Repair Group Oakland"
click at [824, 266] on input "(415) 319-9486" at bounding box center [768, 287] width 395 height 42
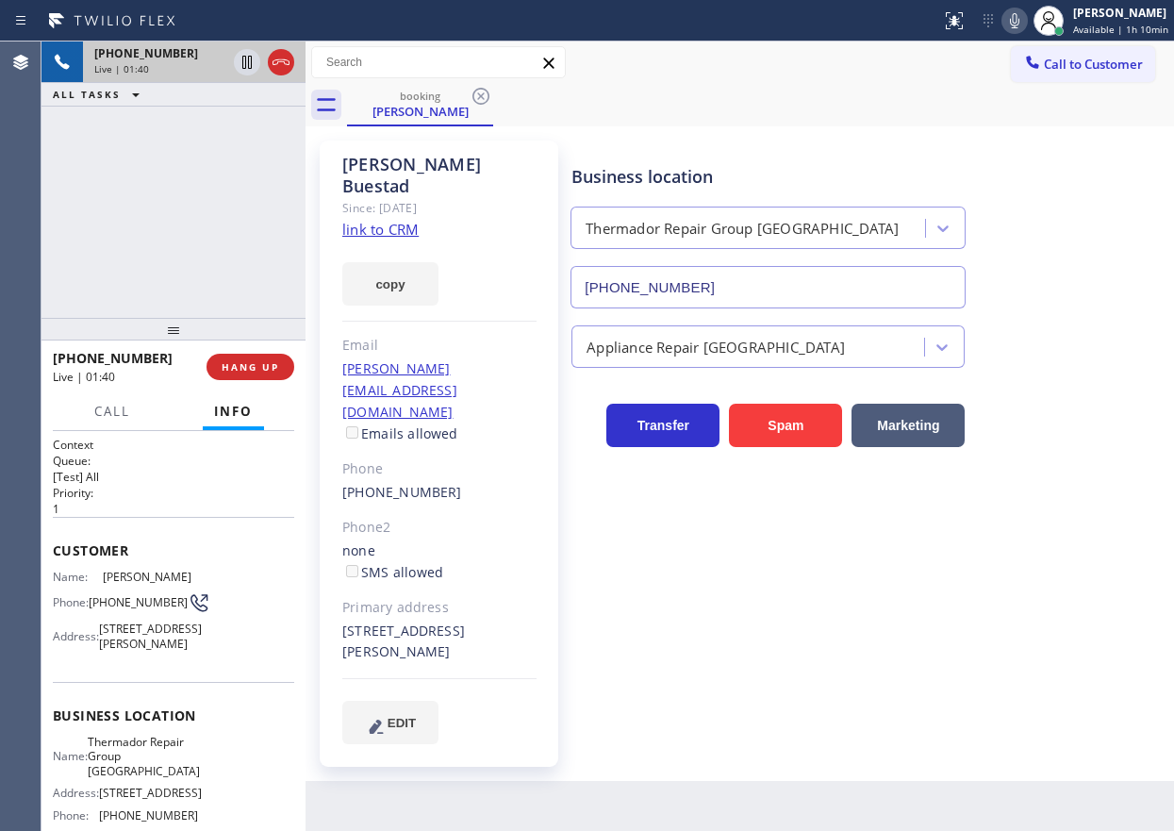
click at [112, 599] on span "(925) 899-1527" at bounding box center [138, 602] width 99 height 14
copy div "(925) 899-1527"
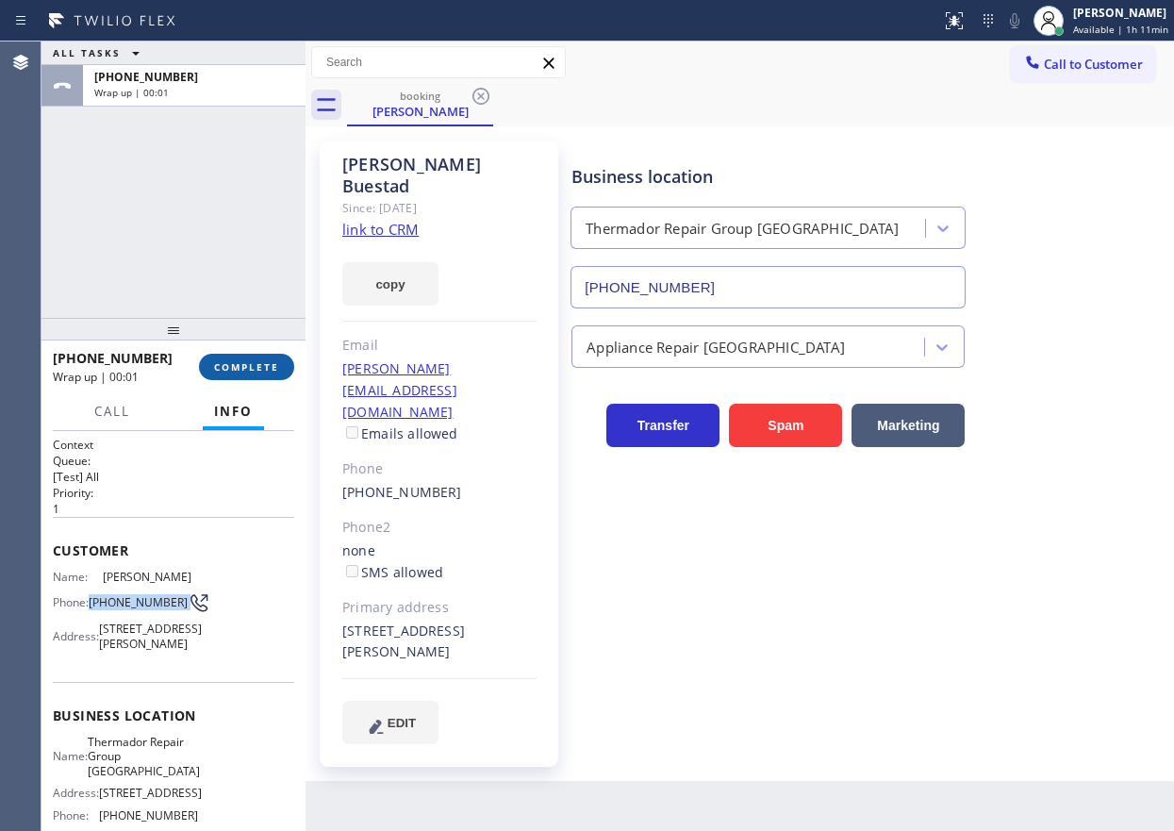
click at [241, 365] on span "COMPLETE" at bounding box center [246, 366] width 65 height 13
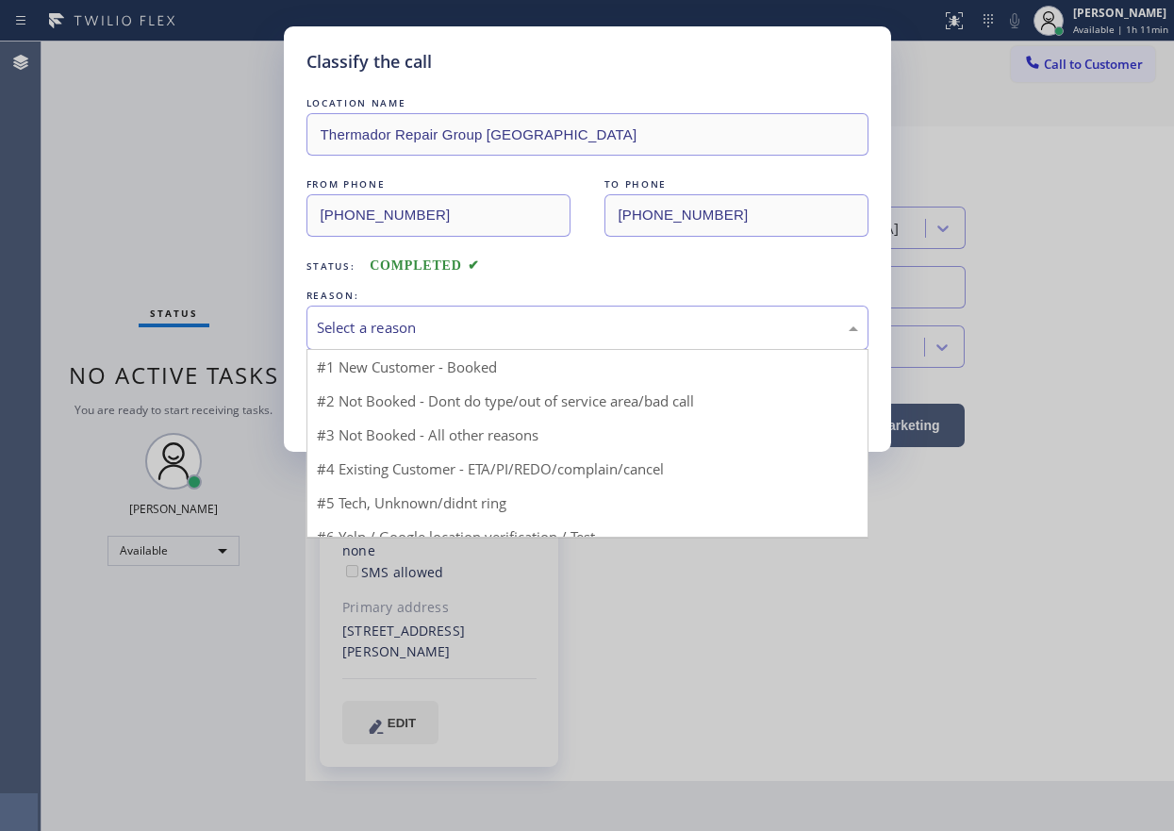
click at [444, 338] on div "Select a reason" at bounding box center [587, 328] width 541 height 22
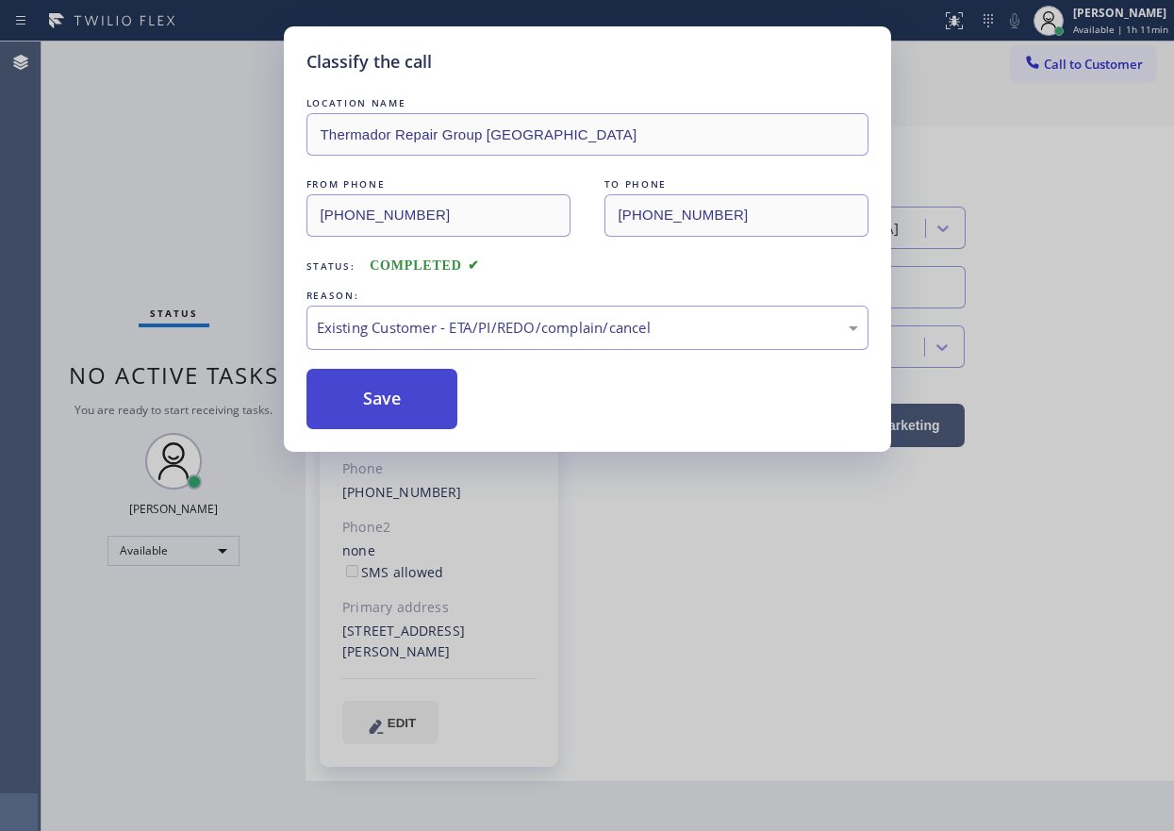
click at [372, 418] on button "Save" at bounding box center [382, 399] width 152 height 60
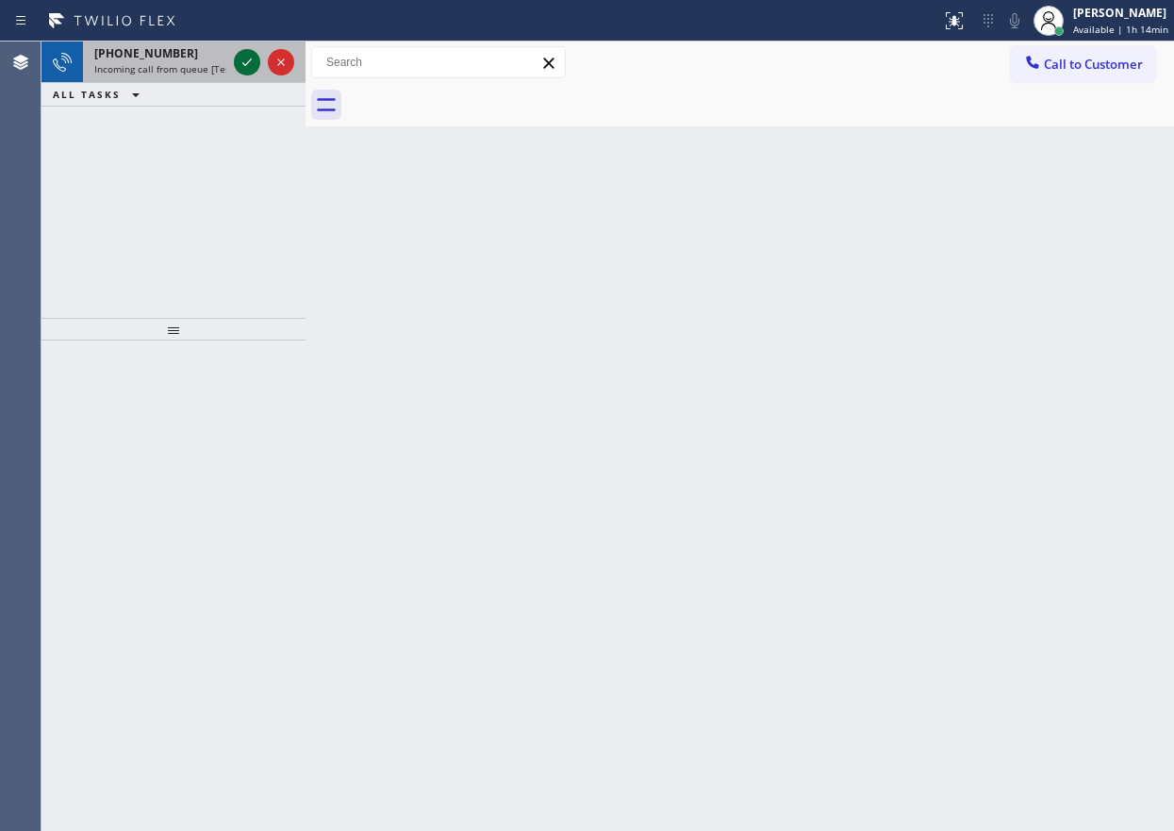
click at [248, 61] on icon at bounding box center [247, 62] width 23 height 23
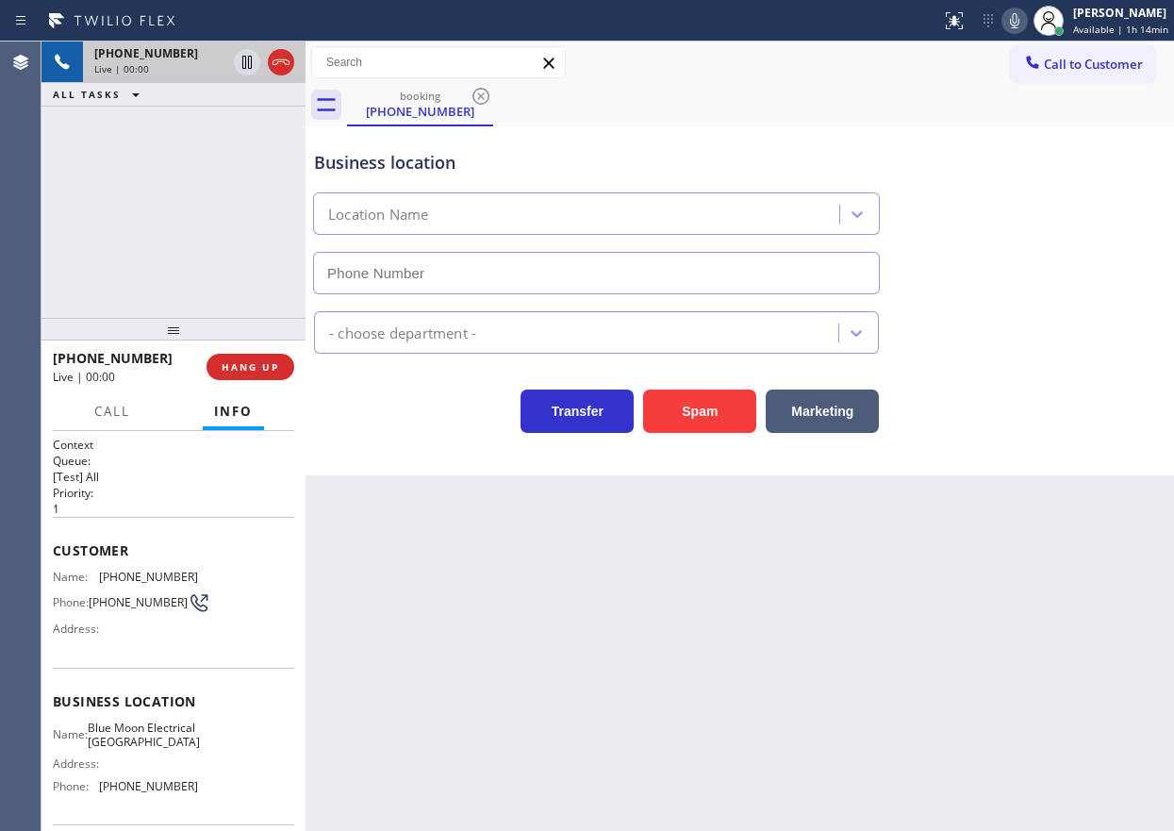
type input "(818) 532-5473"
click at [255, 361] on span "HANG UP" at bounding box center [251, 366] width 58 height 13
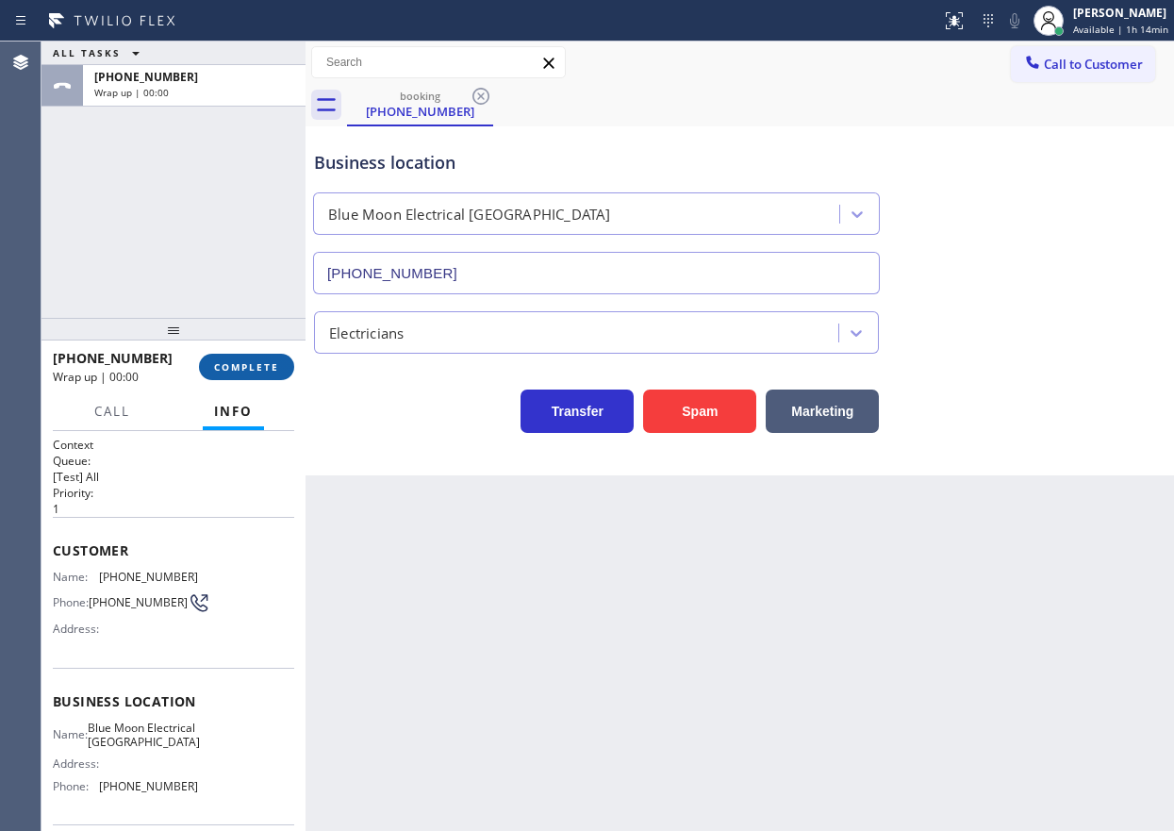
click at [253, 368] on span "COMPLETE" at bounding box center [246, 366] width 65 height 13
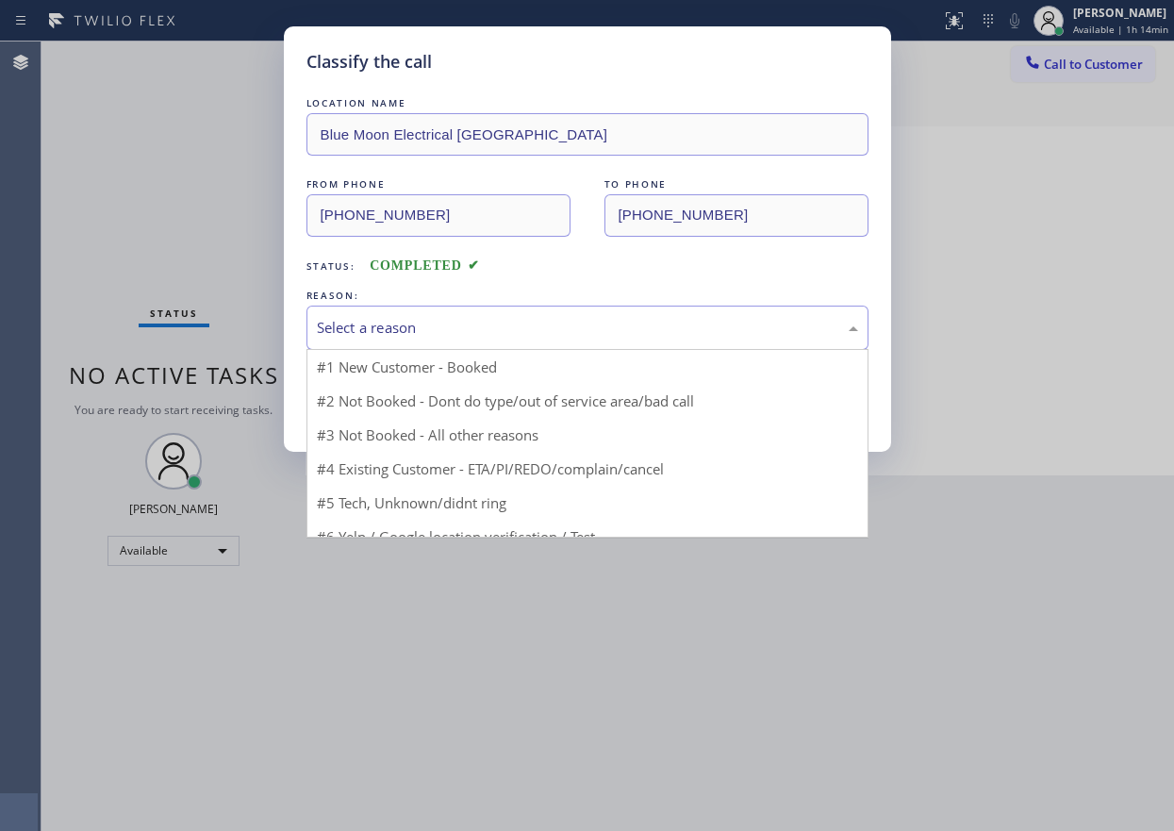
click at [404, 323] on div "Select a reason" at bounding box center [587, 328] width 541 height 22
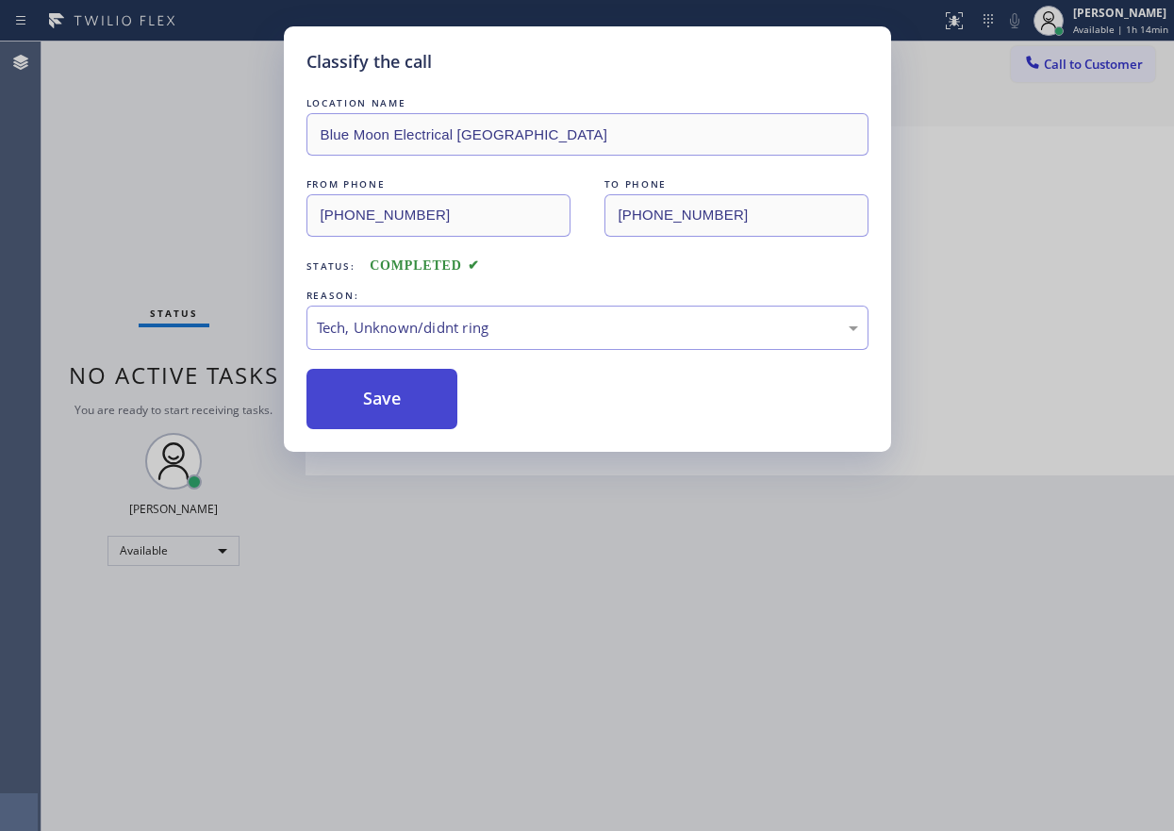
click at [388, 397] on button "Save" at bounding box center [382, 399] width 152 height 60
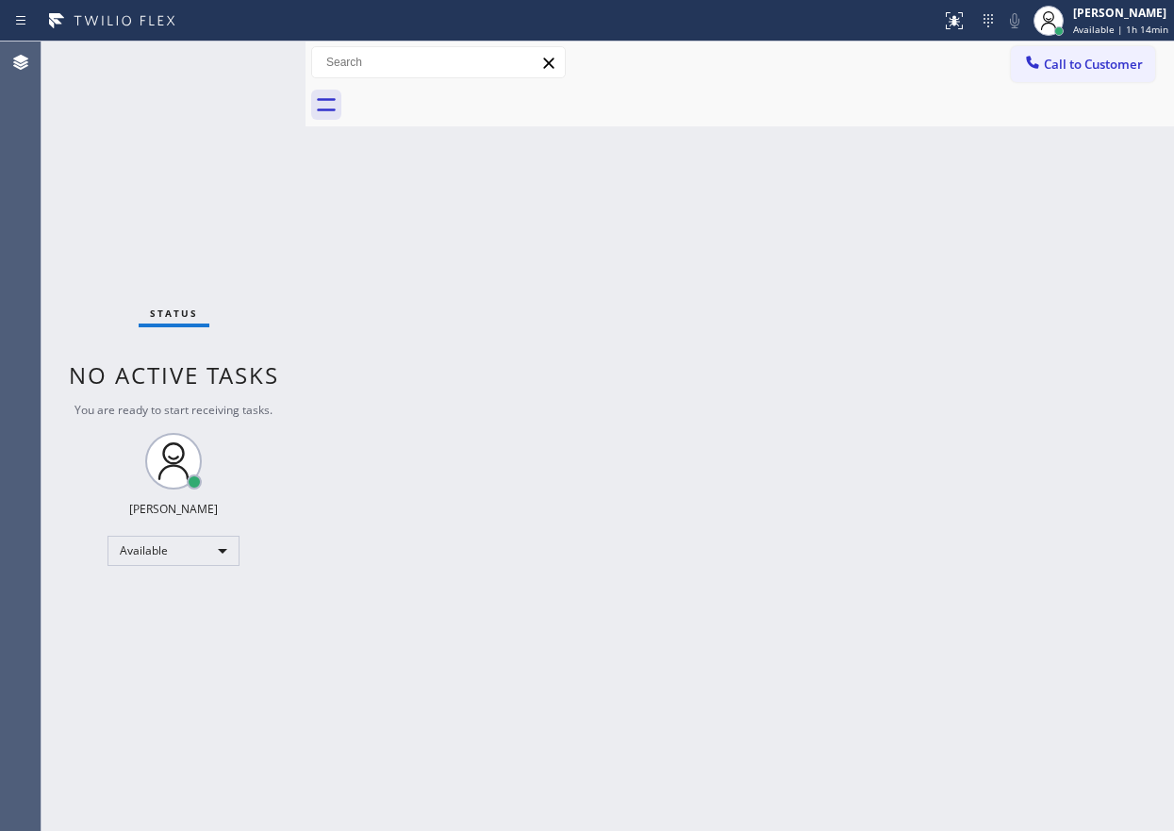
click at [164, 83] on div "Status No active tasks You are ready to start receiving tasks. Paula Arnado Ava…" at bounding box center [173, 435] width 264 height 789
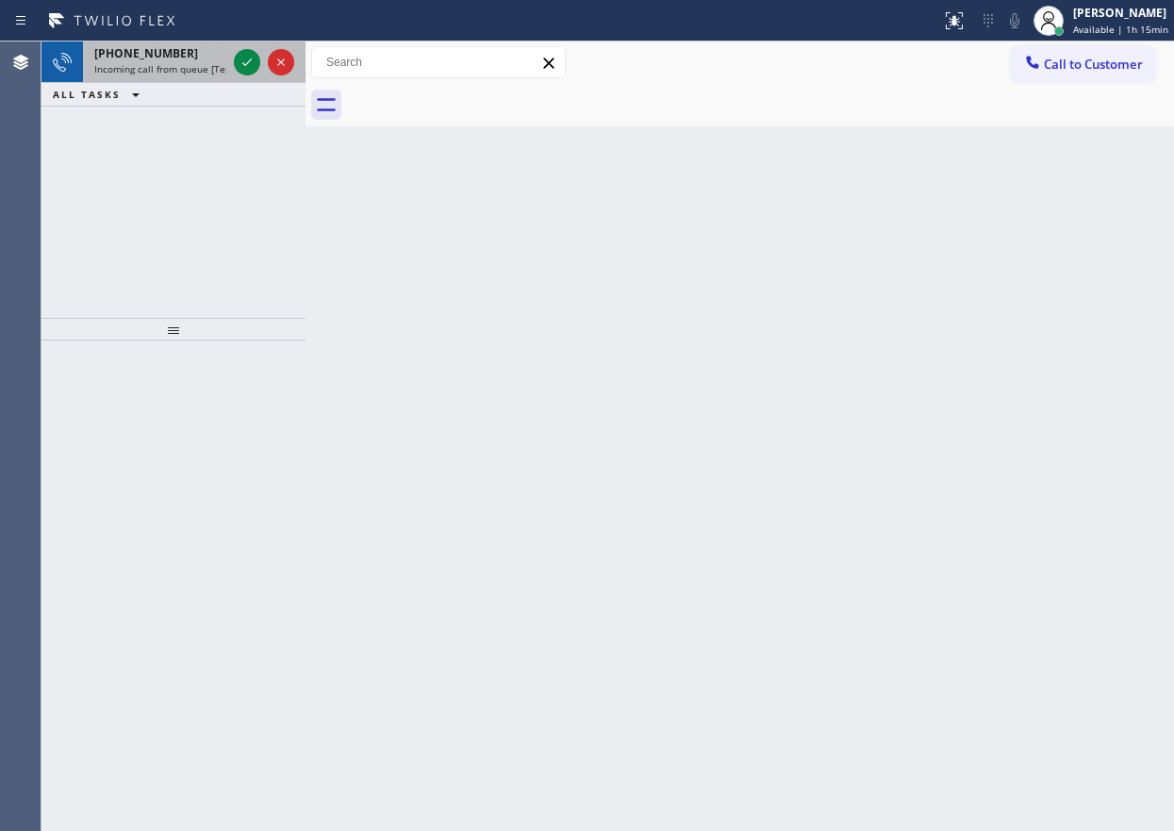
click at [151, 62] on span "Incoming call from queue [Test] All" at bounding box center [172, 68] width 157 height 13
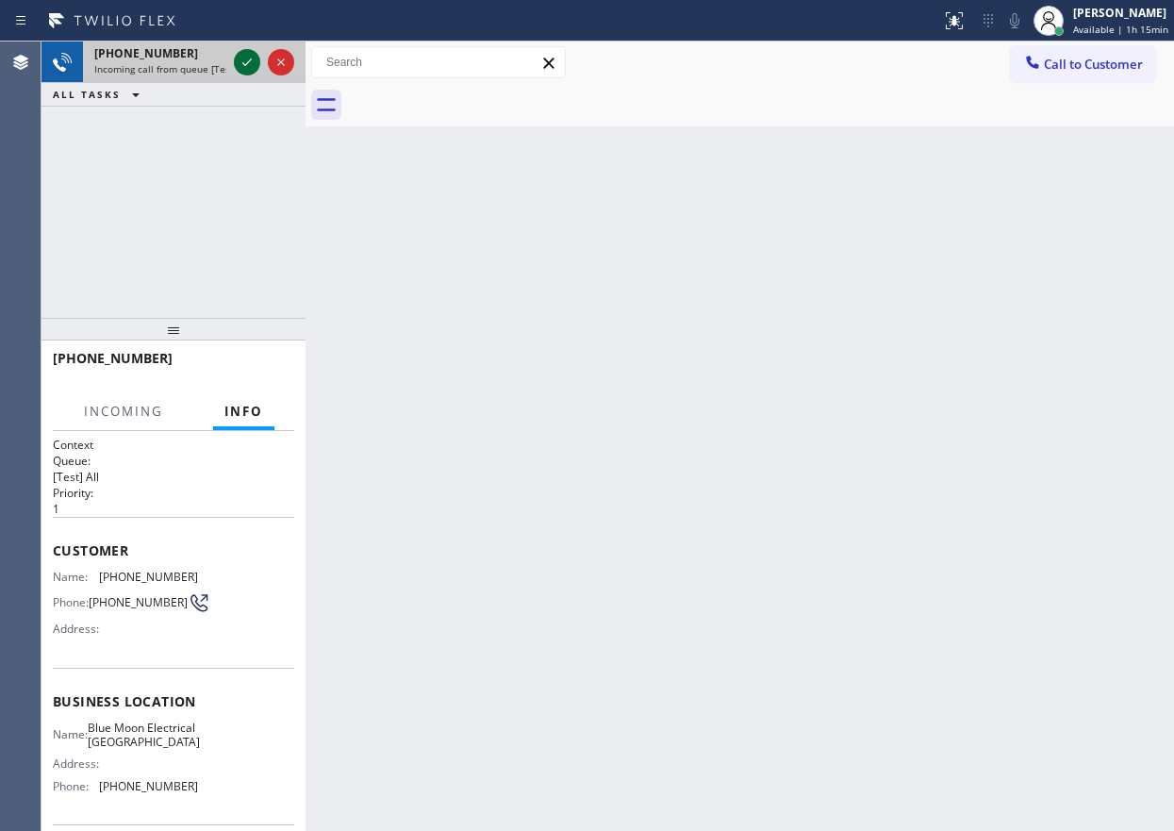
click at [242, 64] on icon at bounding box center [247, 62] width 23 height 23
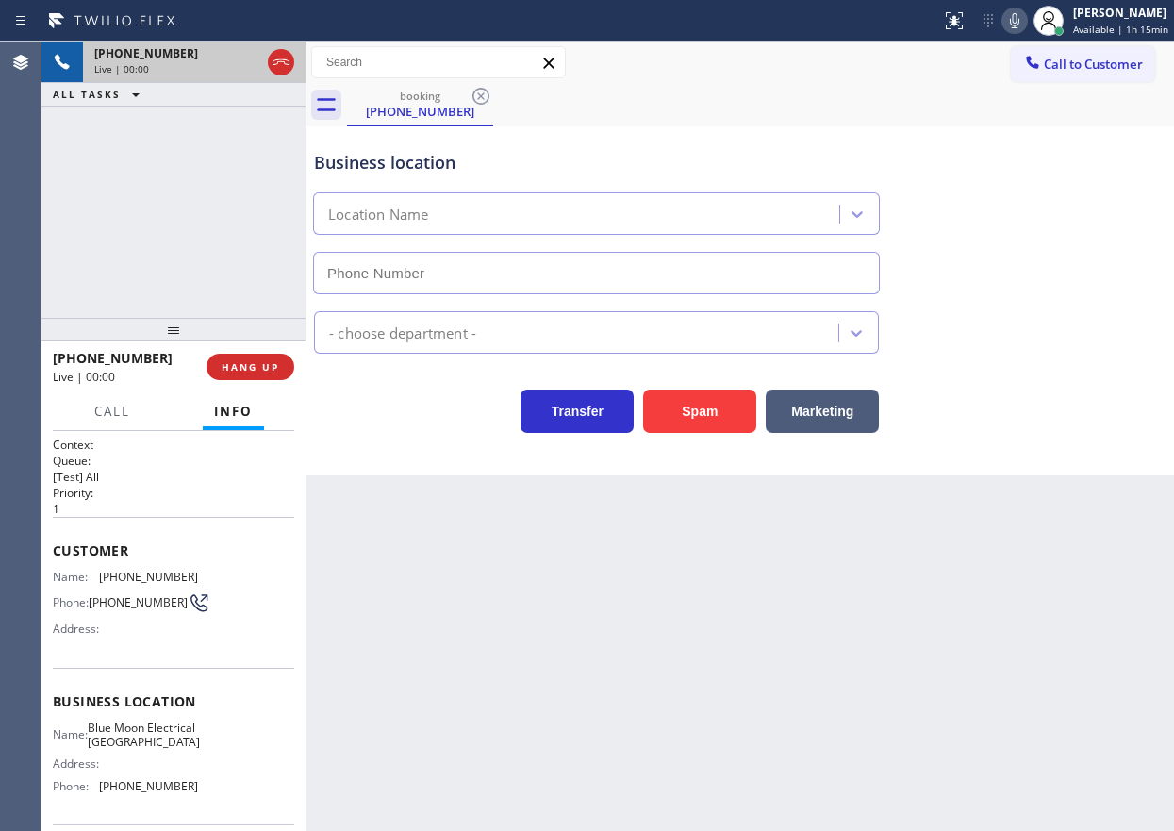
type input "(818) 532-5473"
click at [245, 374] on button "HANG UP" at bounding box center [251, 367] width 88 height 26
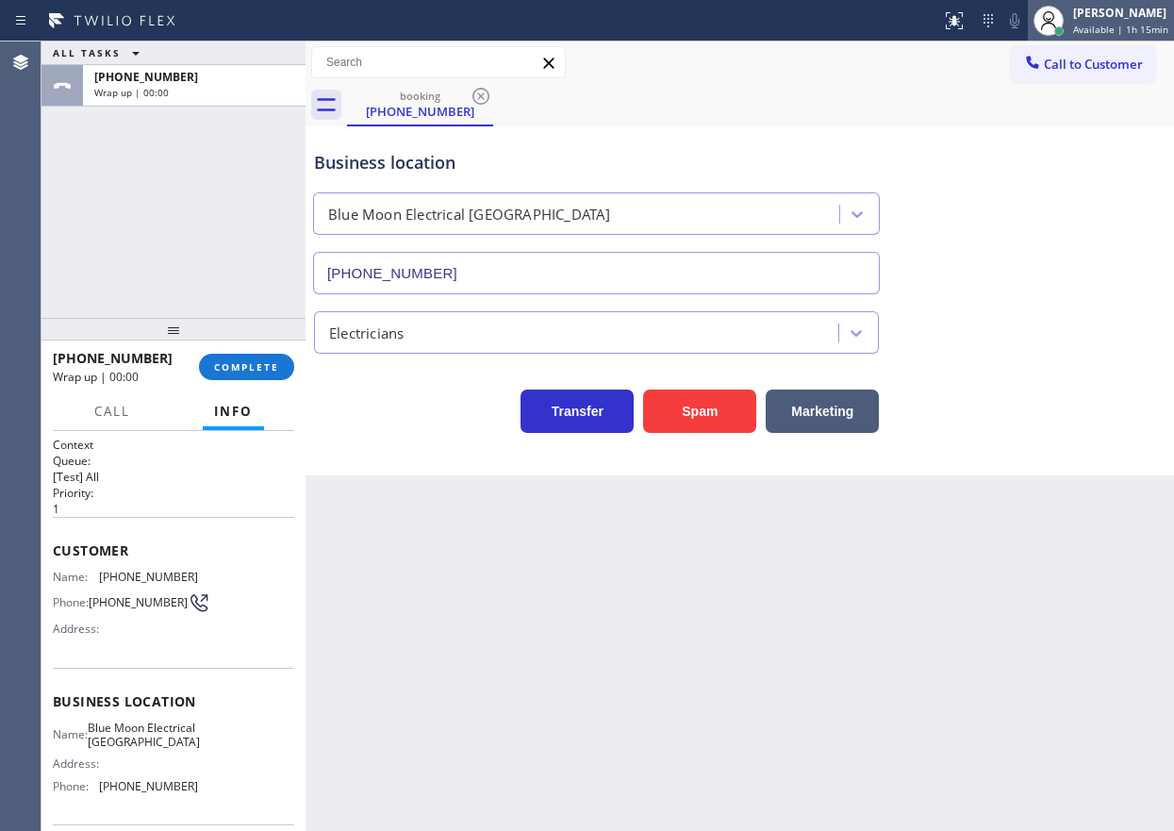
click at [1123, 27] on span "Available | 1h 15min" at bounding box center [1120, 29] width 95 height 13
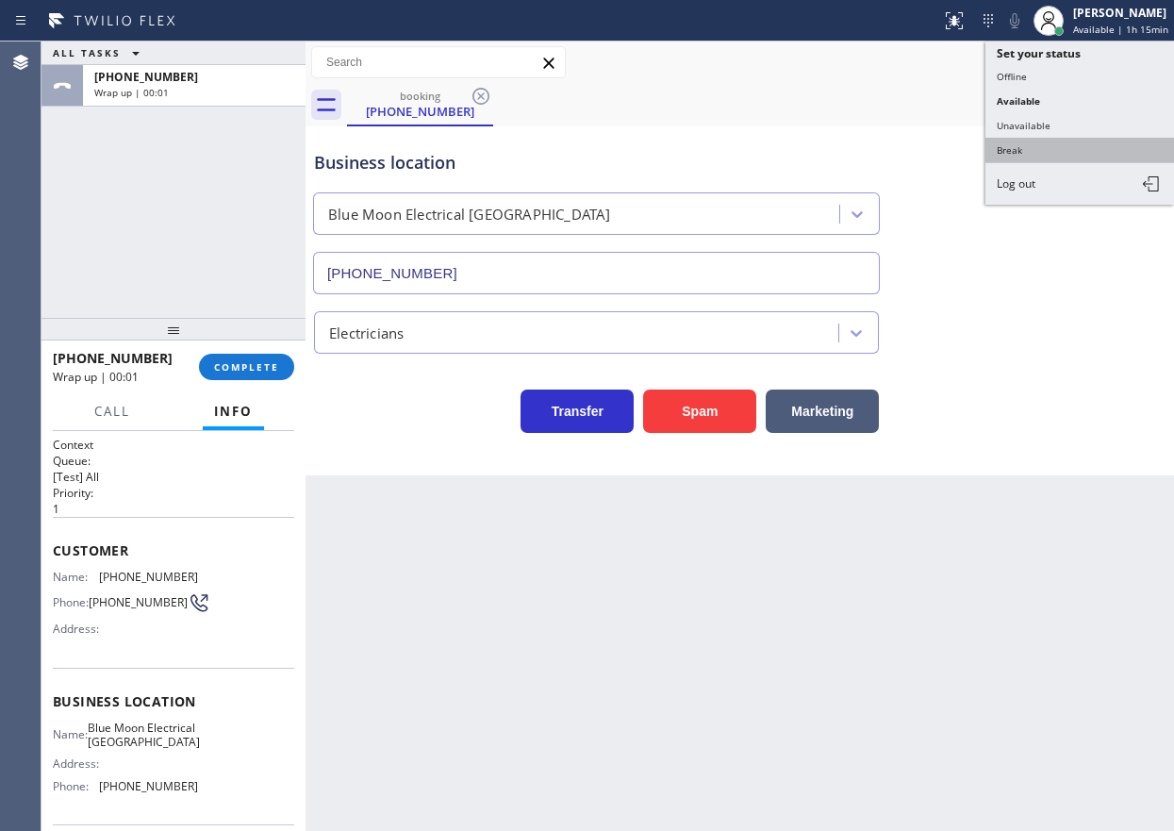
click at [1064, 152] on button "Break" at bounding box center [1080, 150] width 189 height 25
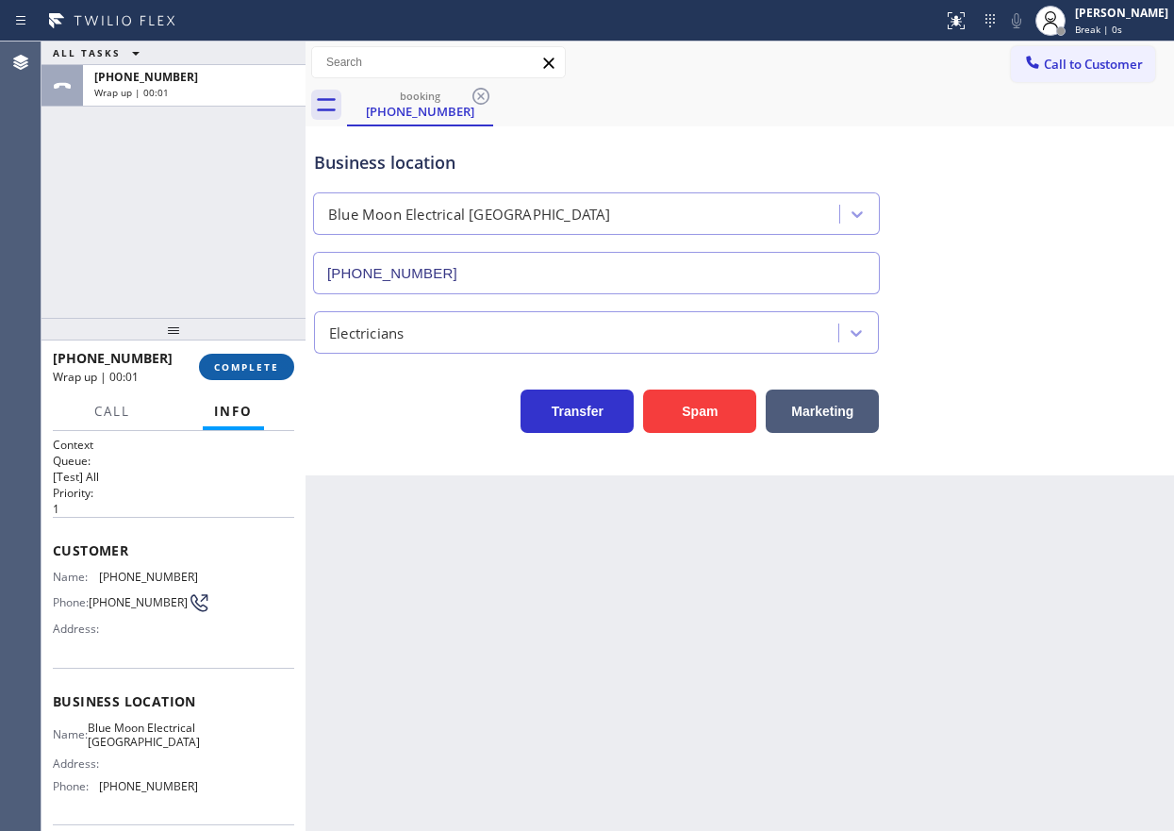
click at [270, 369] on span "COMPLETE" at bounding box center [246, 366] width 65 height 13
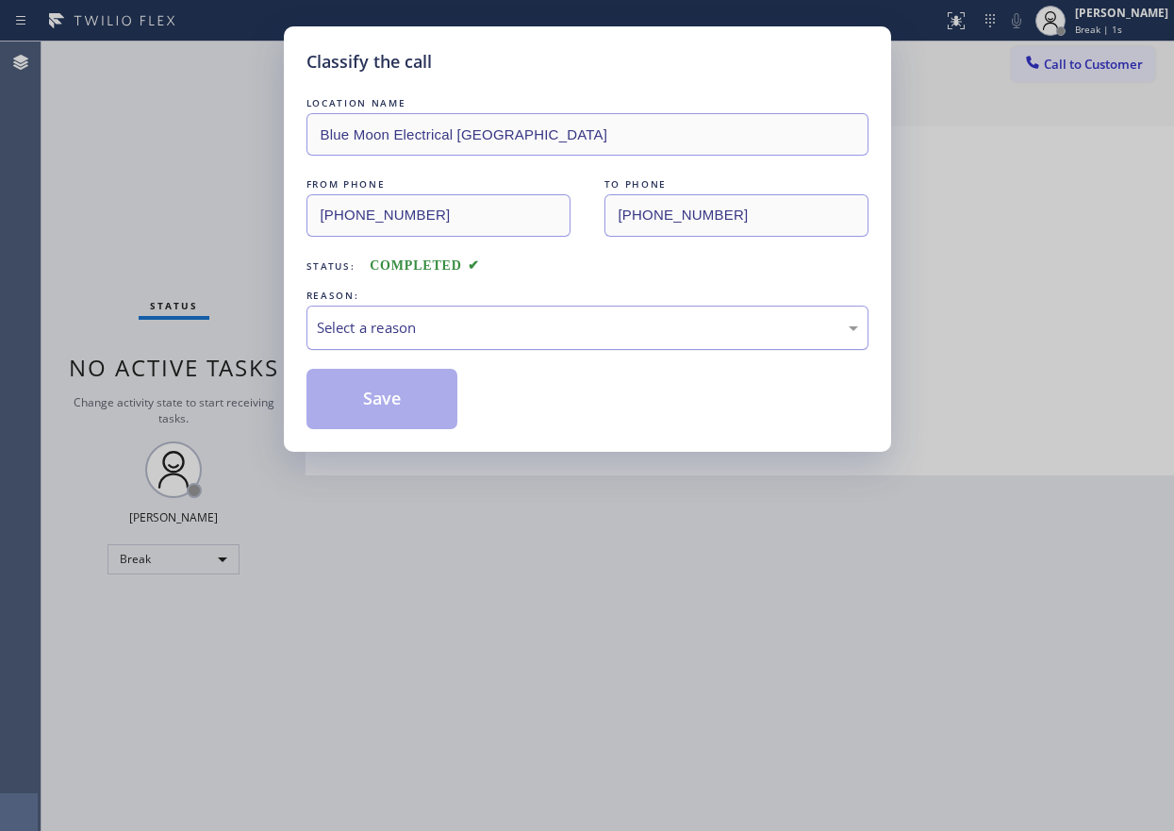
click at [726, 319] on div "Select a reason" at bounding box center [587, 328] width 541 height 22
click at [389, 416] on button "Save" at bounding box center [382, 399] width 152 height 60
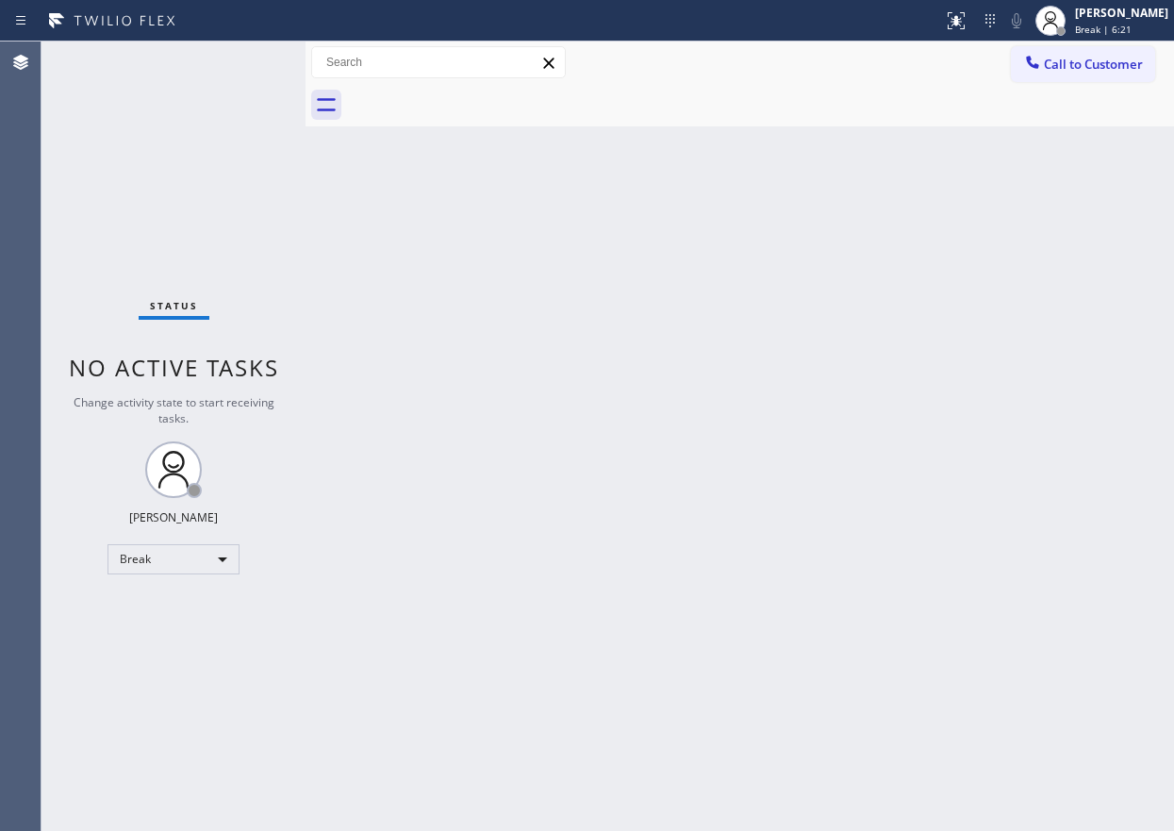
click at [1132, 290] on div "Back to Dashboard Change Sender ID Customers Technicians Select a contact Outbo…" at bounding box center [740, 435] width 869 height 789
click at [1167, 17] on div "[PERSON_NAME]" at bounding box center [1121, 13] width 93 height 16
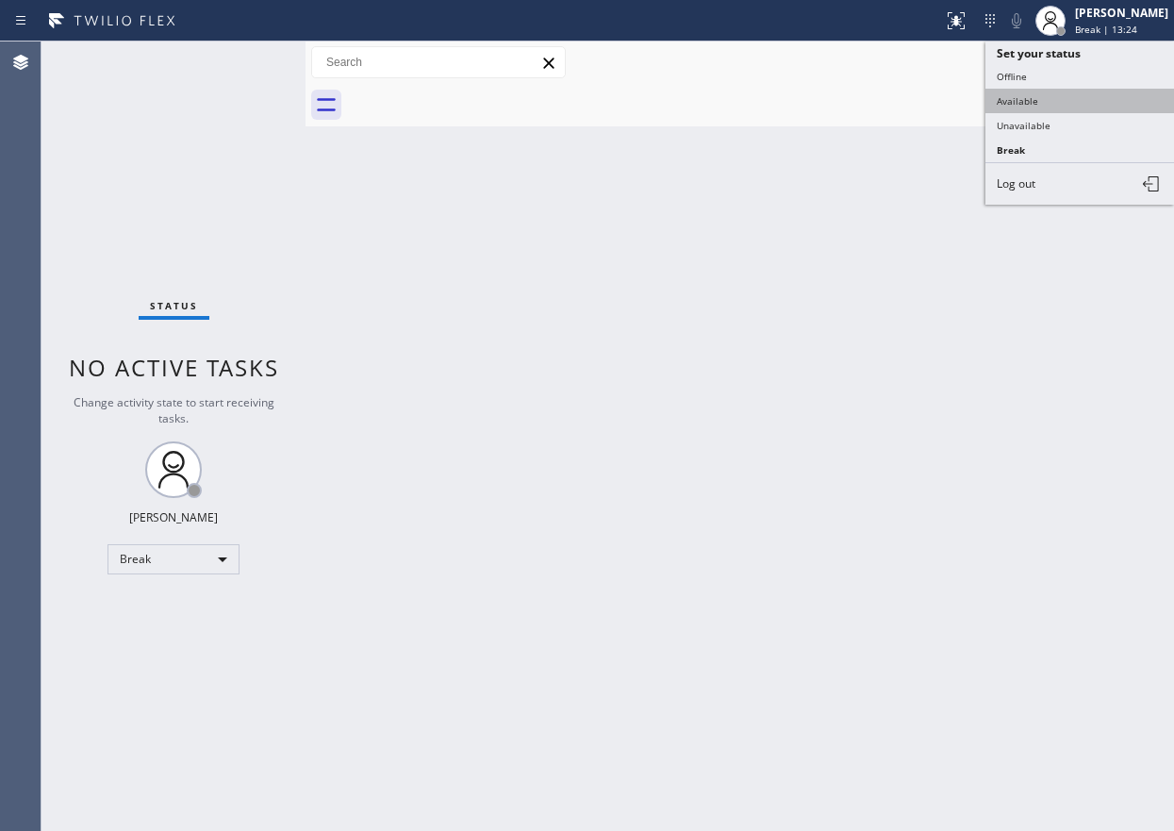
click at [1073, 108] on button "Available" at bounding box center [1080, 101] width 189 height 25
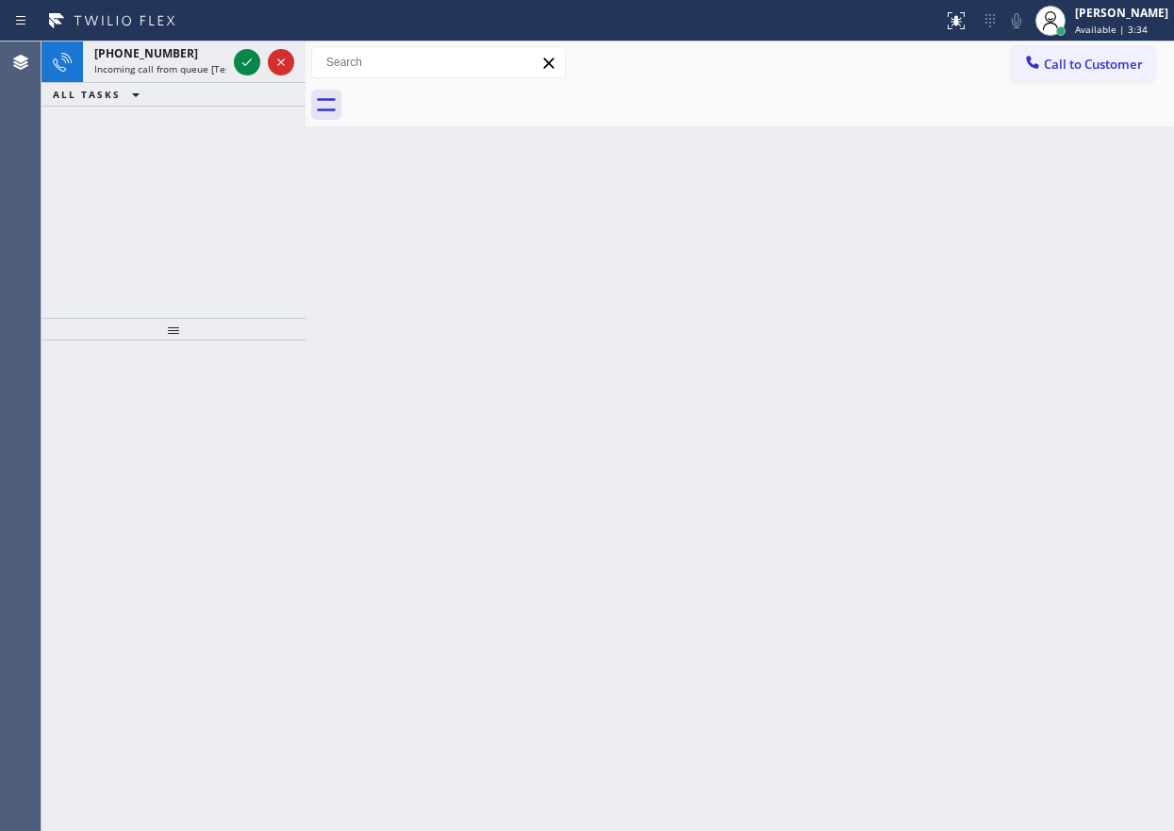
click at [1005, 330] on div "Back to Dashboard Change Sender ID Customers Technicians Select a contact Outbo…" at bounding box center [740, 435] width 869 height 789
click at [241, 62] on icon at bounding box center [247, 62] width 23 height 23
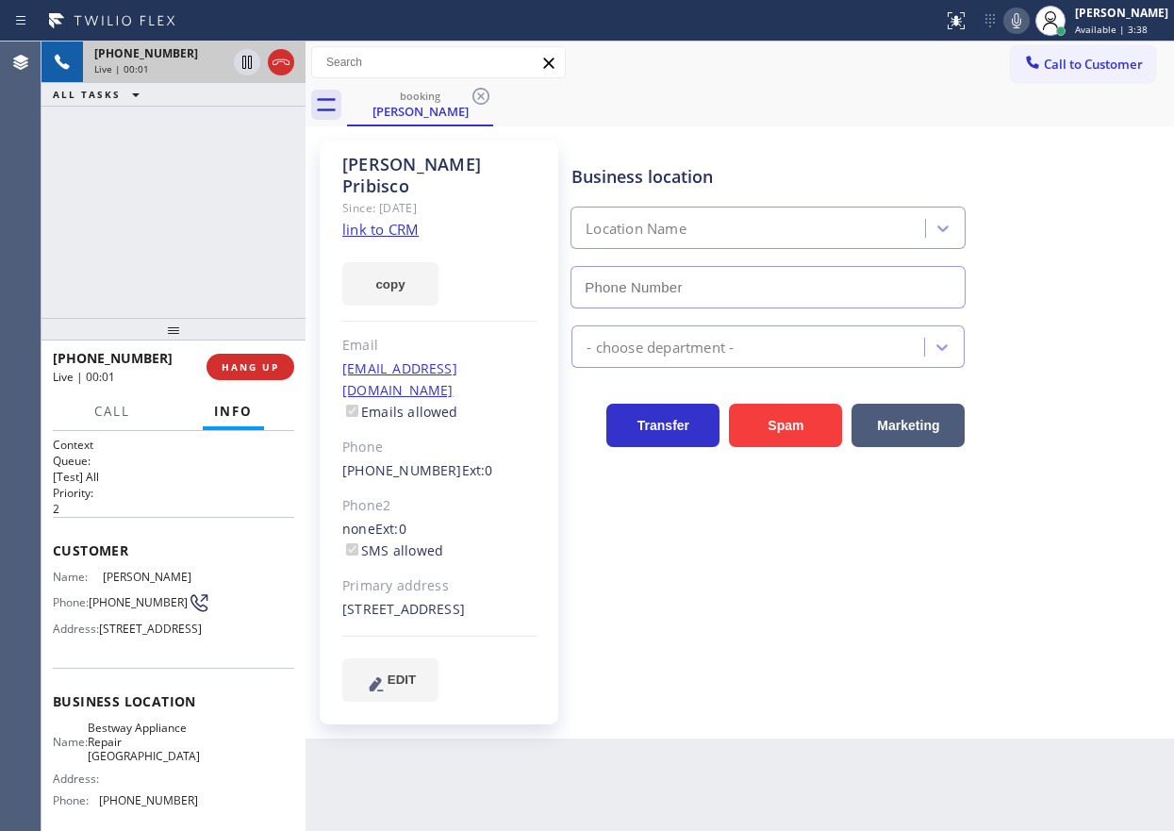
type input "(954) 807-4724"
click at [140, 764] on span "Bestway Appliance Repair Hollywood" at bounding box center [144, 742] width 112 height 43
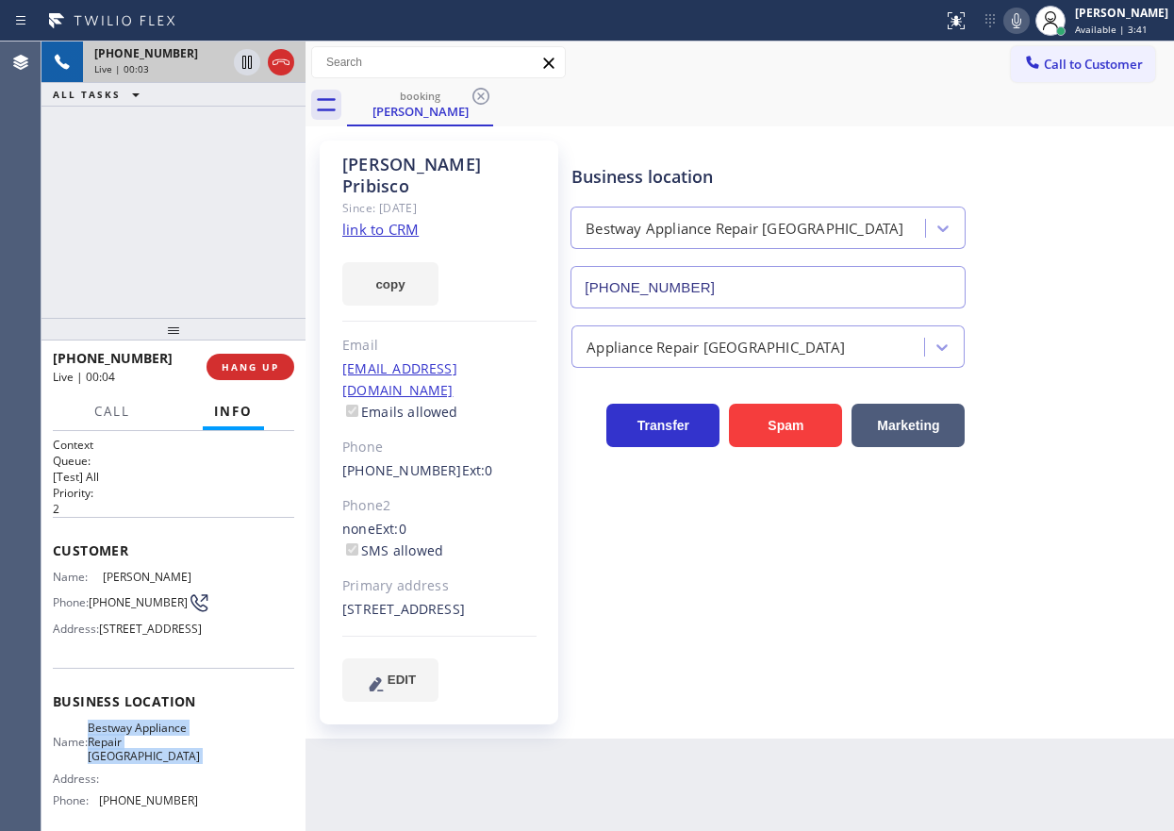
click at [140, 764] on span "Bestway Appliance Repair Hollywood" at bounding box center [144, 742] width 112 height 43
copy span "Bestway Appliance Repair Hollywood"
click at [754, 290] on input "(954) 807-4724" at bounding box center [768, 287] width 395 height 42
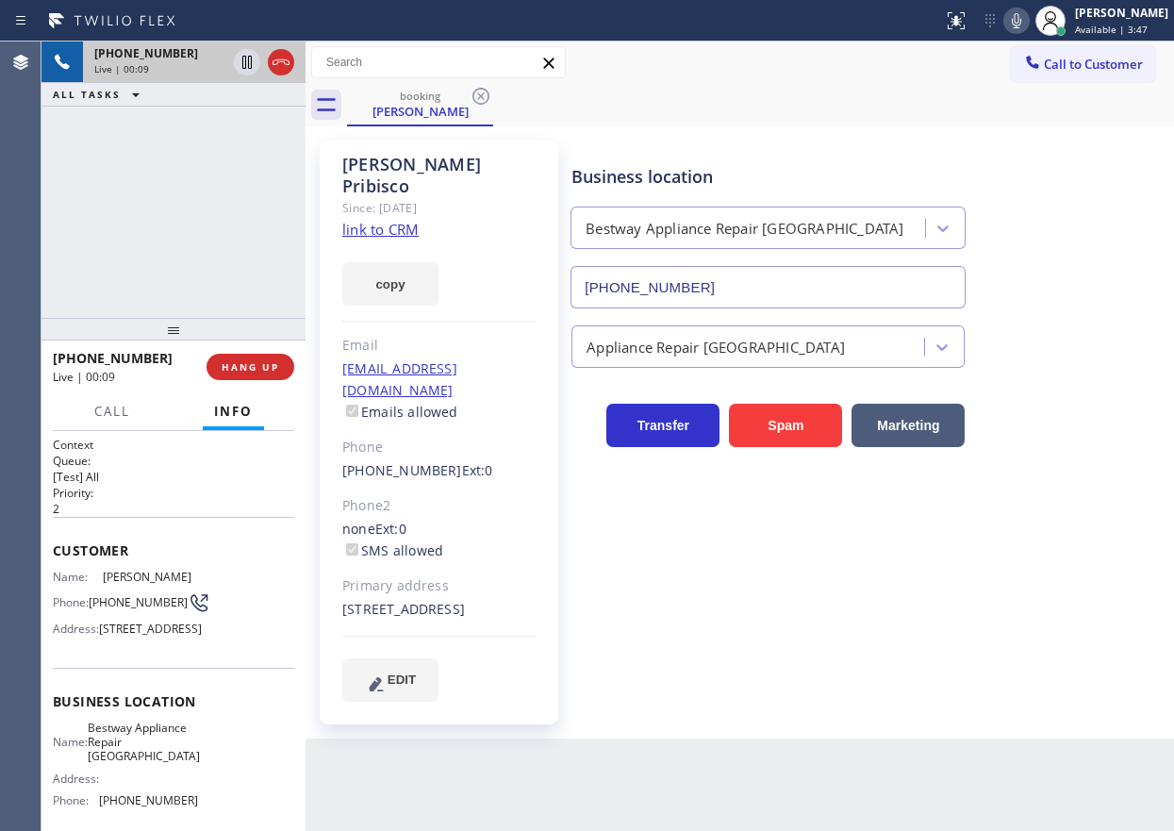
click at [385, 220] on link "link to CRM" at bounding box center [380, 229] width 76 height 19
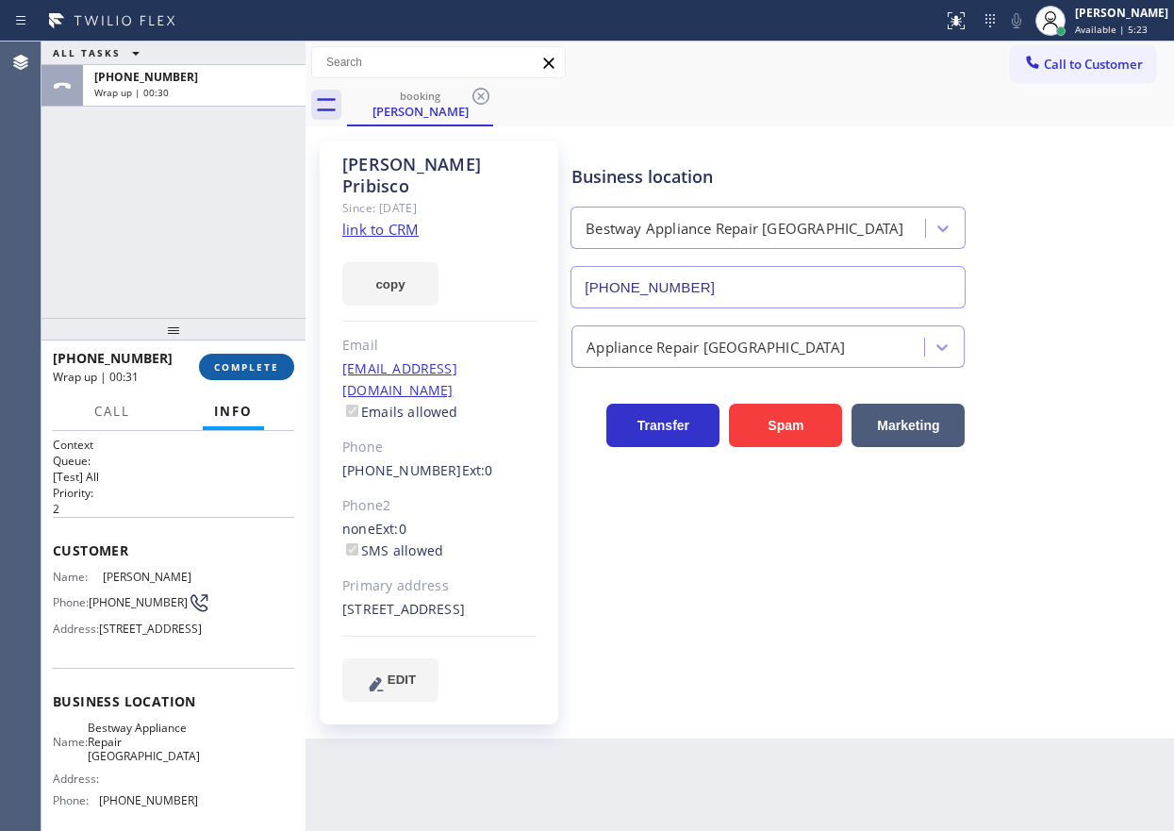
click at [262, 365] on span "COMPLETE" at bounding box center [246, 366] width 65 height 13
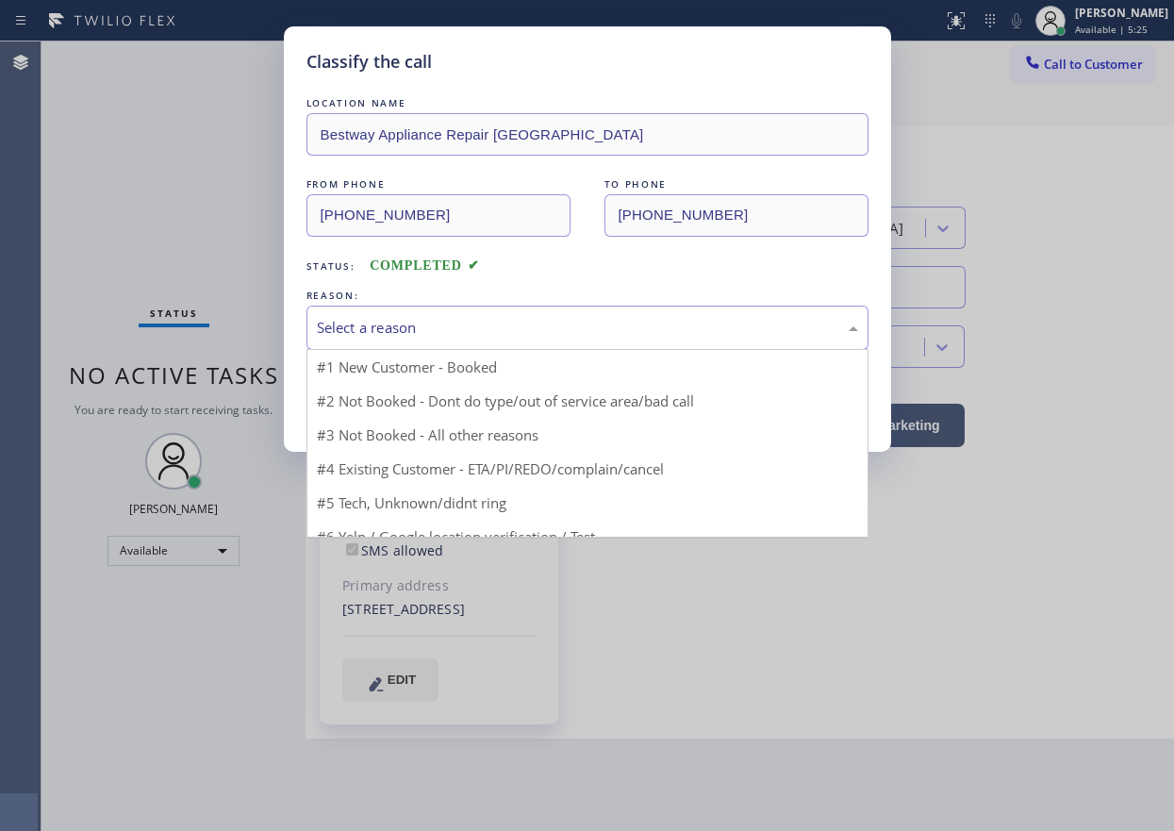
click at [471, 322] on div "Select a reason" at bounding box center [587, 328] width 541 height 22
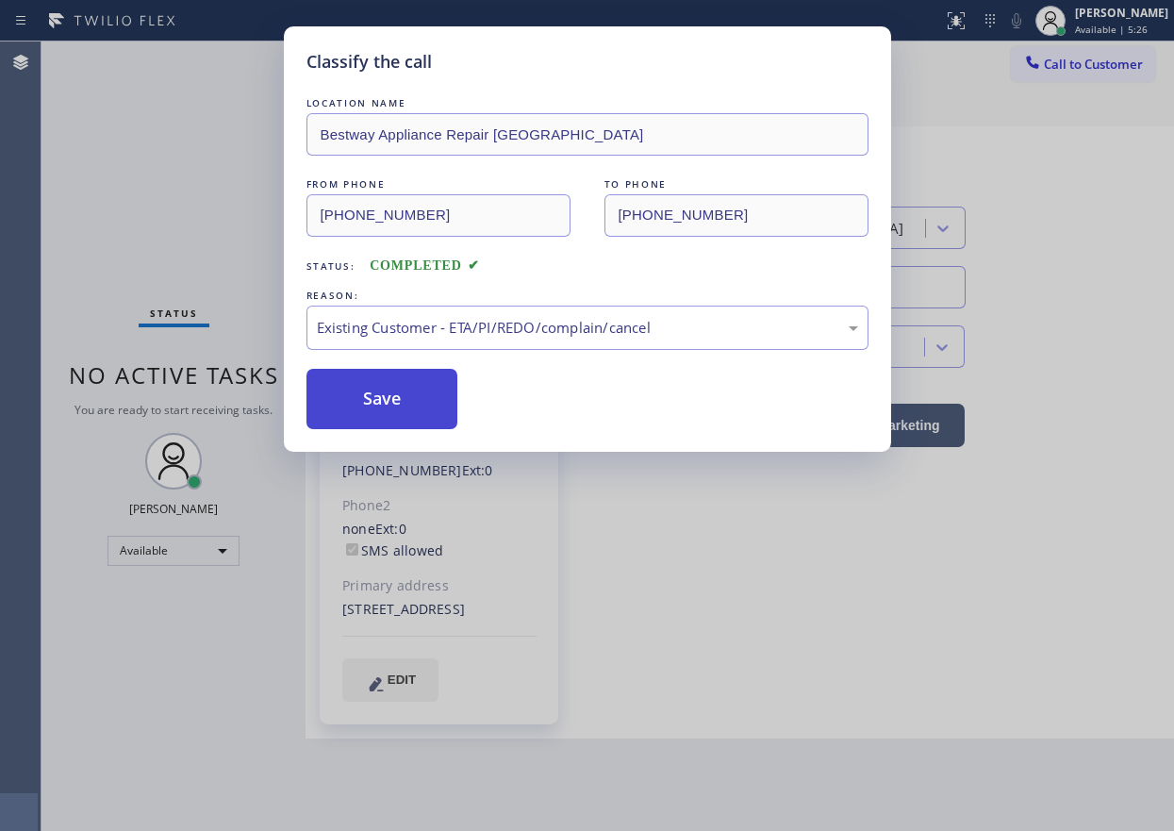
click at [416, 370] on button "Save" at bounding box center [382, 399] width 152 height 60
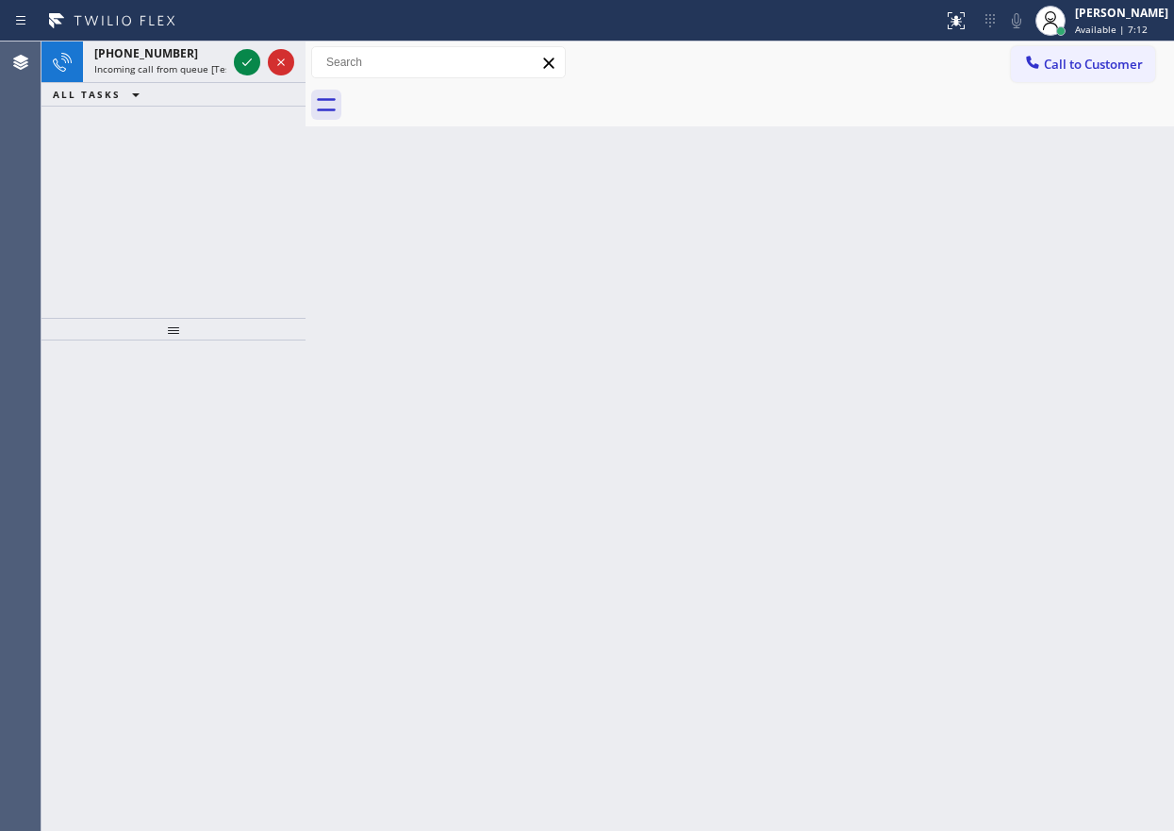
drag, startPoint x: 247, startPoint y: 64, endPoint x: 304, endPoint y: 65, distance: 56.6
click at [246, 63] on icon at bounding box center [247, 62] width 23 height 23
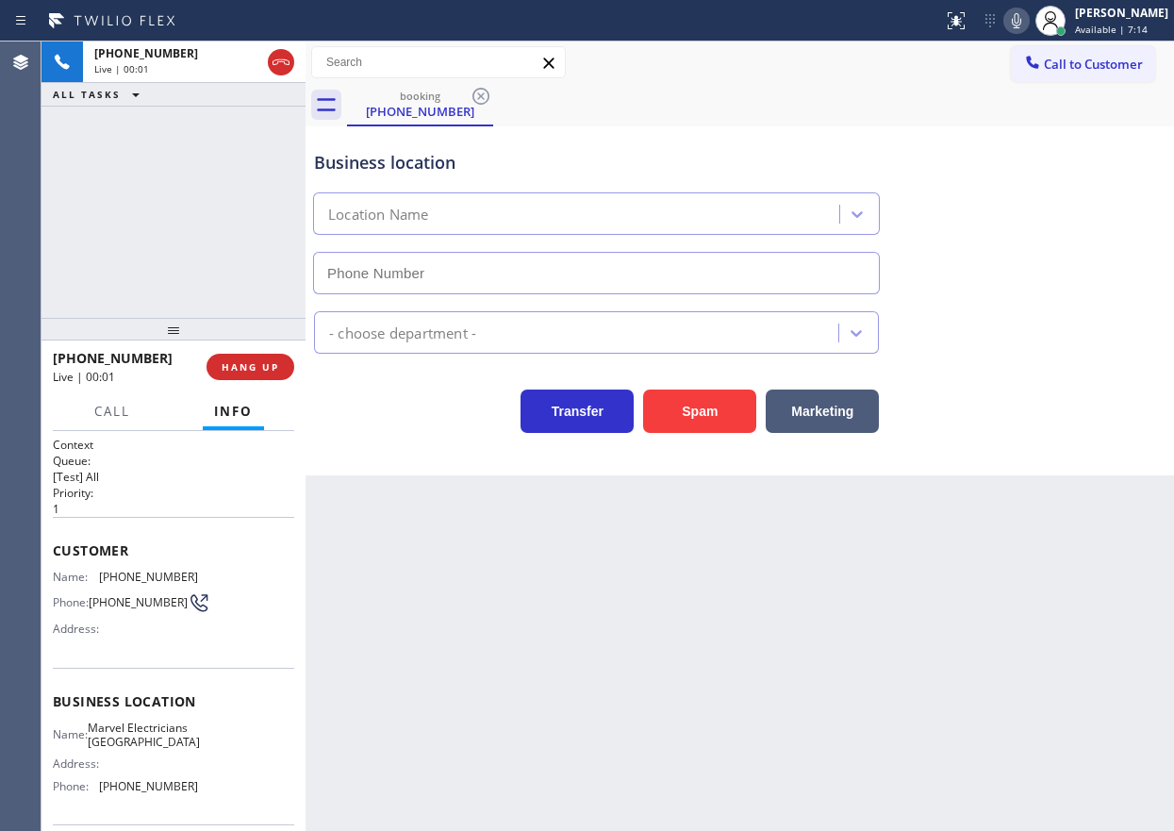
type input "(530) 288-4804"
click at [227, 356] on button "HANG UP" at bounding box center [251, 367] width 88 height 26
click at [239, 360] on span "HANG UP" at bounding box center [251, 366] width 58 height 13
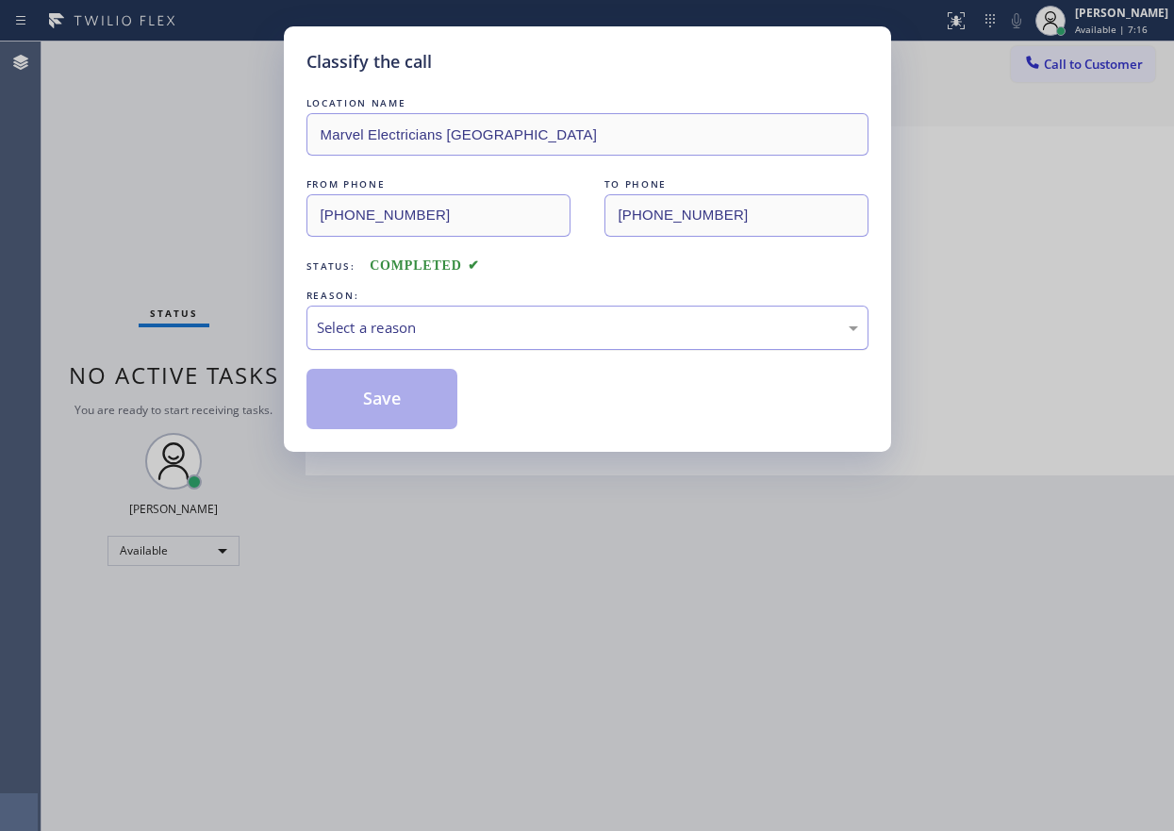
drag, startPoint x: 506, startPoint y: 336, endPoint x: 500, endPoint y: 346, distance: 12.3
click at [506, 337] on div "Select a reason" at bounding box center [587, 328] width 541 height 22
click at [381, 401] on button "Save" at bounding box center [382, 399] width 152 height 60
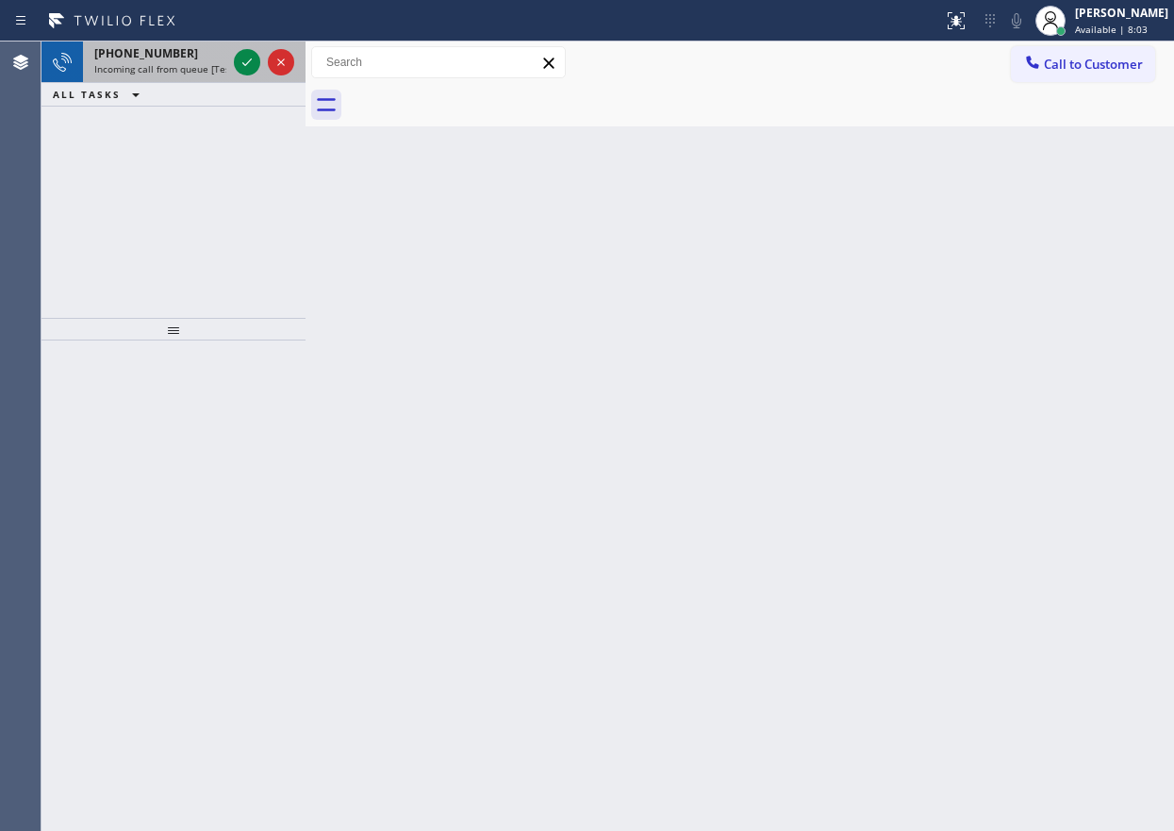
click at [188, 77] on div "+18186741380 Incoming call from queue [Test] All" at bounding box center [156, 61] width 147 height 41
click at [173, 77] on div "+18186741380 Incoming call from queue [Test] All" at bounding box center [156, 61] width 147 height 41
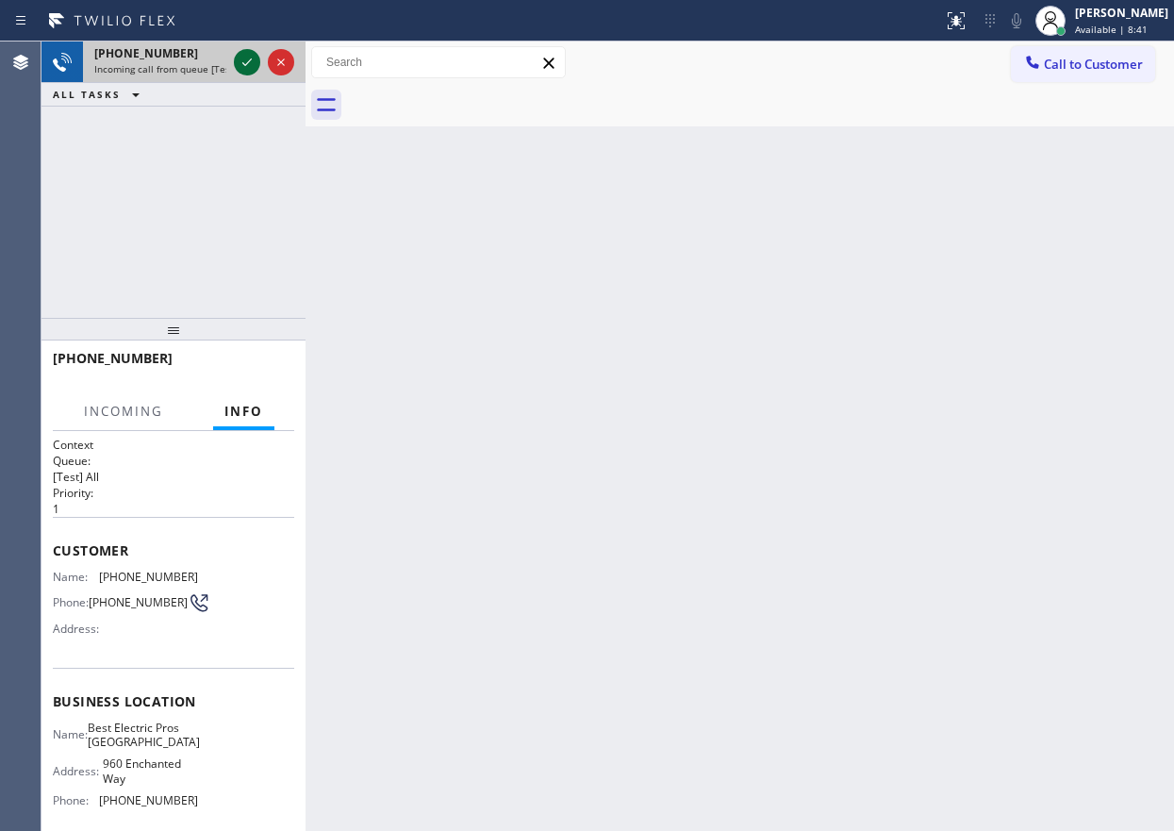
click at [242, 63] on icon at bounding box center [247, 62] width 23 height 23
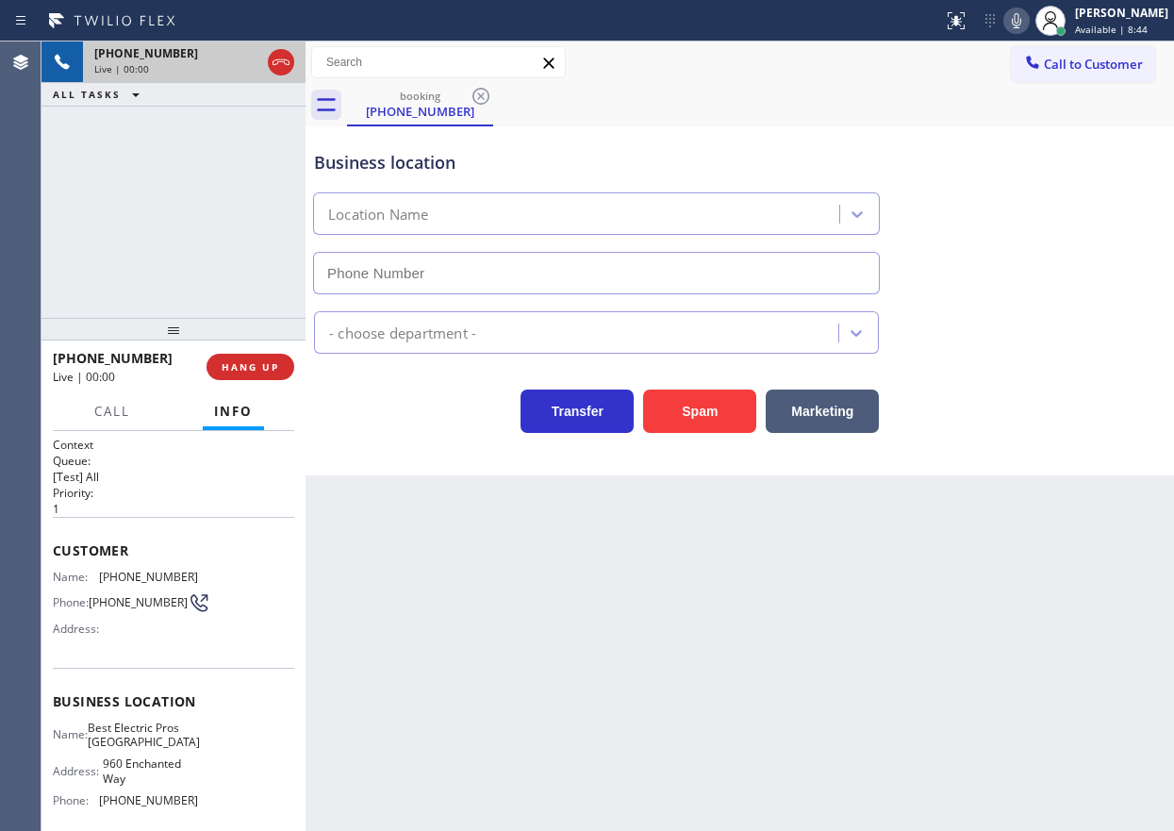
type input "(805) 749-2038"
click at [252, 369] on span "HANG UP" at bounding box center [251, 366] width 58 height 13
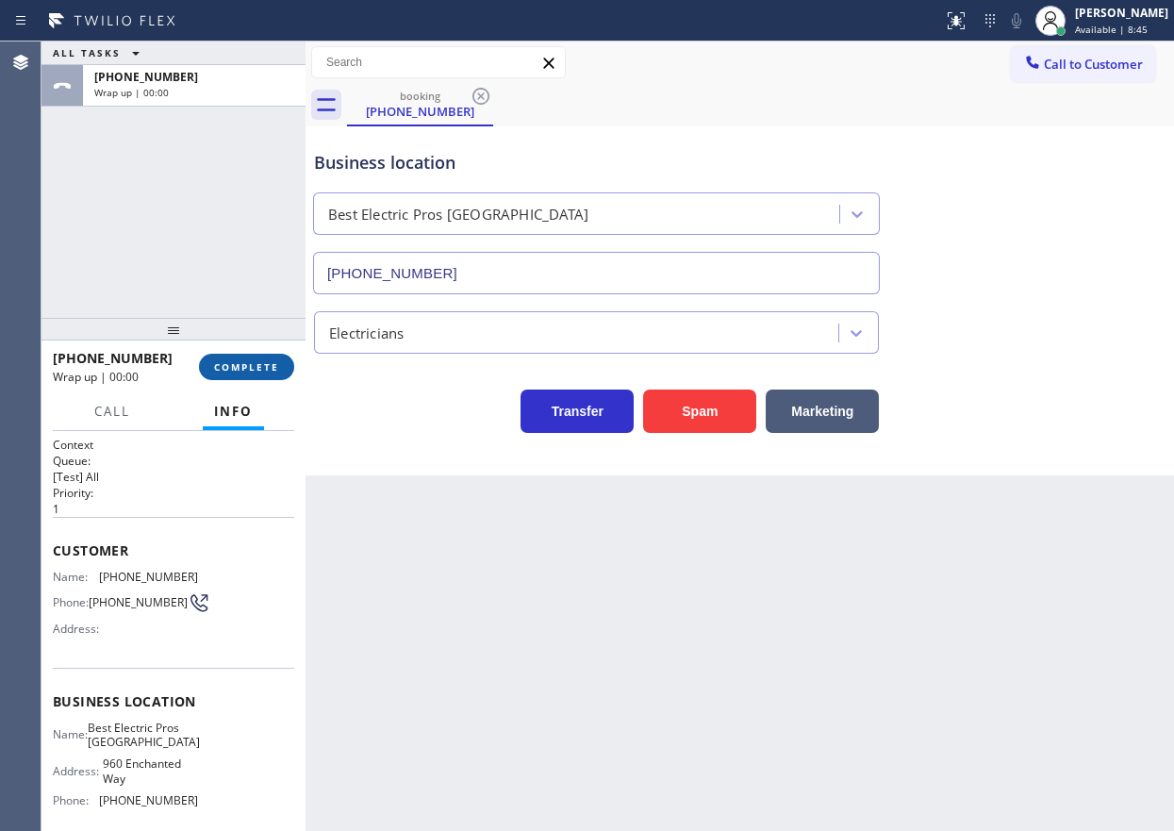
click at [252, 369] on span "COMPLETE" at bounding box center [246, 366] width 65 height 13
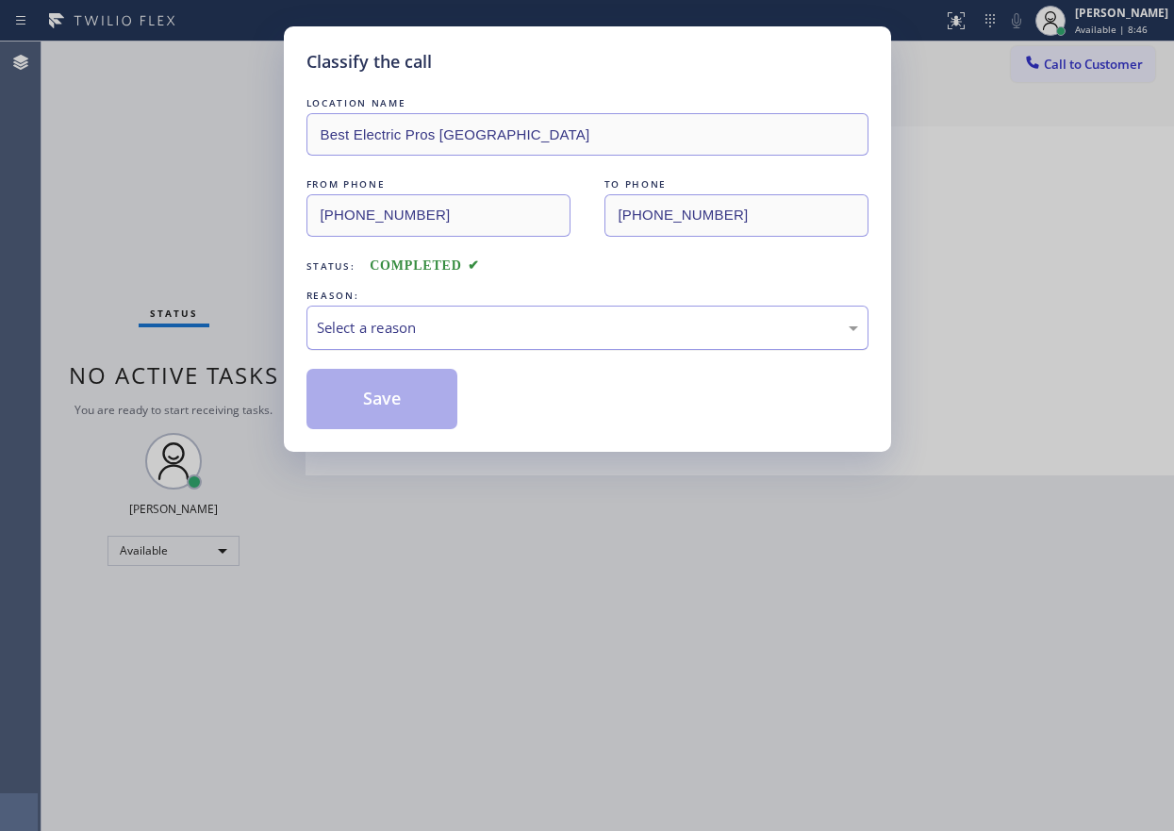
click at [499, 337] on div "Select a reason" at bounding box center [587, 328] width 541 height 22
click at [377, 376] on button "Save" at bounding box center [382, 399] width 152 height 60
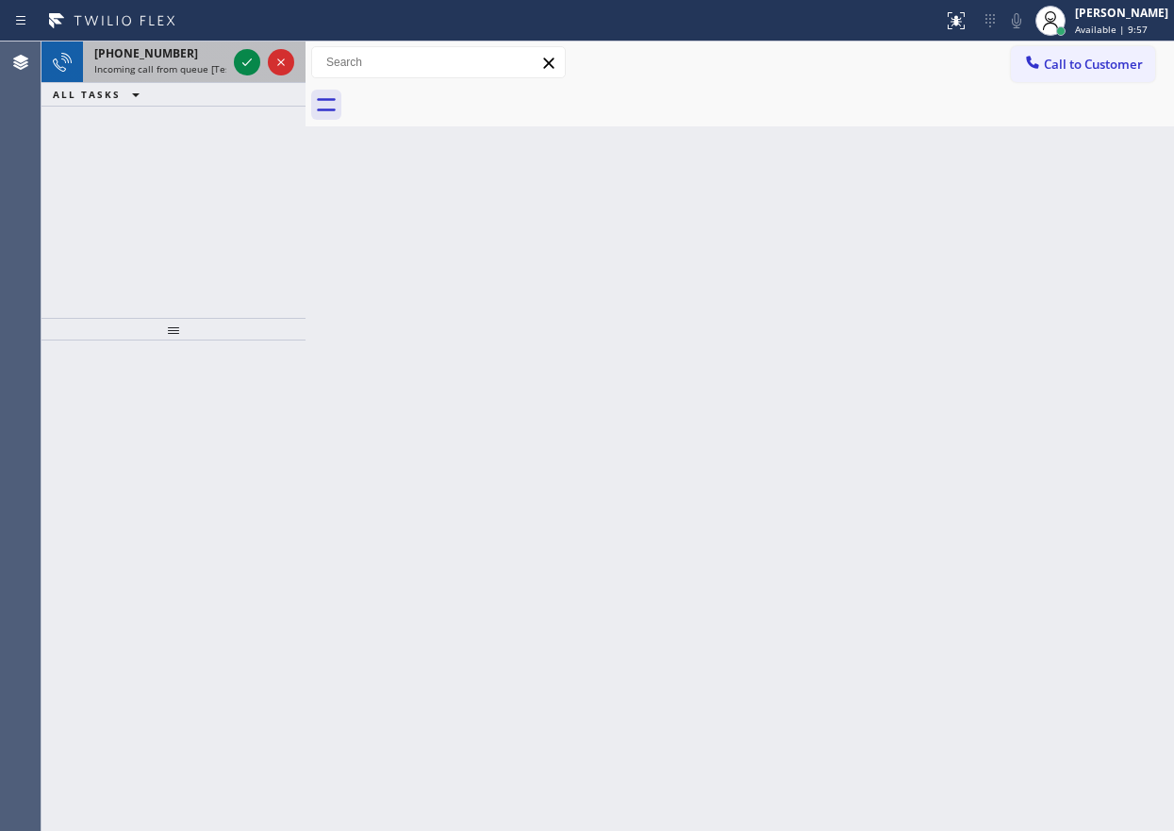
click at [175, 74] on span "Incoming call from queue [Test] All" at bounding box center [172, 68] width 157 height 13
click at [196, 66] on span "Incoming call from queue [Test] All" at bounding box center [172, 68] width 157 height 13
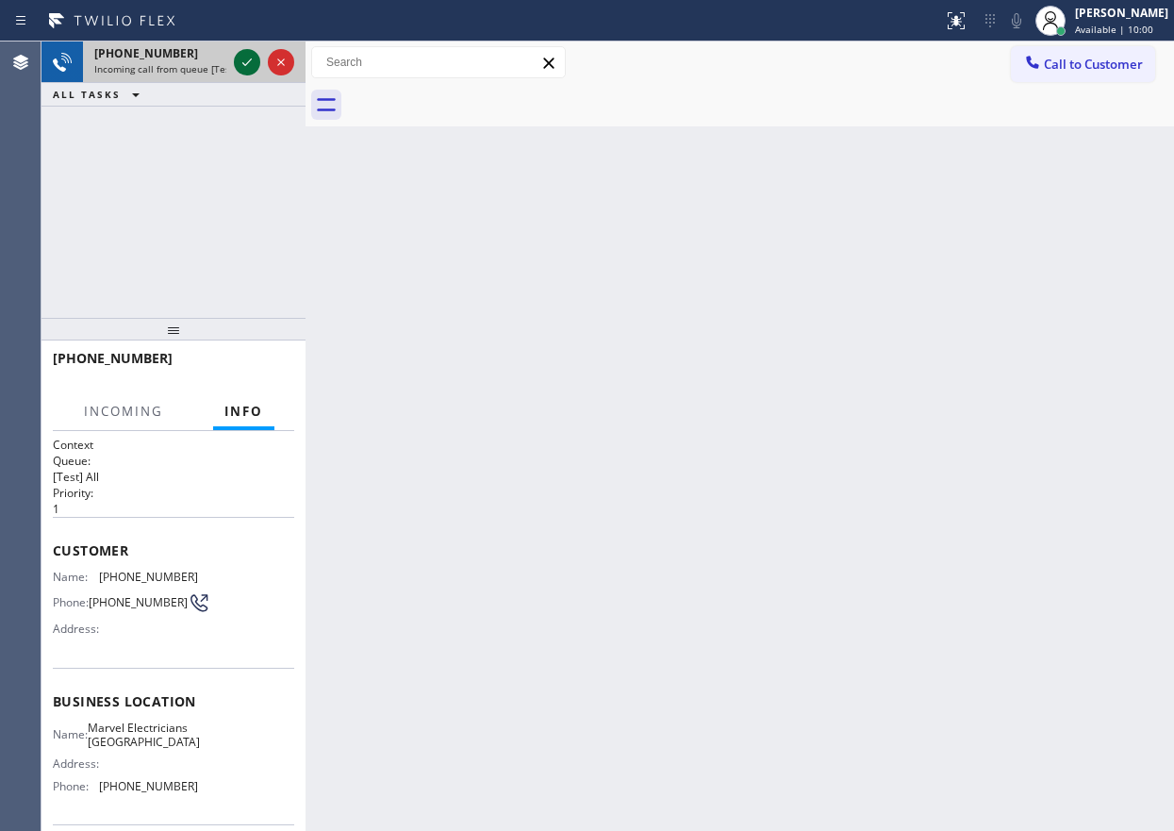
click at [237, 68] on icon at bounding box center [247, 62] width 23 height 23
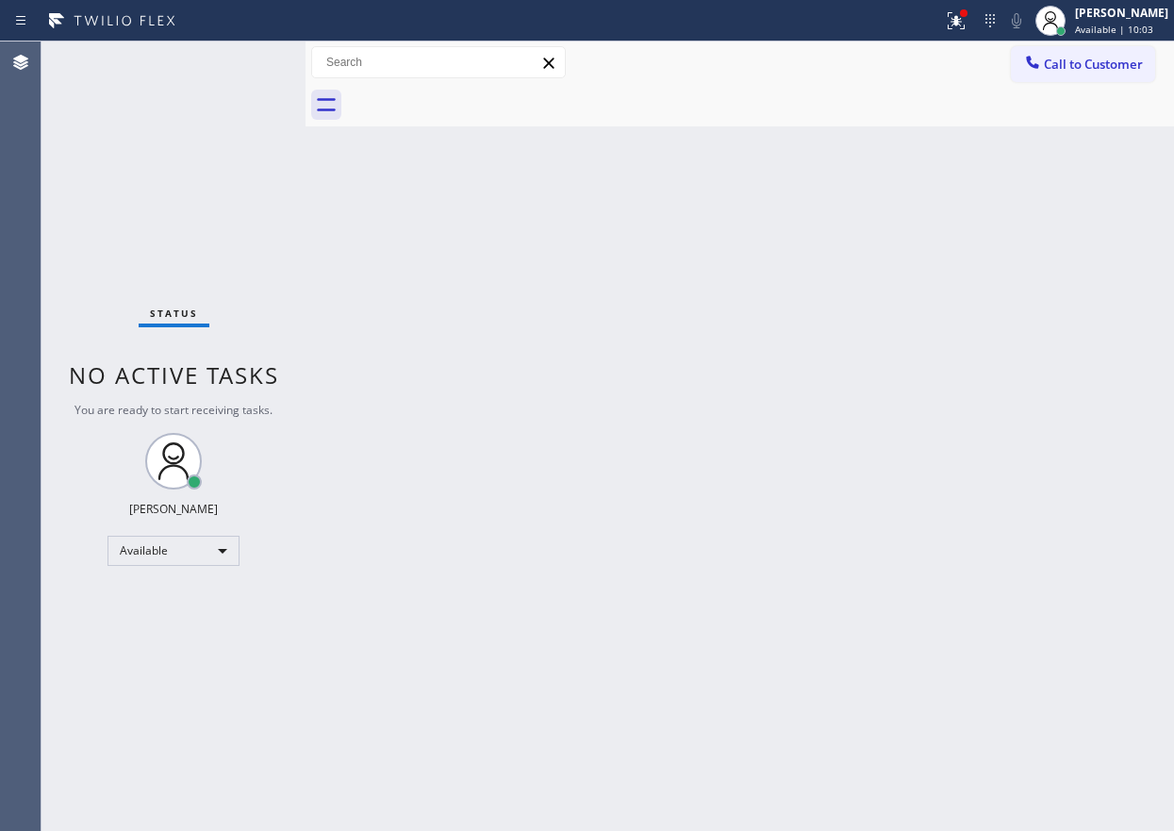
drag, startPoint x: 315, startPoint y: 406, endPoint x: 922, endPoint y: 439, distance: 608.2
click at [922, 439] on div "Back to Dashboard Change Sender ID Customers Technicians Select a contact Outbo…" at bounding box center [740, 435] width 869 height 789
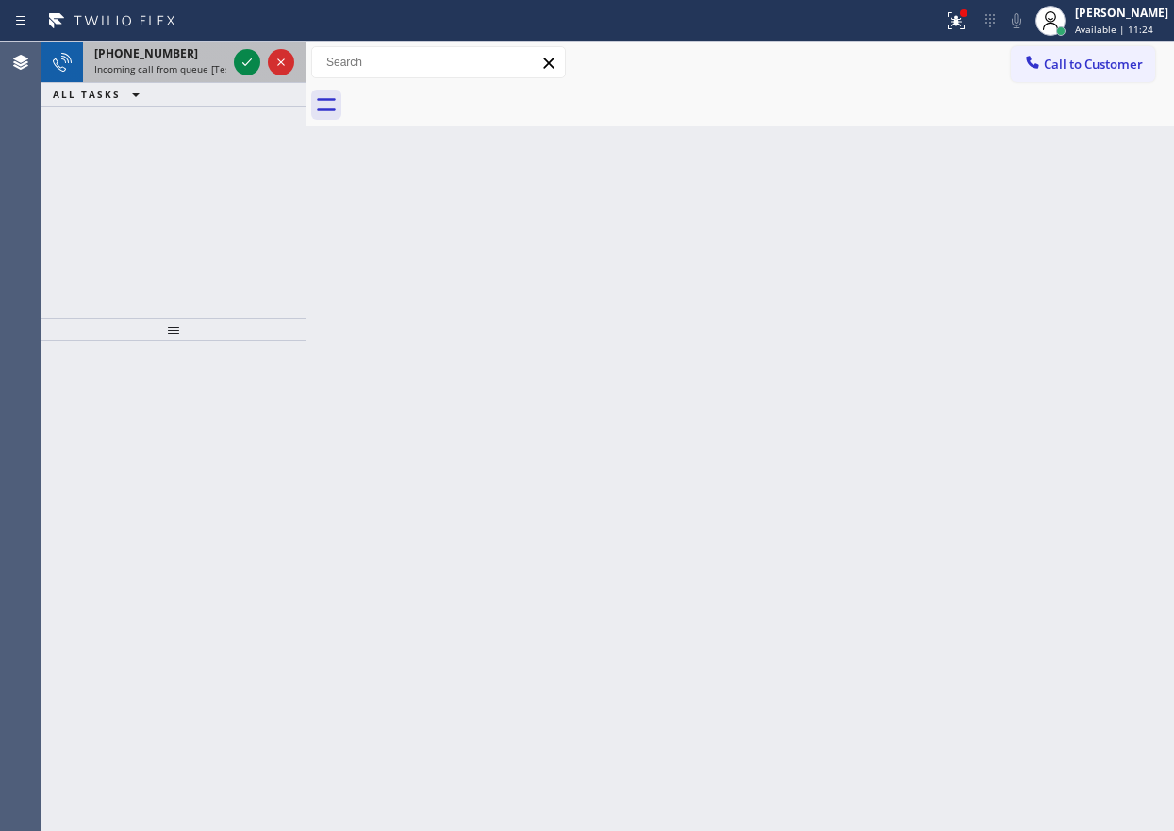
click at [99, 66] on span "Incoming call from queue [Test] All" at bounding box center [172, 68] width 157 height 13
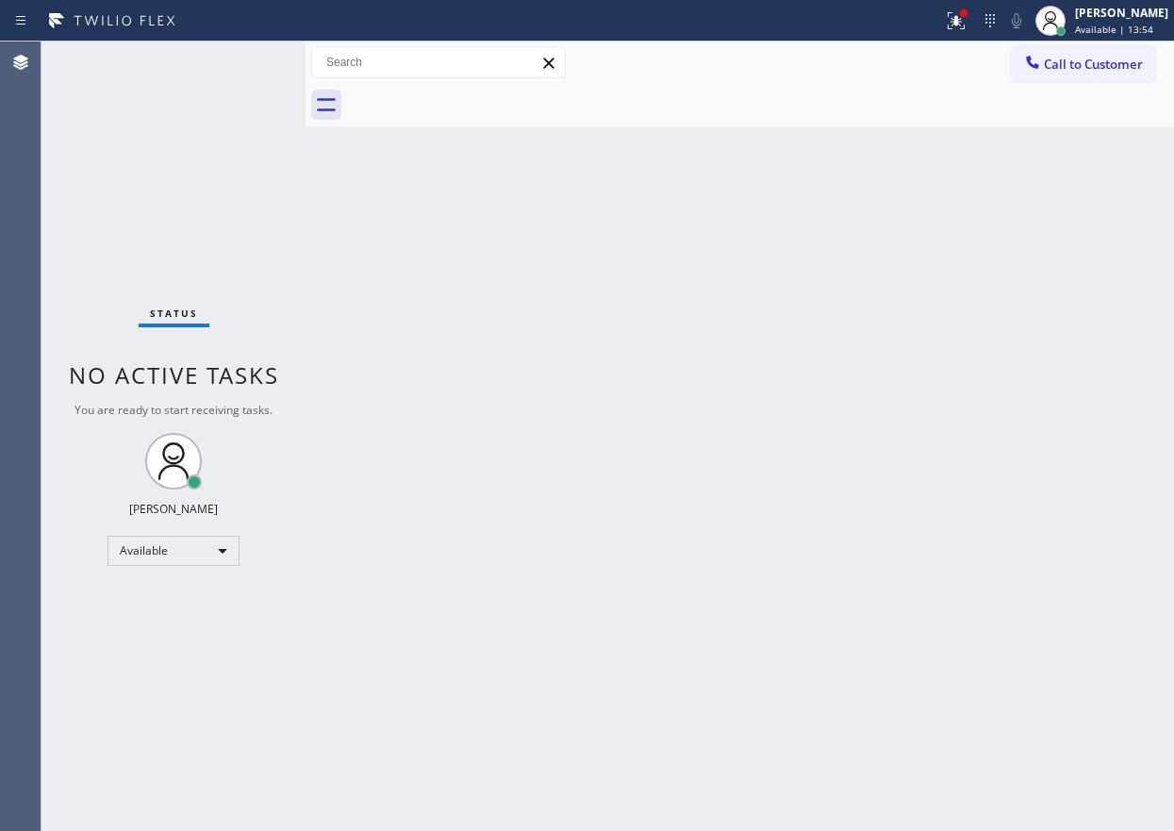
click at [1035, 420] on div "Back to Dashboard Change Sender ID Customers Technicians Select a contact Outbo…" at bounding box center [740, 435] width 869 height 789
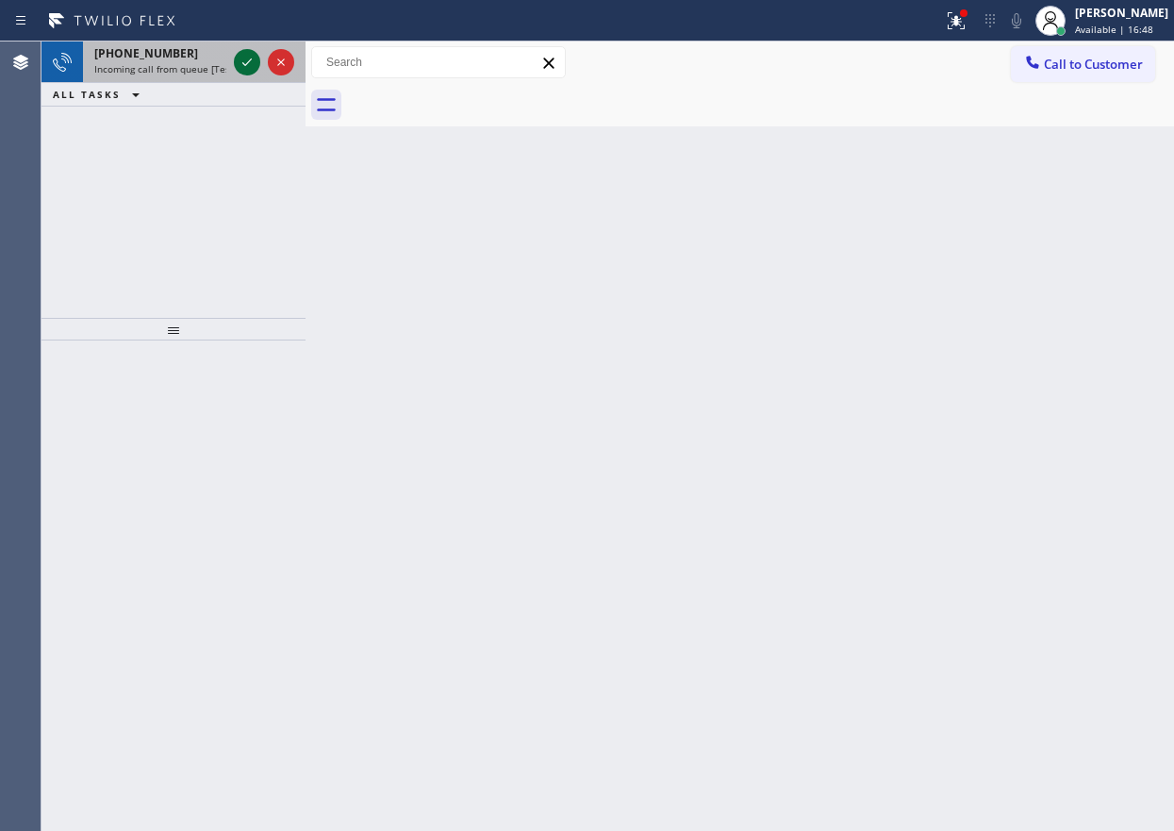
click at [242, 66] on icon at bounding box center [247, 62] width 23 height 23
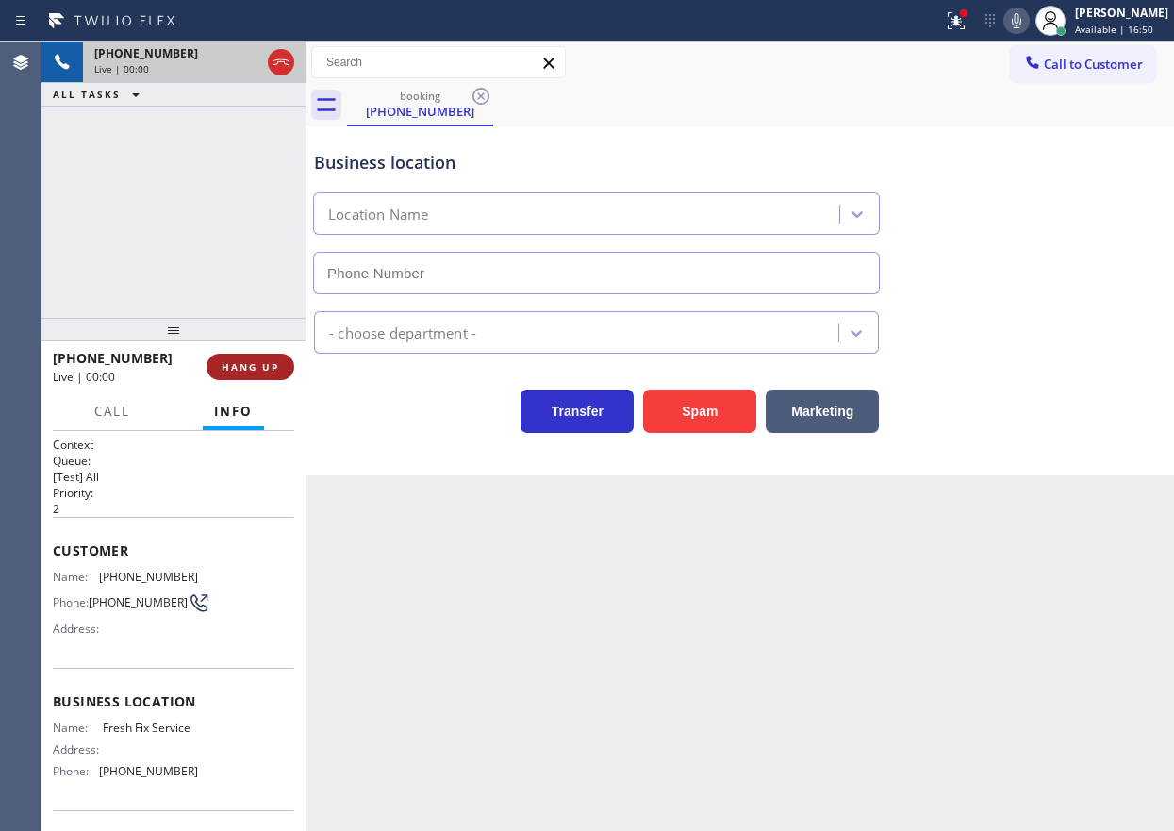
type input "(786) 244-7116"
click at [273, 364] on span "HANG UP" at bounding box center [251, 366] width 58 height 13
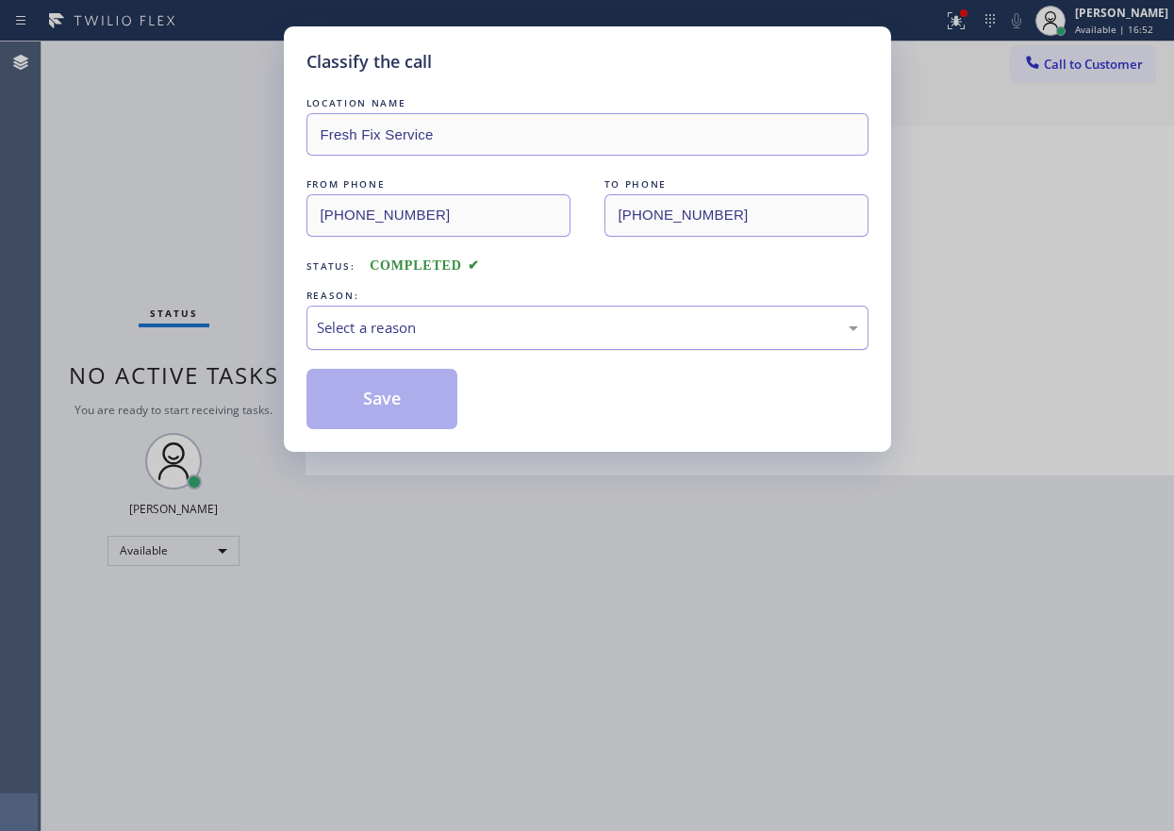
click at [473, 320] on div "Select a reason" at bounding box center [587, 328] width 541 height 22
click at [396, 392] on button "Save" at bounding box center [382, 399] width 152 height 60
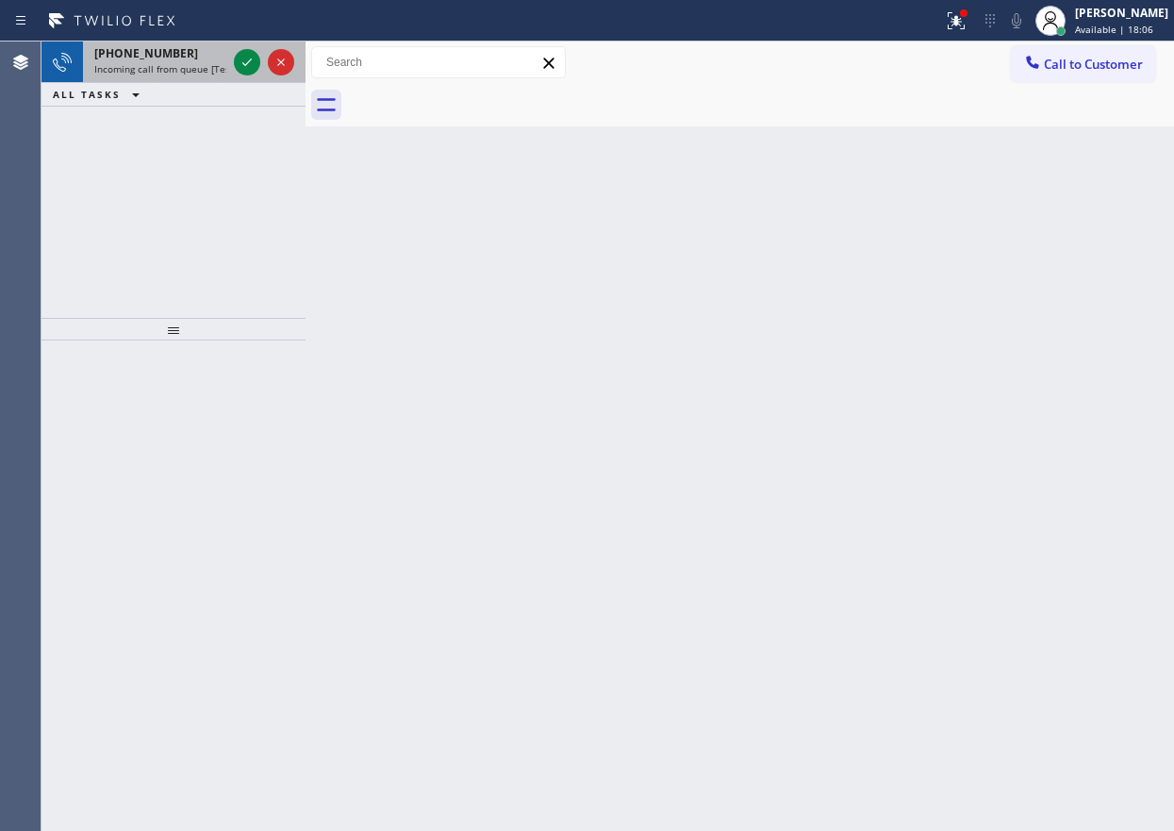
click at [157, 65] on span "Incoming call from queue [Test] All" at bounding box center [172, 68] width 157 height 13
click at [1054, 367] on div "Back to Dashboard Change Sender ID Customers Technicians Select a contact Outbo…" at bounding box center [740, 435] width 869 height 789
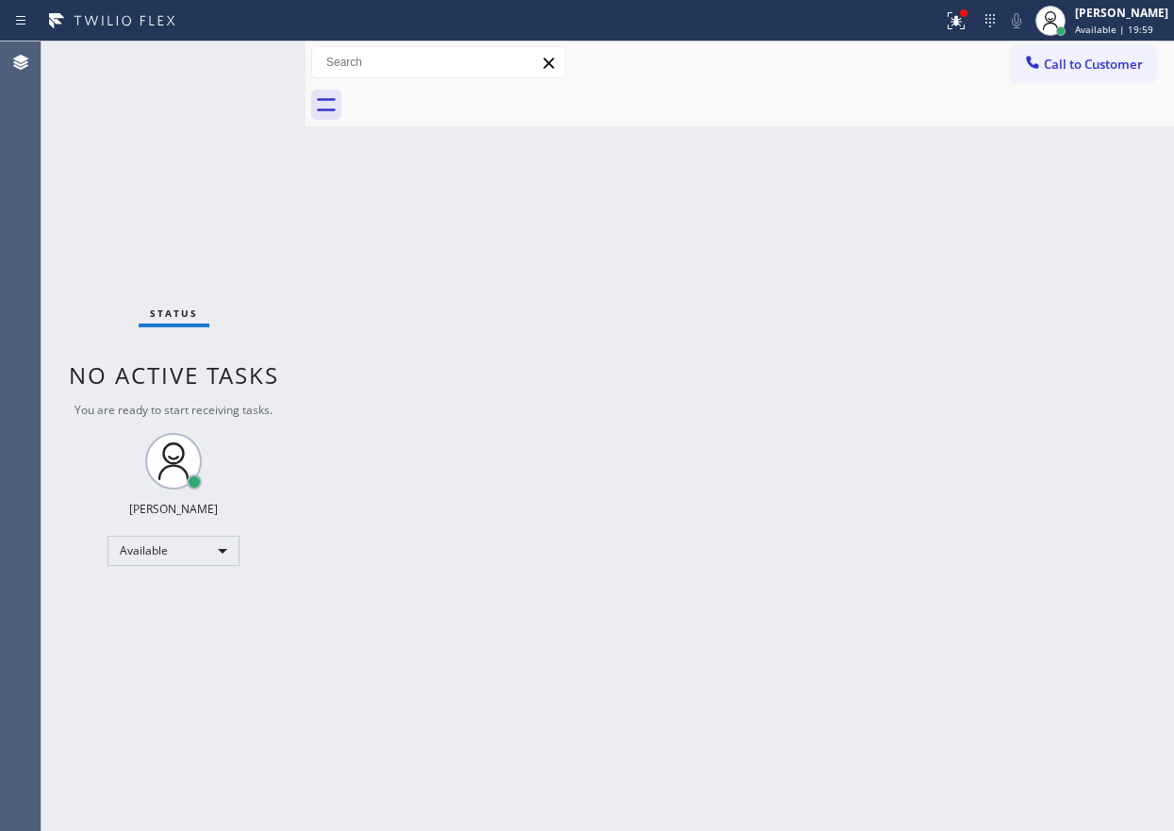
click at [250, 59] on div "Status No active tasks You are ready to start receiving tasks. Paula Arnado Ava…" at bounding box center [173, 435] width 264 height 789
click at [212, 68] on div "Status No active tasks You are ready to start receiving tasks. Paula Arnado Ava…" at bounding box center [173, 435] width 264 height 789
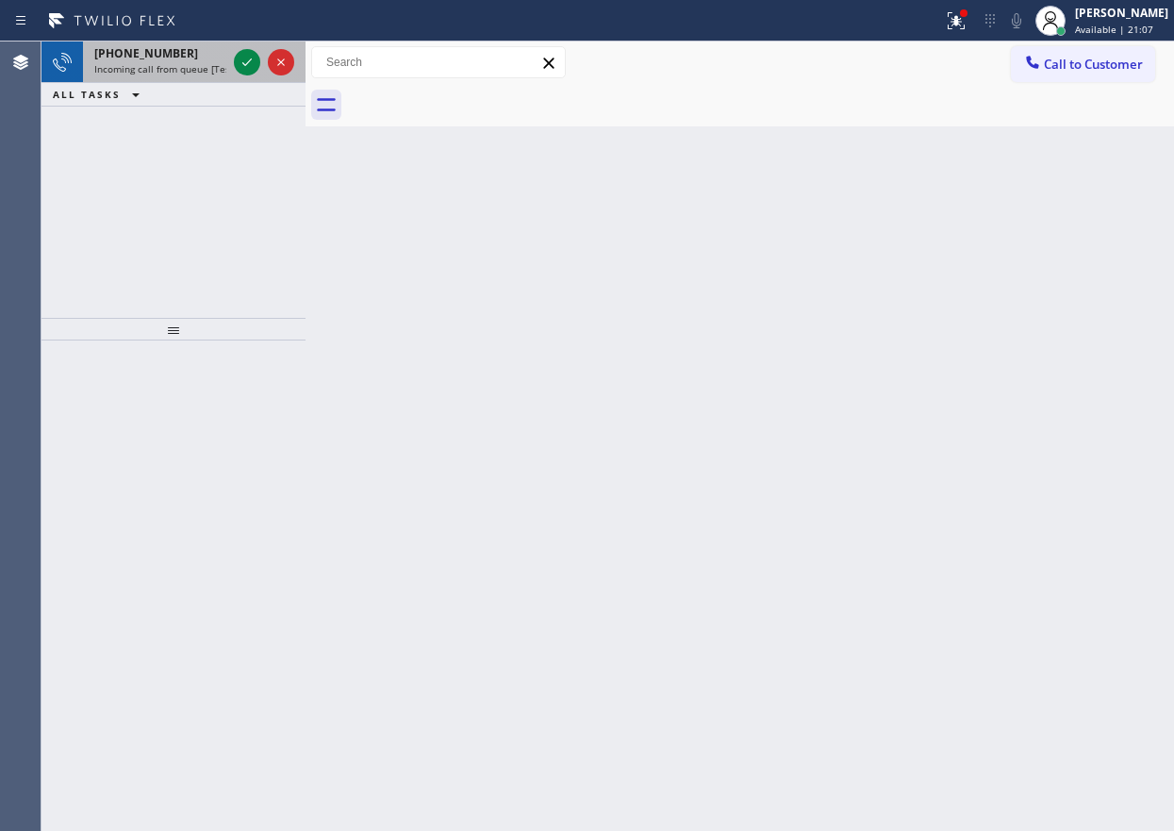
click at [181, 59] on div "+18183844681" at bounding box center [160, 53] width 132 height 16
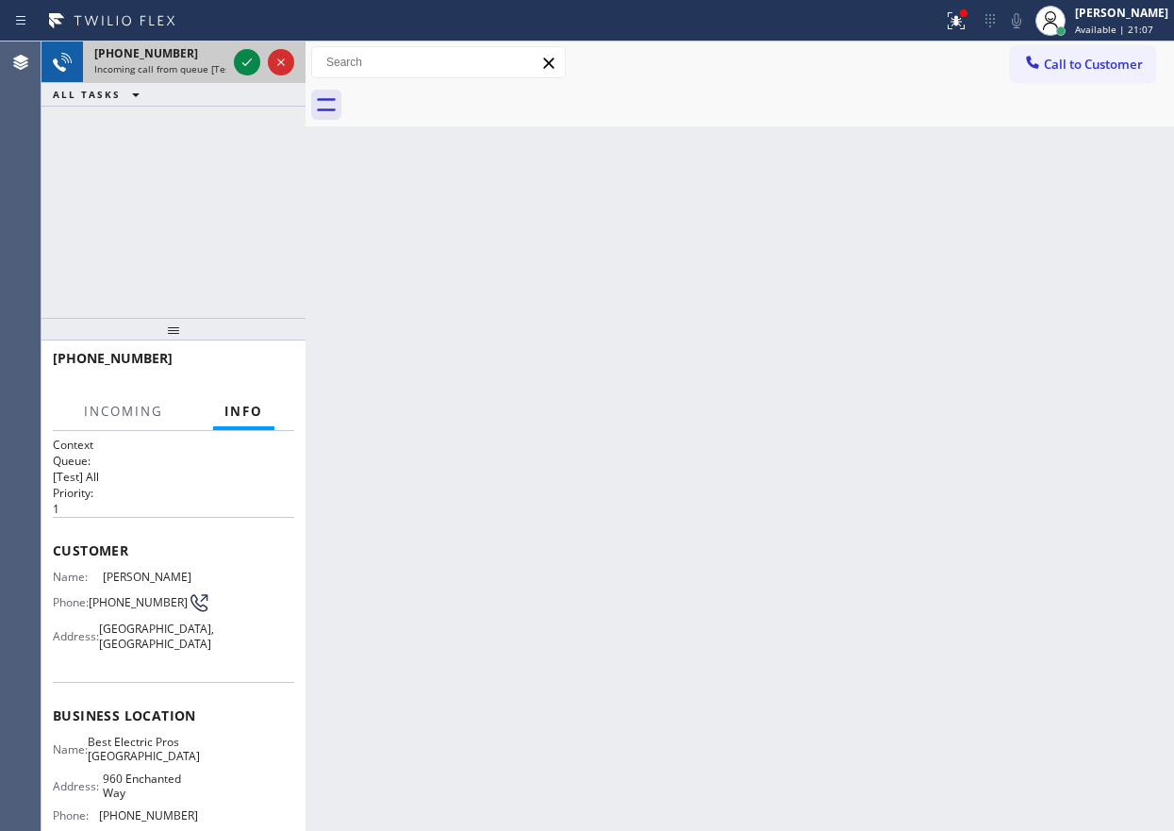
click at [181, 59] on div "+18183844681" at bounding box center [160, 53] width 132 height 16
click at [428, 257] on div "Back to Dashboard Change Sender ID Customers Technicians Select a contact Outbo…" at bounding box center [740, 435] width 869 height 789
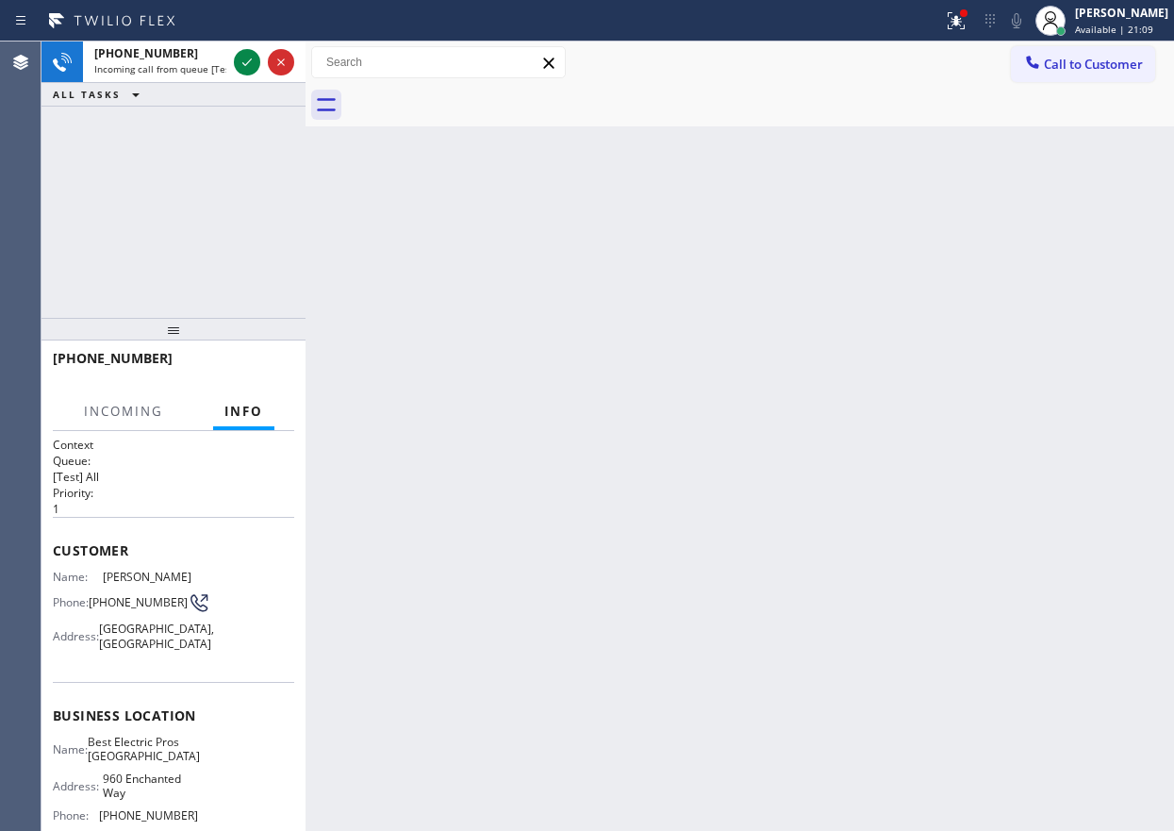
click at [428, 257] on div "Back to Dashboard Change Sender ID Customers Technicians Select a contact Outbo…" at bounding box center [740, 435] width 869 height 789
click at [257, 145] on div "+18183844681 Incoming call from queue [Test] All ALL TASKS ALL TASKS ACTIVE TAS…" at bounding box center [173, 179] width 264 height 276
click at [266, 121] on div "+18183844681 Incoming call from queue [Test] All ALL TASKS ALL TASKS ACTIVE TAS…" at bounding box center [173, 179] width 264 height 276
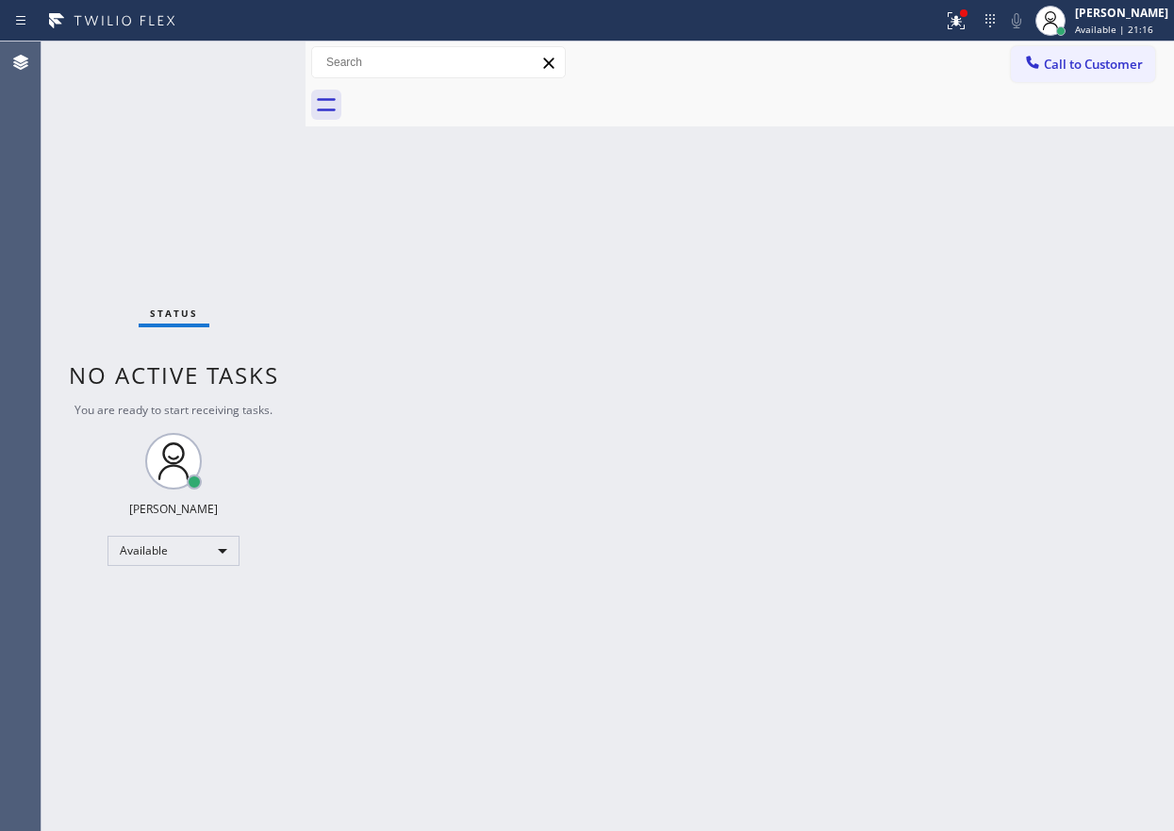
click at [253, 66] on div "Status No active tasks You are ready to start receiving tasks. Paula Arnado Ava…" at bounding box center [173, 435] width 264 height 789
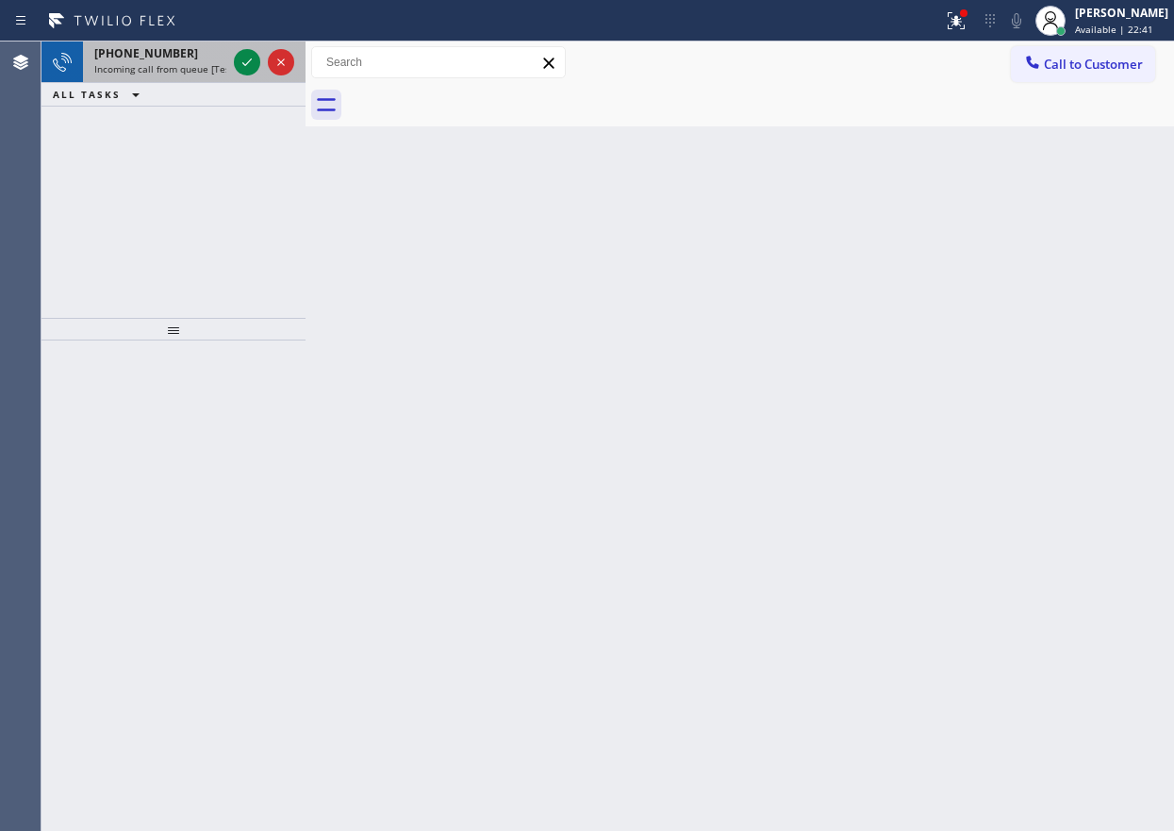
click at [176, 70] on span "Incoming call from queue [Test] All" at bounding box center [172, 68] width 157 height 13
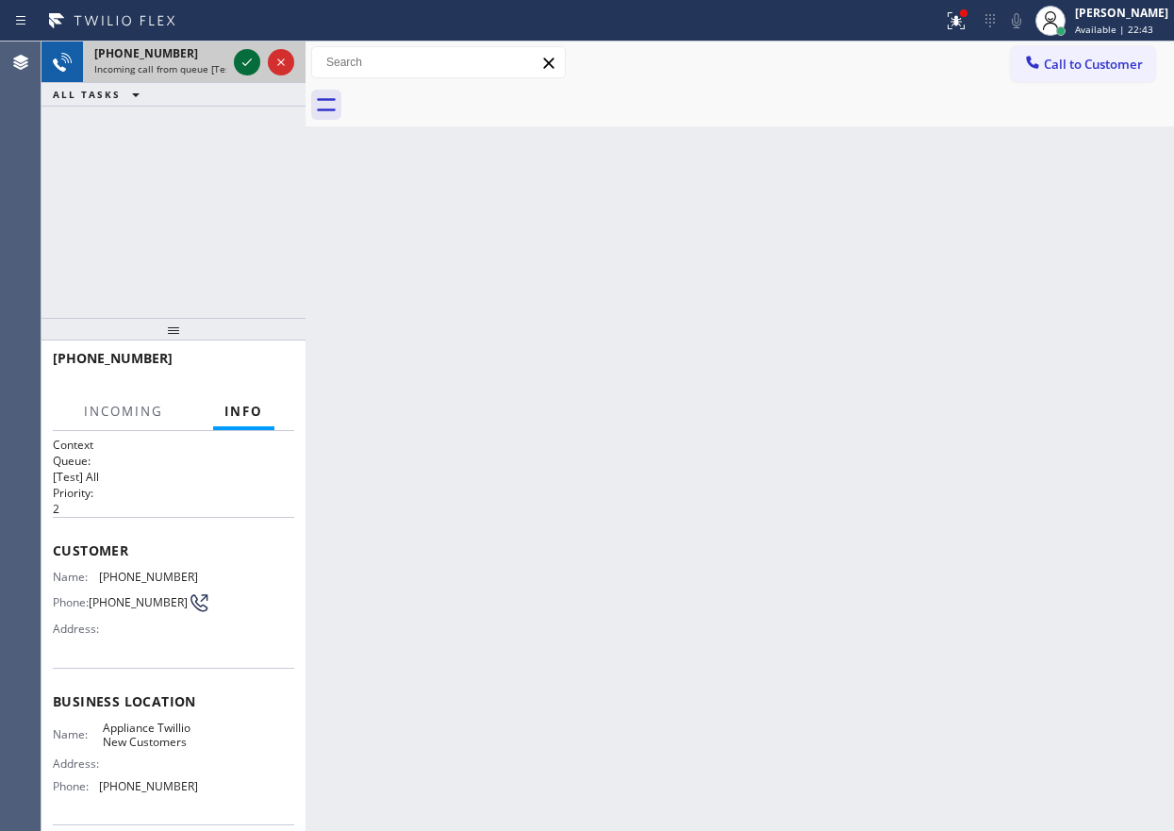
click at [242, 67] on icon at bounding box center [247, 62] width 23 height 23
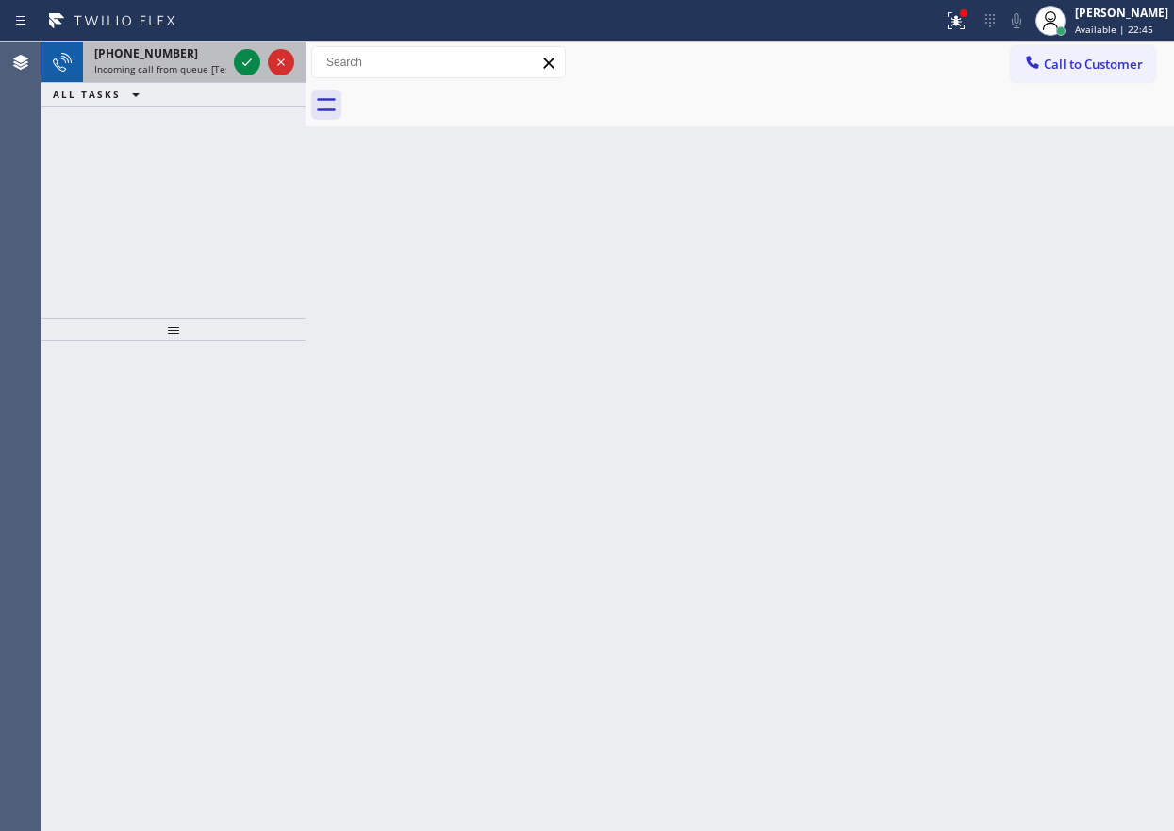
click at [233, 63] on div at bounding box center [264, 61] width 68 height 41
click at [992, 422] on div "Back to Dashboard Change Sender ID Customers Technicians Select a contact Outbo…" at bounding box center [740, 435] width 869 height 789
click at [251, 55] on icon at bounding box center [247, 62] width 23 height 23
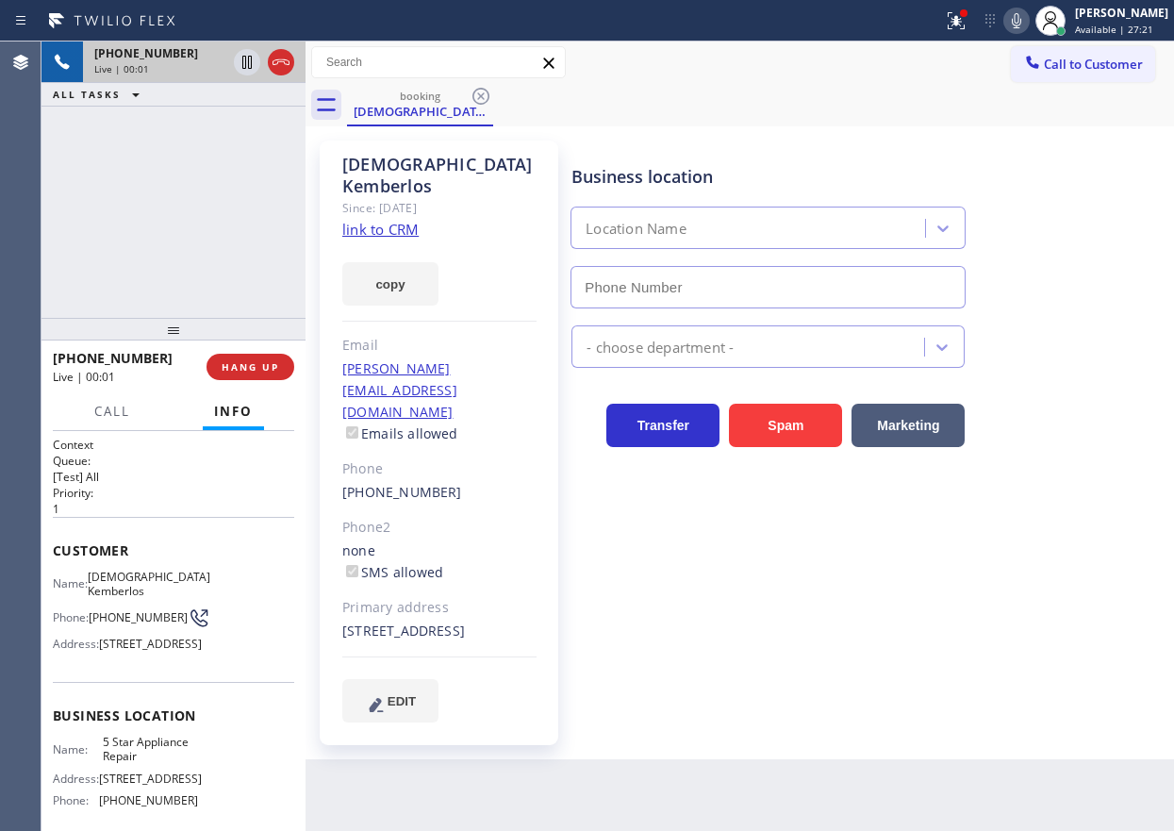
type input "(855) 731-4952"
click at [381, 240] on div "copy" at bounding box center [439, 272] width 194 height 65
click at [380, 220] on link "link to CRM" at bounding box center [380, 229] width 76 height 19
click at [140, 764] on span "5 Star Appliance Repair" at bounding box center [150, 749] width 94 height 29
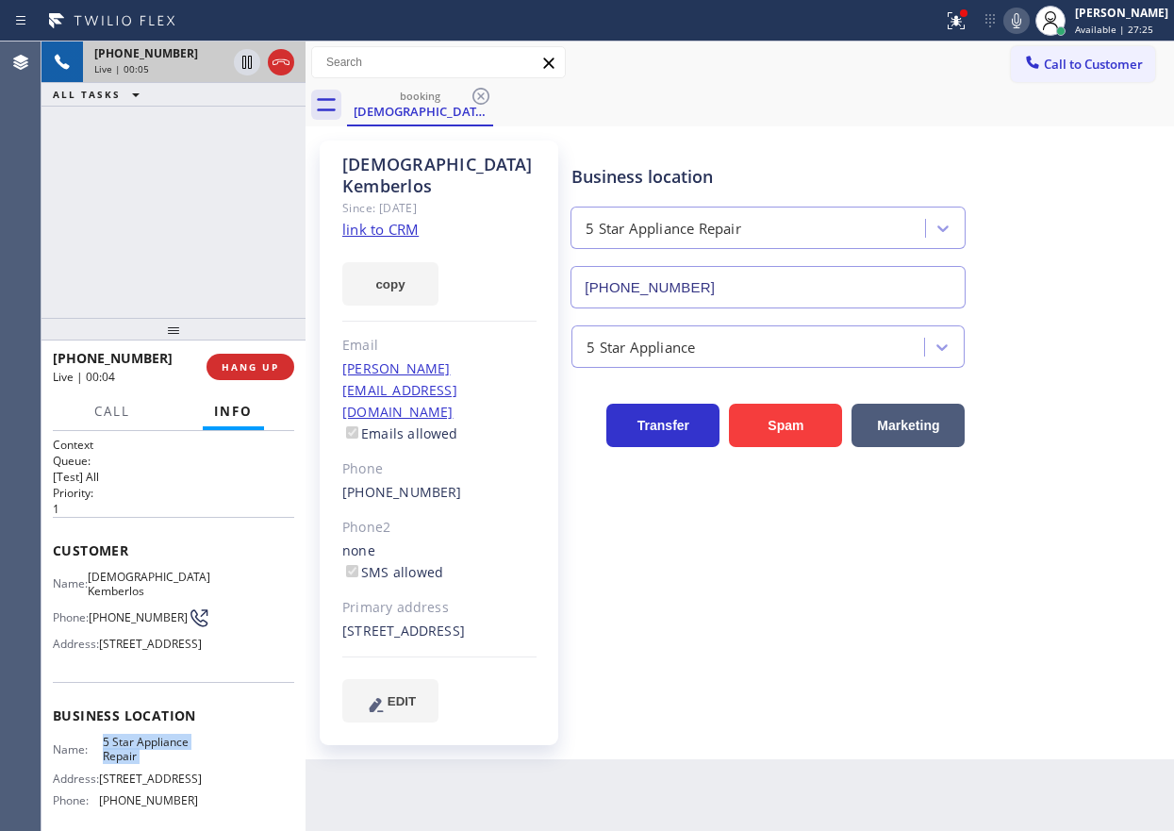
click at [140, 764] on span "5 Star Appliance Repair" at bounding box center [150, 749] width 94 height 29
copy span "5 Star Appliance Repair"
click at [700, 283] on input "(855) 731-4952" at bounding box center [768, 287] width 395 height 42
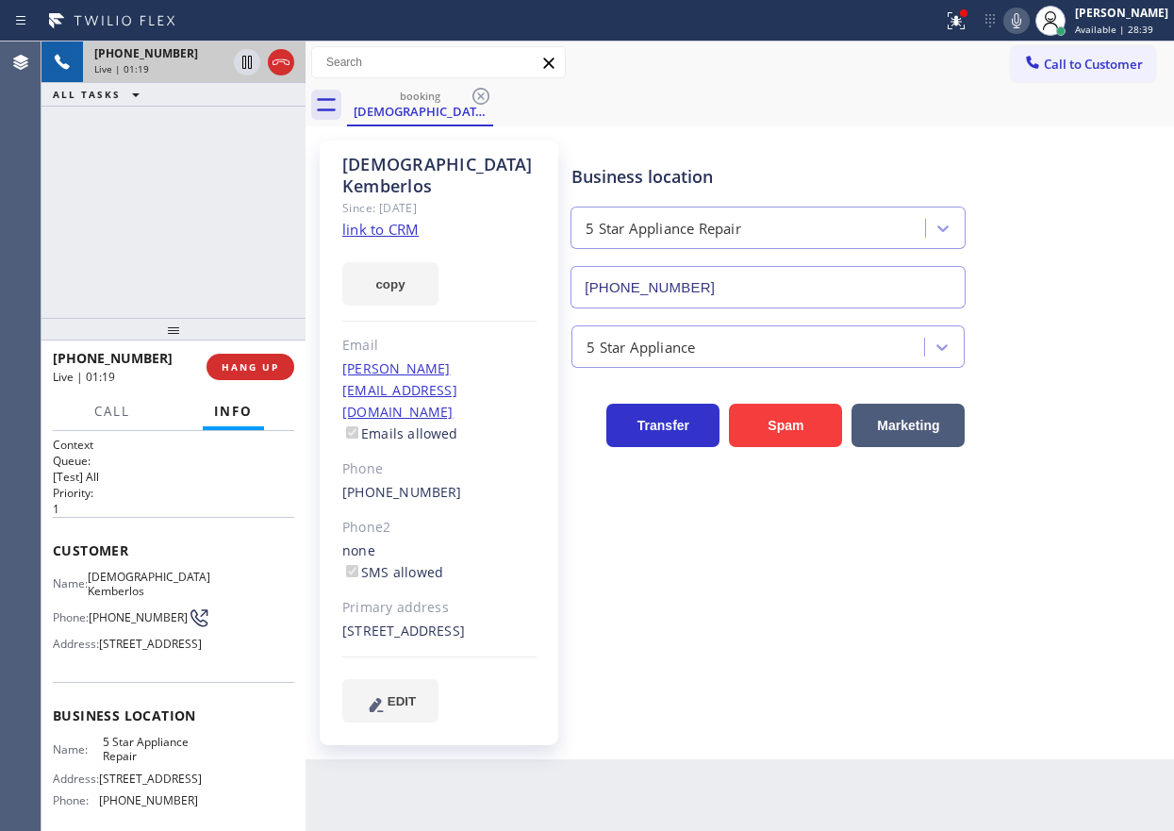
click at [1021, 25] on icon at bounding box center [1016, 20] width 9 height 15
click at [239, 66] on icon at bounding box center [247, 62] width 23 height 23
click at [1040, 235] on div "Business location 5 Star Appliance Repair (855) 731-4952" at bounding box center [869, 223] width 602 height 171
click at [959, 14] on div at bounding box center [956, 20] width 41 height 23
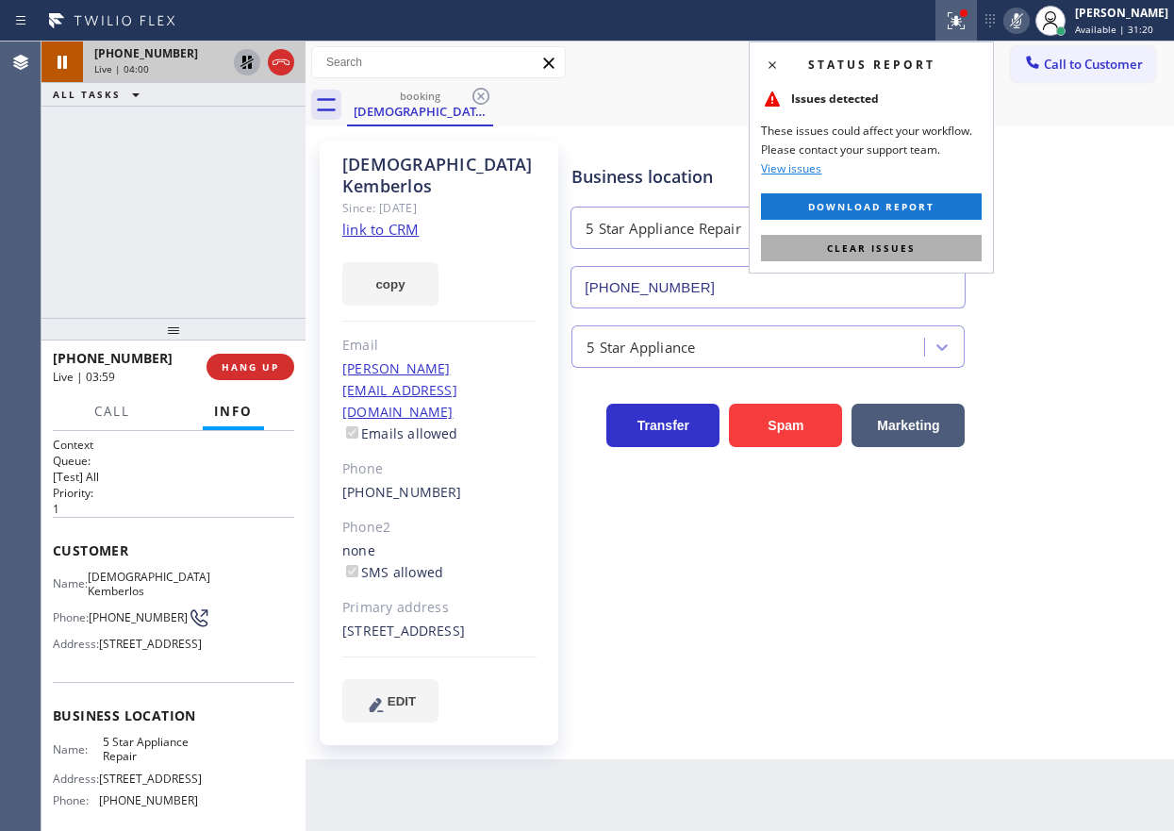
click at [939, 247] on button "Clear issues" at bounding box center [871, 248] width 221 height 26
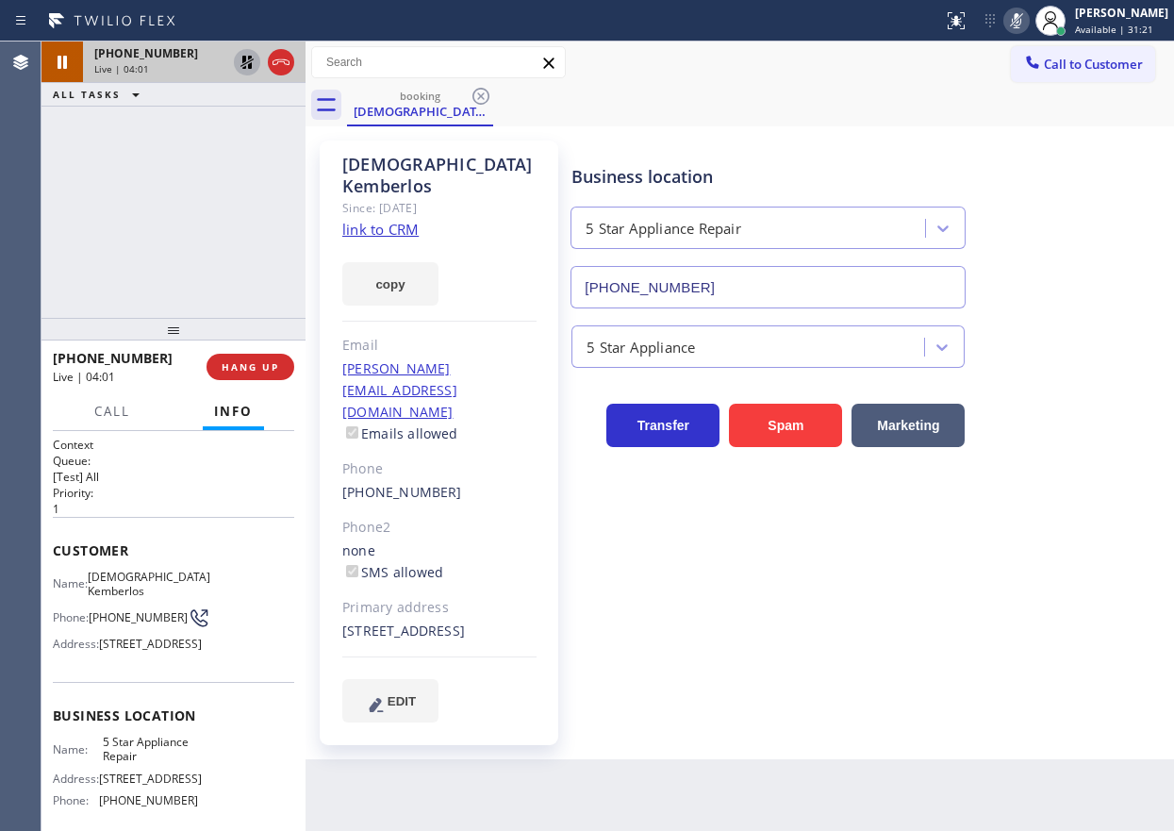
click at [1025, 25] on icon at bounding box center [1016, 20] width 23 height 23
click at [239, 58] on icon at bounding box center [247, 62] width 23 height 23
click at [745, 645] on div "Business location 5 Star Appliance Repair (855) 731-4952 5 Star Appliance Trans…" at bounding box center [869, 431] width 602 height 572
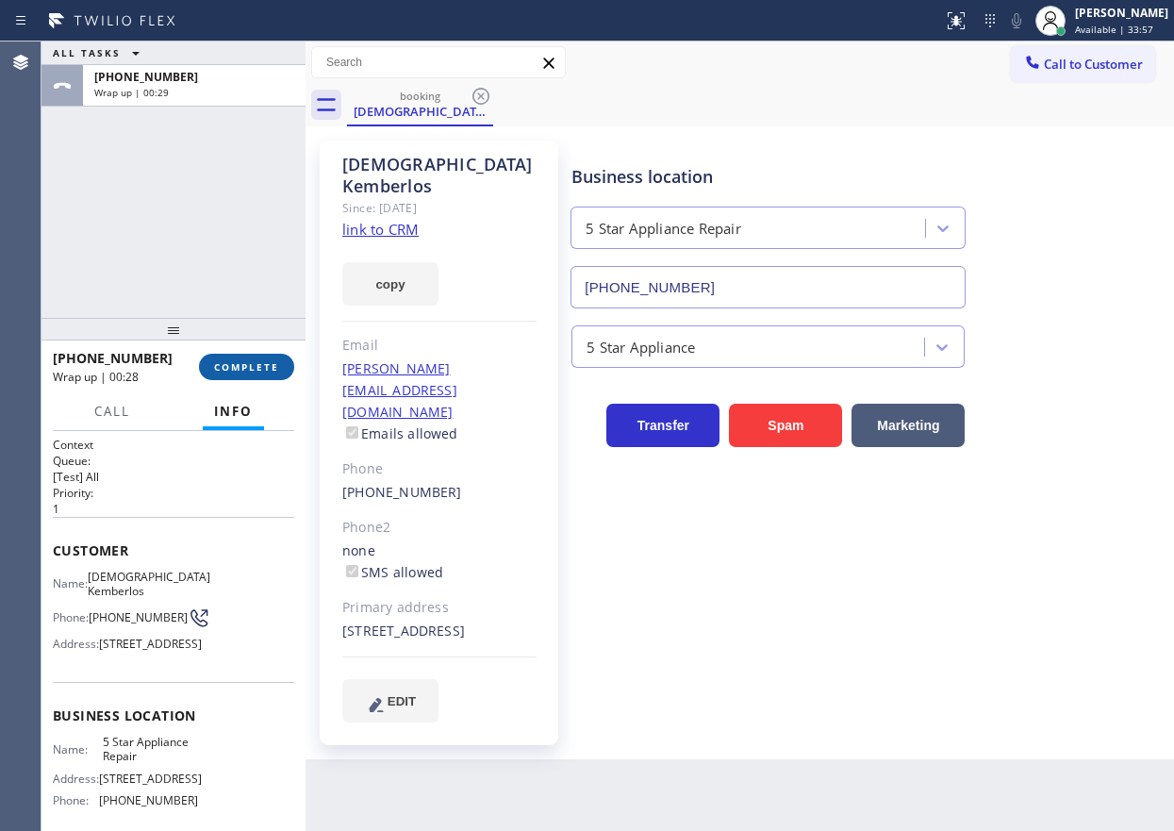
click at [244, 366] on span "COMPLETE" at bounding box center [246, 366] width 65 height 13
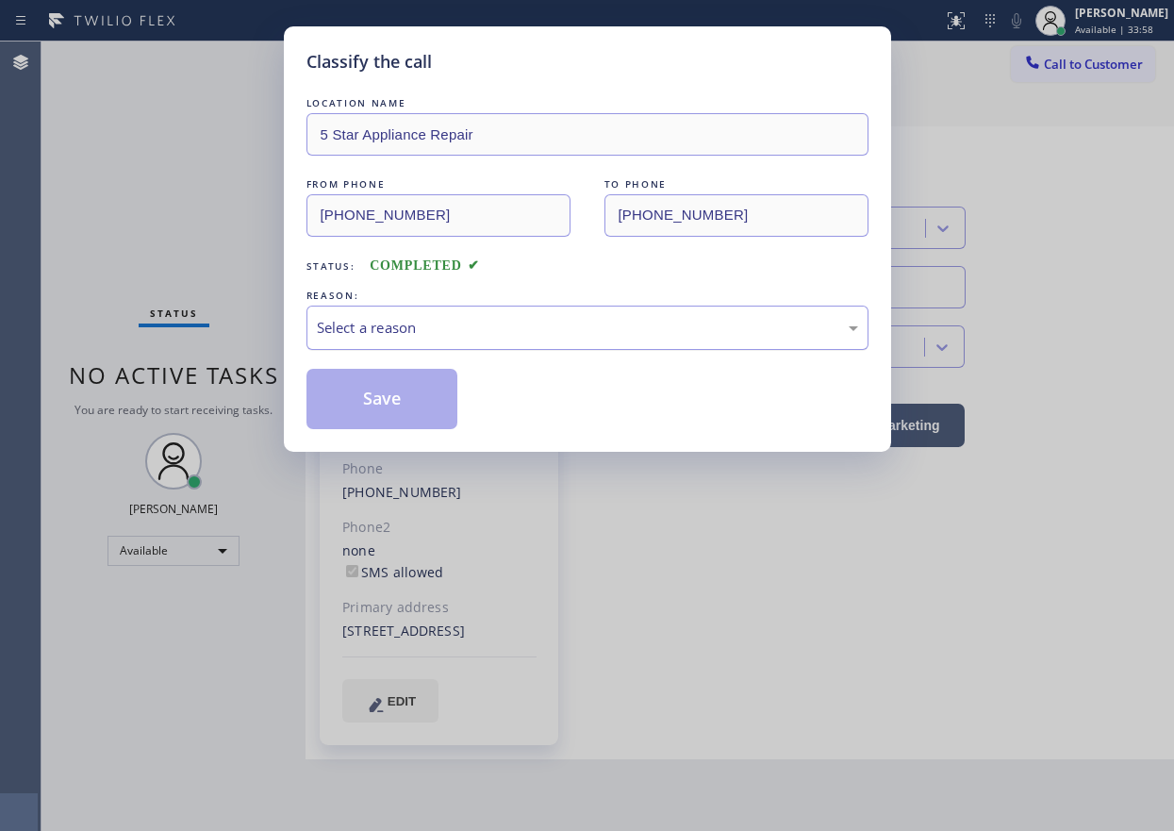
click at [473, 333] on div "Select a reason" at bounding box center [587, 328] width 541 height 22
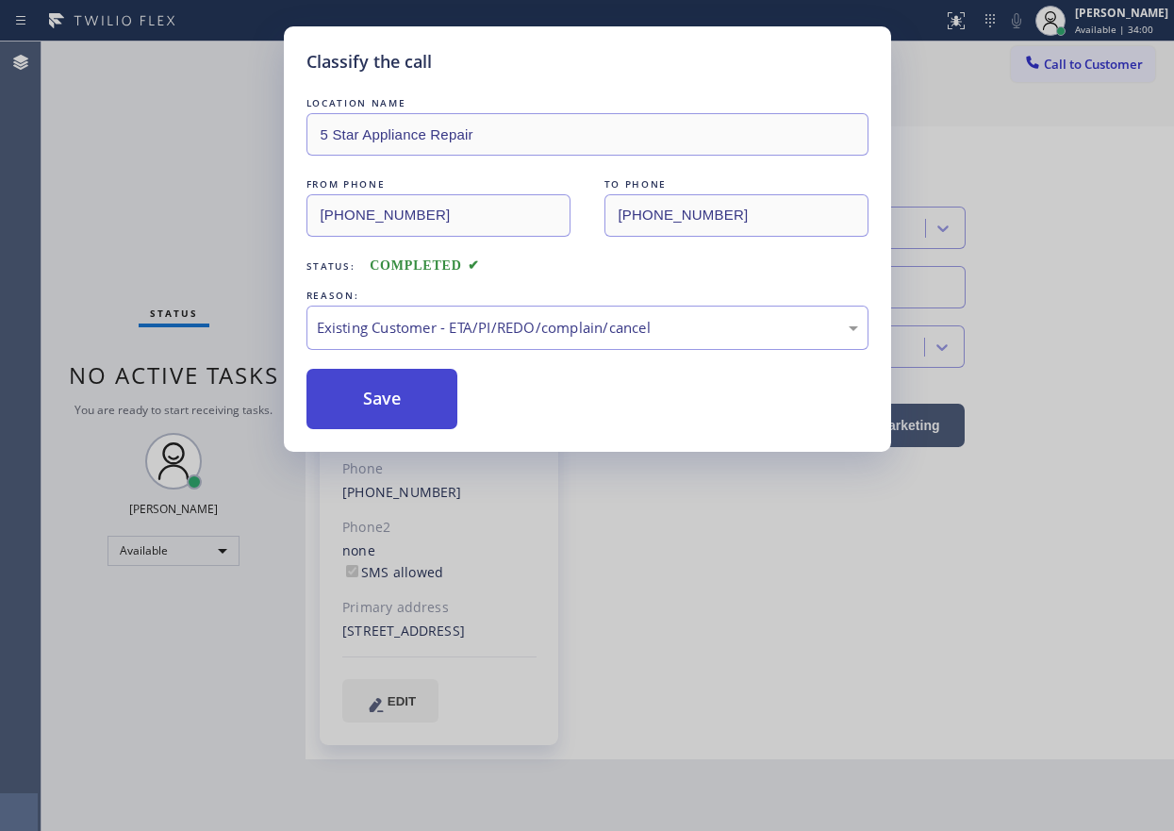
click at [416, 383] on button "Save" at bounding box center [382, 399] width 152 height 60
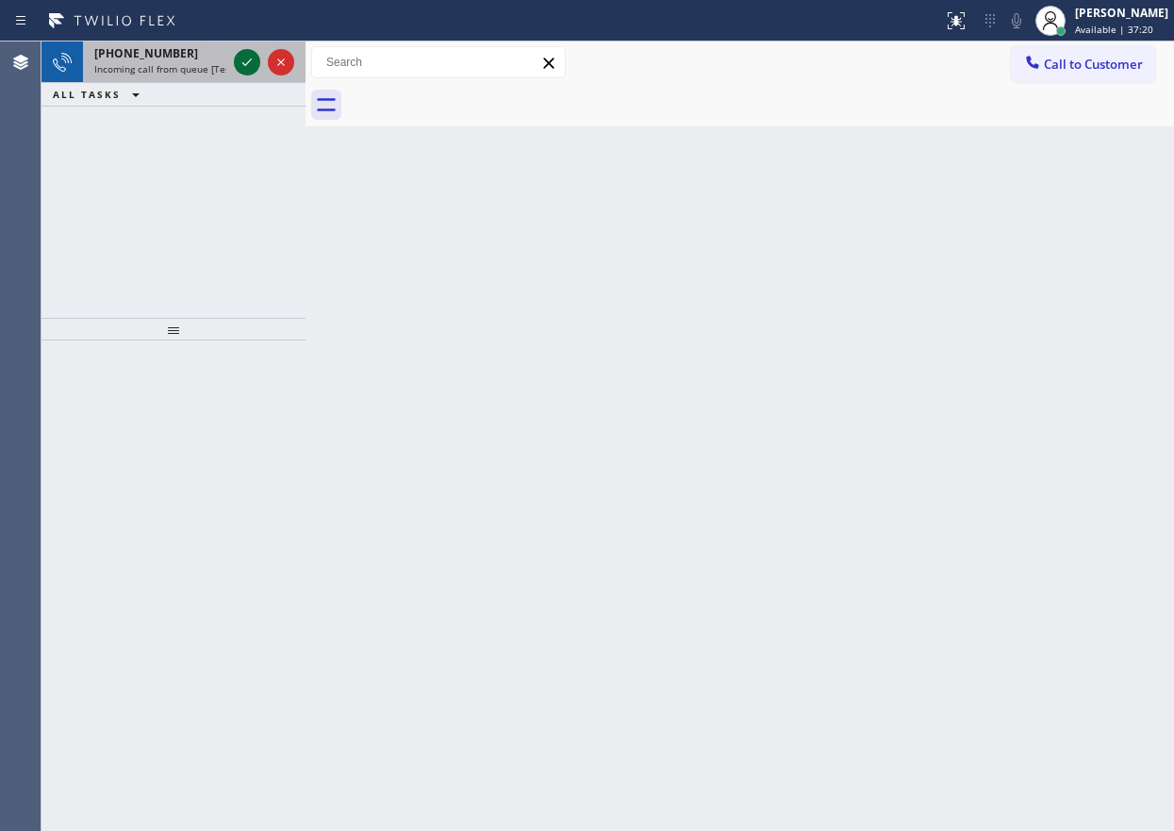
click at [242, 65] on icon at bounding box center [247, 62] width 23 height 23
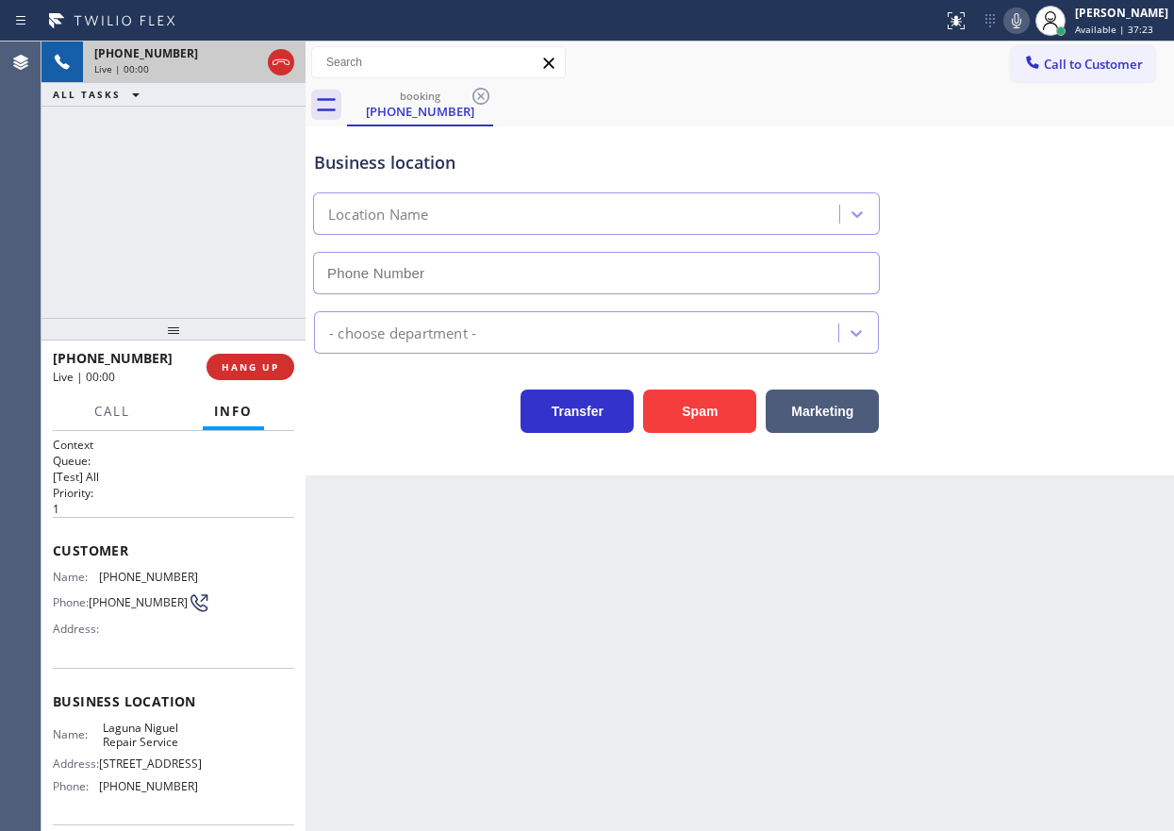
type input "(949) 202-5983"
click at [164, 737] on span "Laguna Niguel Repair Service" at bounding box center [150, 735] width 94 height 29
click at [130, 793] on span "(949) 202-5983" at bounding box center [148, 786] width 99 height 14
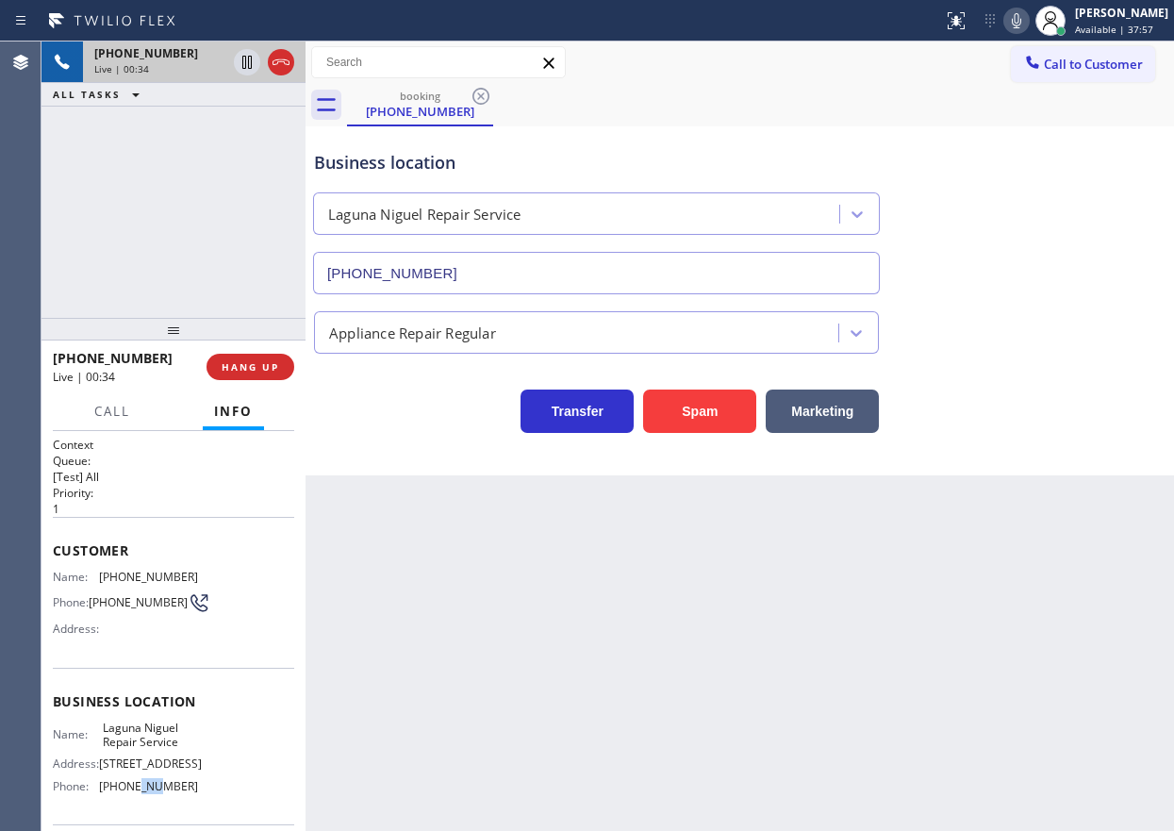
click at [130, 793] on span "(949) 202-5983" at bounding box center [148, 786] width 99 height 14
click at [108, 576] on span "(714) 383-5753" at bounding box center [148, 577] width 99 height 14
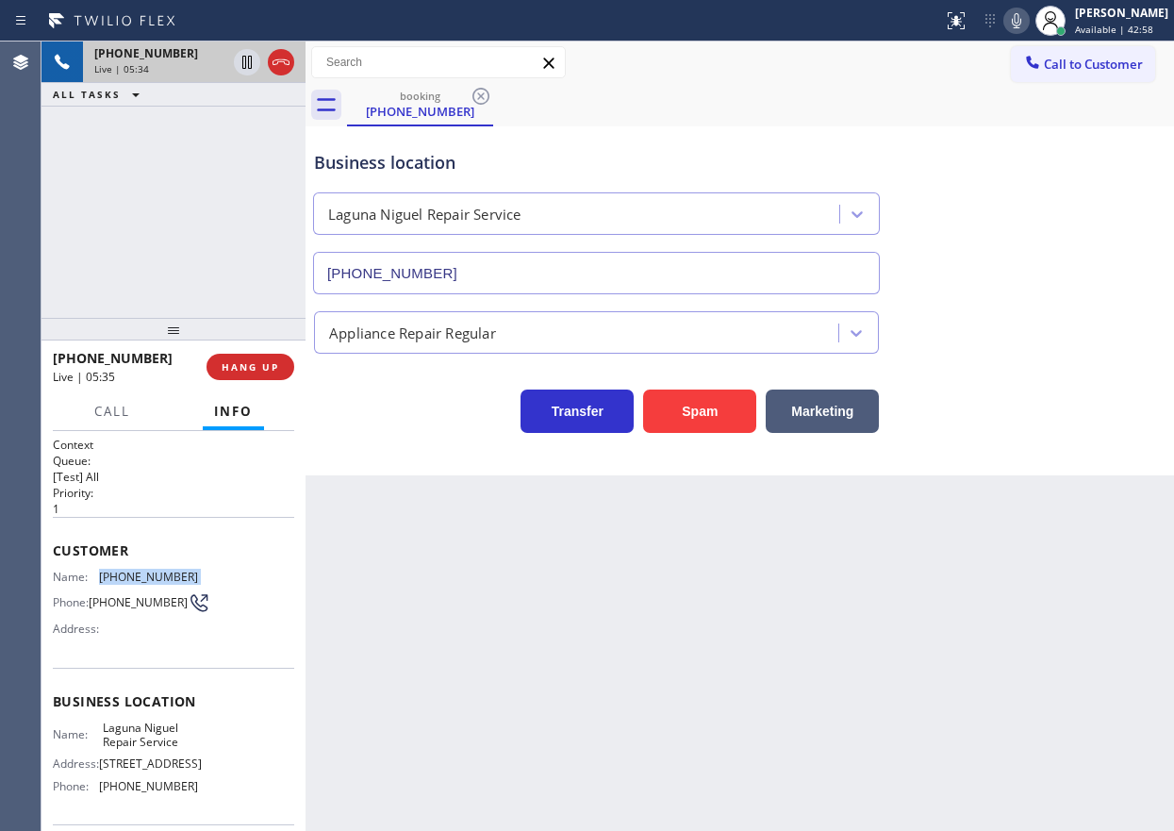
click at [1028, 15] on icon at bounding box center [1016, 20] width 23 height 23
click at [1021, 18] on icon at bounding box center [1016, 20] width 9 height 15
click at [1028, 23] on icon at bounding box center [1016, 20] width 23 height 23
click at [1030, 32] on button at bounding box center [1016, 21] width 26 height 26
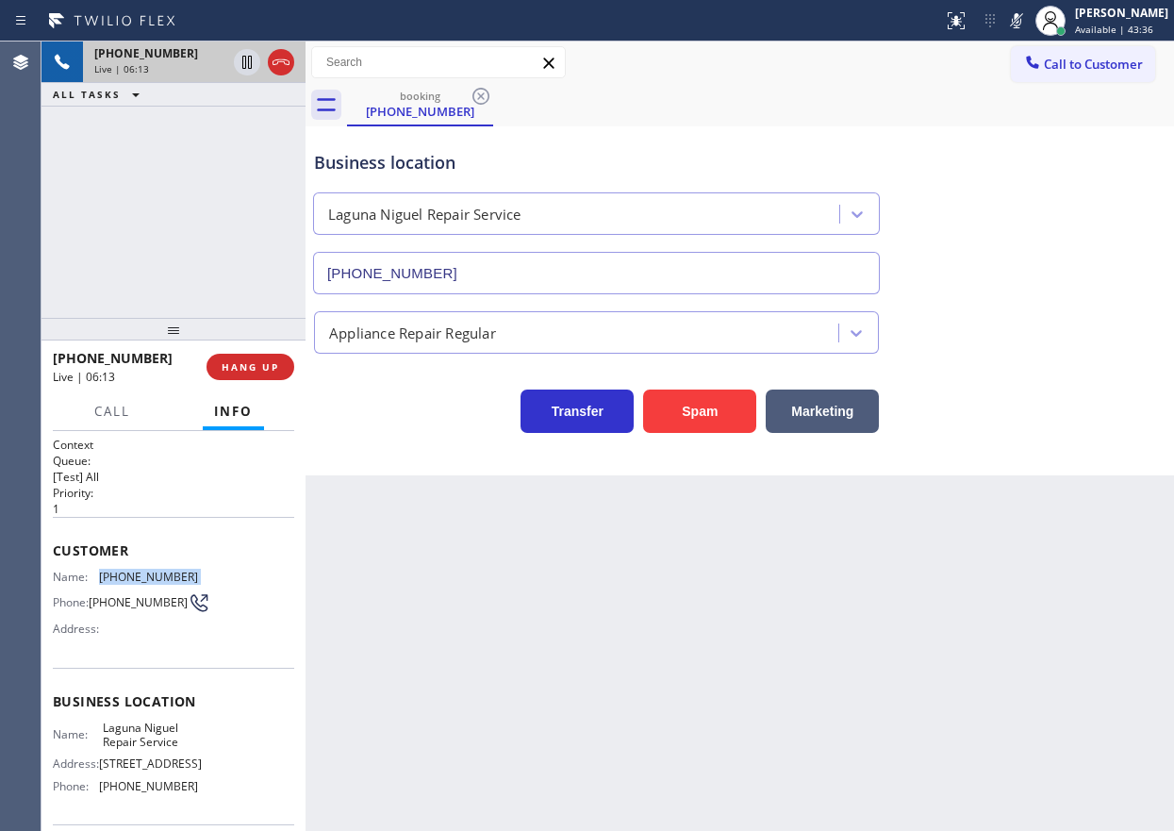
click at [1028, 23] on icon at bounding box center [1016, 20] width 23 height 23
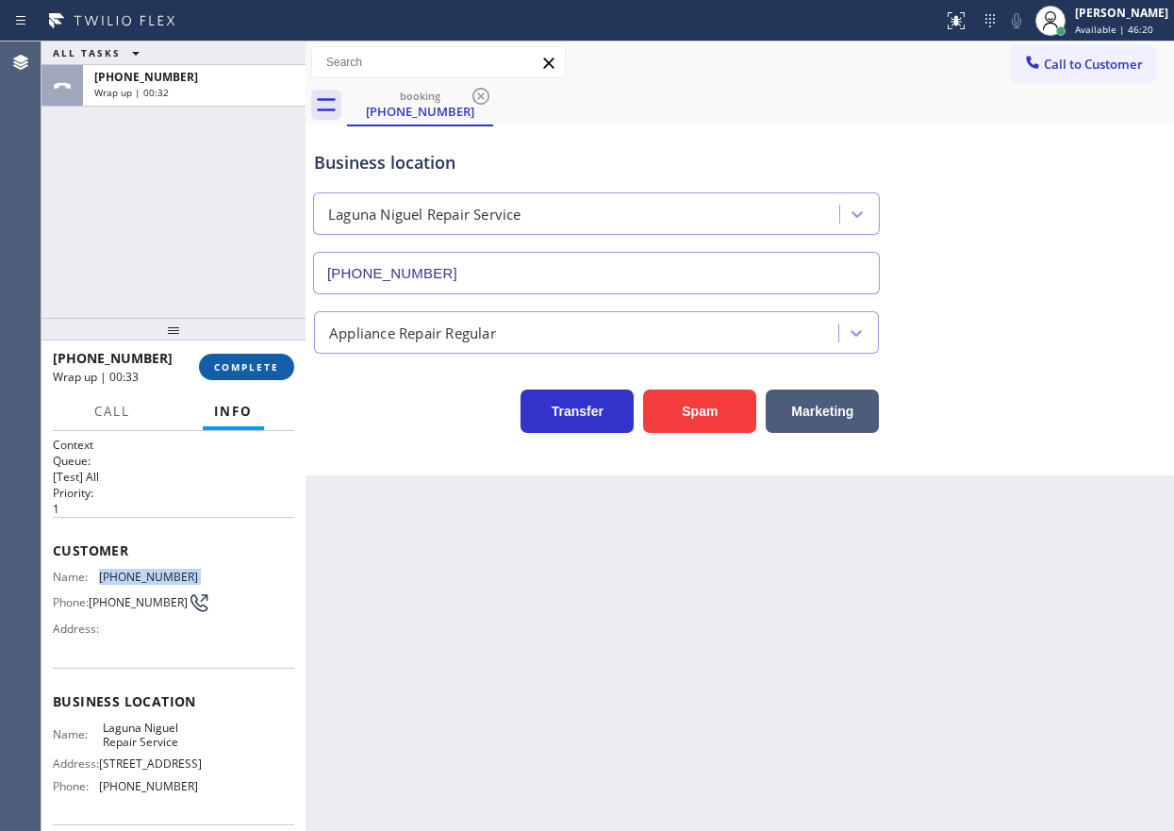
click at [247, 367] on span "COMPLETE" at bounding box center [246, 366] width 65 height 13
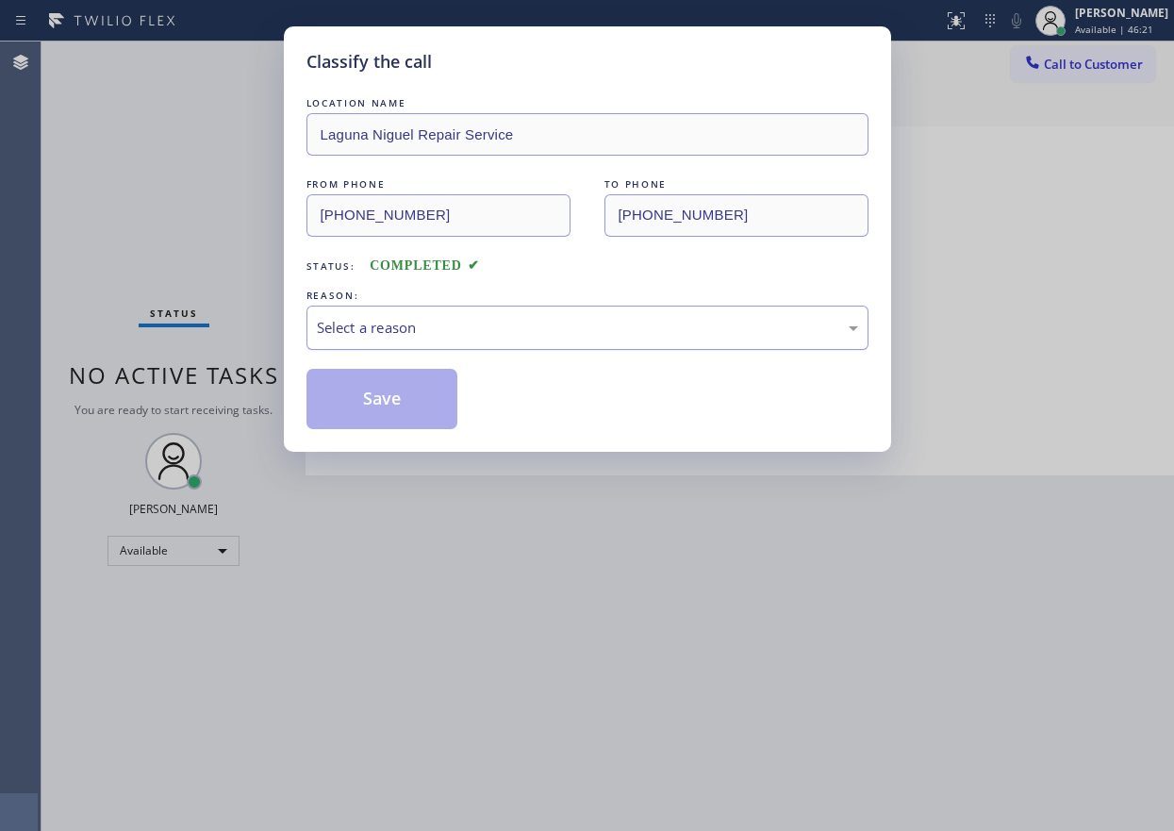
drag, startPoint x: 444, startPoint y: 320, endPoint x: 436, endPoint y: 340, distance: 22.4
click at [444, 321] on div "Select a reason" at bounding box center [587, 328] width 541 height 22
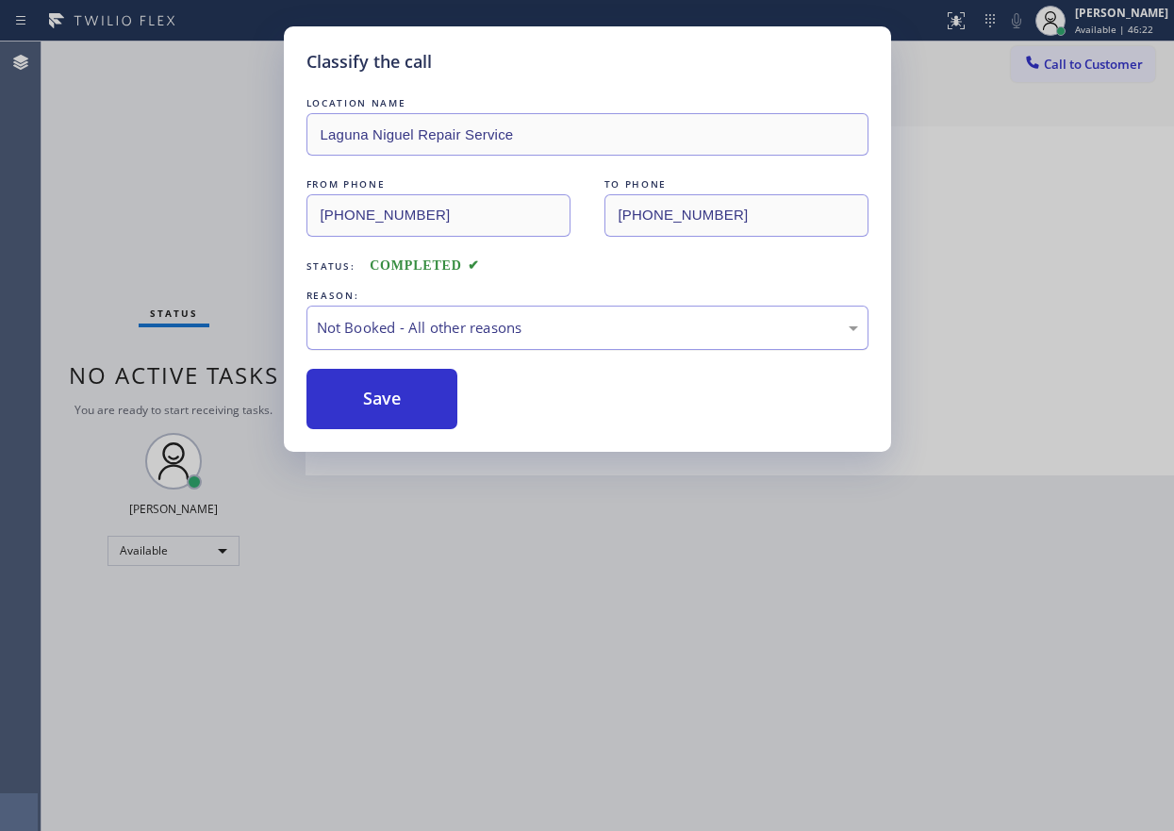
click at [413, 339] on div "Not Booked - All other reasons" at bounding box center [587, 328] width 562 height 44
click at [376, 408] on button "Save" at bounding box center [382, 399] width 152 height 60
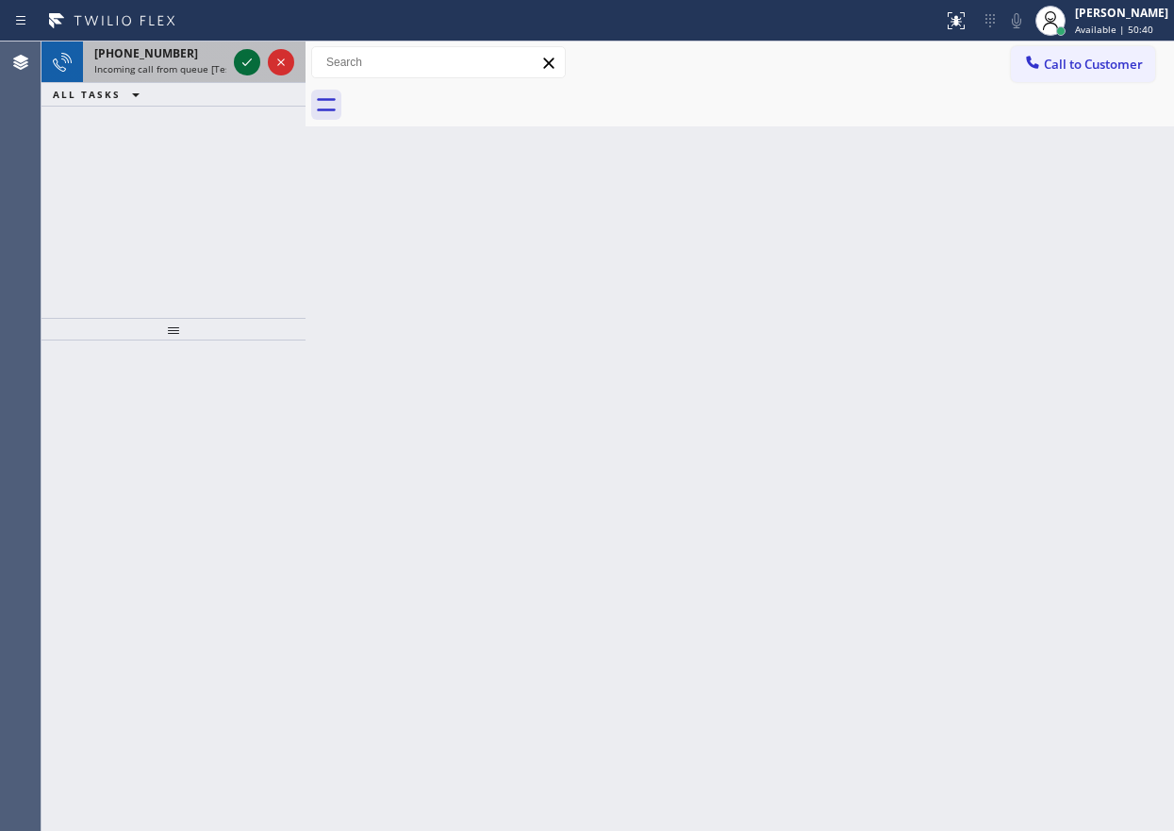
click at [244, 69] on icon at bounding box center [247, 62] width 23 height 23
click at [244, 68] on icon at bounding box center [247, 62] width 23 height 23
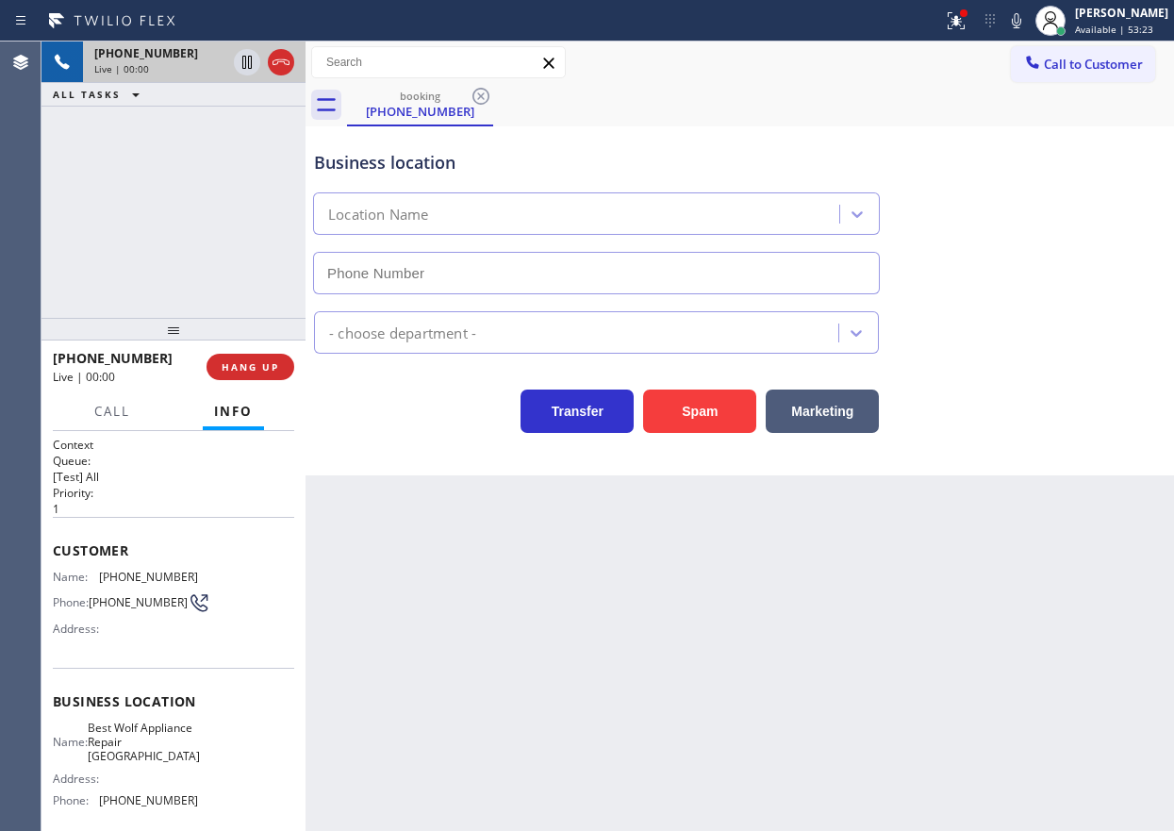
type input "(213) 460-0809"
click at [134, 736] on span "Best Wolf Appliance Repair Palm Springs" at bounding box center [144, 742] width 112 height 43
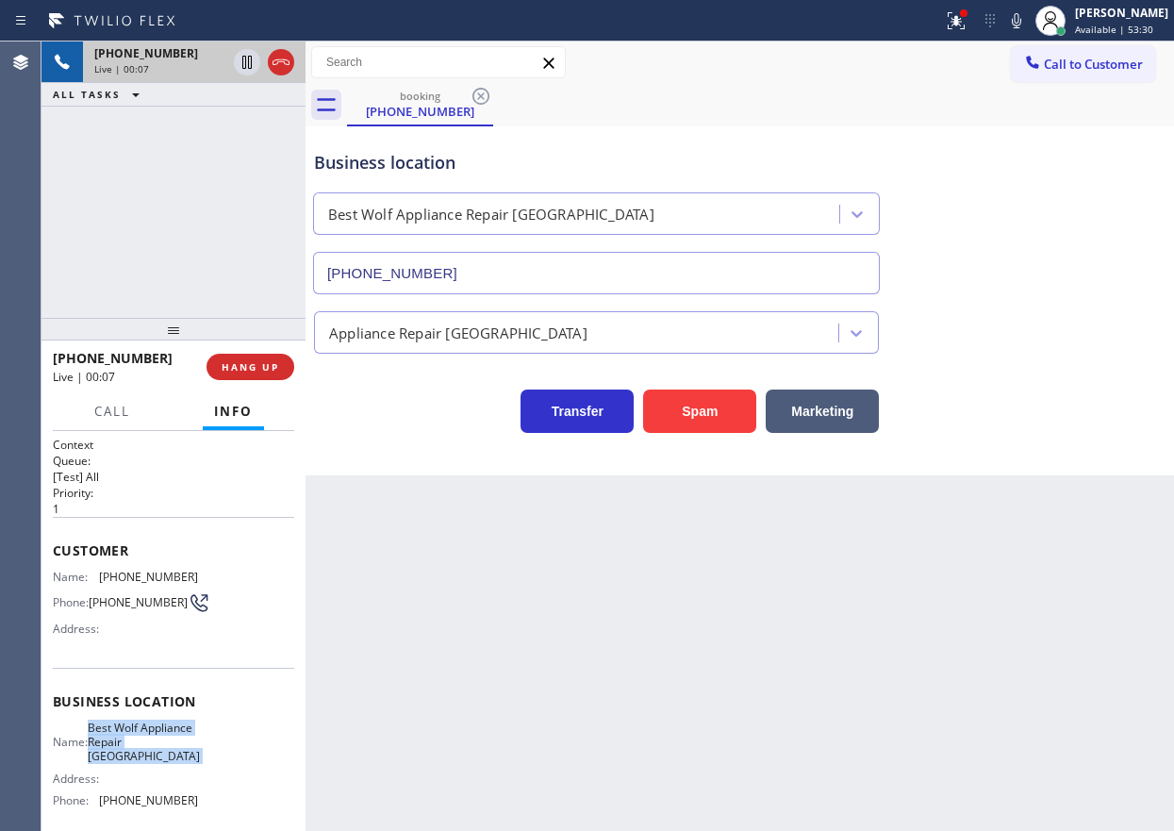
click at [134, 736] on span "Best Wolf Appliance Repair Palm Springs" at bounding box center [144, 742] width 112 height 43
click at [590, 255] on input "(213) 460-0809" at bounding box center [596, 273] width 567 height 42
click at [129, 560] on div "Customer Name: (906) 360-0864 Phone: (906) 360-0864 Address:" at bounding box center [173, 592] width 241 height 151
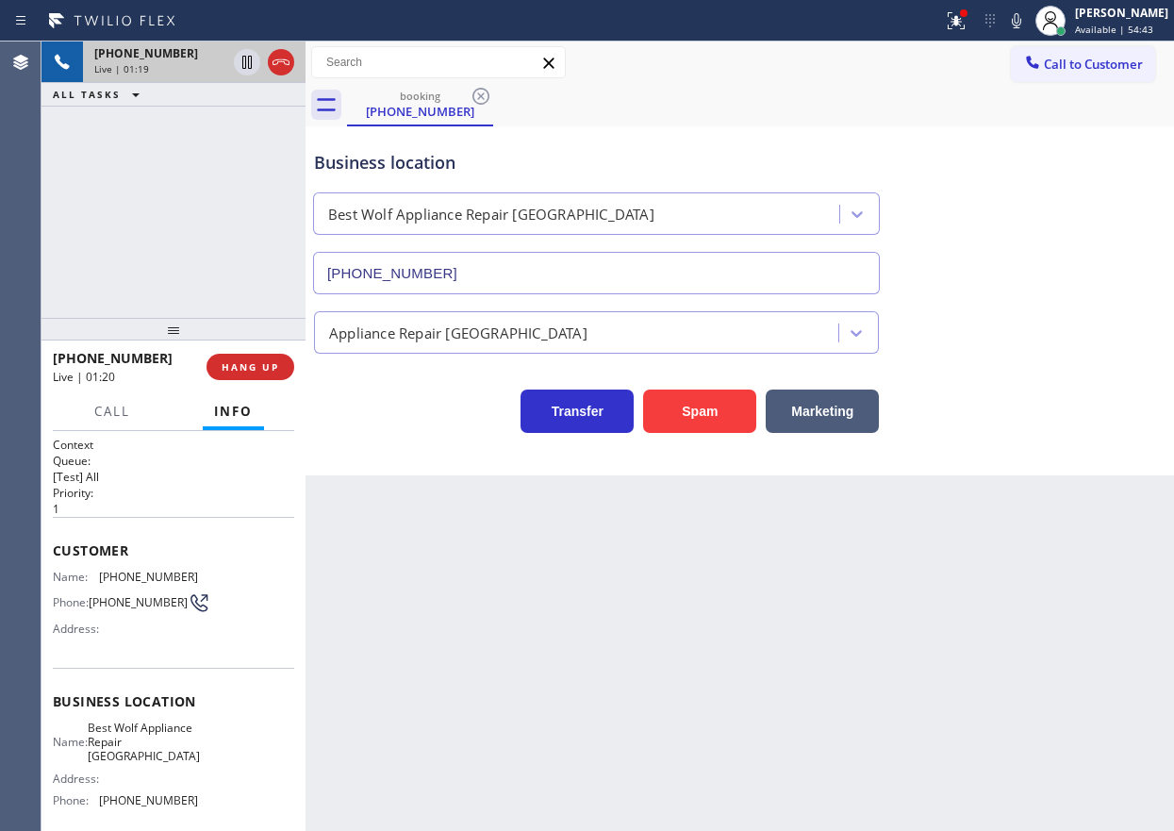
click at [128, 565] on div "Customer Name: (906) 360-0864 Phone: (906) 360-0864 Address:" at bounding box center [173, 592] width 241 height 151
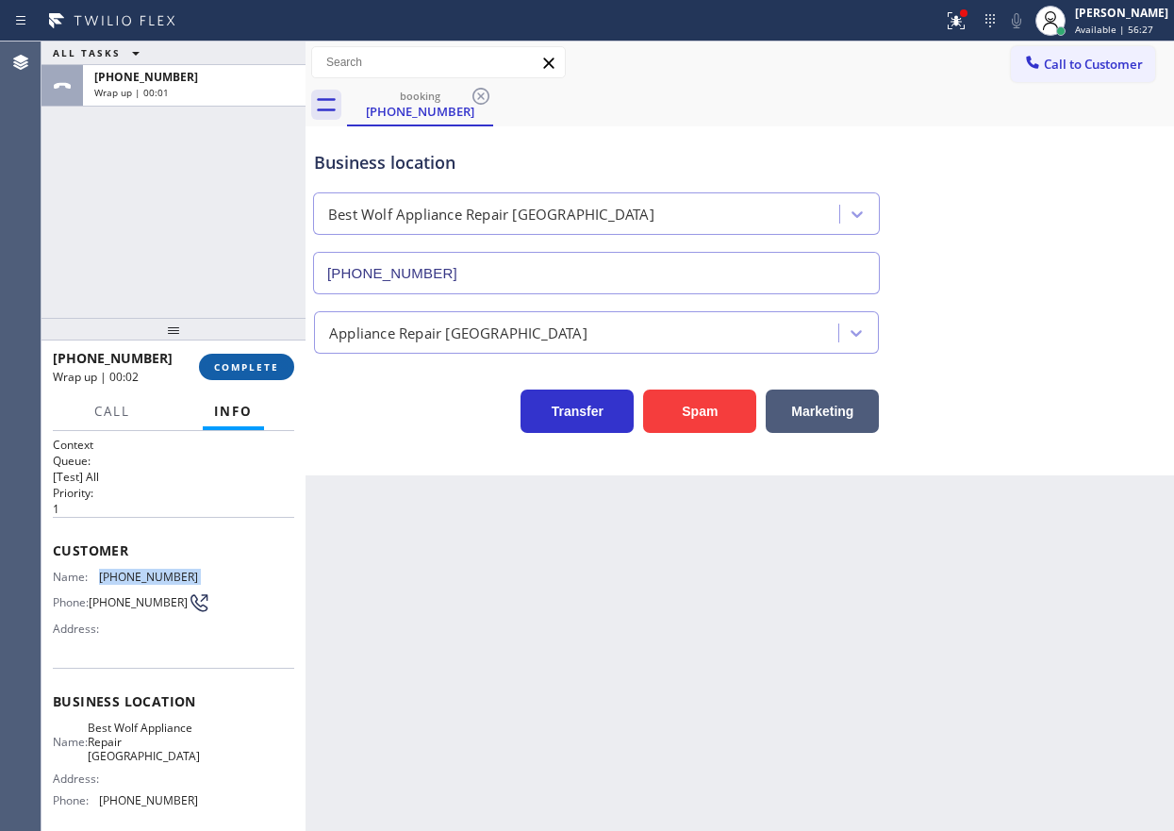
click at [248, 365] on span "COMPLETE" at bounding box center [246, 366] width 65 height 13
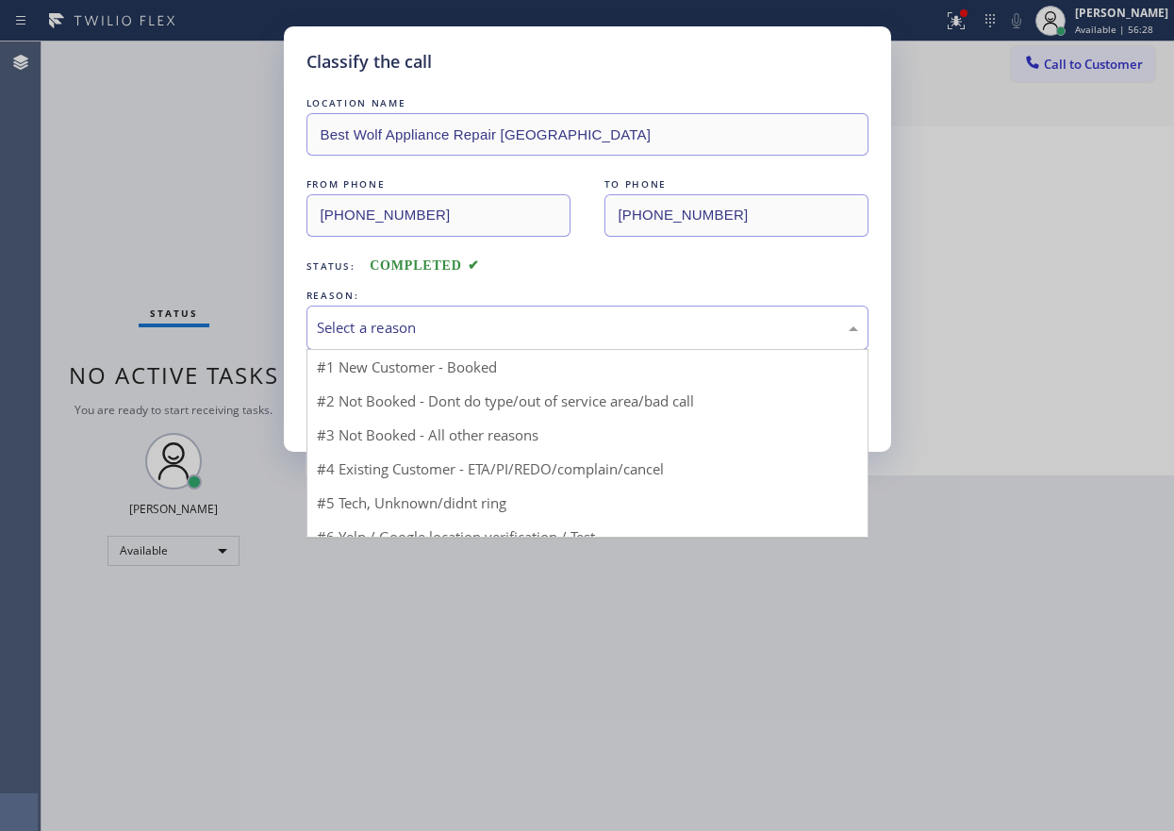
click at [405, 313] on div "Select a reason" at bounding box center [587, 328] width 562 height 44
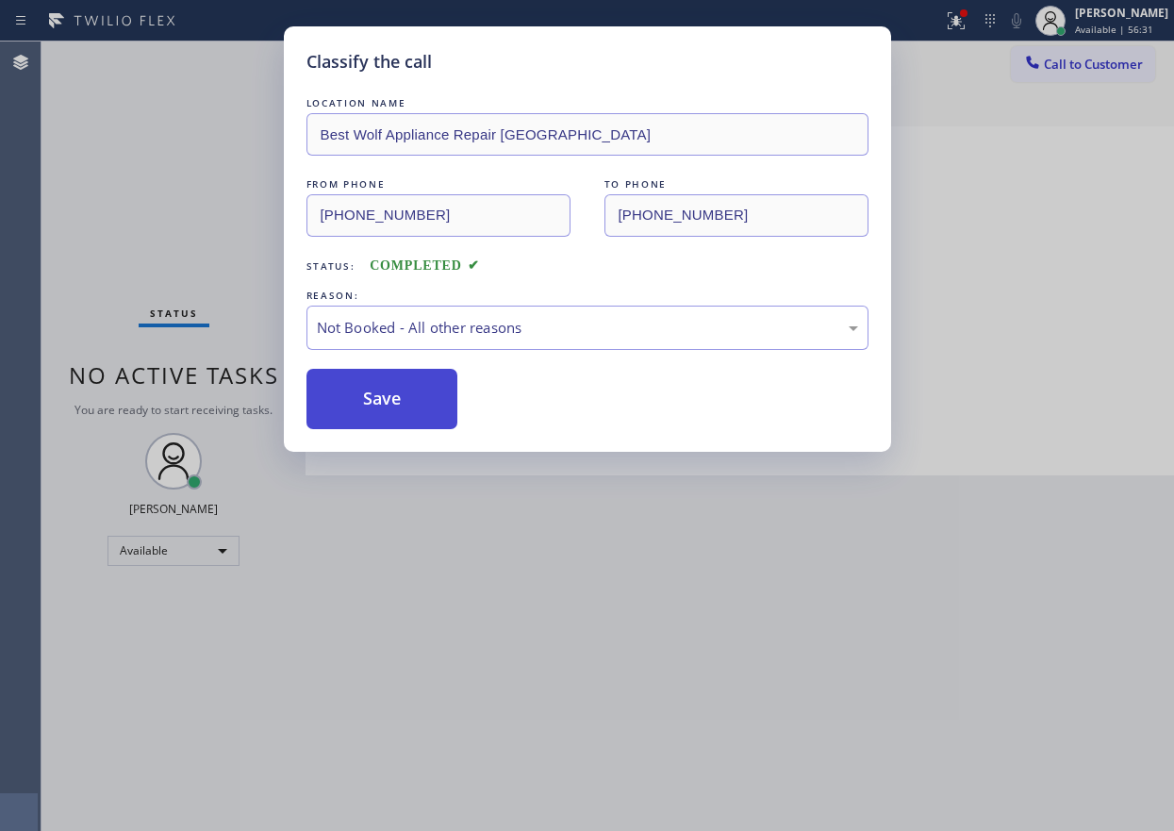
click at [407, 407] on button "Save" at bounding box center [382, 399] width 152 height 60
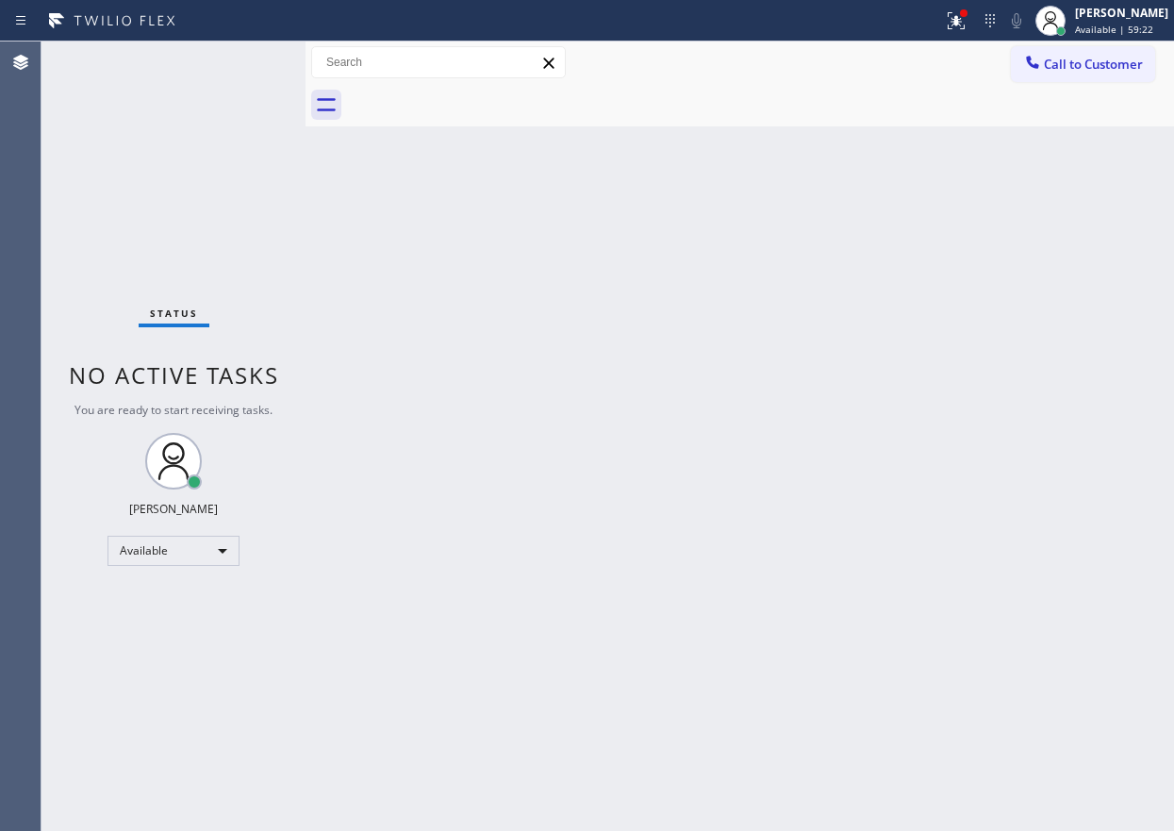
click at [1032, 408] on div "Back to Dashboard Change Sender ID Customers Technicians Select a contact Outbo…" at bounding box center [740, 435] width 869 height 789
click at [983, 399] on div "Back to Dashboard Change Sender ID Customers Technicians Select a contact Outbo…" at bounding box center [740, 435] width 869 height 789
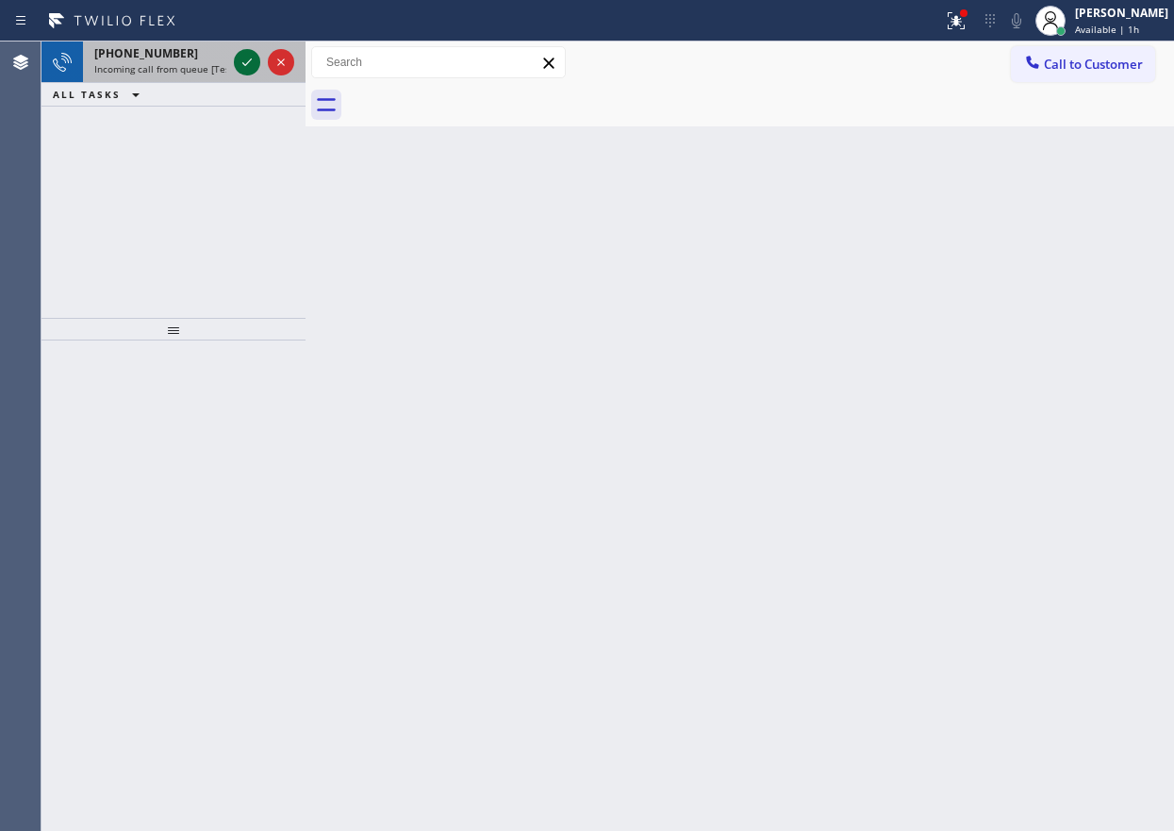
click at [253, 67] on icon at bounding box center [247, 62] width 23 height 23
click at [244, 66] on icon at bounding box center [247, 62] width 23 height 23
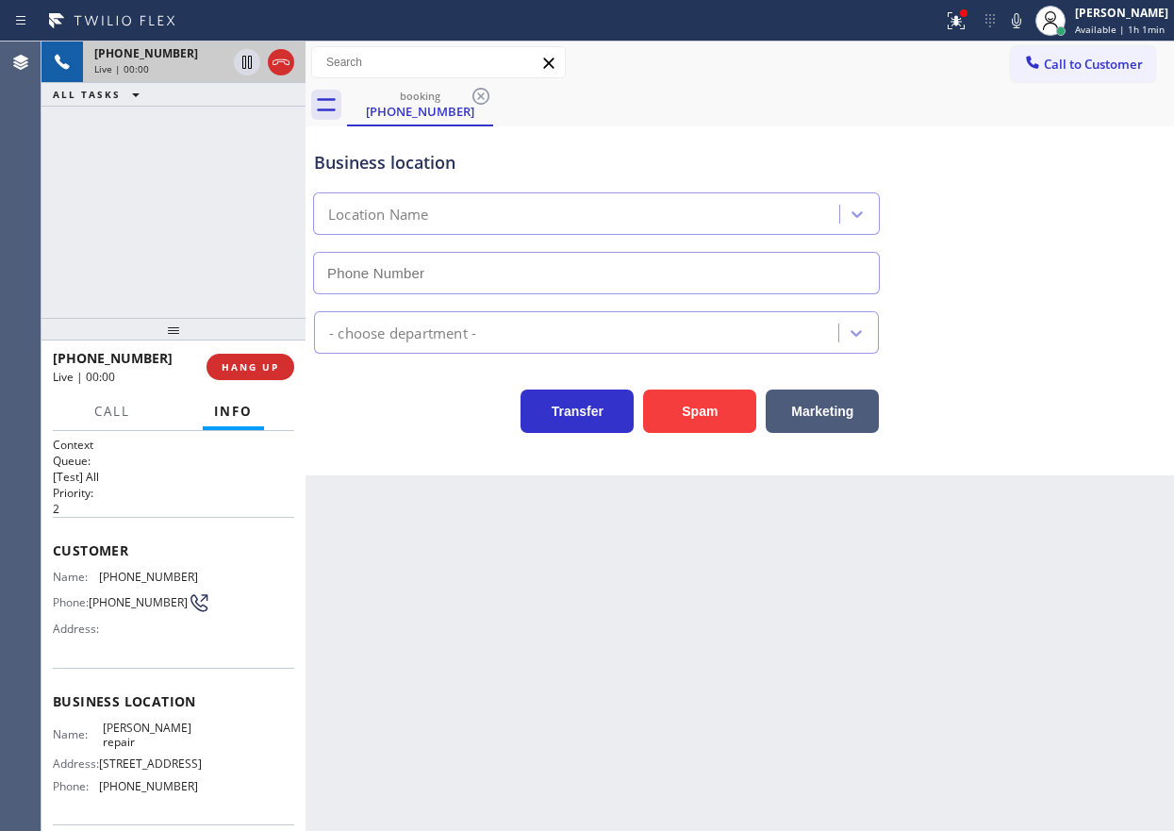
type input "(626) 470-6107"
click at [260, 362] on span "HANG UP" at bounding box center [251, 366] width 58 height 13
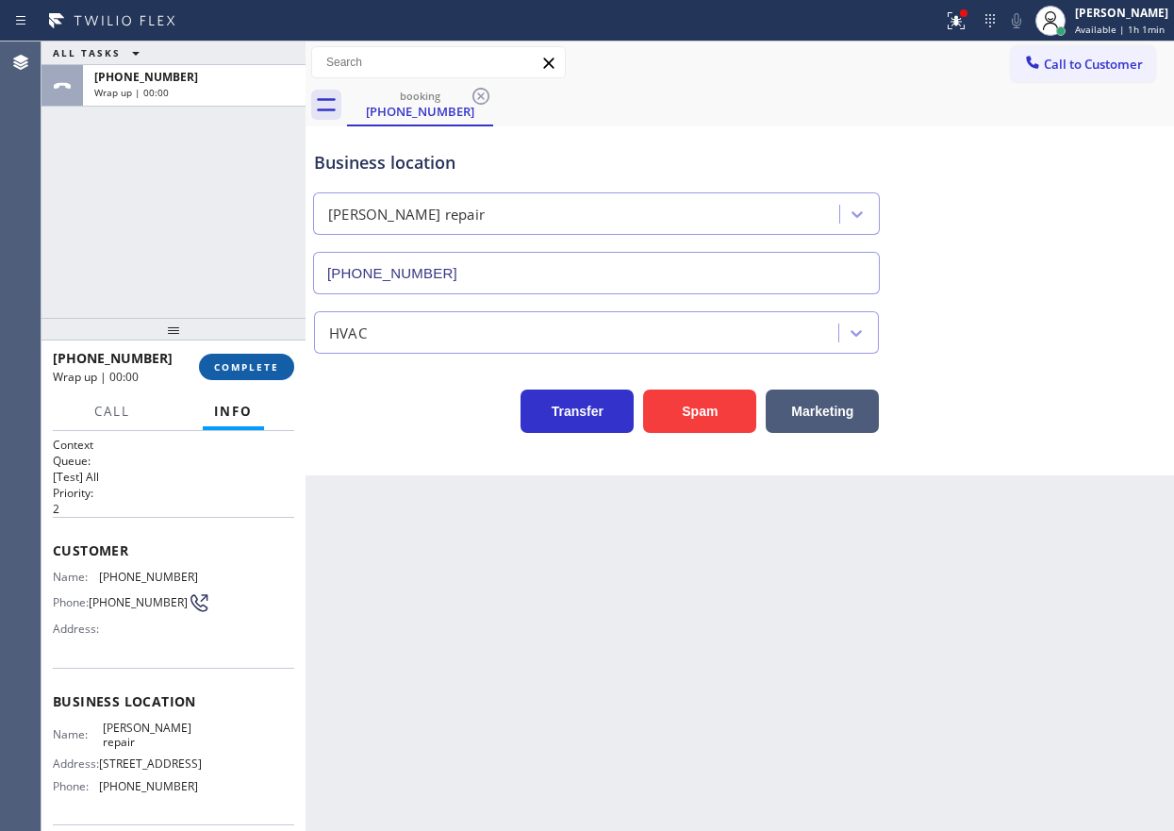
click at [260, 364] on span "COMPLETE" at bounding box center [246, 366] width 65 height 13
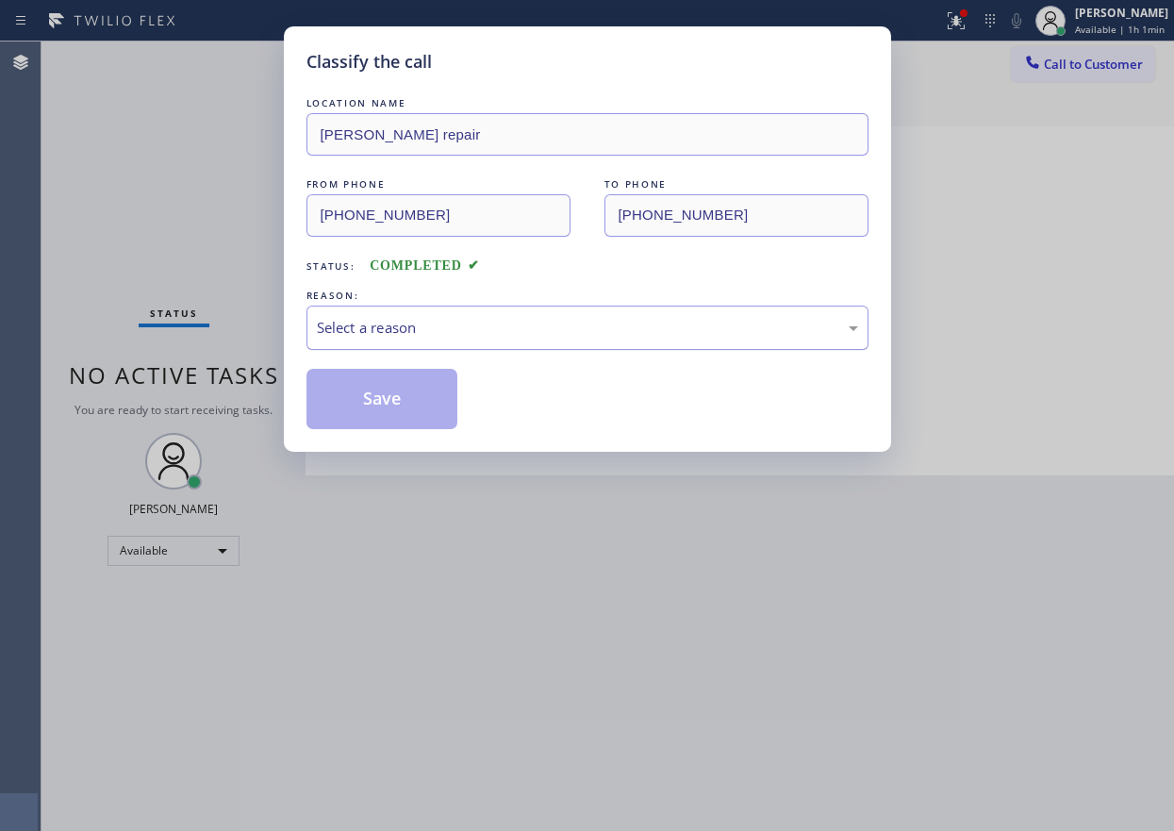
click at [433, 333] on div "Select a reason" at bounding box center [587, 328] width 541 height 22
click at [408, 418] on button "Save" at bounding box center [382, 399] width 152 height 60
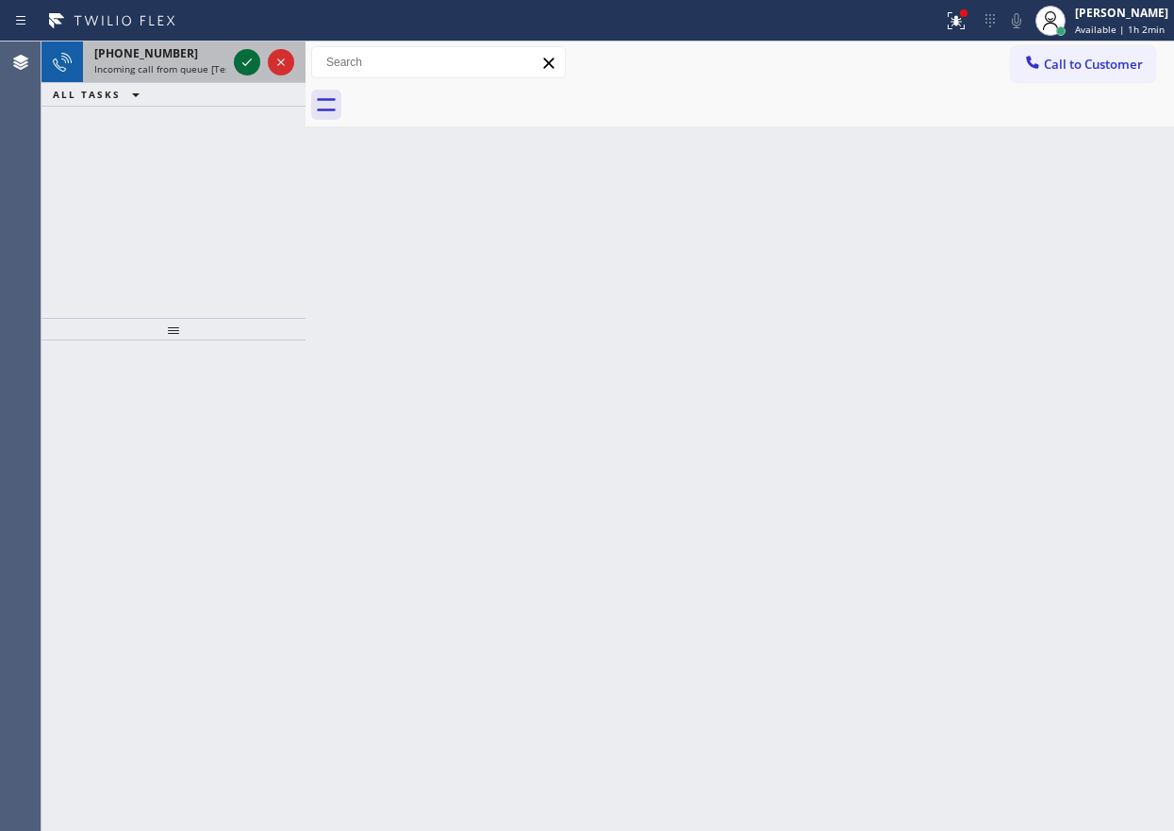
click at [244, 70] on icon at bounding box center [247, 62] width 23 height 23
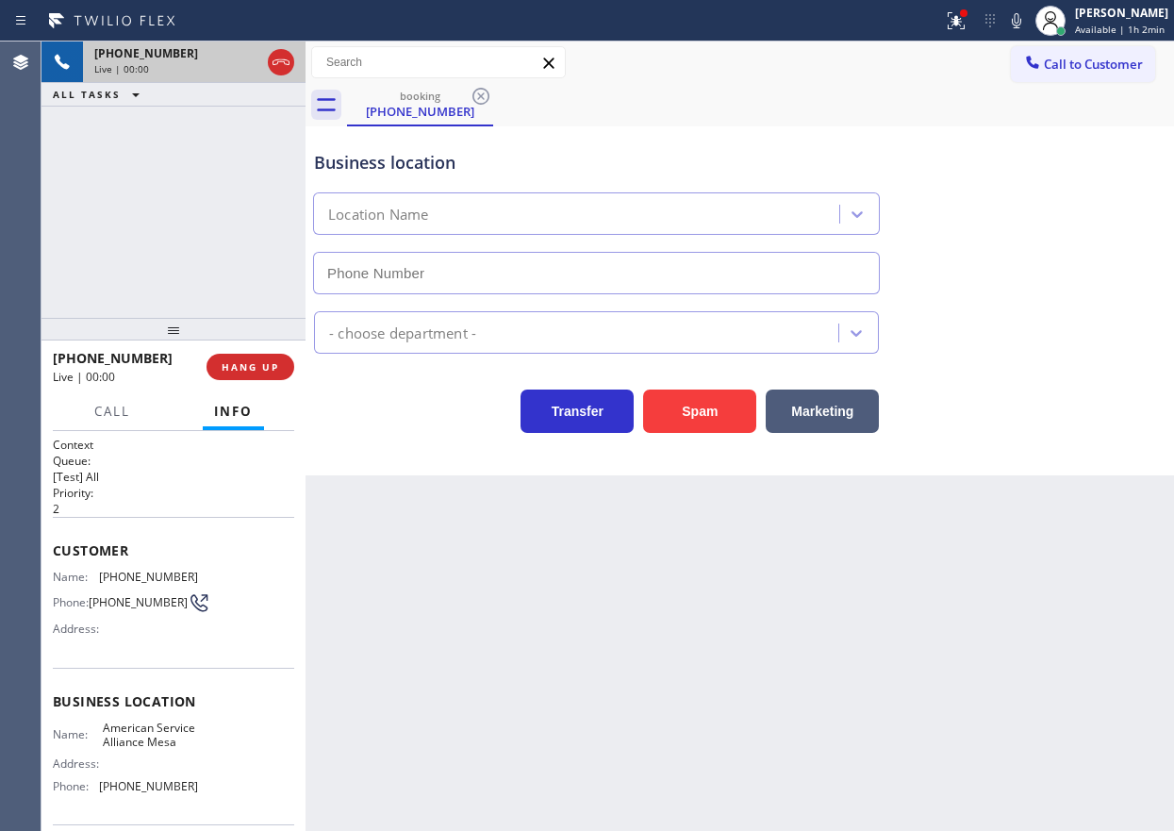
type input "(480) 257-7701"
click at [132, 749] on span "American Service Alliance Mesa" at bounding box center [150, 735] width 94 height 29
click at [563, 283] on input "(480) 257-7701" at bounding box center [596, 273] width 567 height 42
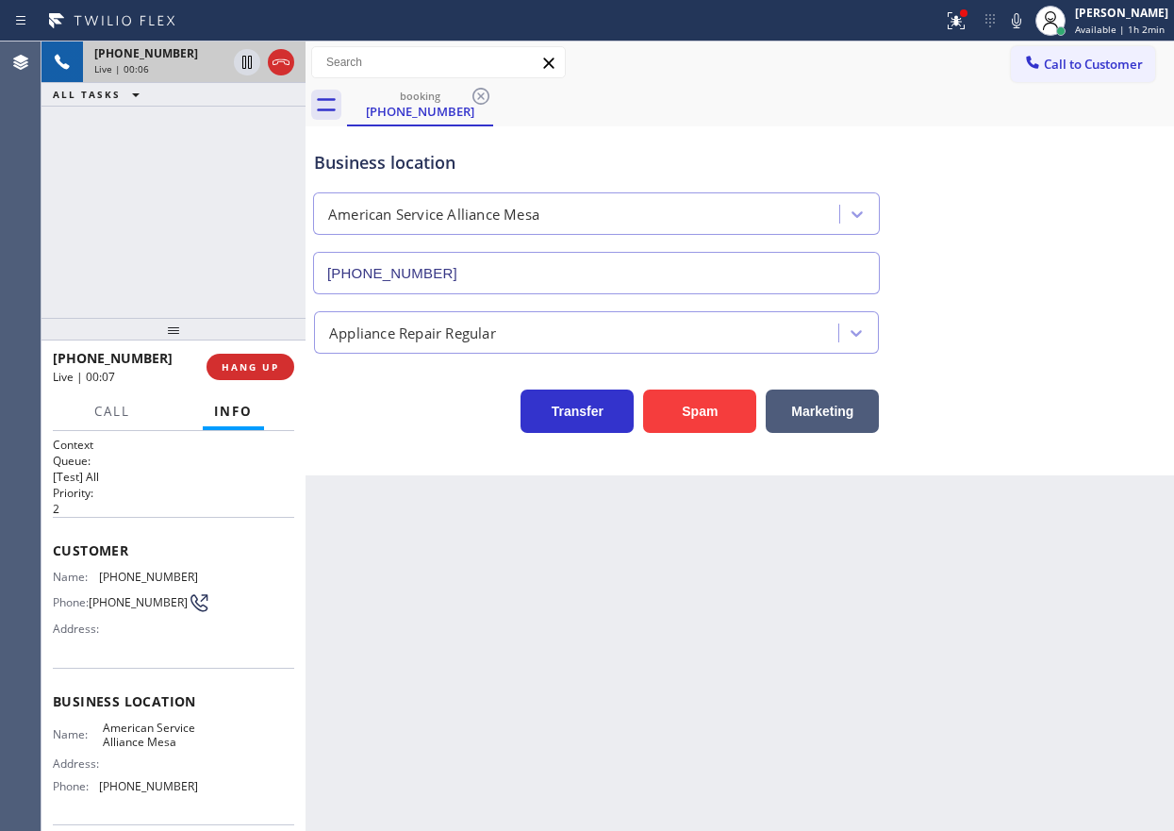
click at [563, 283] on input "(480) 257-7701" at bounding box center [596, 273] width 567 height 42
click at [147, 574] on span "(480) 286-9977" at bounding box center [148, 577] width 99 height 14
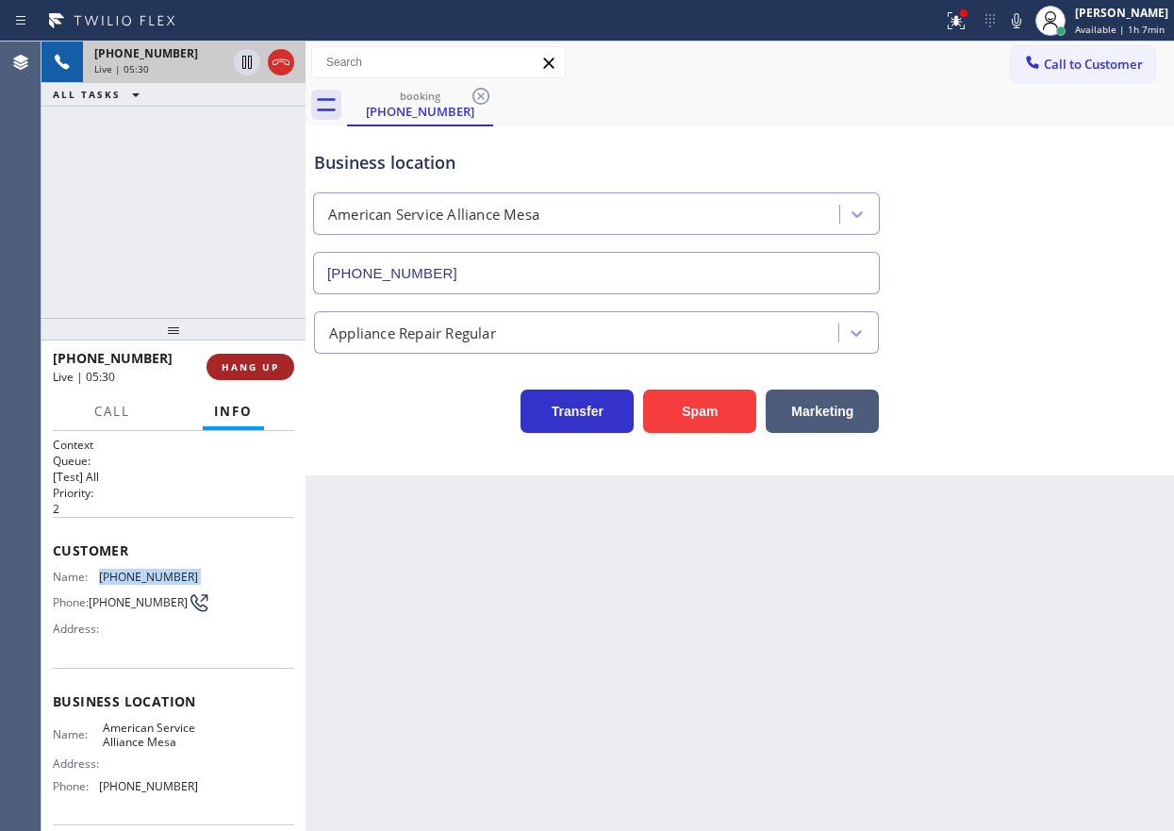
click at [277, 362] on span "HANG UP" at bounding box center [251, 366] width 58 height 13
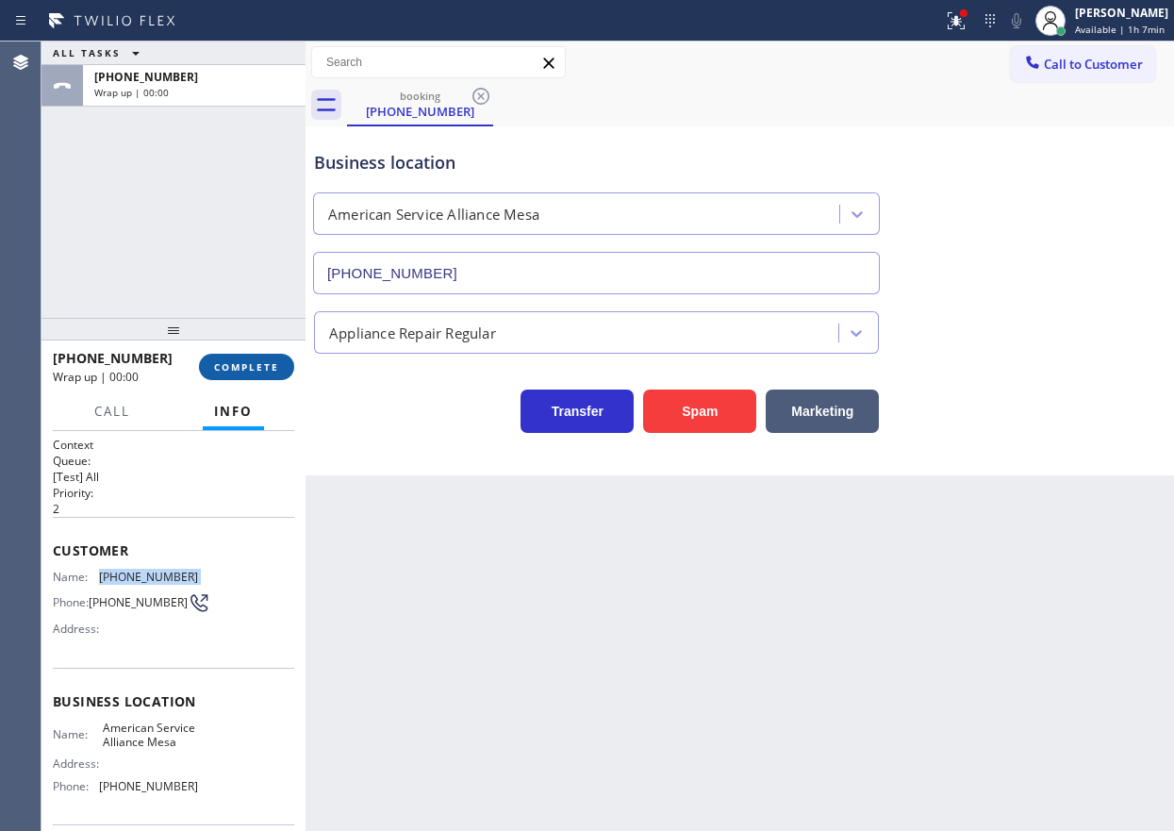
click at [273, 366] on span "COMPLETE" at bounding box center [246, 366] width 65 height 13
drag, startPoint x: 640, startPoint y: 635, endPoint x: 317, endPoint y: 482, distance: 357.7
click at [639, 635] on div "Back to Dashboard Change Sender ID Customers Technicians Select a contact Outbo…" at bounding box center [740, 435] width 869 height 789
click at [262, 364] on span "COMPLETE" at bounding box center [246, 366] width 65 height 13
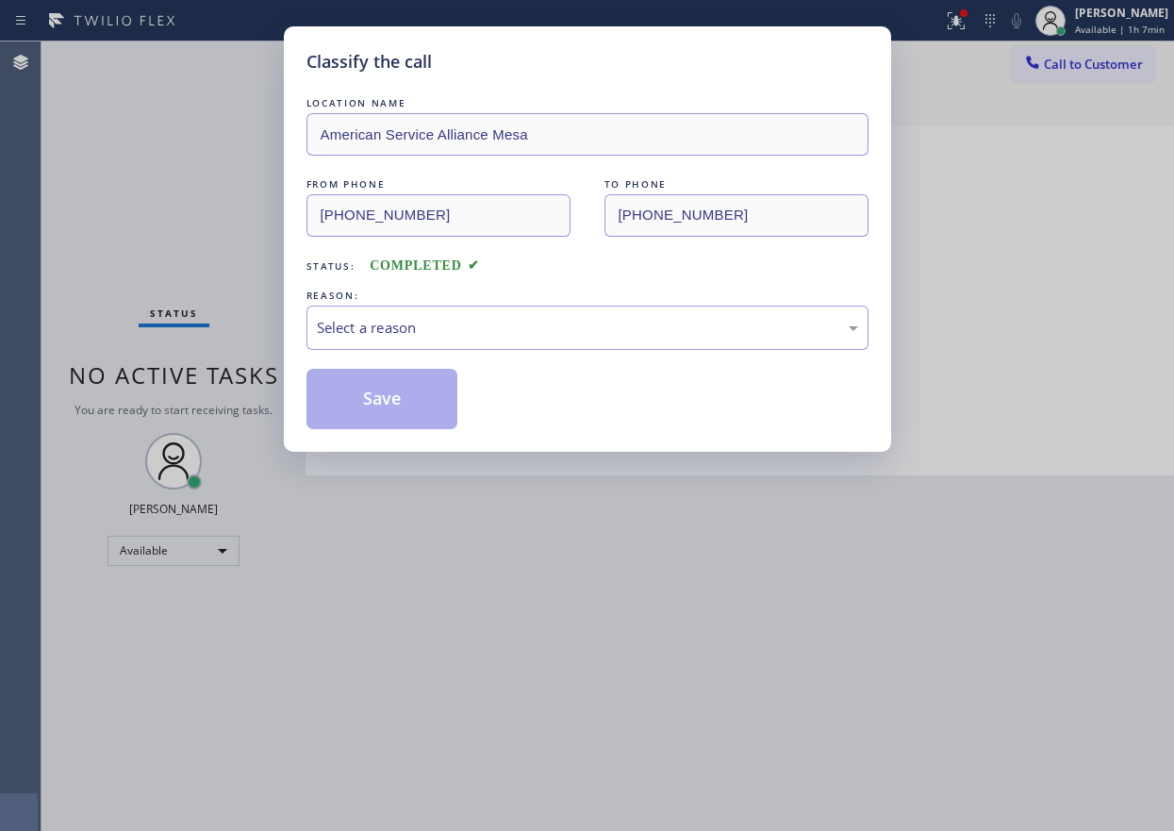
click at [565, 359] on div "LOCATION NAME American Service Alliance Mesa FROM PHONE (480) 286-9977 TO PHONE…" at bounding box center [587, 261] width 562 height 336
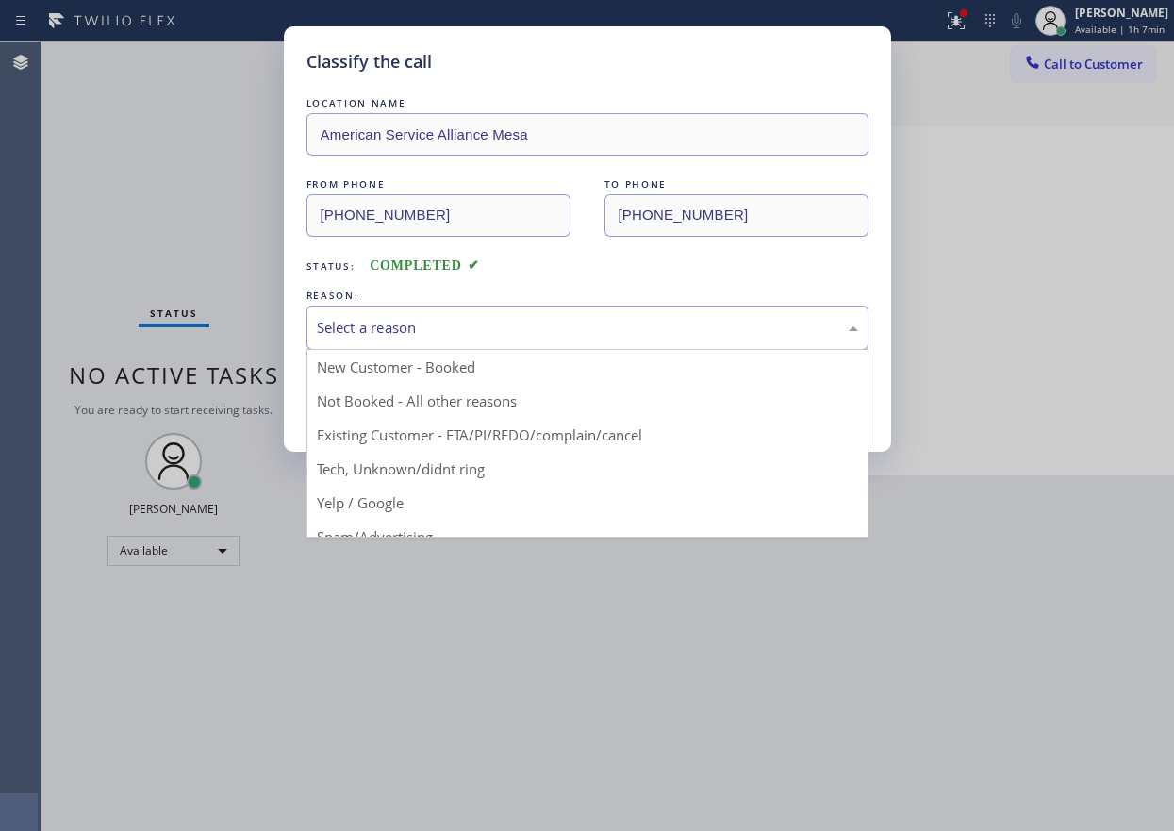
click at [560, 343] on div "Select a reason" at bounding box center [587, 328] width 562 height 44
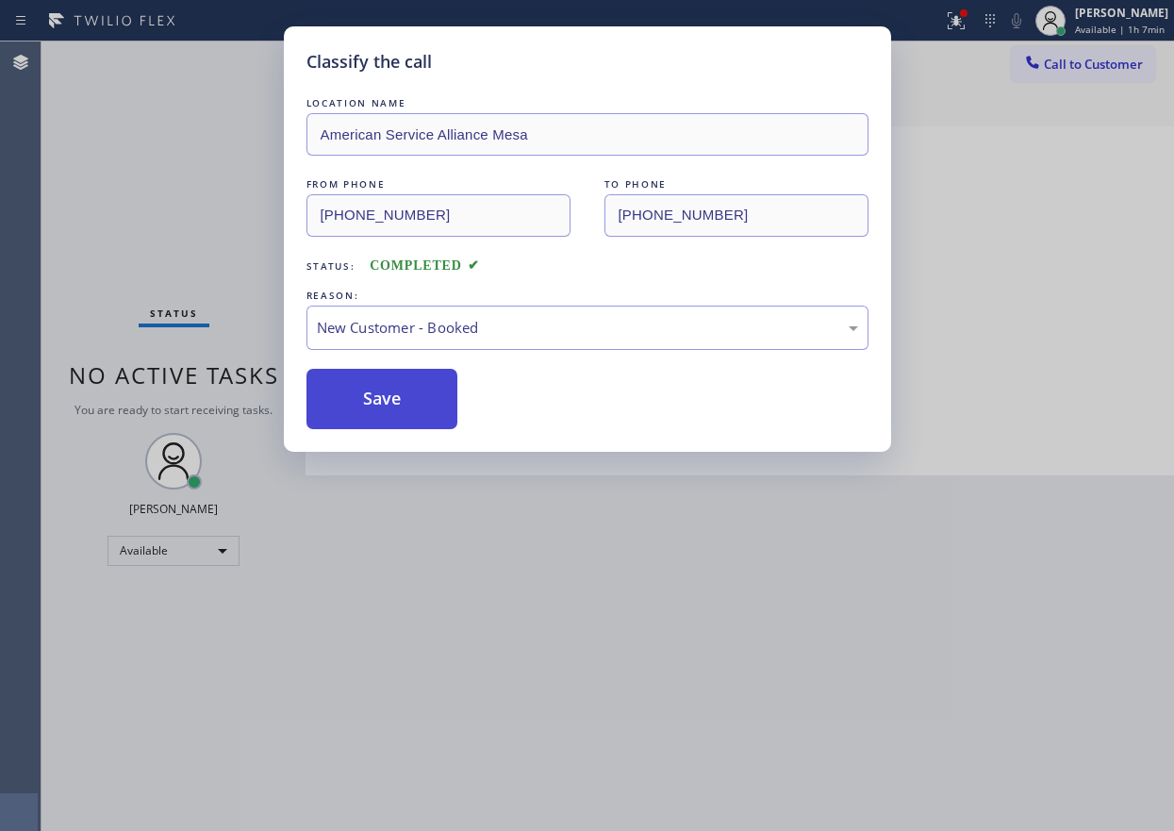
click at [422, 414] on button "Save" at bounding box center [382, 399] width 152 height 60
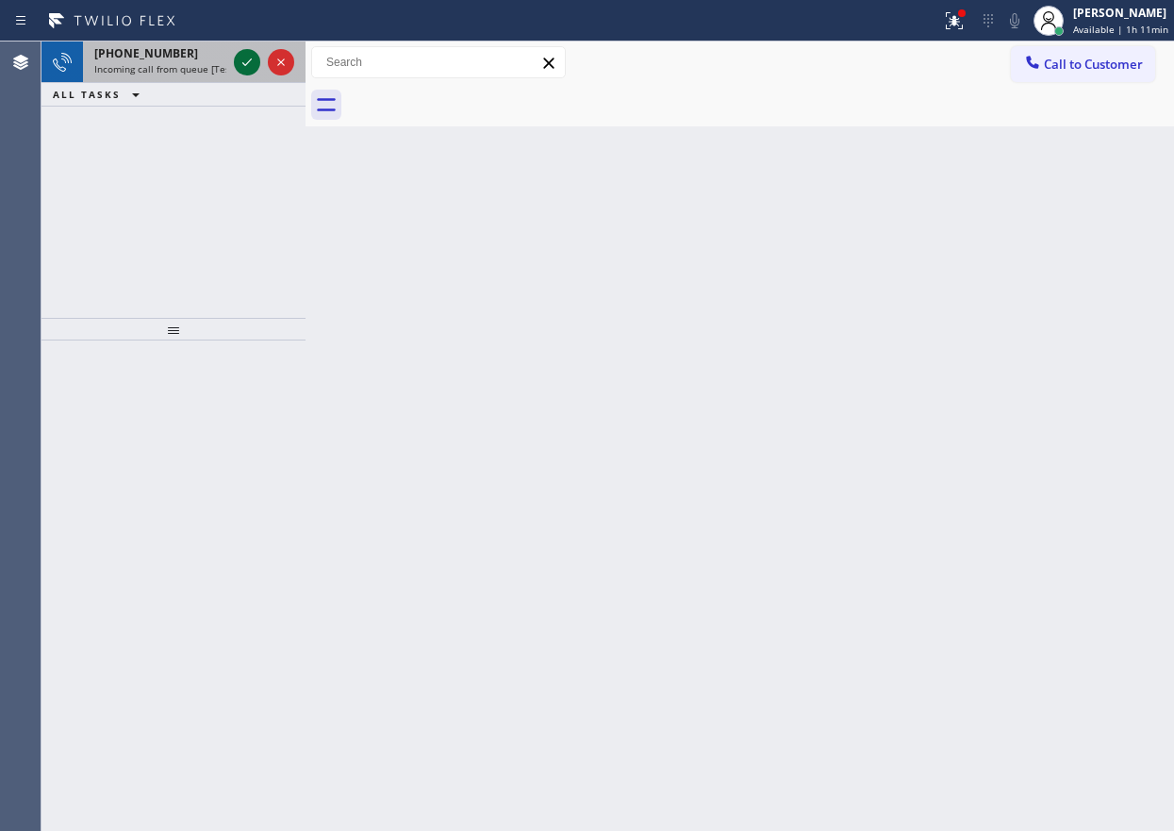
click at [241, 74] on button at bounding box center [247, 62] width 26 height 26
click at [246, 63] on icon at bounding box center [247, 62] width 23 height 23
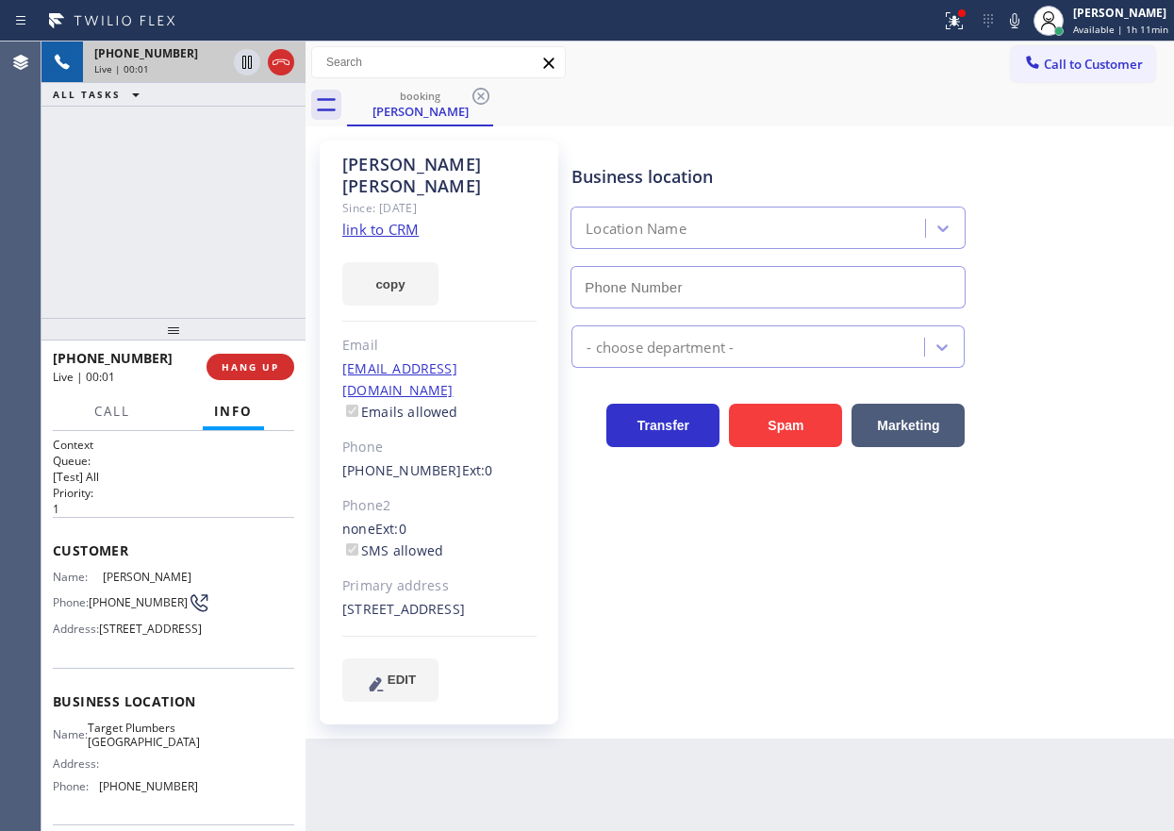
type input "(562) 242-3929"
click at [392, 220] on link "link to CRM" at bounding box center [380, 229] width 76 height 19
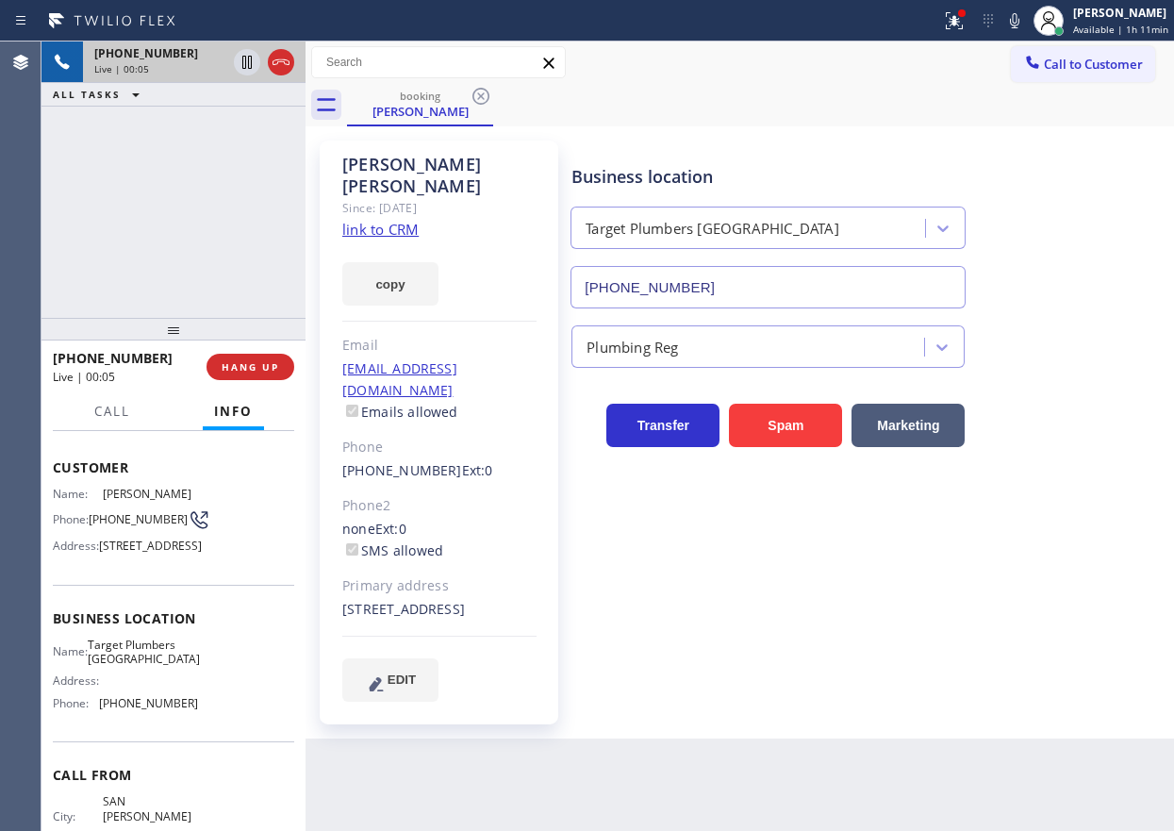
scroll to position [189, 0]
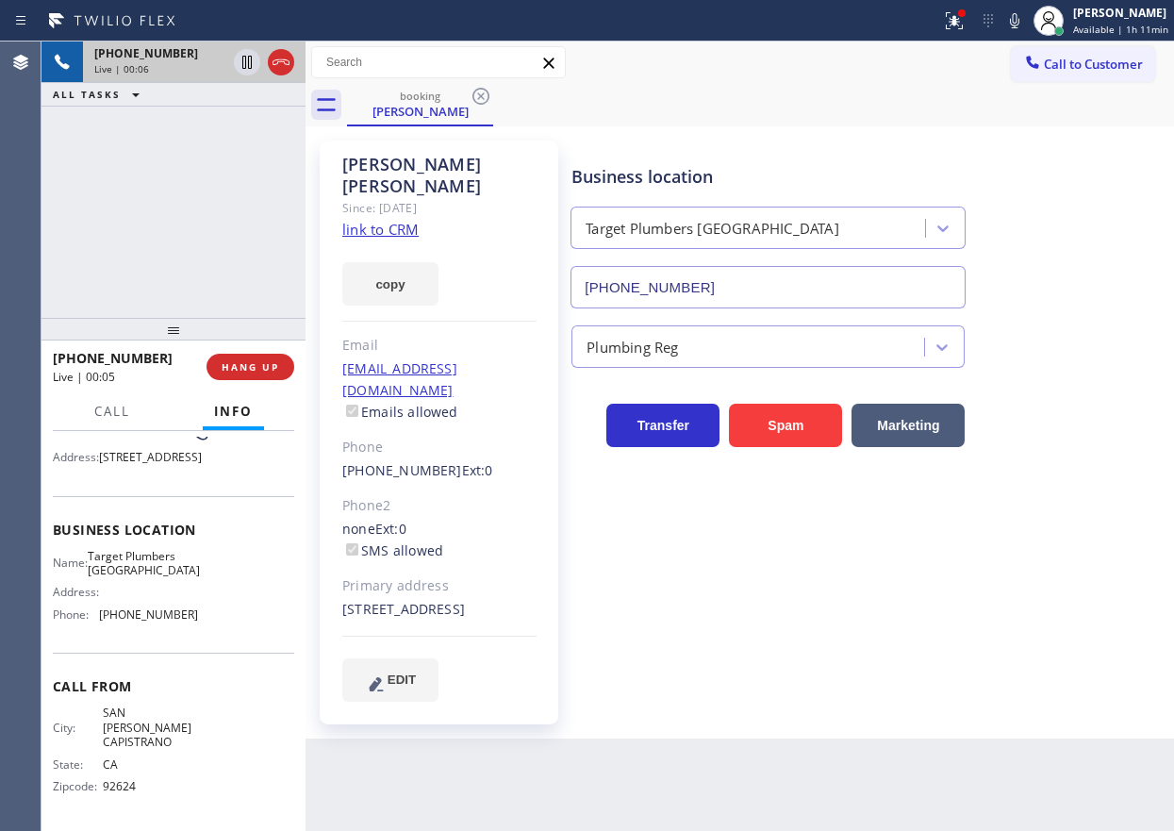
click at [152, 578] on span "Target Plumbers Long Beach" at bounding box center [144, 563] width 112 height 29
click at [751, 265] on div "(562) 242-3929" at bounding box center [768, 283] width 403 height 50
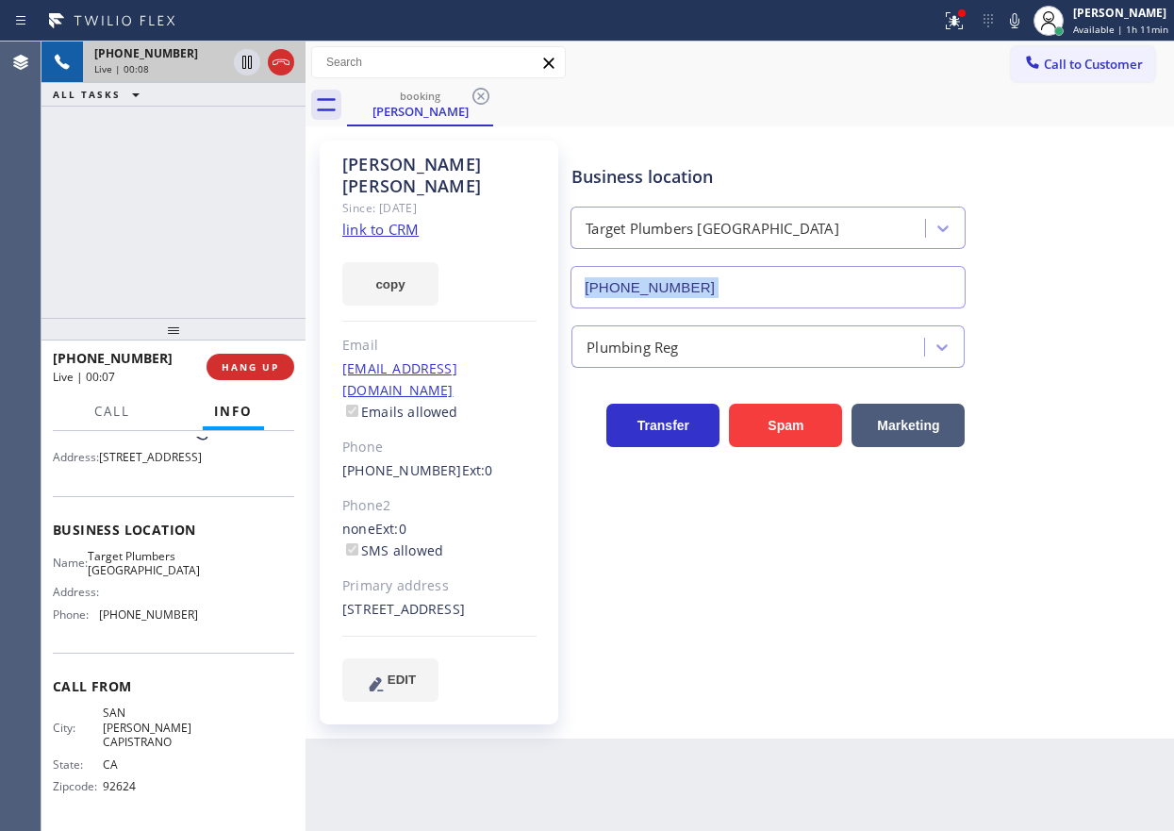
click at [751, 265] on div "(562) 242-3929" at bounding box center [768, 283] width 403 height 50
click at [744, 278] on input "(562) 242-3929" at bounding box center [768, 287] width 395 height 42
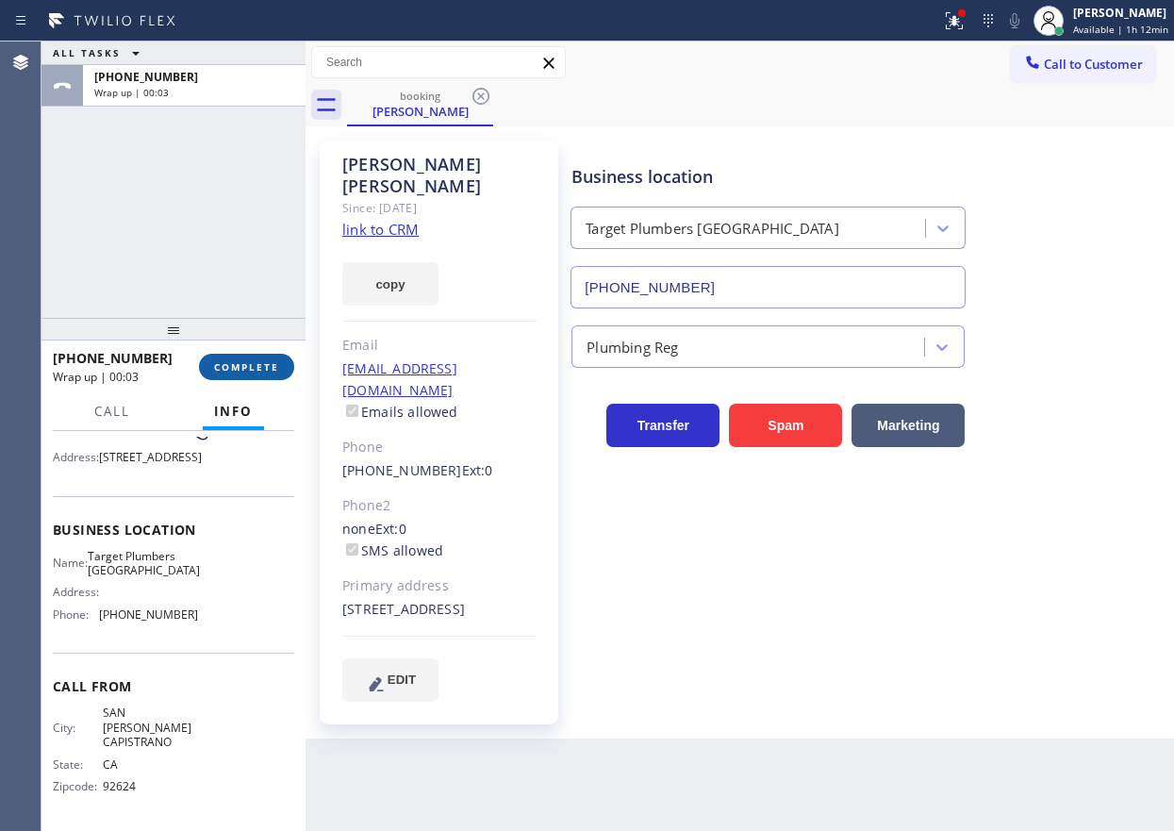
click at [243, 362] on span "COMPLETE" at bounding box center [246, 366] width 65 height 13
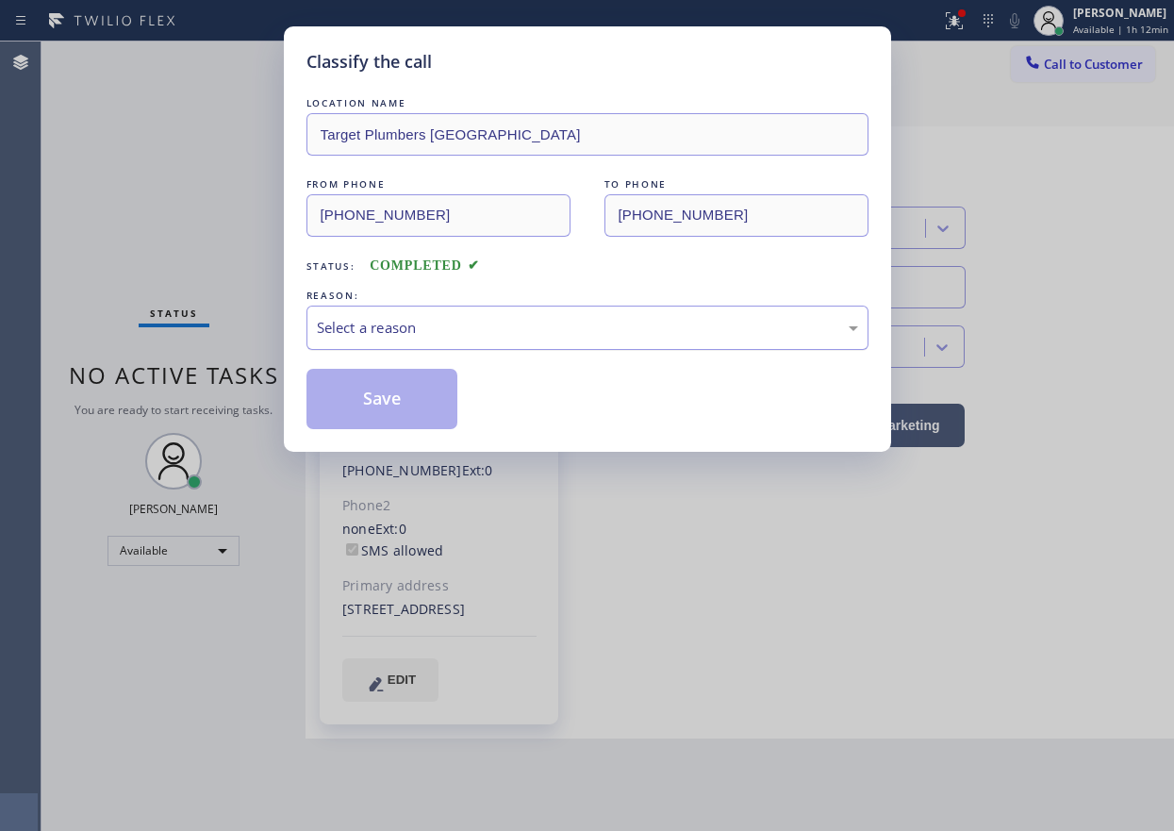
click at [567, 331] on div "Select a reason" at bounding box center [587, 328] width 541 height 22
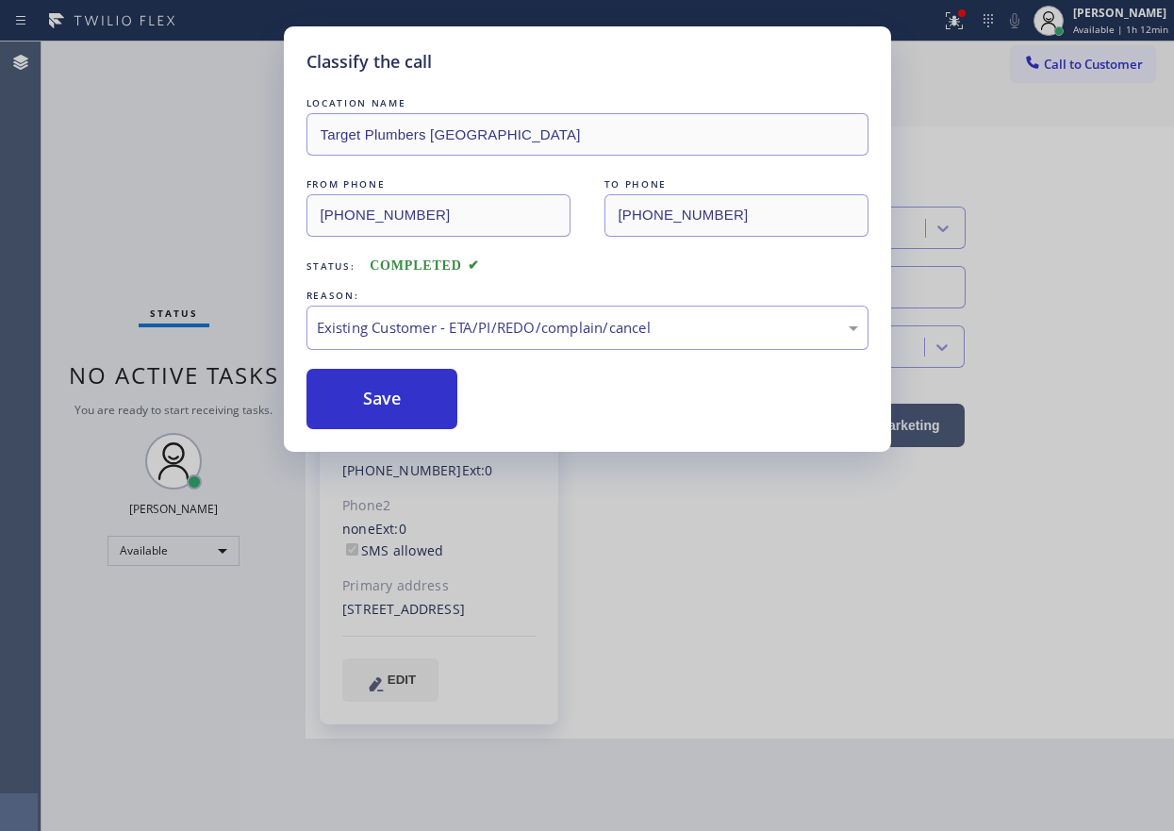
click at [396, 393] on button "Save" at bounding box center [382, 399] width 152 height 60
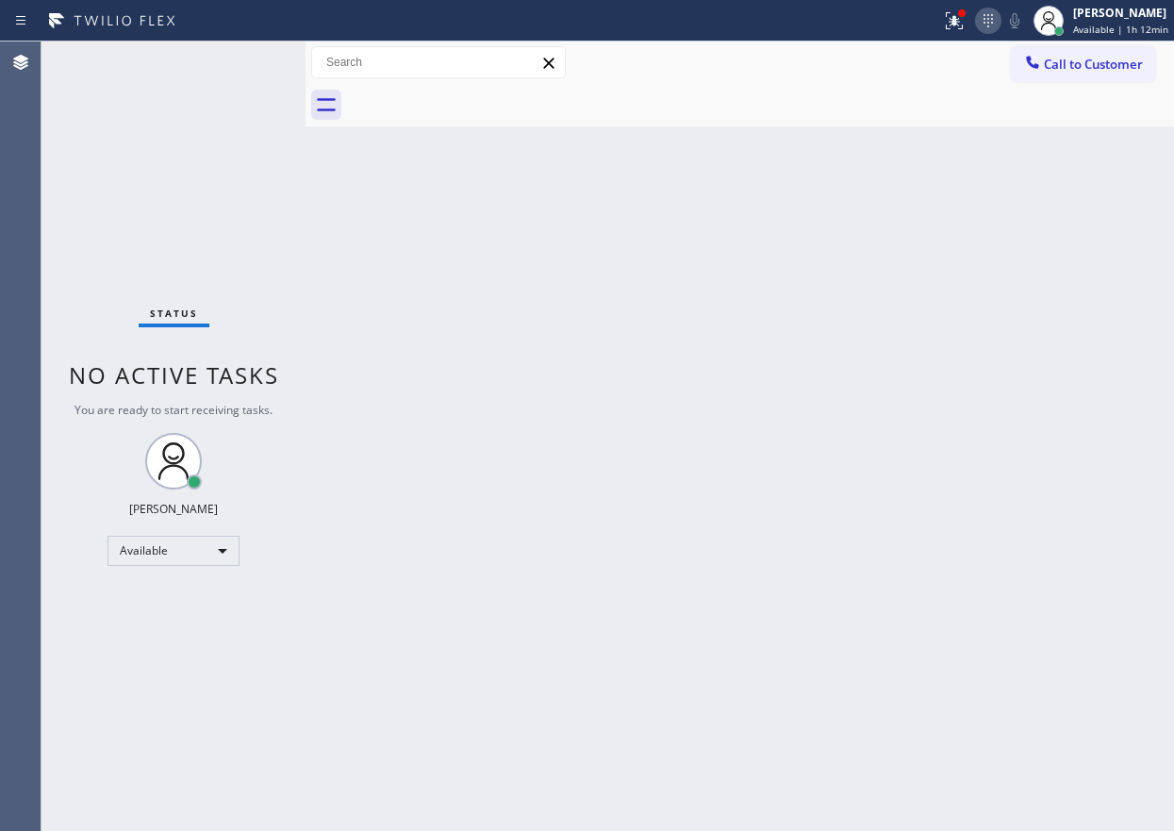
drag, startPoint x: 997, startPoint y: 183, endPoint x: 999, endPoint y: 23, distance: 160.3
click at [1001, 172] on div "Back to Dashboard Change Sender ID Customers Technicians Select a contact Outbo…" at bounding box center [740, 435] width 869 height 789
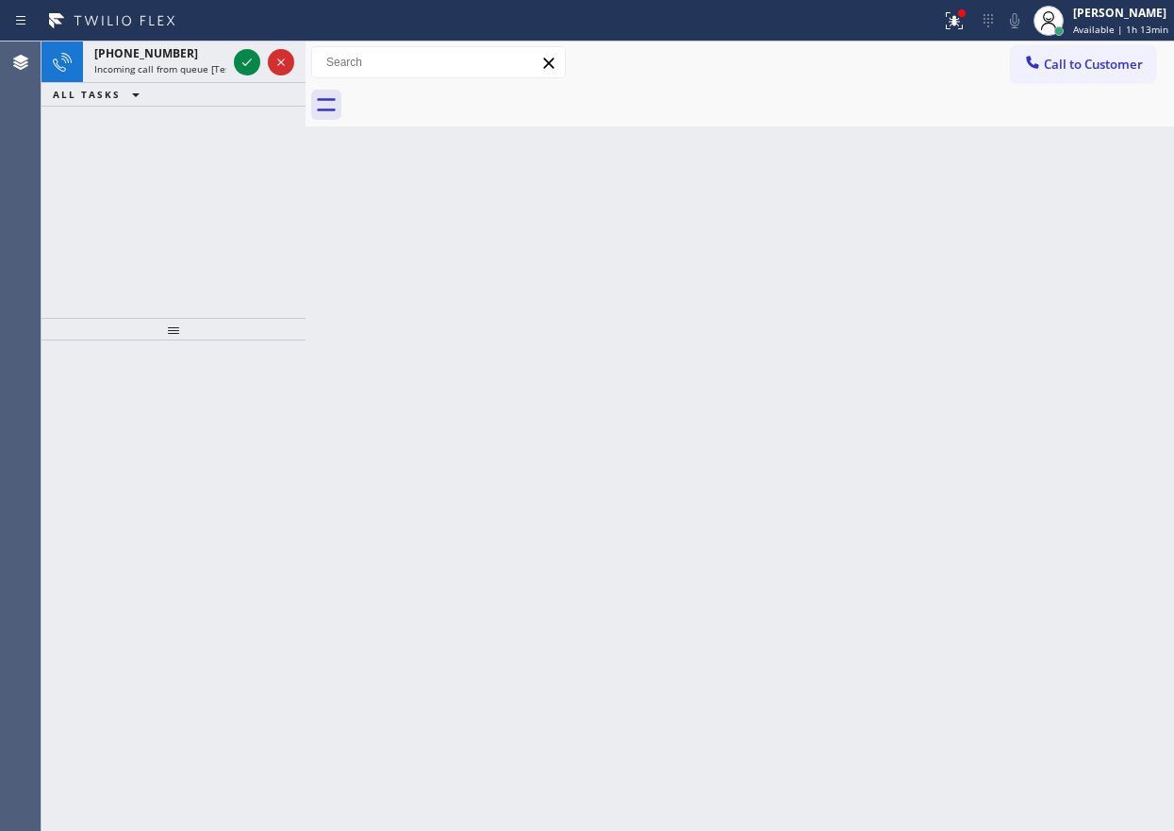
click at [1052, 304] on div "Back to Dashboard Change Sender ID Customers Technicians Select a contact Outbo…" at bounding box center [740, 435] width 869 height 789
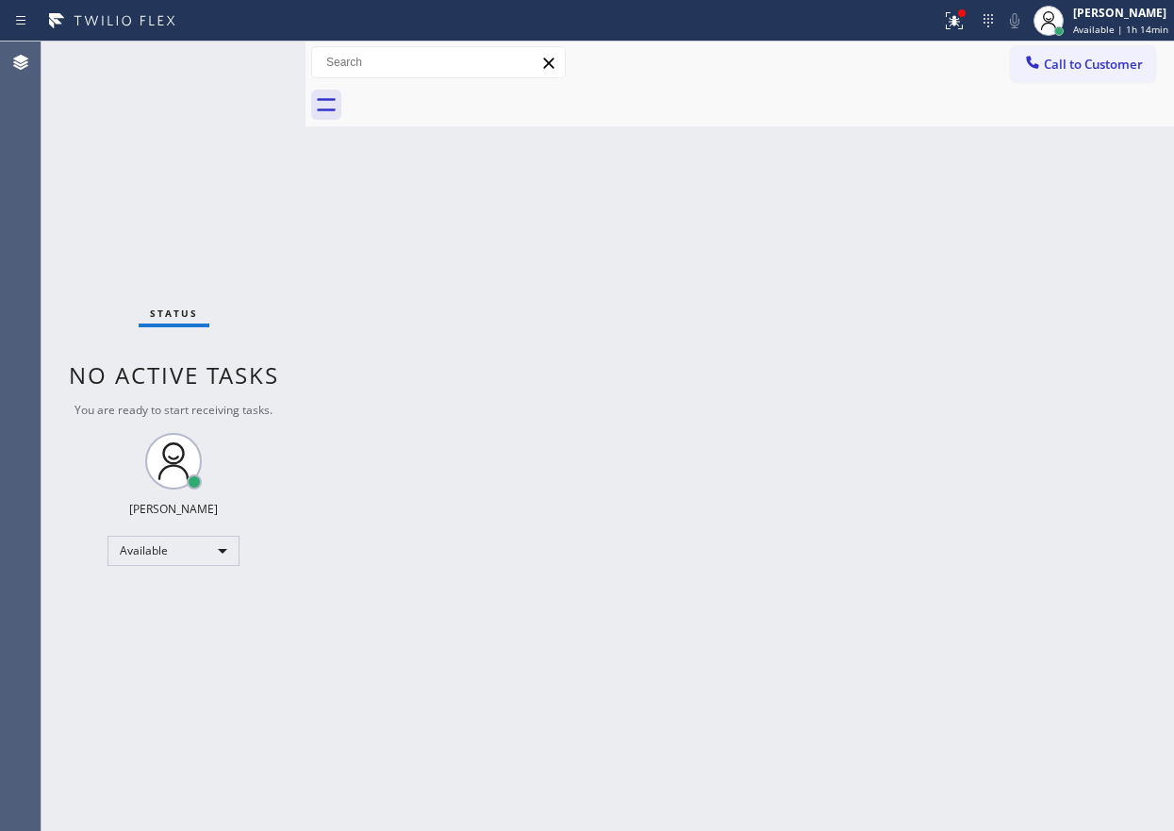
click at [1073, 392] on div "Back to Dashboard Change Sender ID Customers Technicians Select a contact Outbo…" at bounding box center [740, 435] width 869 height 789
click at [249, 65] on div "Status No active tasks You are ready to start receiving tasks. Paula Arnado Ava…" at bounding box center [173, 435] width 264 height 789
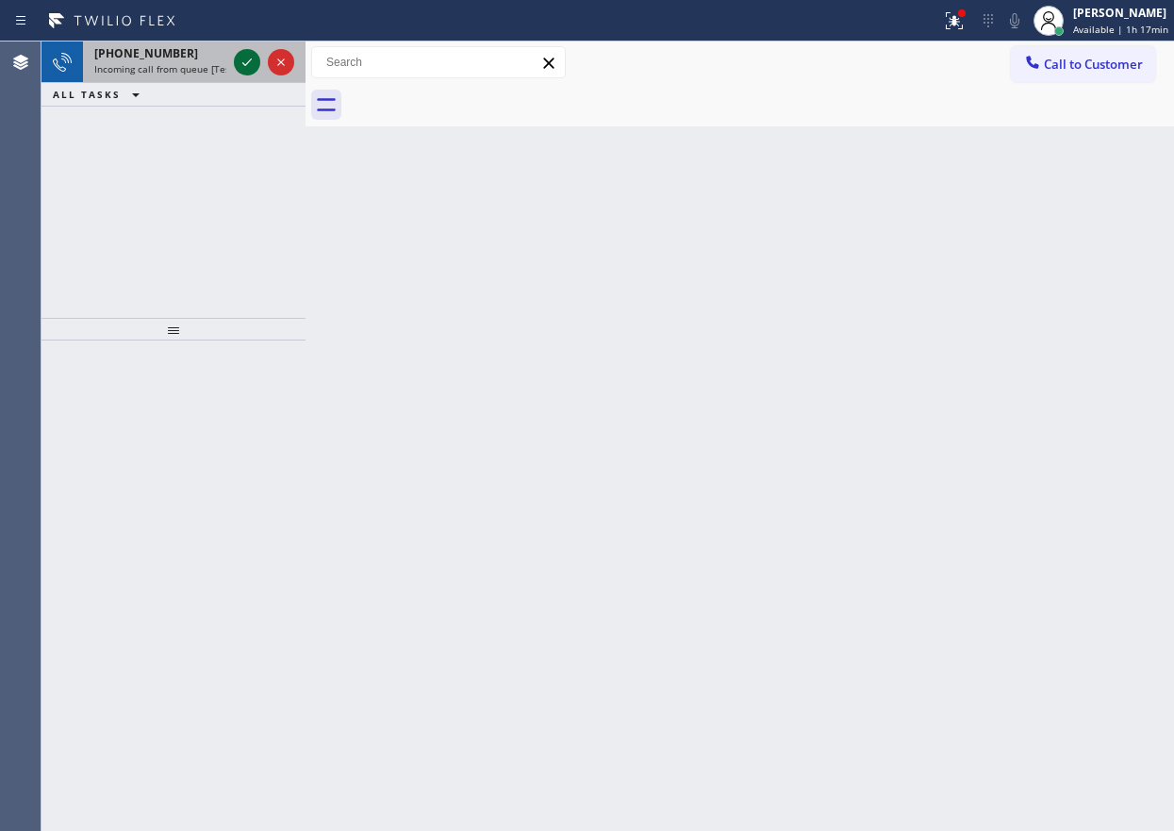
click at [243, 58] on icon at bounding box center [247, 62] width 23 height 23
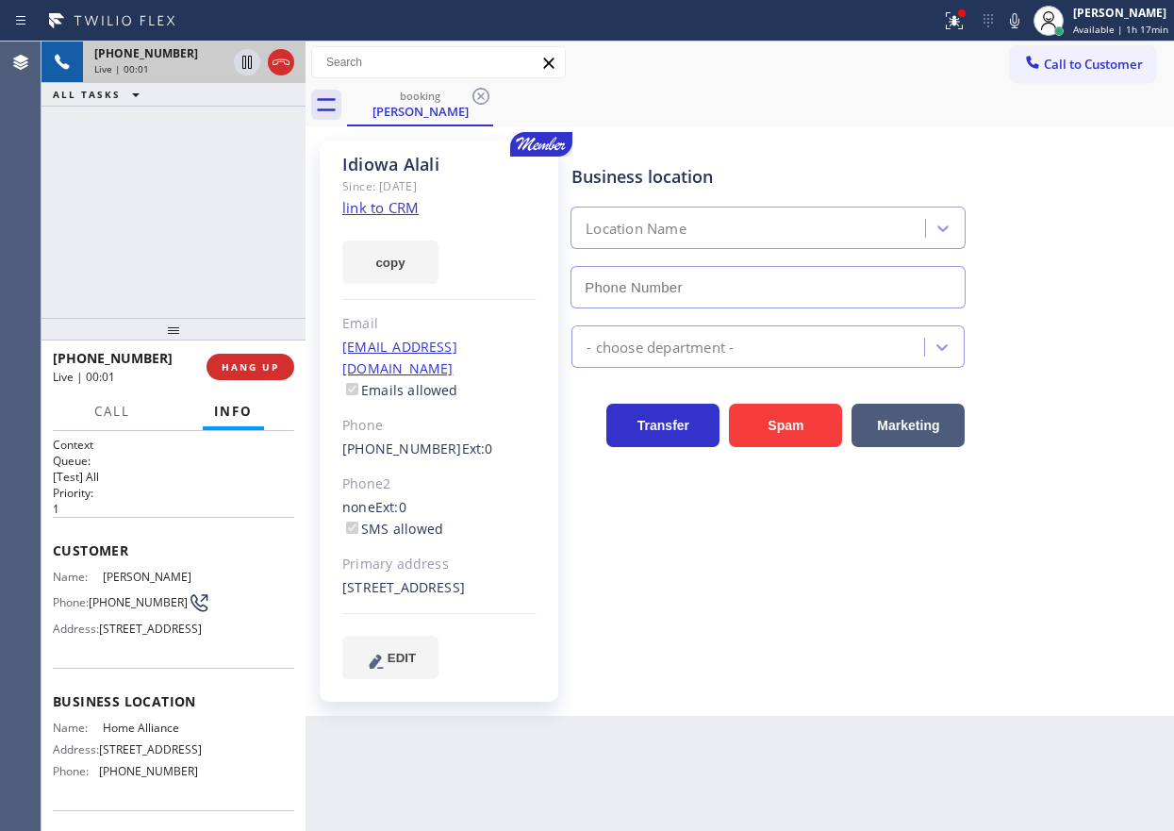
type input "(877) 777-0796"
click at [388, 213] on link "link to CRM" at bounding box center [380, 207] width 76 height 19
click at [172, 735] on span "Home Alliance" at bounding box center [150, 728] width 94 height 14
click at [139, 735] on span "Home Alliance" at bounding box center [150, 728] width 94 height 14
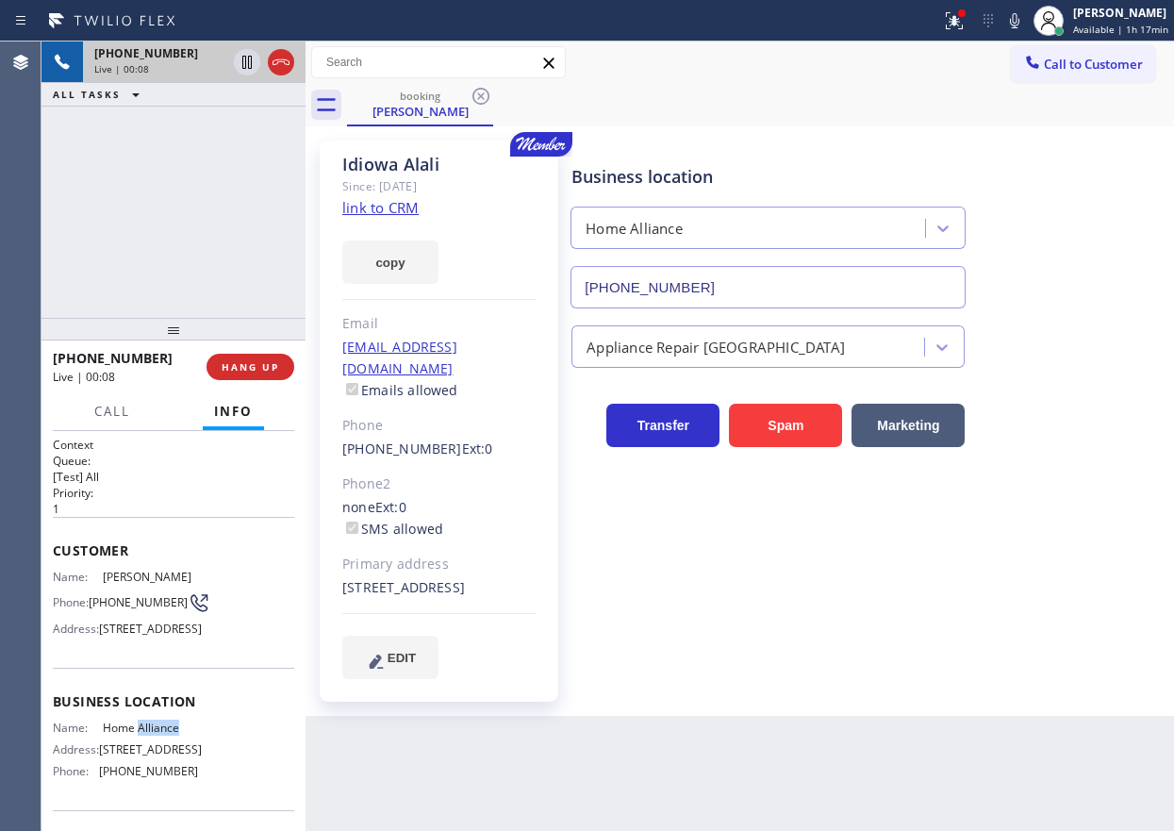
click at [139, 735] on span "Home Alliance" at bounding box center [150, 728] width 94 height 14
click at [746, 284] on input "(877) 777-0796" at bounding box center [768, 287] width 395 height 42
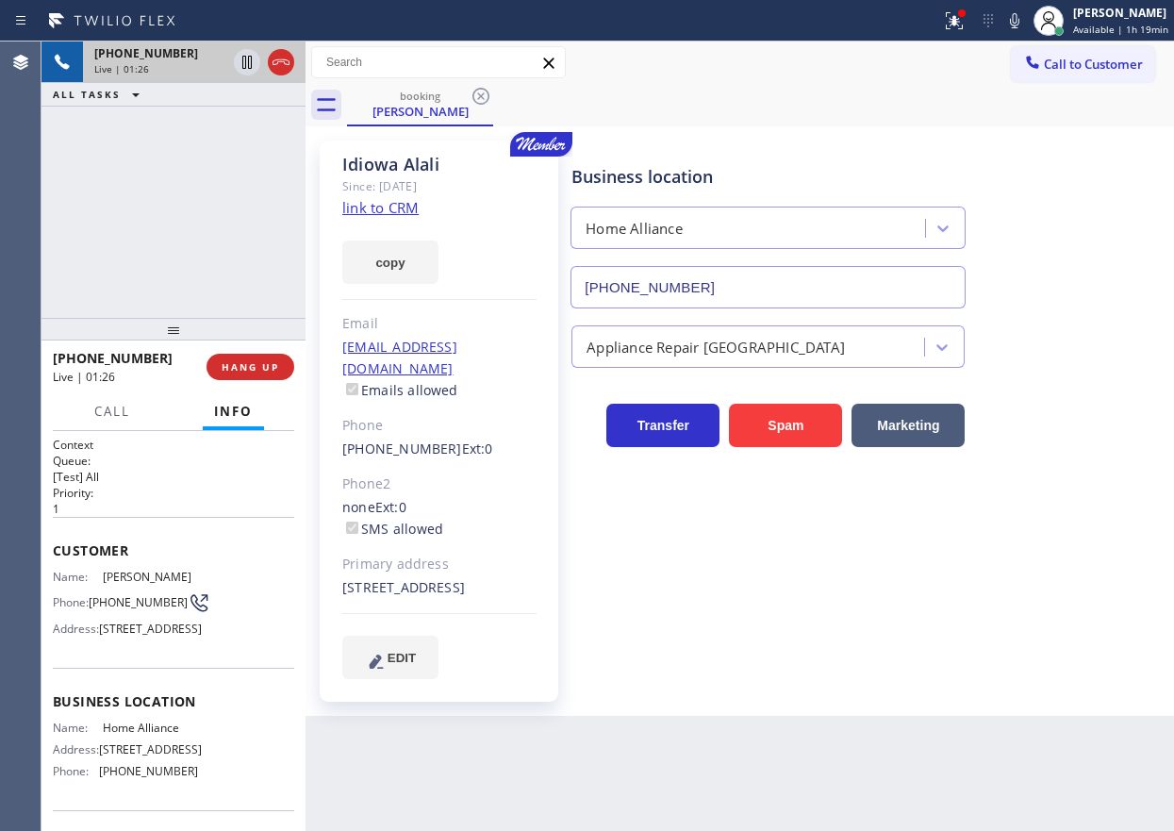
click at [1013, 14] on icon at bounding box center [1014, 20] width 23 height 23
click at [1013, 23] on icon at bounding box center [1014, 20] width 23 height 23
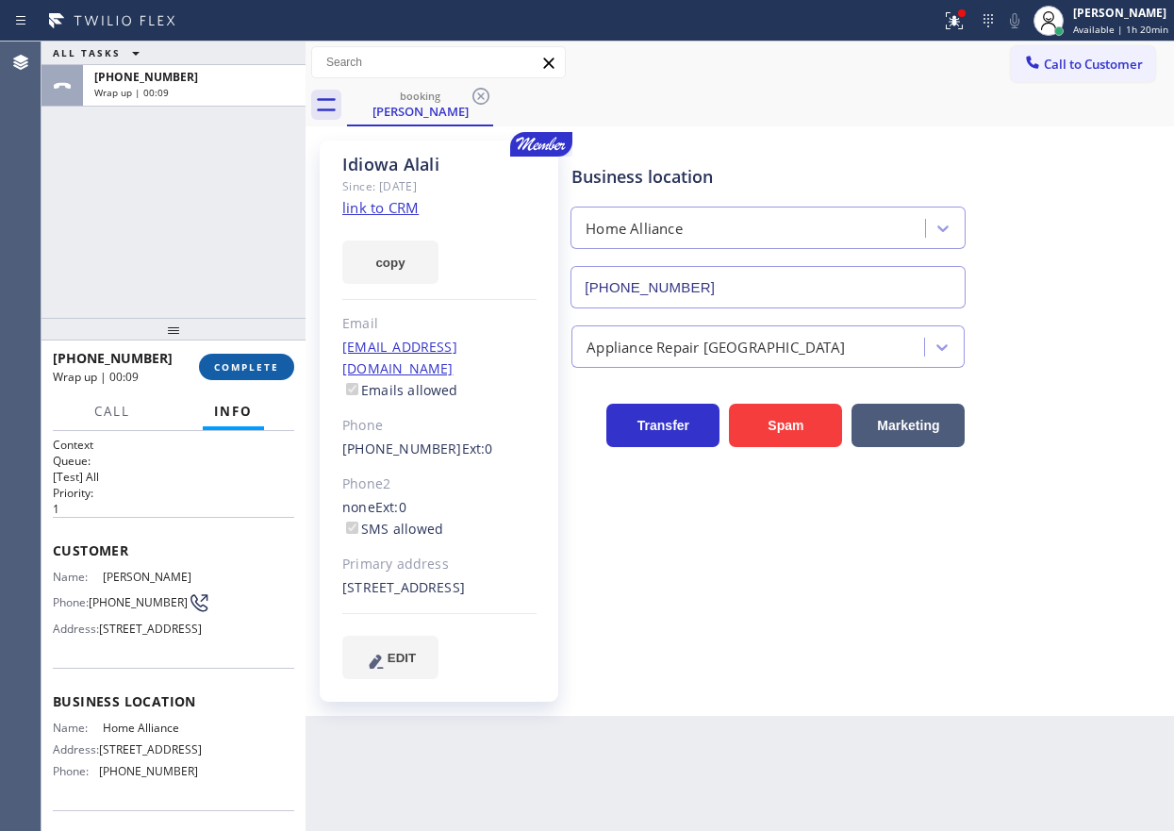
click at [252, 369] on span "COMPLETE" at bounding box center [246, 366] width 65 height 13
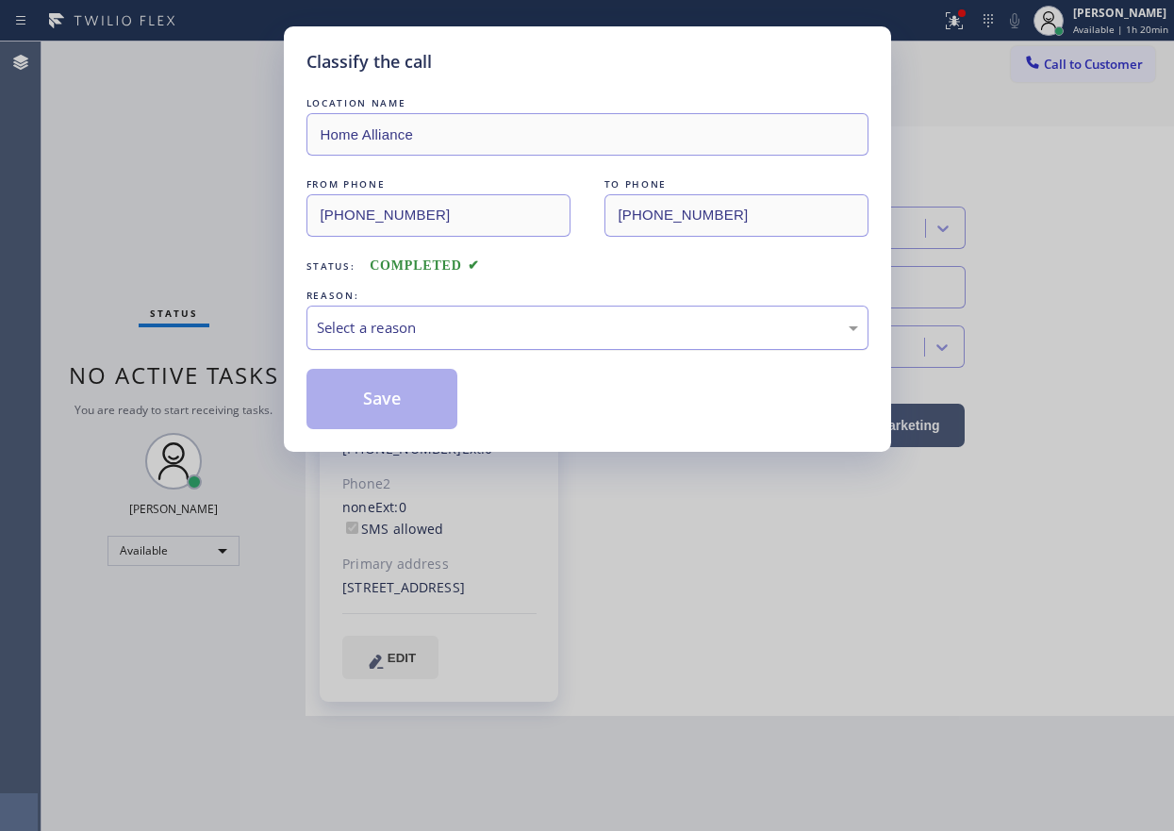
click at [441, 329] on div "Select a reason" at bounding box center [587, 328] width 541 height 22
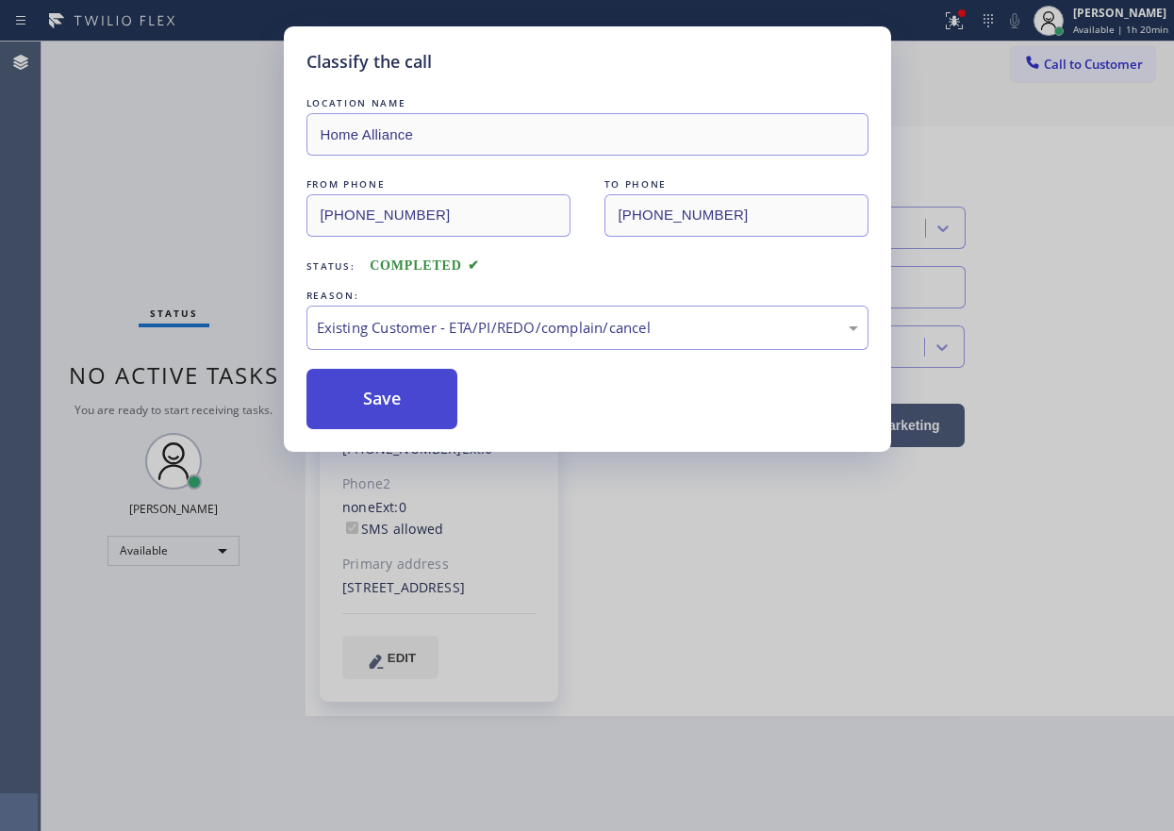
click at [403, 399] on button "Save" at bounding box center [382, 399] width 152 height 60
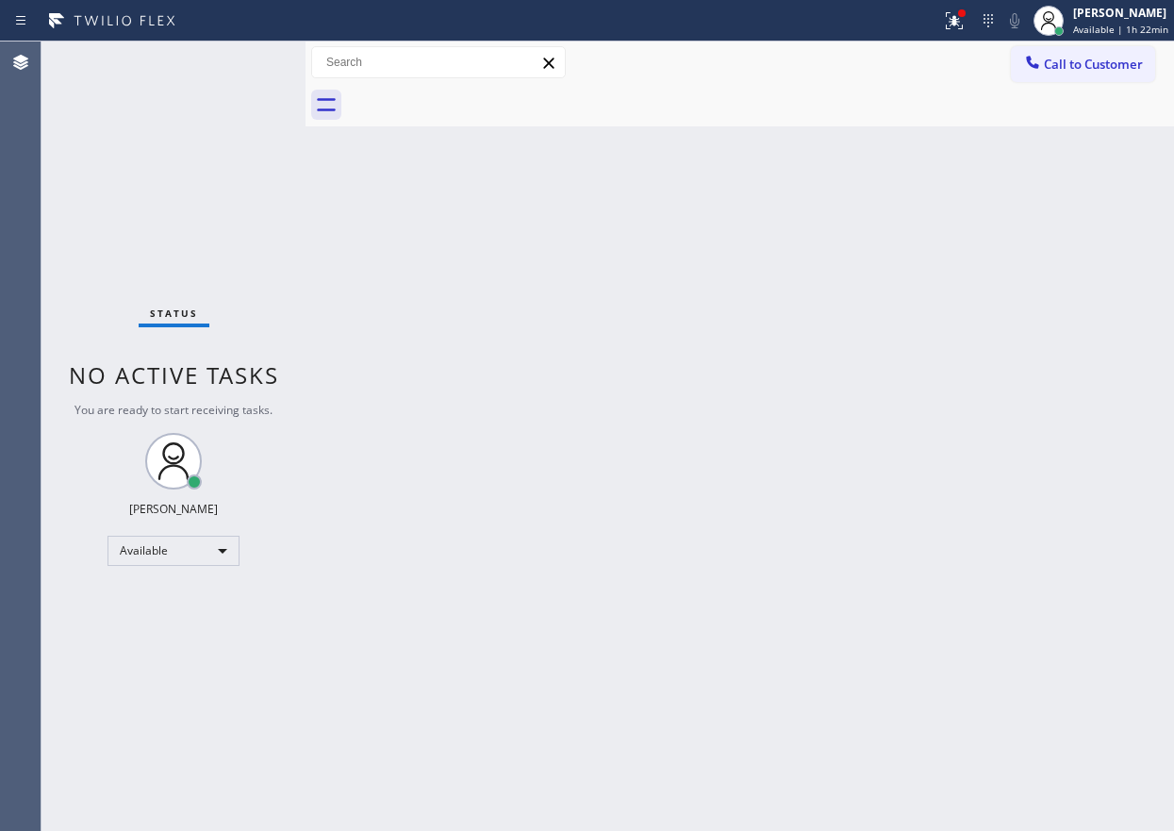
click at [1054, 446] on div "Back to Dashboard Change Sender ID Customers Technicians Select a contact Outbo…" at bounding box center [740, 435] width 869 height 789
click at [1122, 220] on div "Back to Dashboard Change Sender ID Customers Technicians Select a contact Outbo…" at bounding box center [740, 435] width 869 height 789
click at [1057, 410] on div "Back to Dashboard Change Sender ID Customers Technicians Select a contact Outbo…" at bounding box center [740, 435] width 869 height 789
click at [961, 17] on icon at bounding box center [954, 20] width 23 height 23
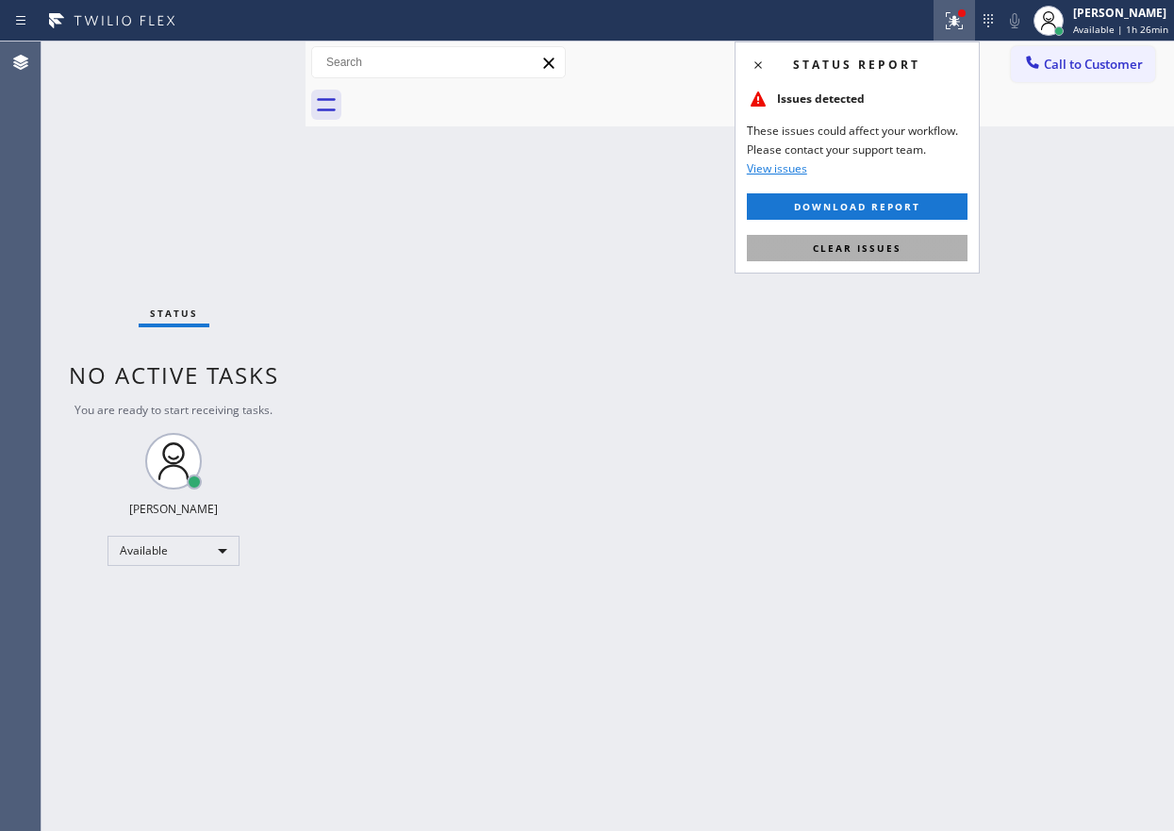
click at [879, 241] on span "Clear issues" at bounding box center [857, 247] width 89 height 13
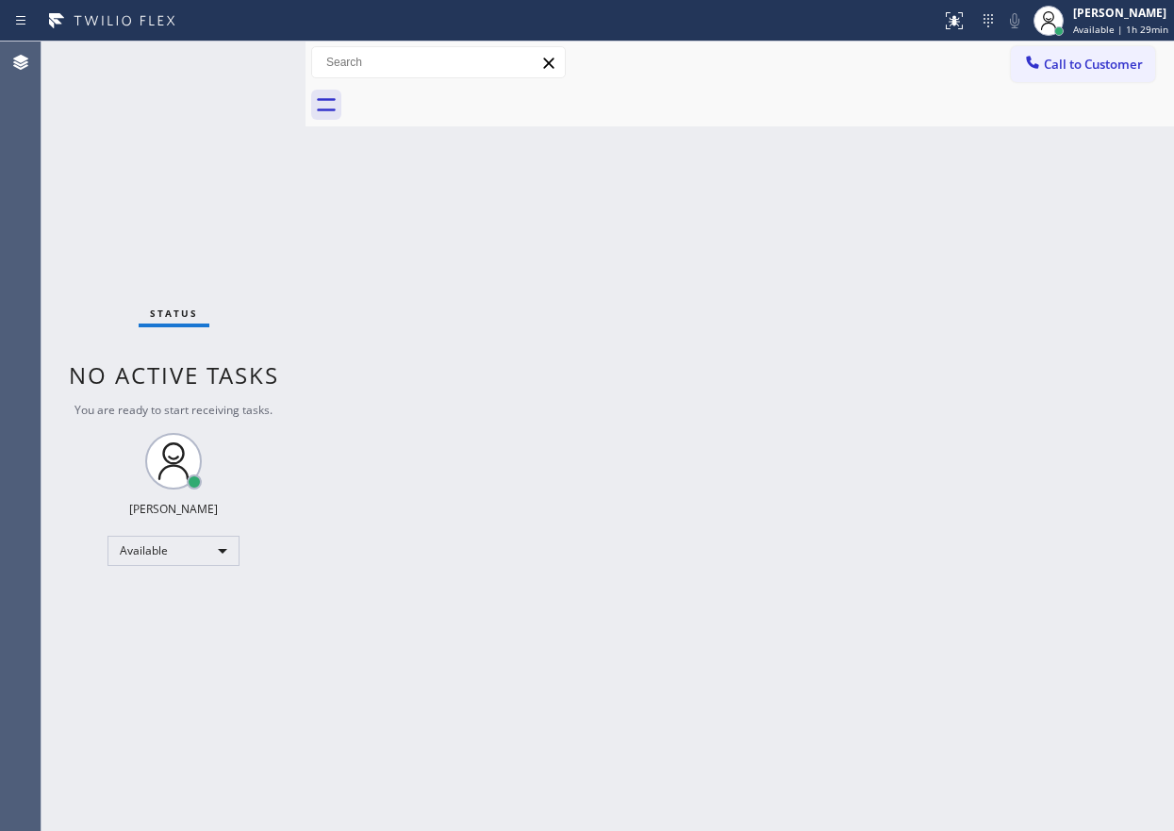
click at [1038, 472] on div "Back to Dashboard Change Sender ID Customers Technicians Select a contact Outbo…" at bounding box center [740, 435] width 869 height 789
click at [999, 407] on div "Back to Dashboard Change Sender ID Customers Technicians Select a contact Outbo…" at bounding box center [740, 435] width 869 height 789
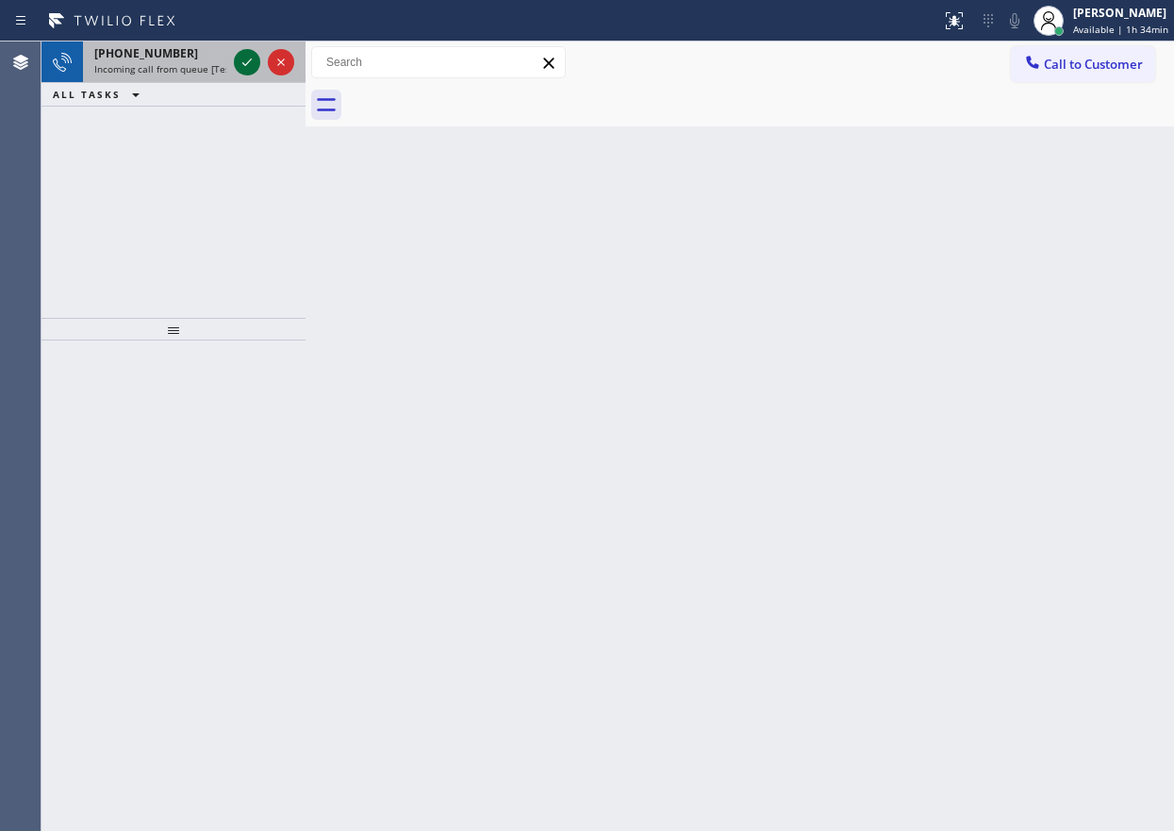
click at [249, 60] on icon at bounding box center [247, 62] width 23 height 23
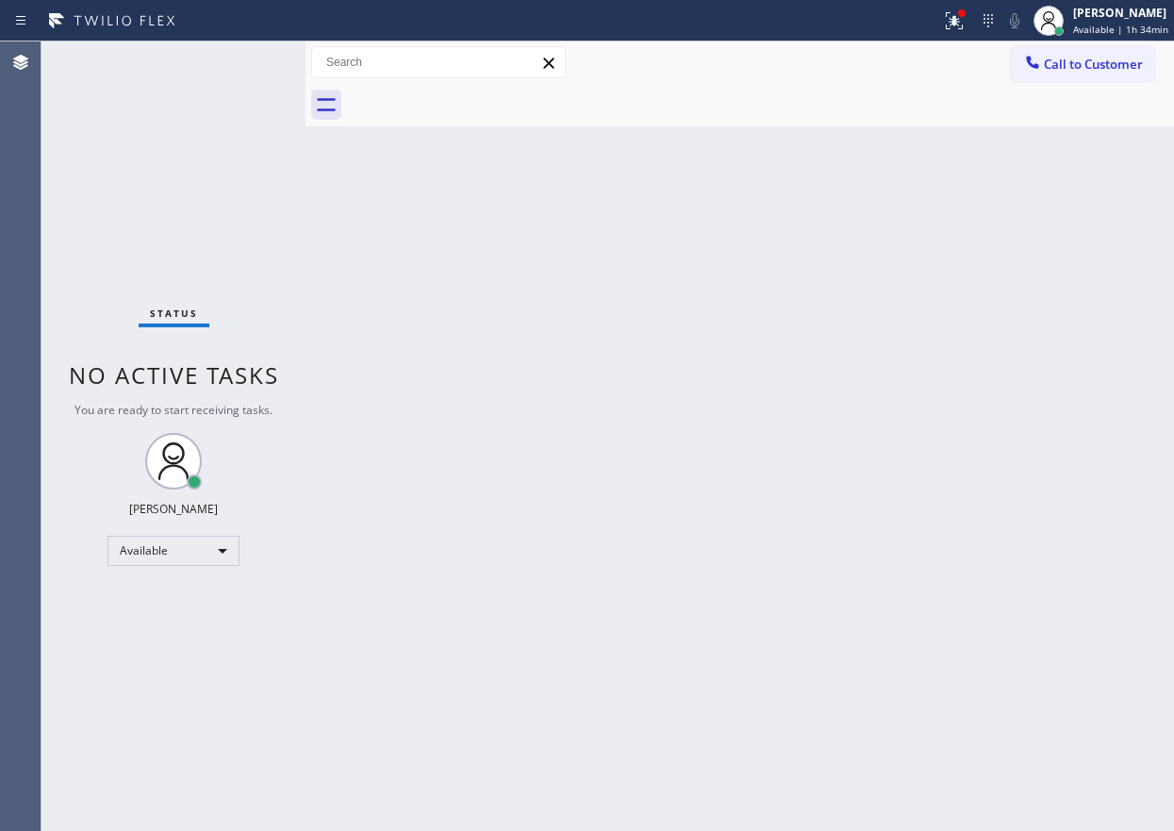
click at [220, 224] on div "Status No active tasks You are ready to start receiving tasks. Paula Arnado Ava…" at bounding box center [173, 435] width 264 height 789
click at [253, 62] on div "Status No active tasks You are ready to start receiving tasks. Paula Arnado Ava…" at bounding box center [173, 435] width 264 height 789
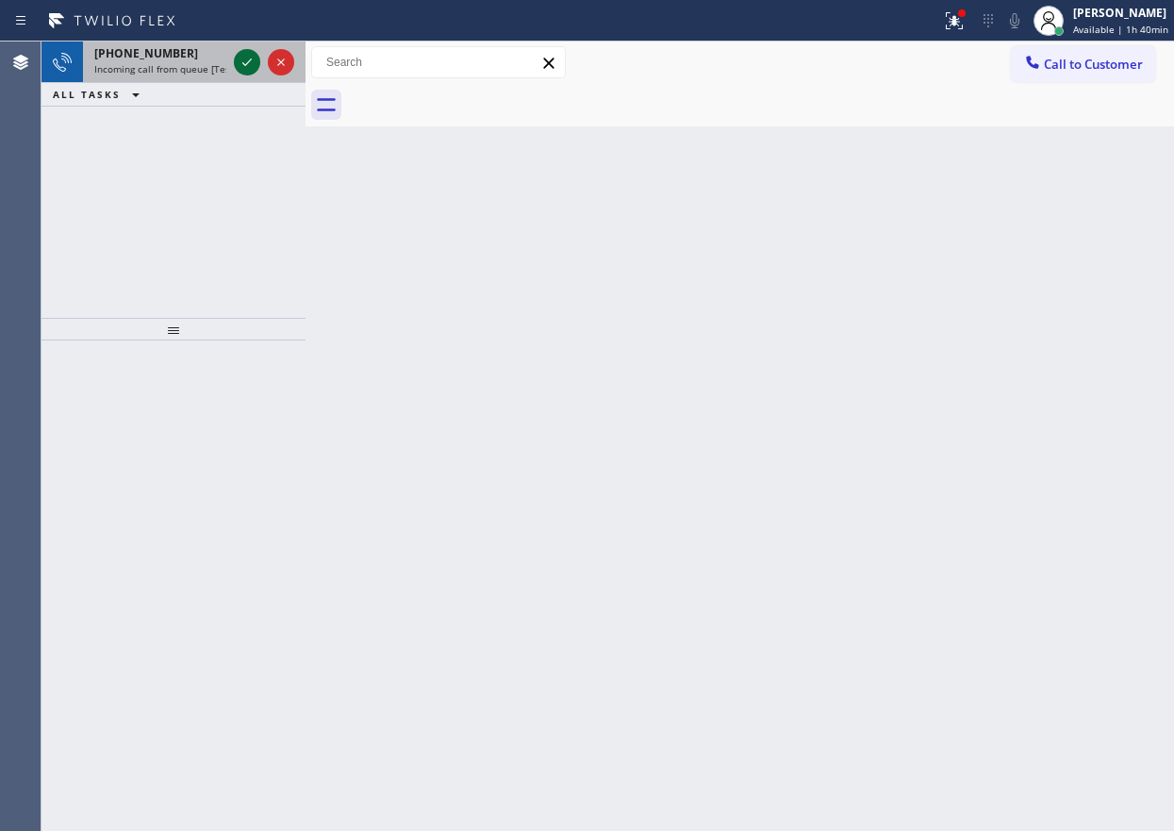
click at [253, 62] on icon at bounding box center [247, 62] width 23 height 23
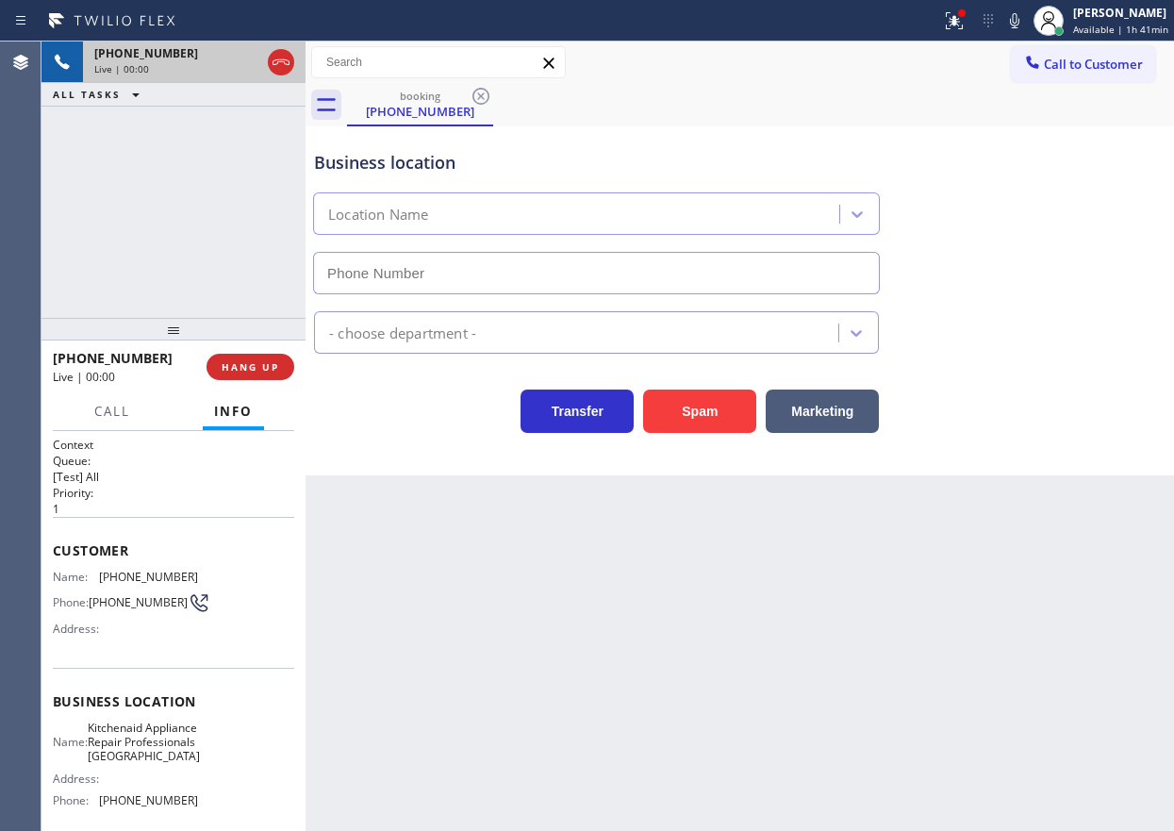
type input "(817) 873-6588"
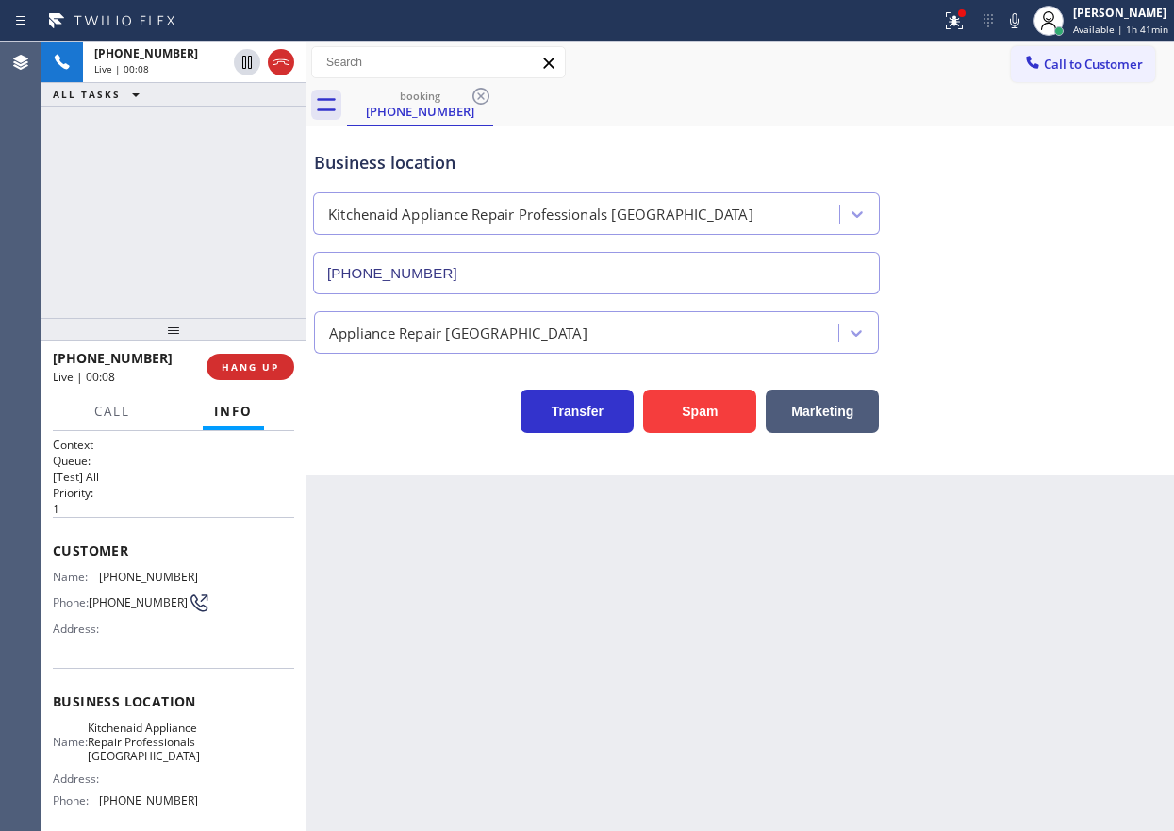
click at [131, 754] on span "Kitchenaid Appliance Repair Professionals Fort Worth" at bounding box center [144, 742] width 112 height 43
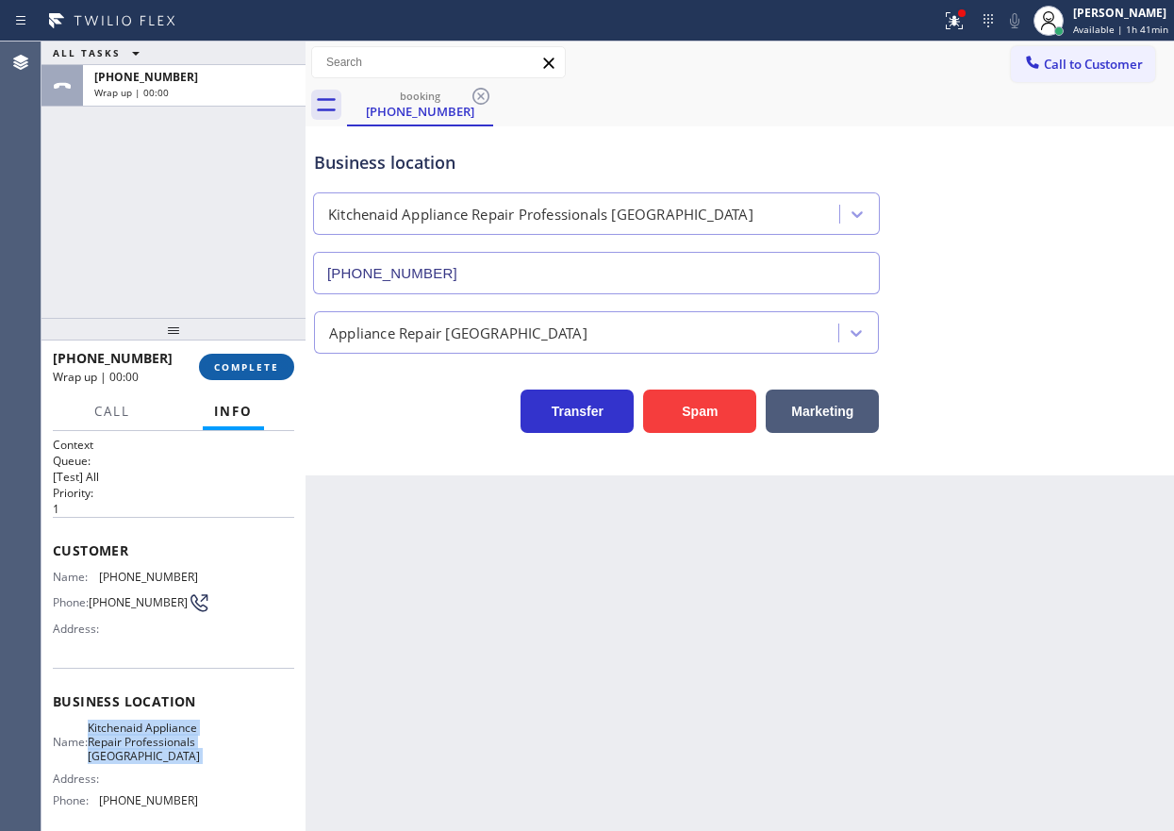
click at [251, 369] on span "COMPLETE" at bounding box center [246, 366] width 65 height 13
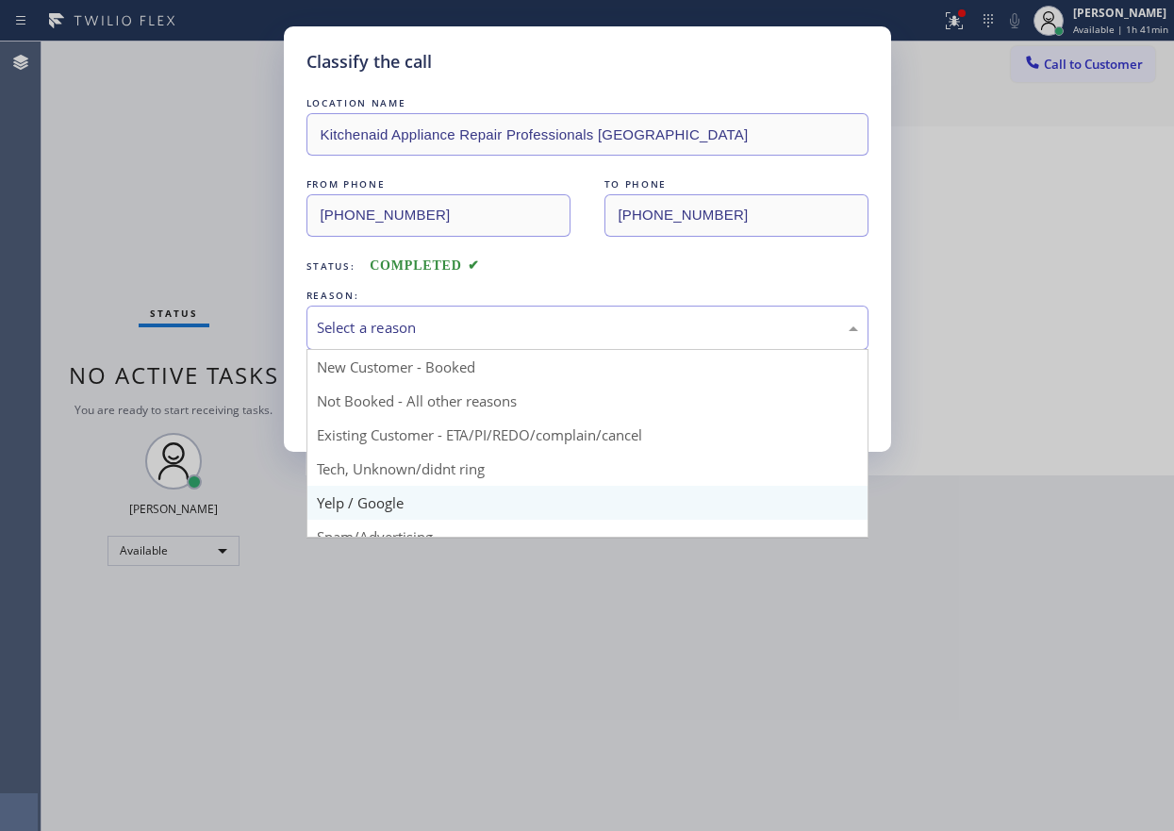
drag, startPoint x: 482, startPoint y: 318, endPoint x: 395, endPoint y: 503, distance: 204.2
click at [480, 330] on div "Select a reason" at bounding box center [587, 328] width 541 height 22
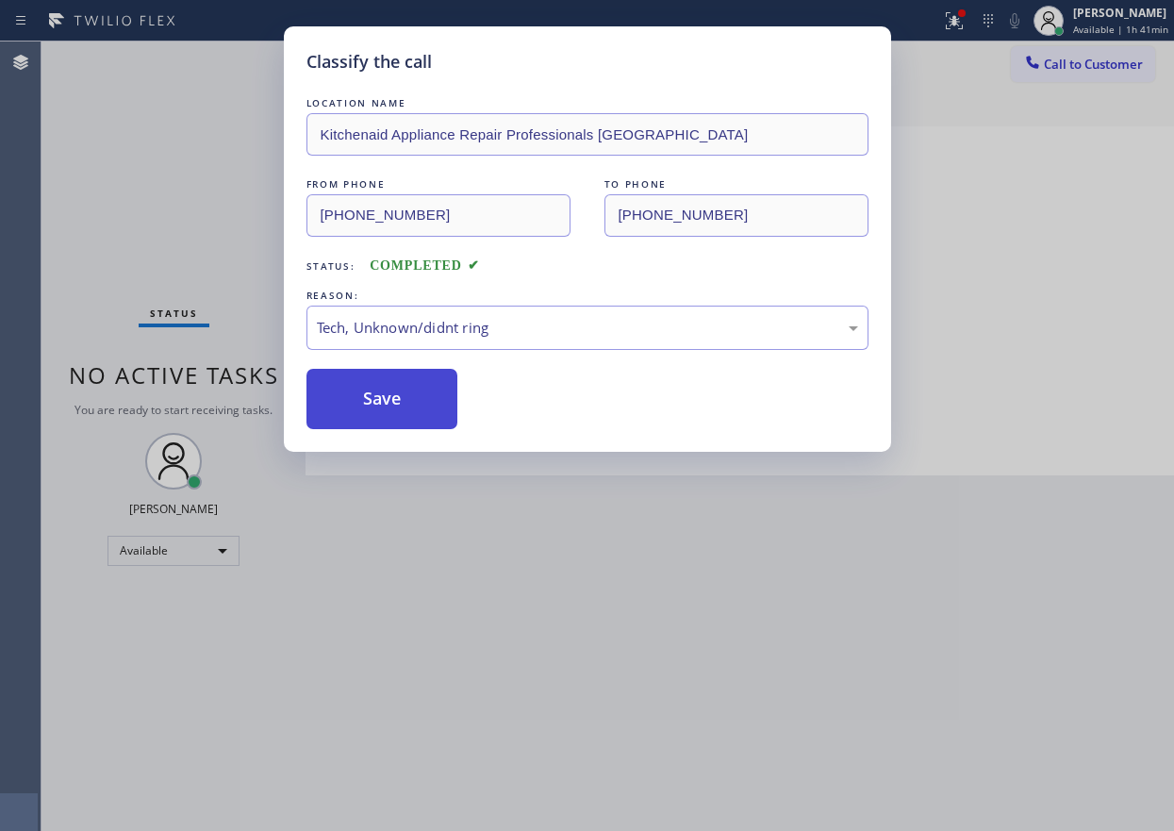
click at [385, 390] on button "Save" at bounding box center [382, 399] width 152 height 60
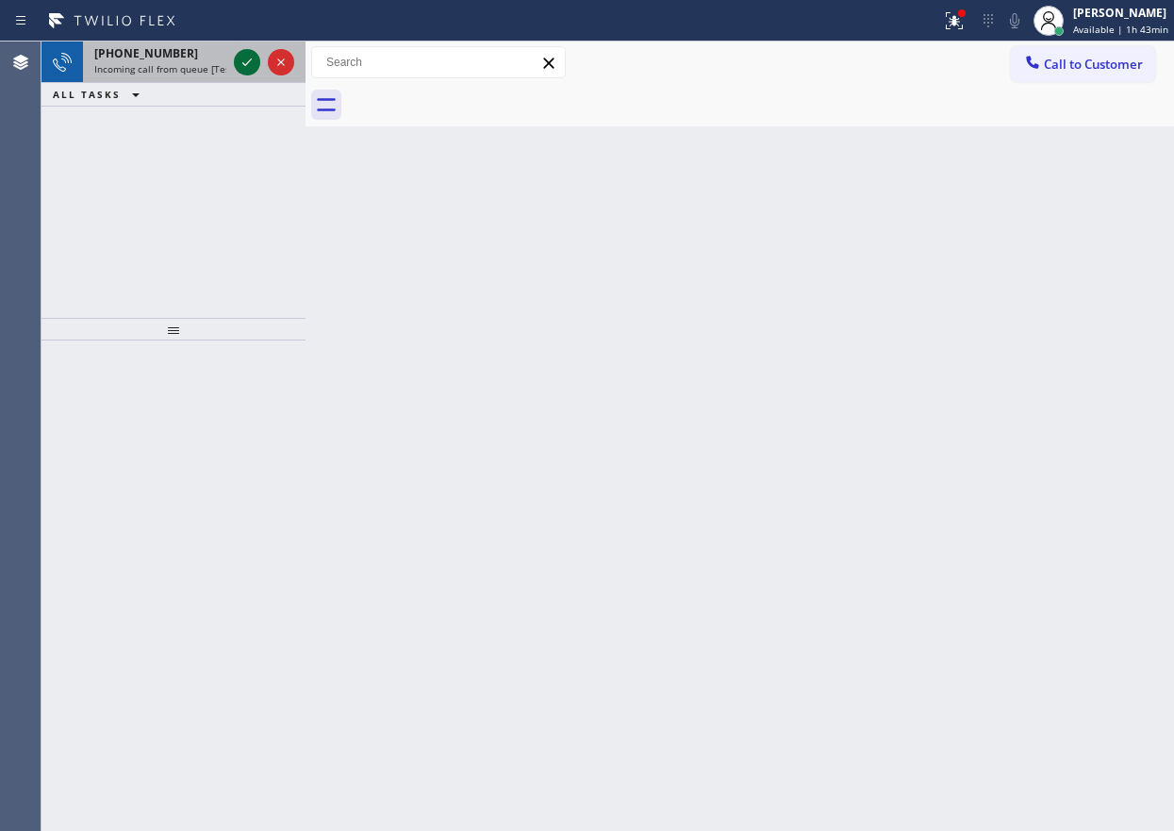
click at [248, 66] on icon at bounding box center [247, 62] width 23 height 23
click at [249, 71] on icon at bounding box center [247, 62] width 23 height 23
click at [241, 58] on icon at bounding box center [247, 62] width 23 height 23
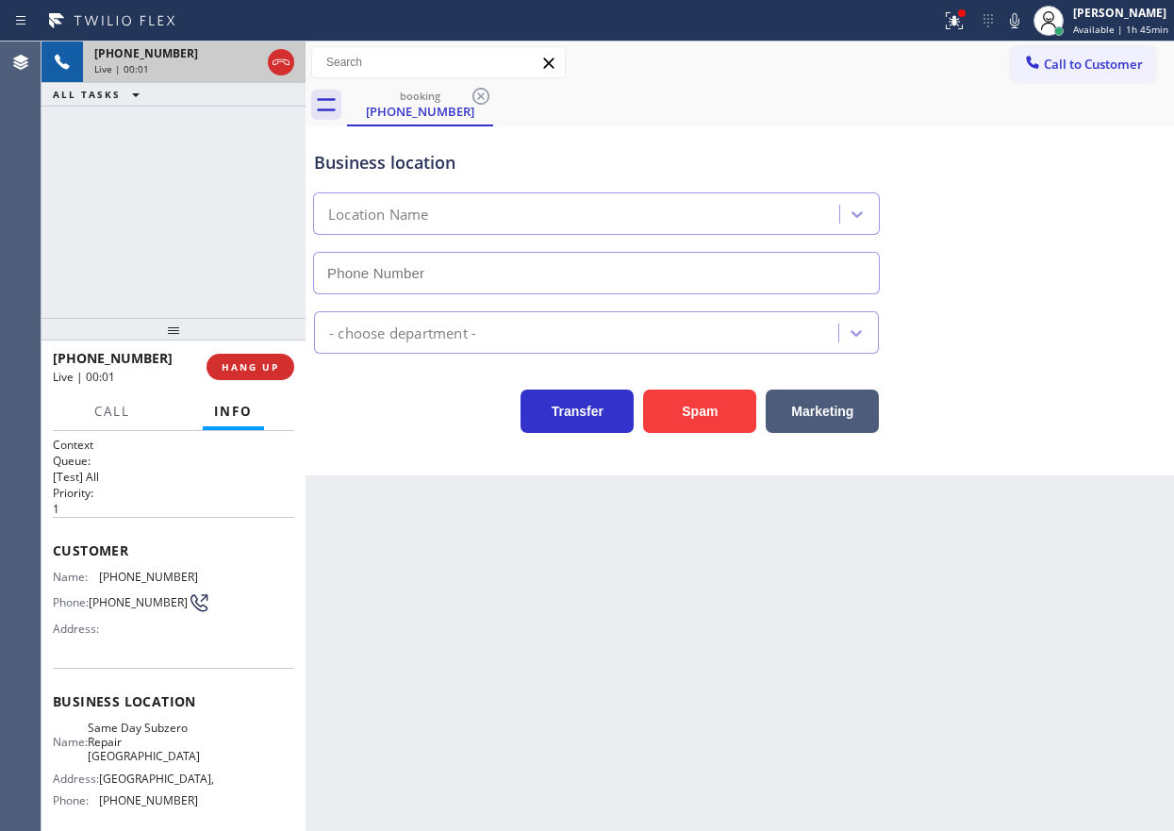
type input "(661) 465-3388"
click at [149, 754] on span "Same Day Subzero Repair Santa Clarita" at bounding box center [144, 742] width 112 height 43
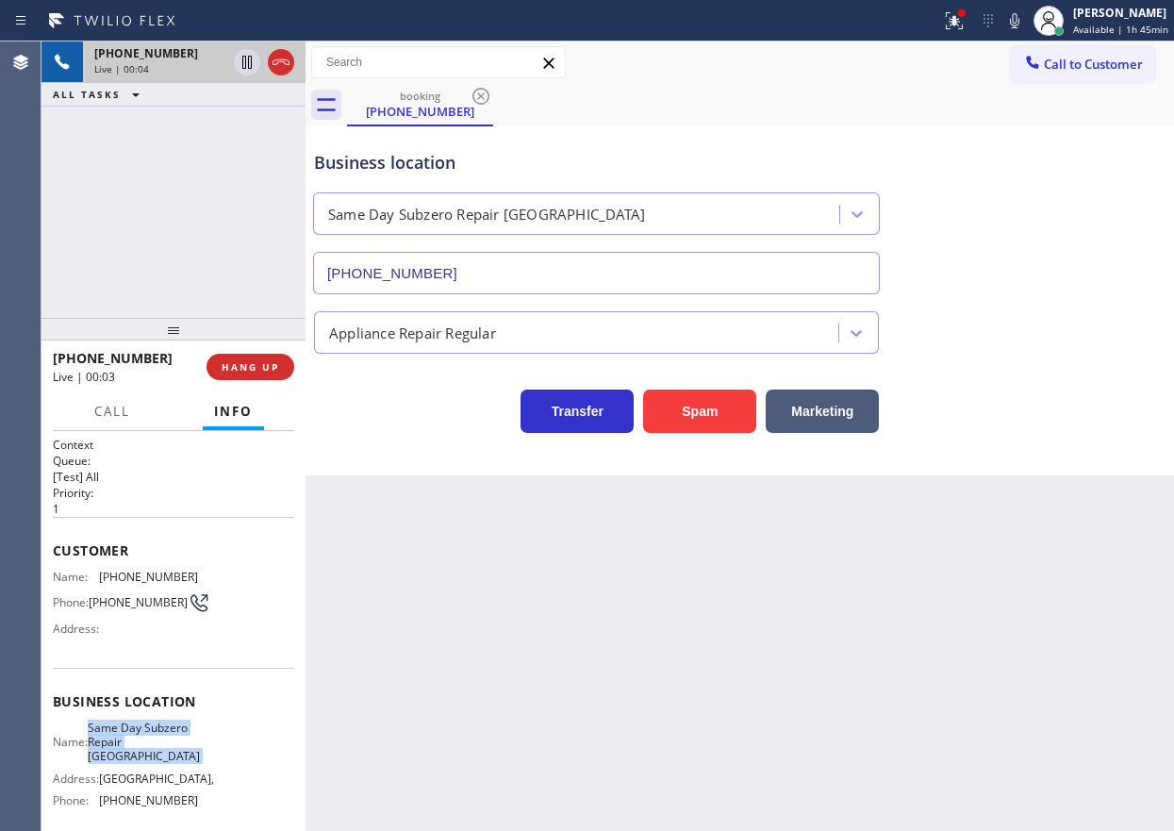
click at [149, 754] on span "Same Day Subzero Repair Santa Clarita" at bounding box center [144, 742] width 112 height 43
click at [476, 250] on div "(661) 465-3388" at bounding box center [596, 269] width 574 height 50
click at [476, 264] on input "(661) 465-3388" at bounding box center [596, 273] width 567 height 42
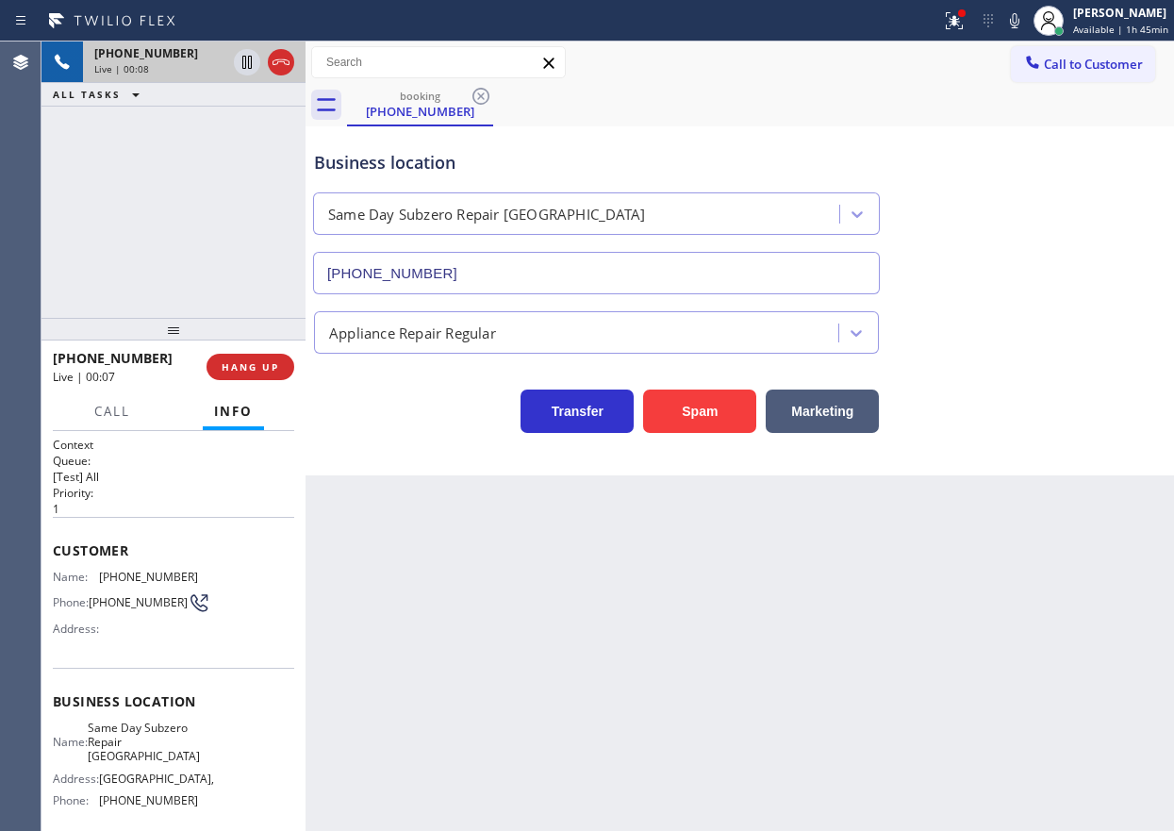
click at [476, 264] on input "(661) 465-3388" at bounding box center [596, 273] width 567 height 42
click at [725, 406] on button "Spam" at bounding box center [699, 410] width 113 height 43
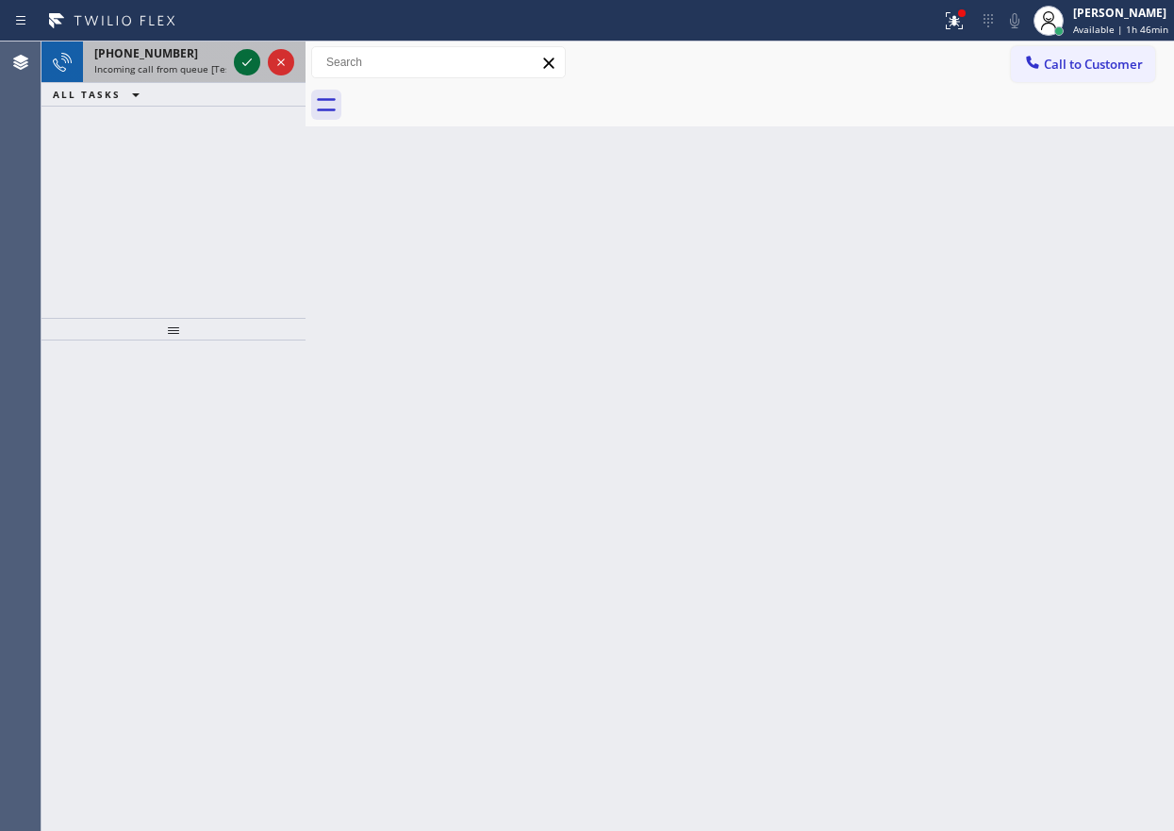
click at [249, 58] on icon at bounding box center [247, 62] width 23 height 23
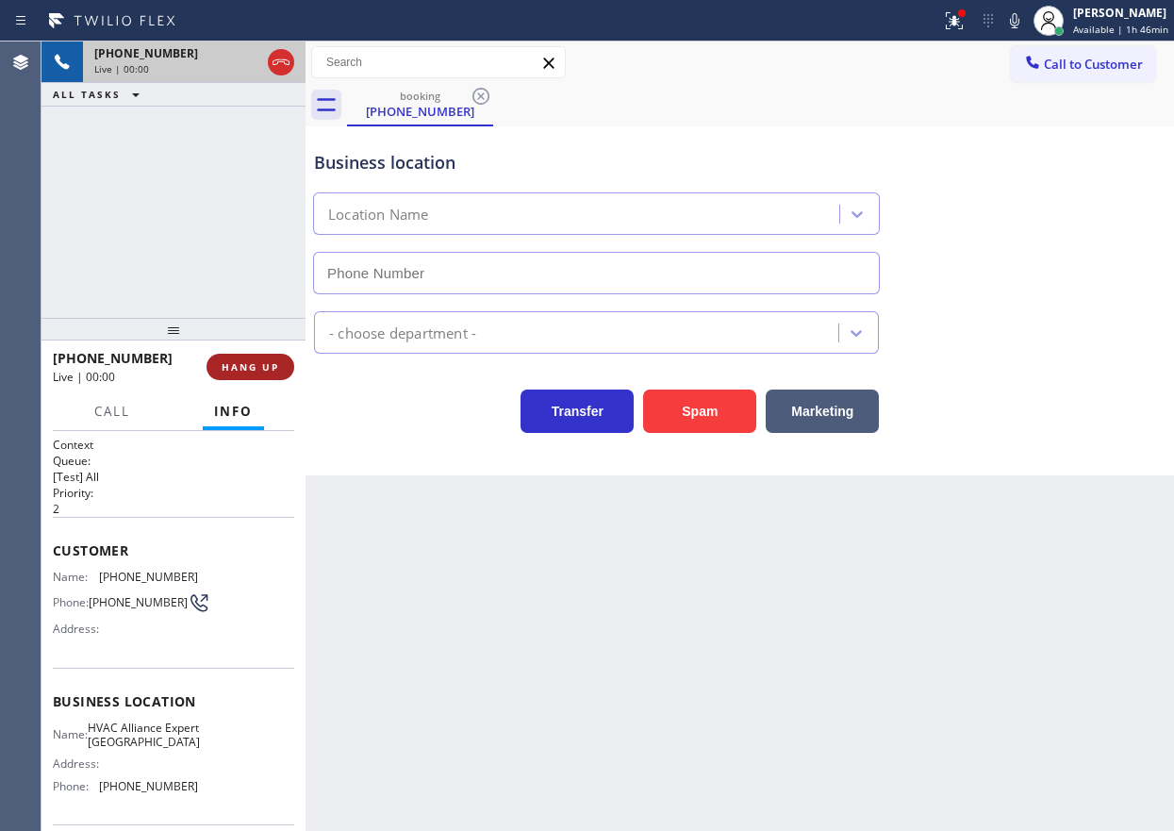
type input "[PHONE_NUMBER]"
click at [264, 354] on button "HANG UP" at bounding box center [251, 367] width 88 height 26
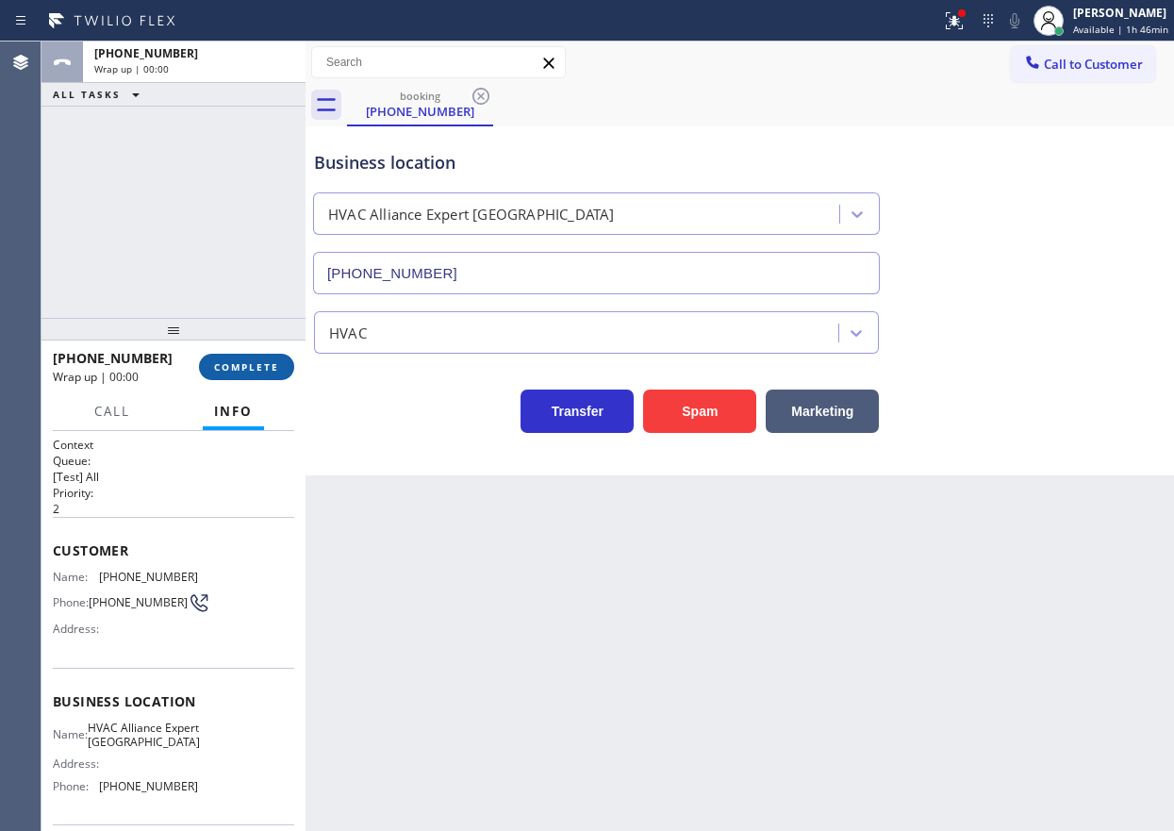
click at [263, 356] on button "COMPLETE" at bounding box center [246, 367] width 95 height 26
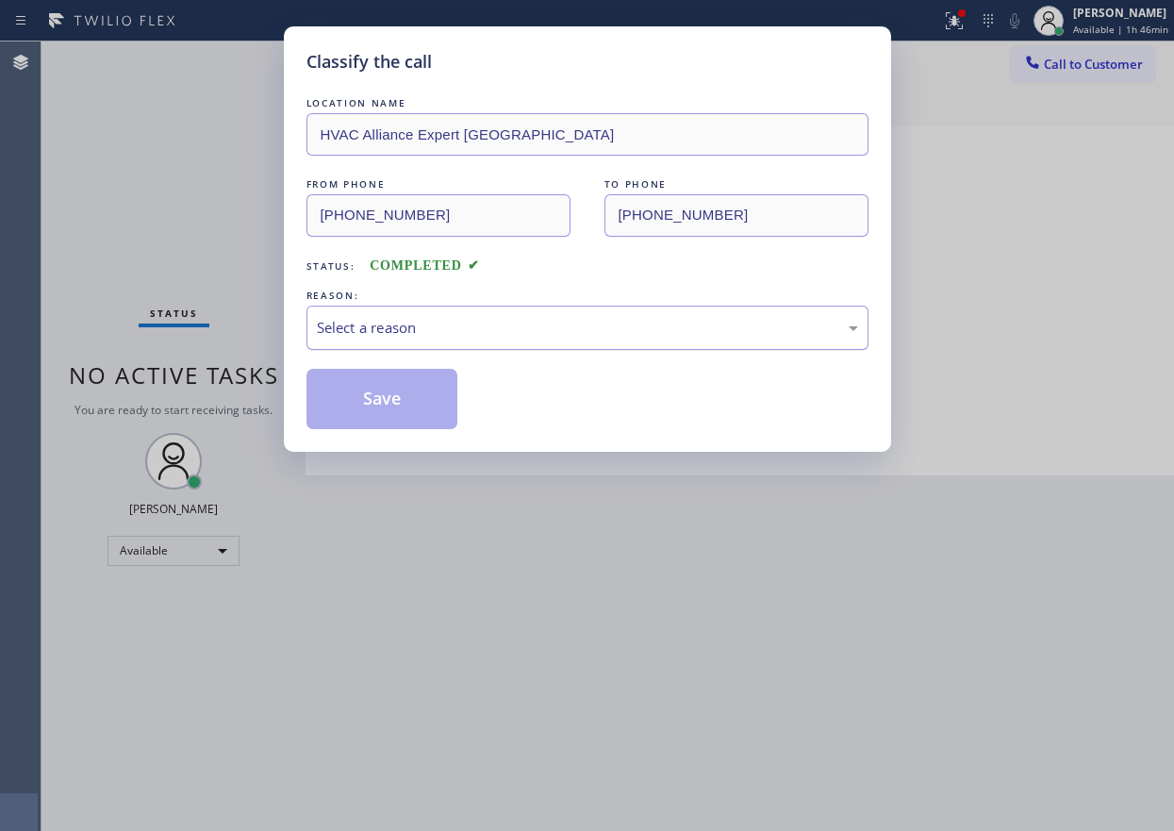
click at [460, 323] on div "Select a reason" at bounding box center [587, 328] width 541 height 22
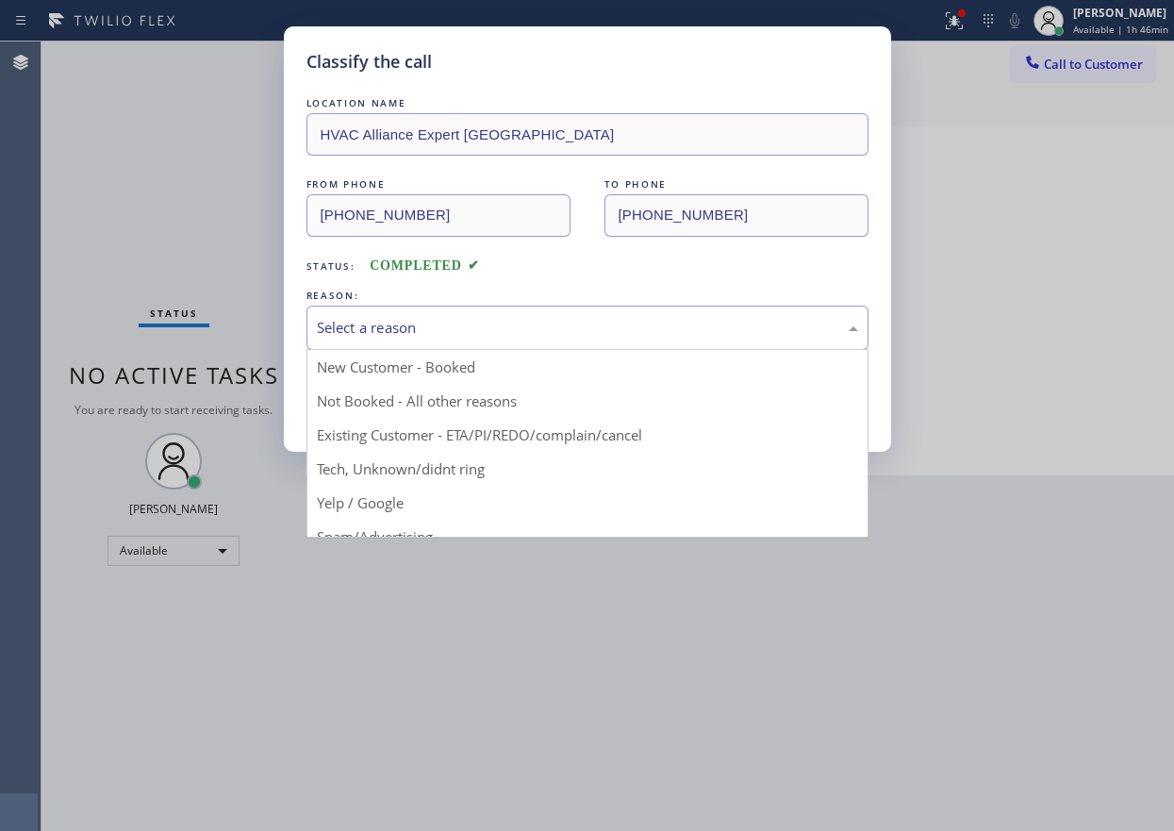
drag, startPoint x: 440, startPoint y: 472, endPoint x: 431, endPoint y: 416, distance: 56.4
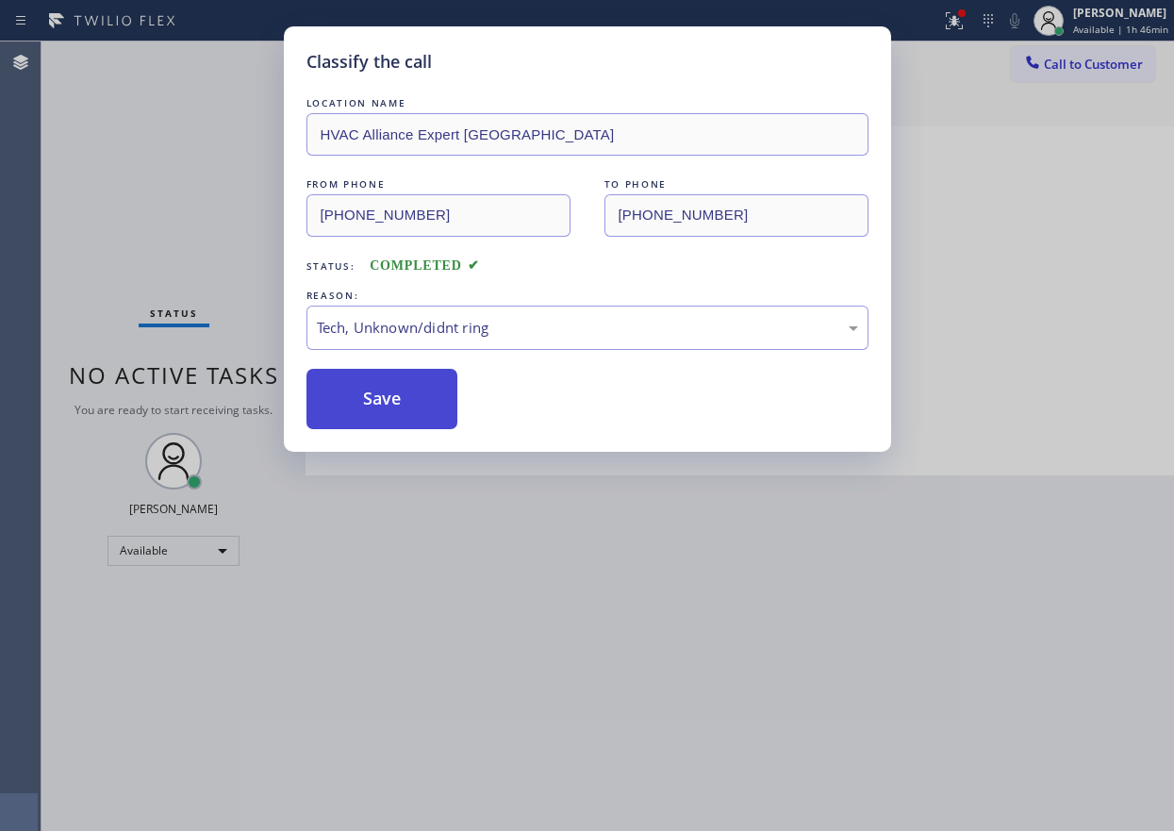
click at [424, 394] on button "Save" at bounding box center [382, 399] width 152 height 60
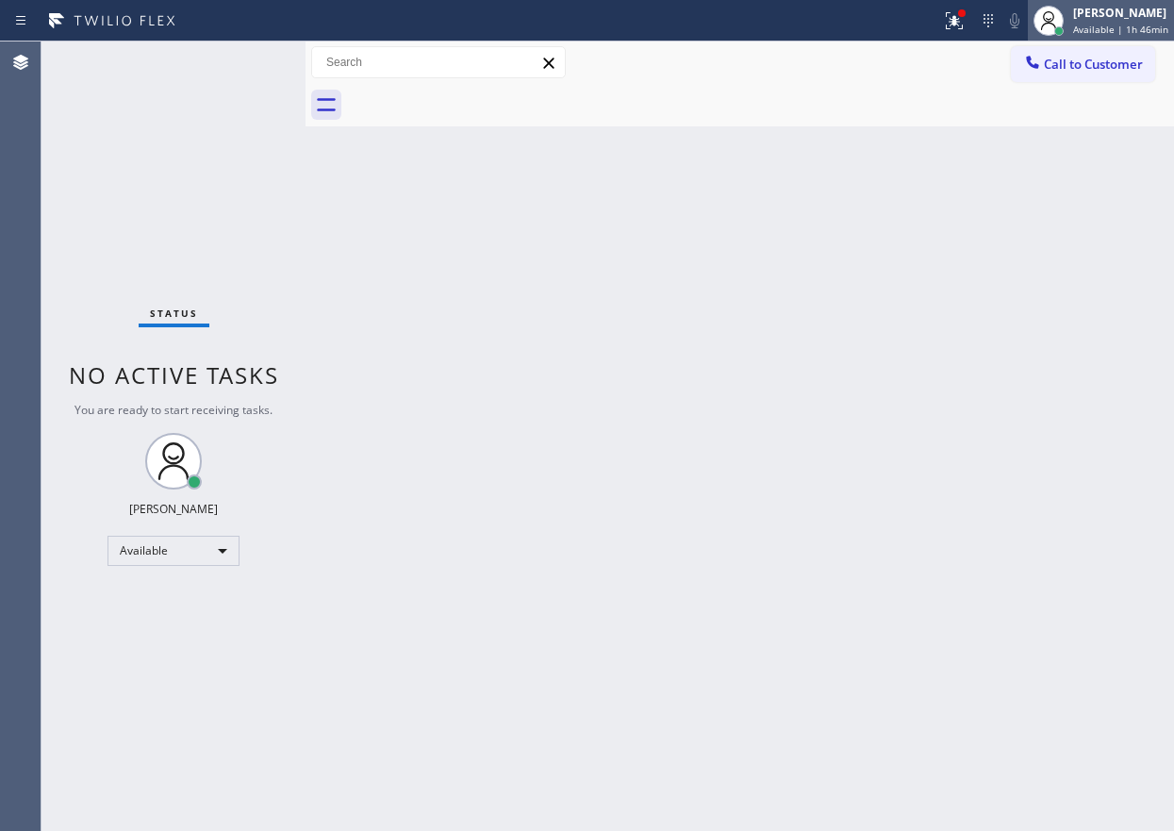
click at [1085, 18] on div "[PERSON_NAME]" at bounding box center [1120, 13] width 95 height 16
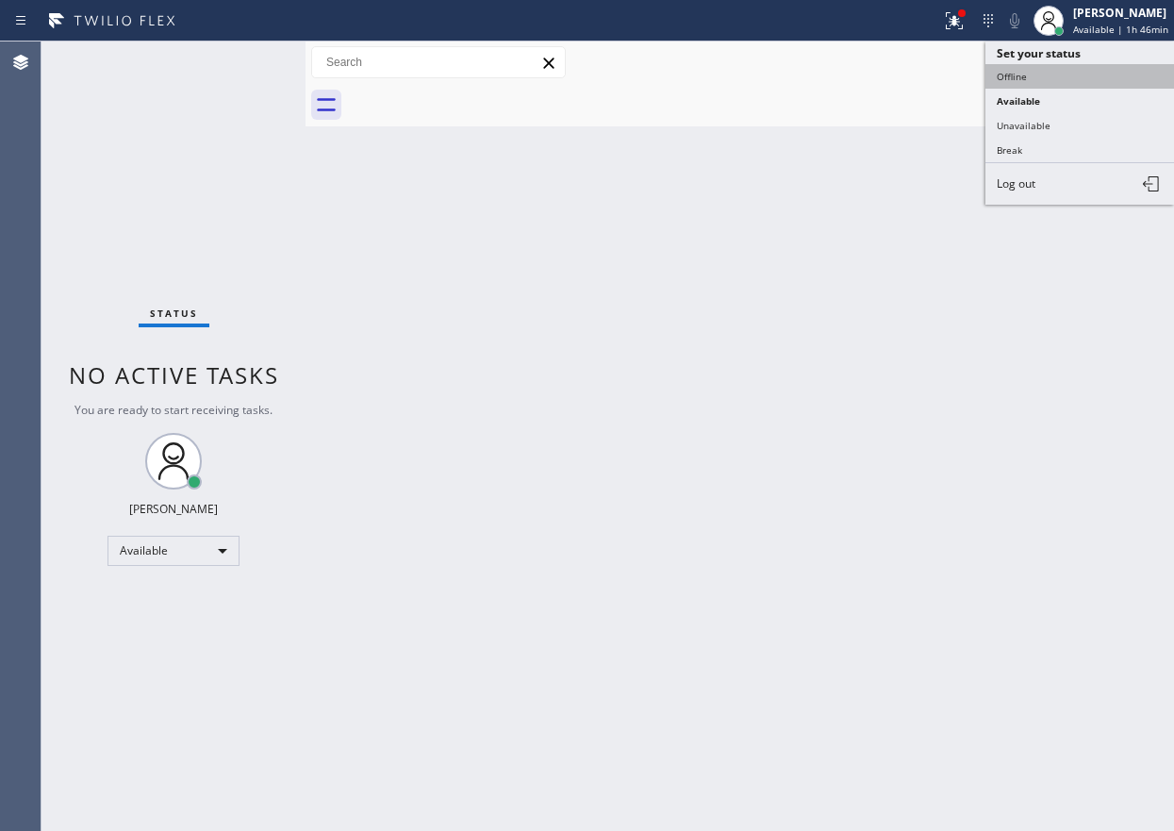
click at [1063, 82] on button "Offline" at bounding box center [1080, 76] width 189 height 25
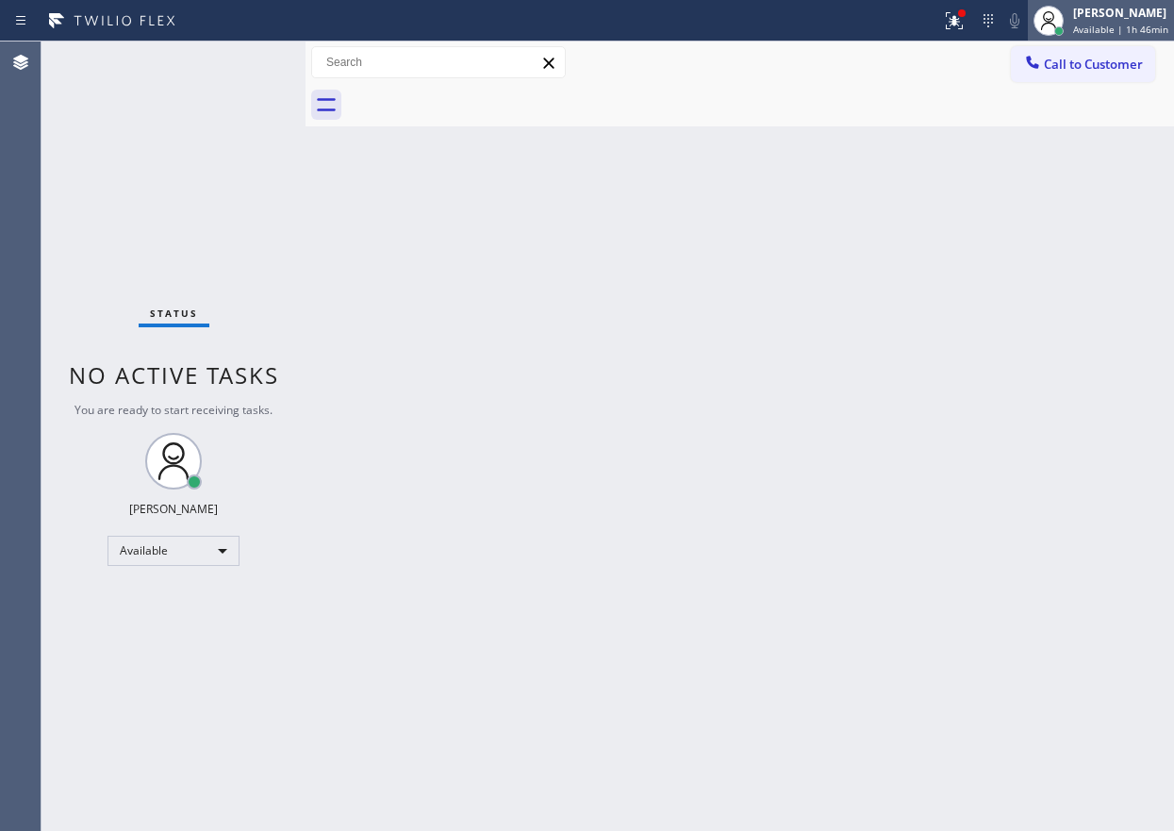
click at [1140, 15] on div "[PERSON_NAME]" at bounding box center [1120, 13] width 95 height 16
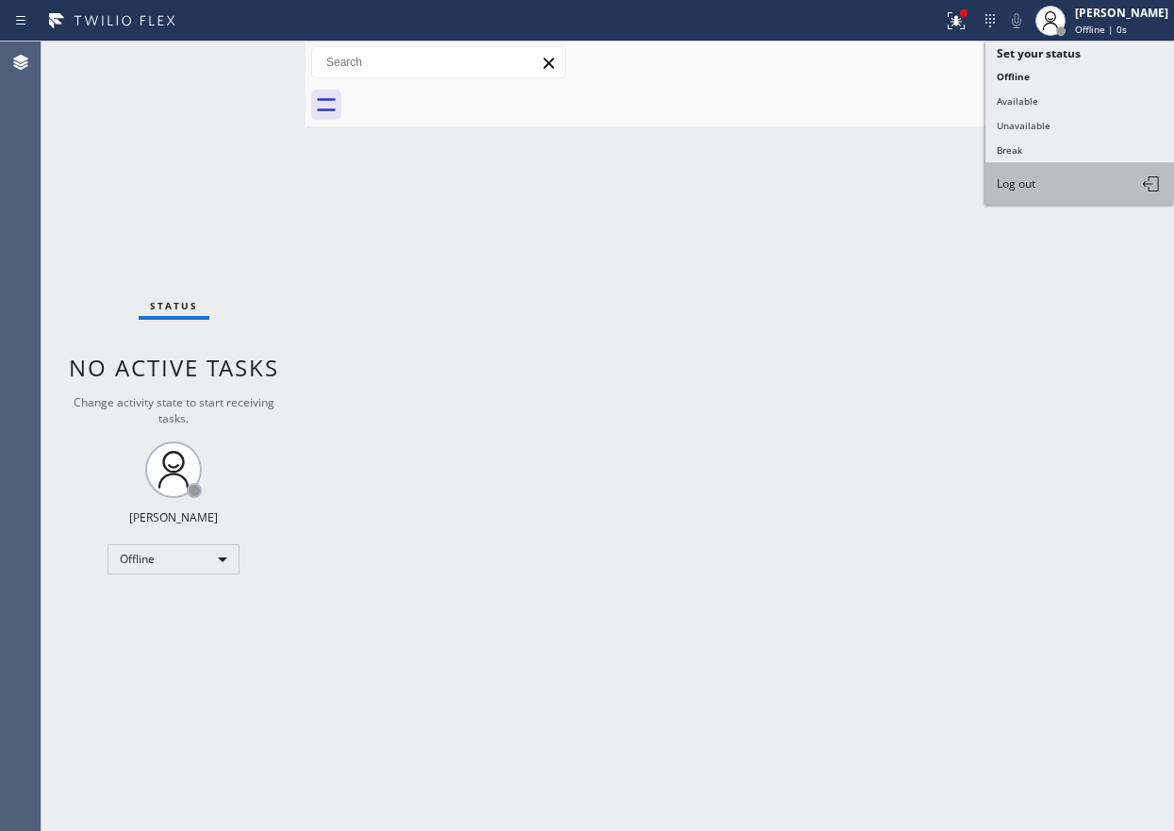
click at [1070, 181] on button "Log out" at bounding box center [1080, 183] width 189 height 41
